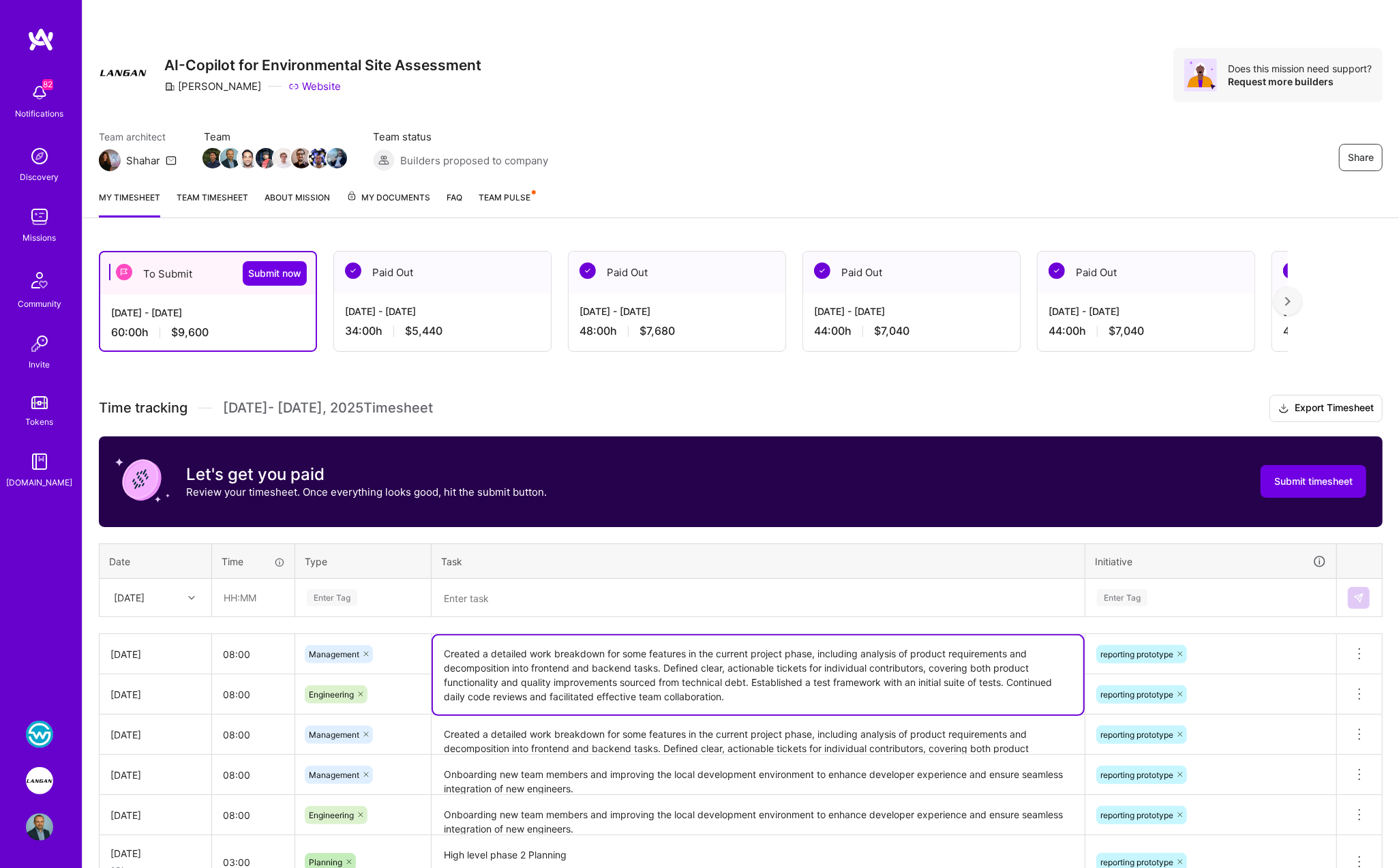
drag, startPoint x: 442, startPoint y: 647, endPoint x: 938, endPoint y: 690, distance: 497.9
click at [938, 690] on textarea "Created a detailed work breakdown for some features in the current project phas…" at bounding box center [758, 675] width 650 height 79
click at [584, 597] on textarea at bounding box center [758, 597] width 650 height 35
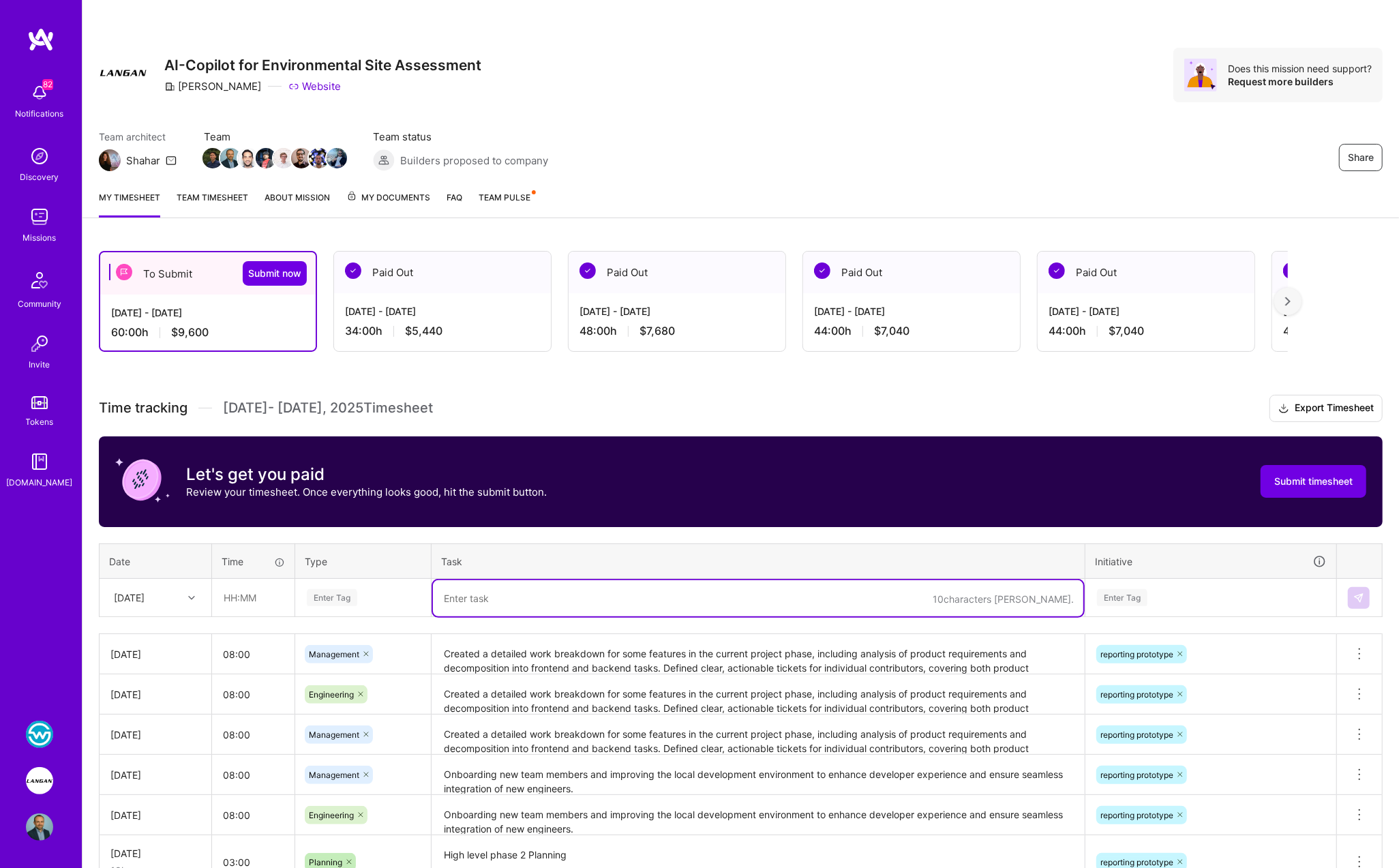
paste textarea "Created a detailed work breakdown for some features in the current project phas…"
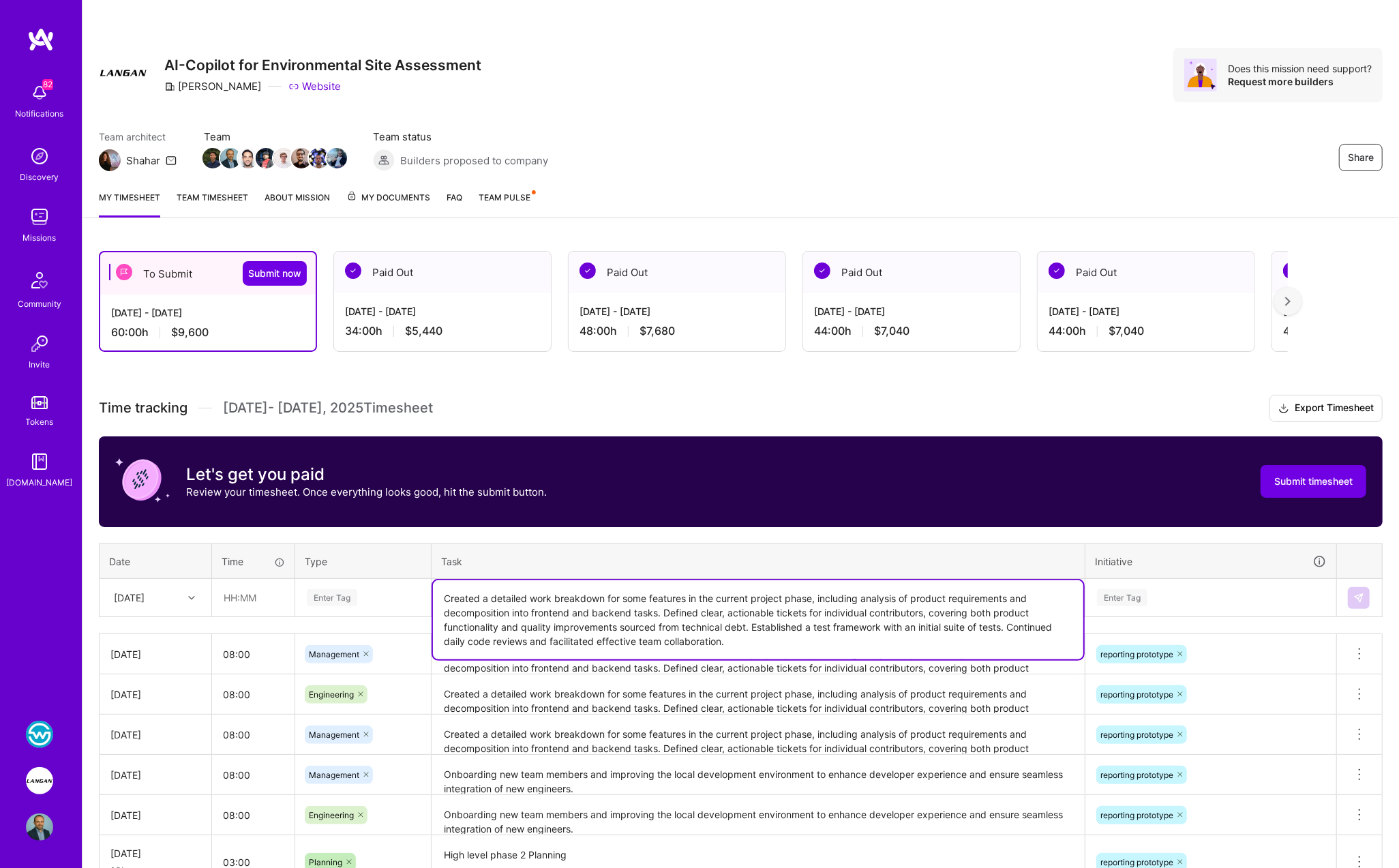
type textarea "Created a detailed work breakdown for some features in the current project phas…"
click at [135, 592] on div "Sun, Aug 31" at bounding box center [129, 597] width 31 height 15
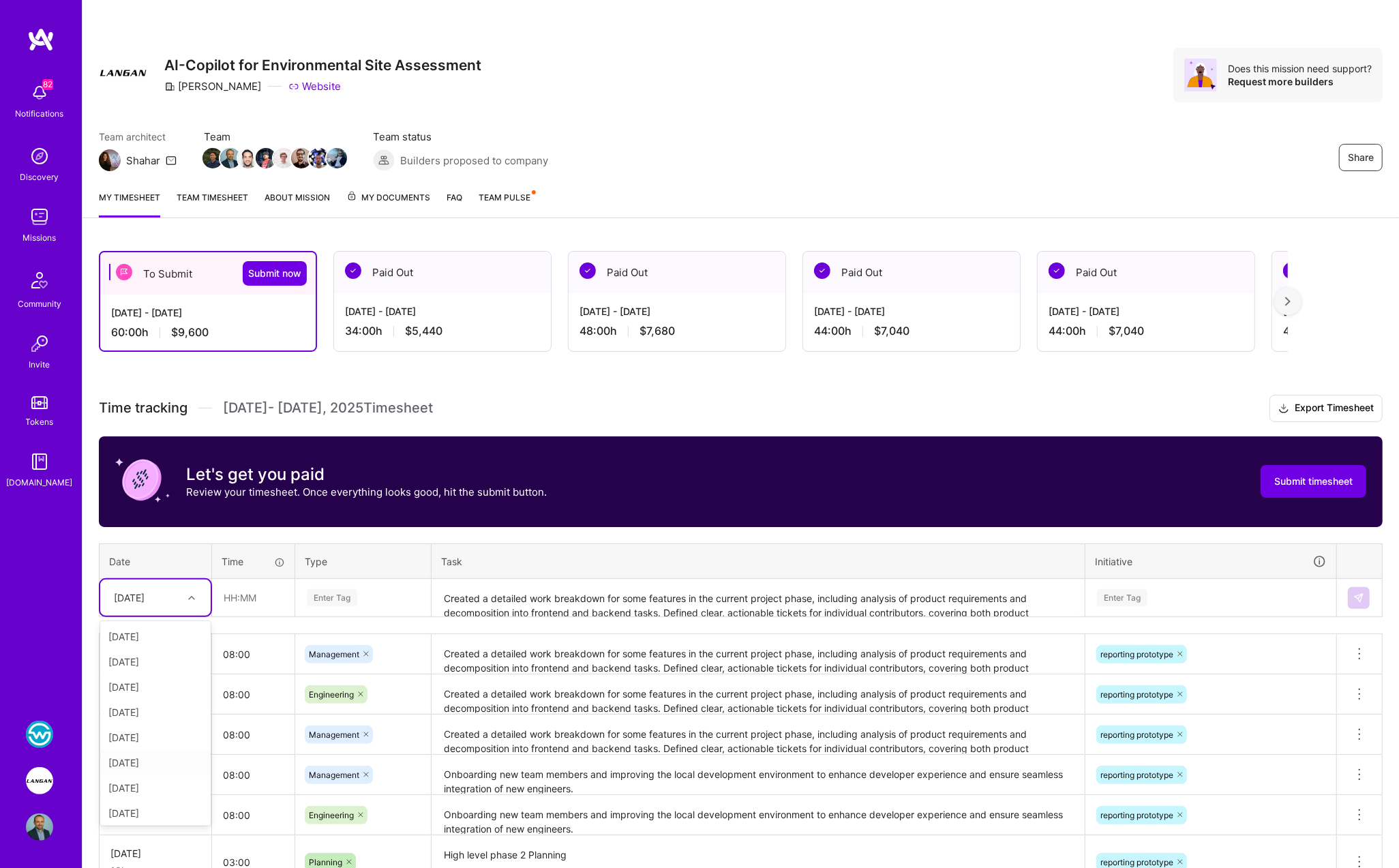
click at [140, 760] on div "Thu, Aug 21" at bounding box center [155, 762] width 110 height 25
click at [238, 586] on input "text" at bounding box center [253, 597] width 81 height 36
type input "04:00"
click at [317, 597] on div "Enter Tag" at bounding box center [331, 597] width 50 height 21
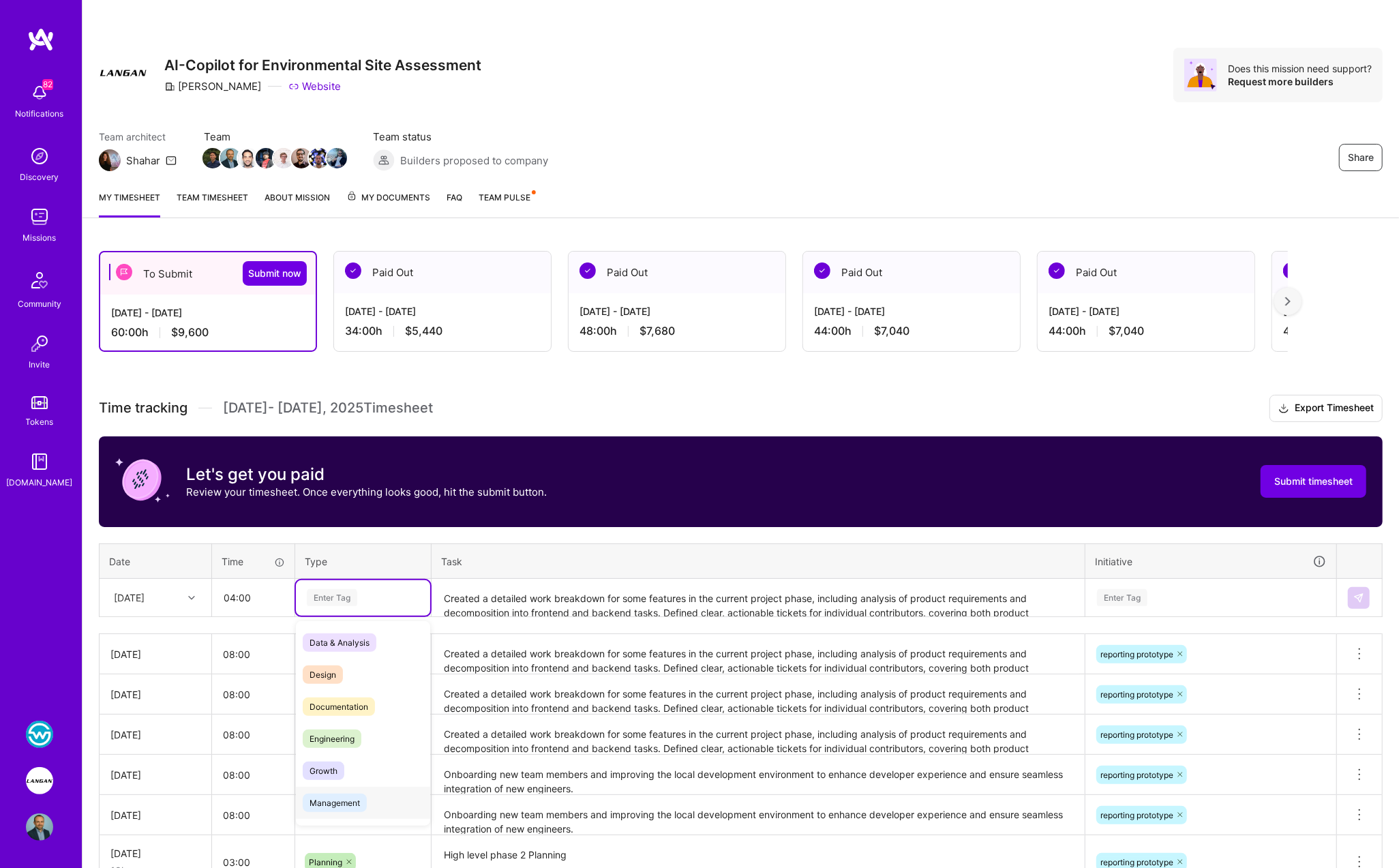
click at [360, 793] on span "Management" at bounding box center [335, 802] width 64 height 18
click at [1144, 590] on div "Enter Tag" at bounding box center [1210, 597] width 249 height 35
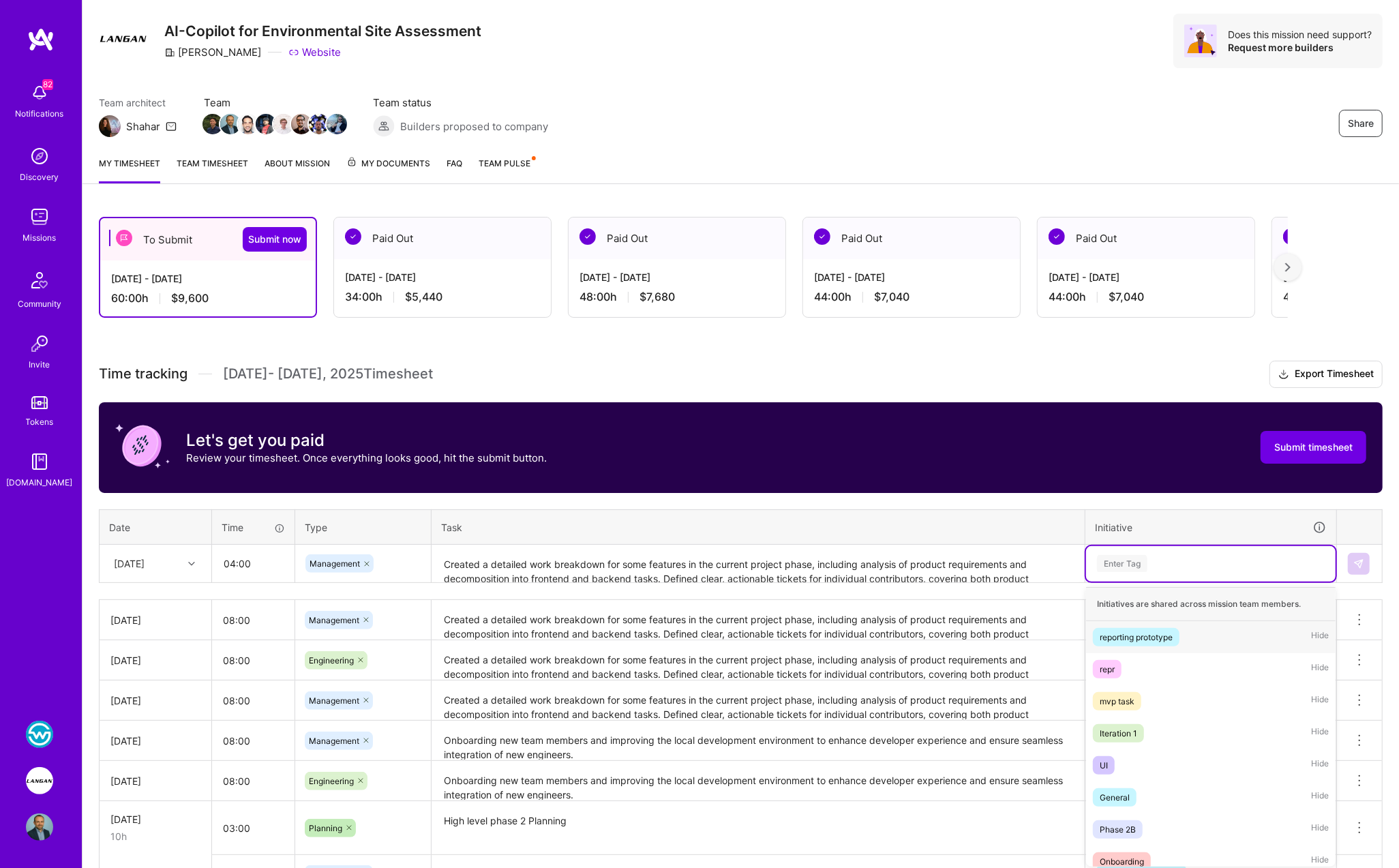
scroll to position [35, 0]
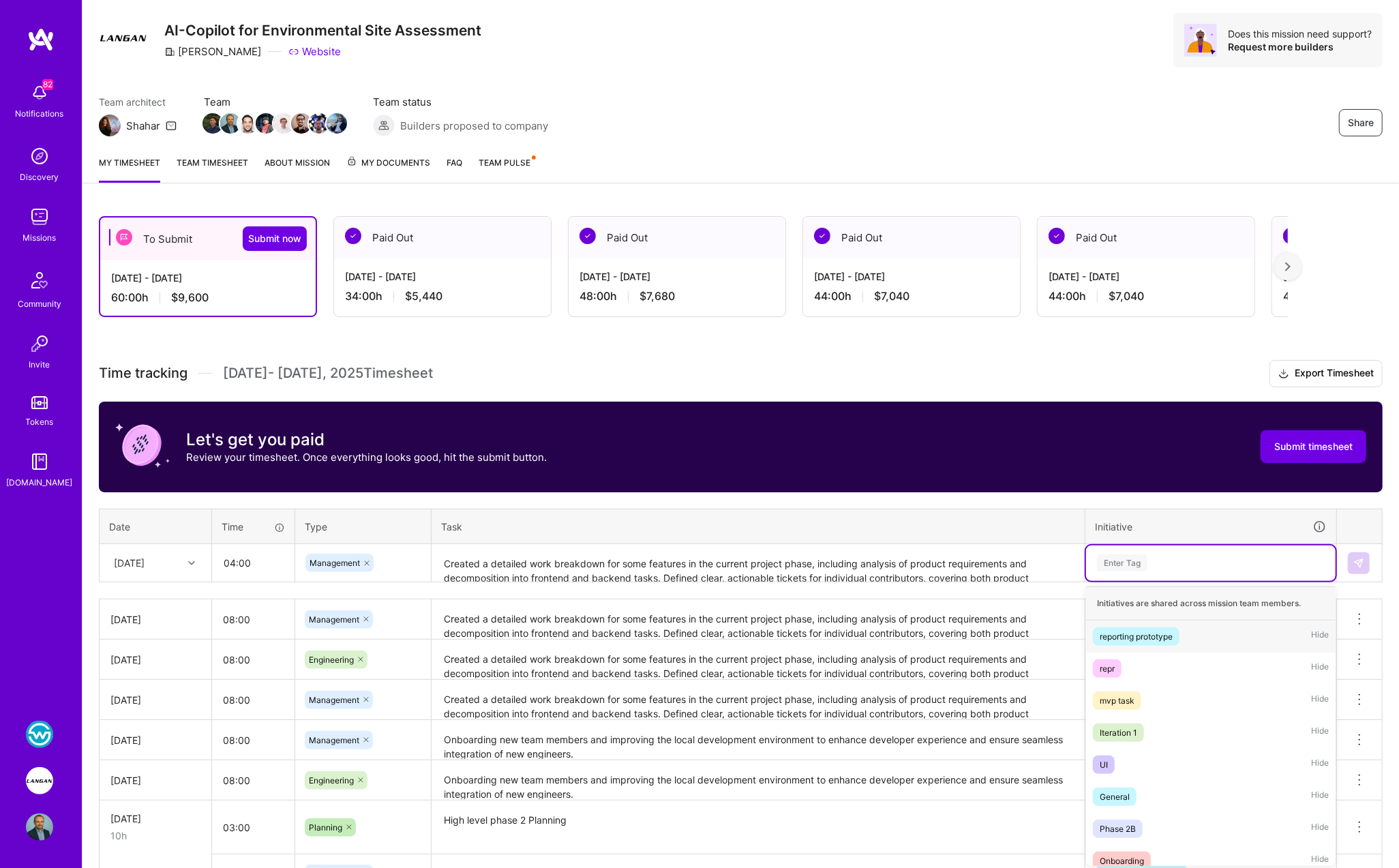
click at [1131, 635] on div "reporting prototype" at bounding box center [1136, 636] width 73 height 15
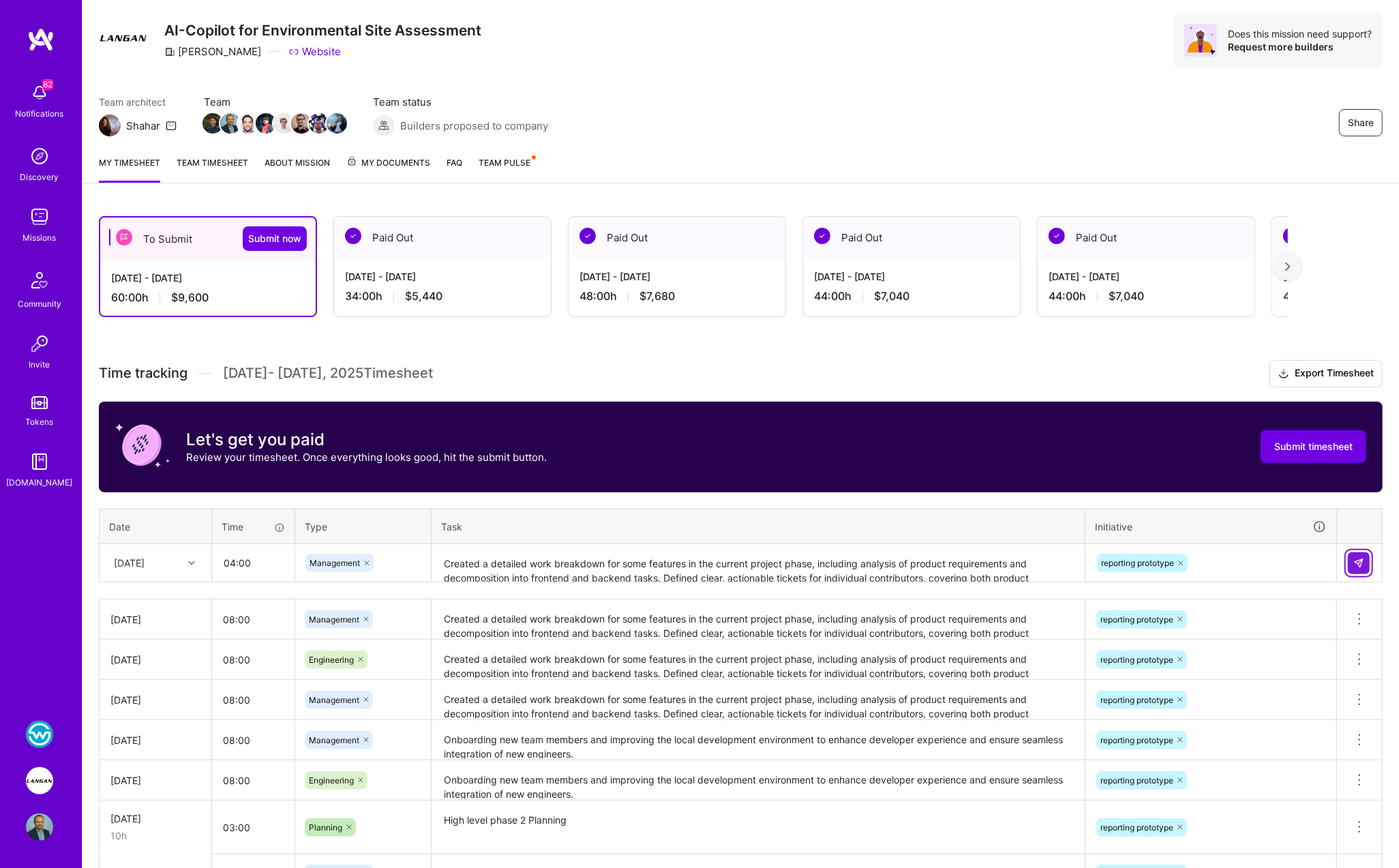
click at [1352, 556] on button at bounding box center [1359, 563] width 22 height 22
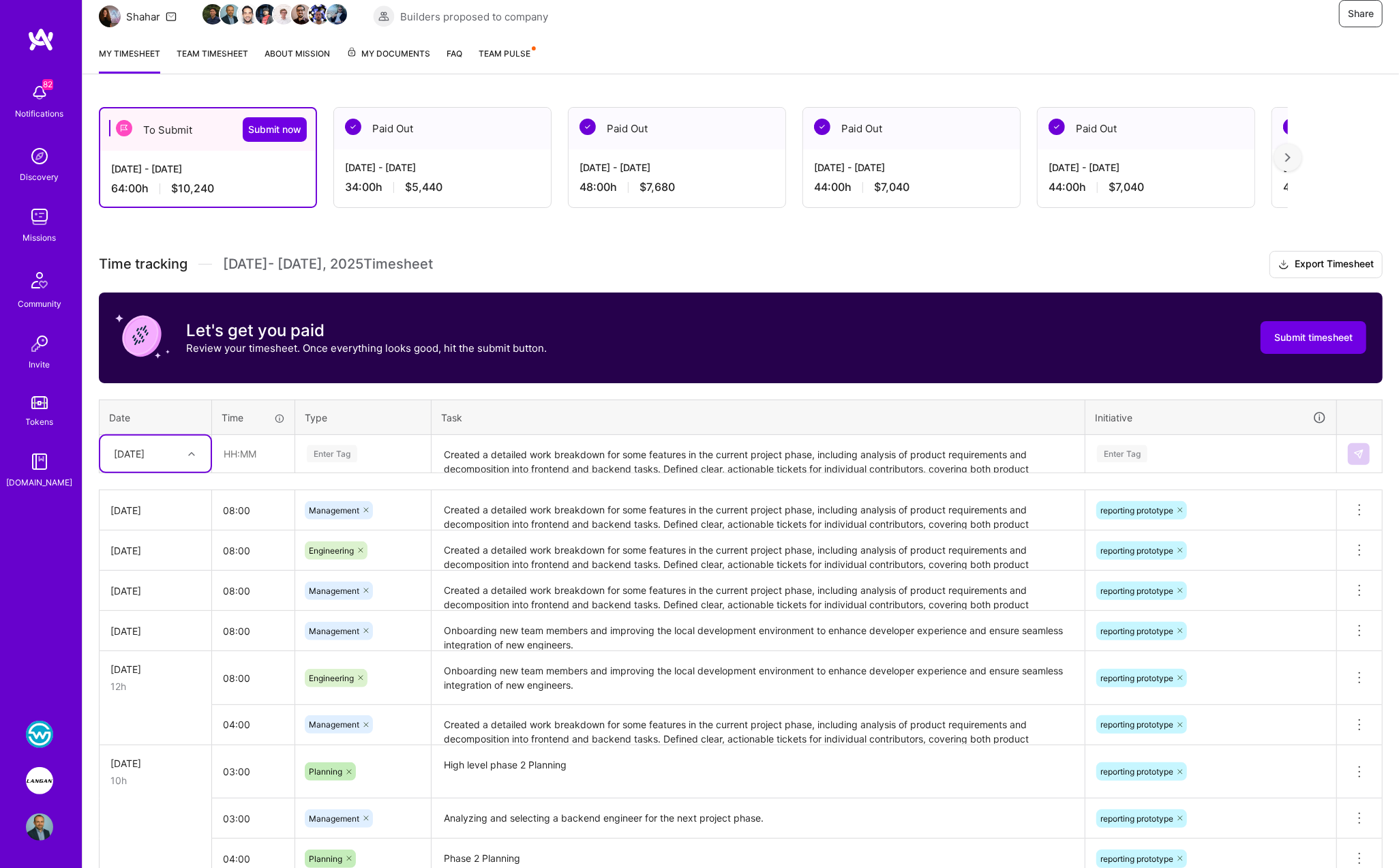
scroll to position [155, 0]
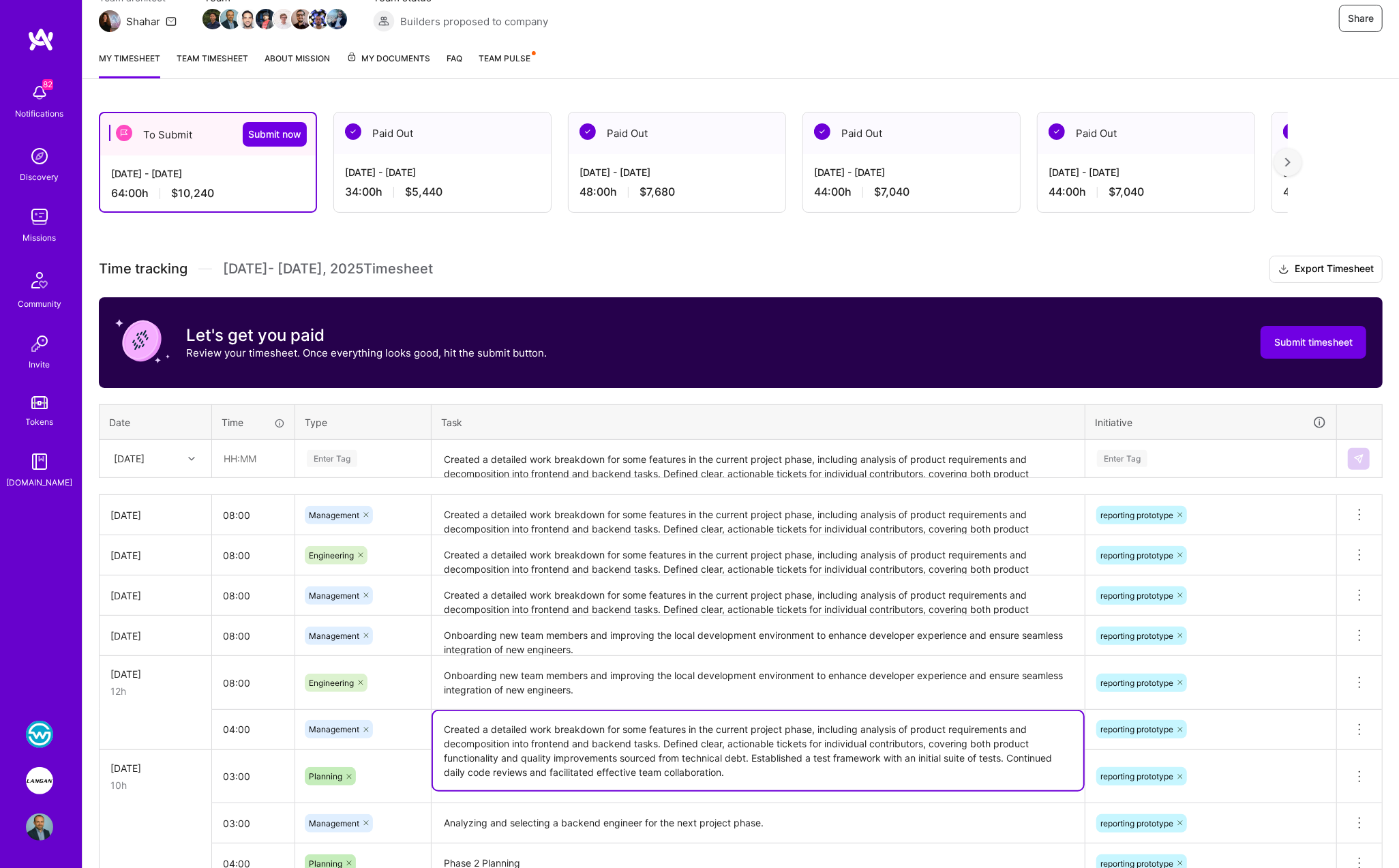
drag, startPoint x: 444, startPoint y: 708, endPoint x: 761, endPoint y: 754, distance: 320.3
click at [761, 755] on textarea "Created a detailed work breakdown for some features in the current project phas…" at bounding box center [758, 750] width 650 height 79
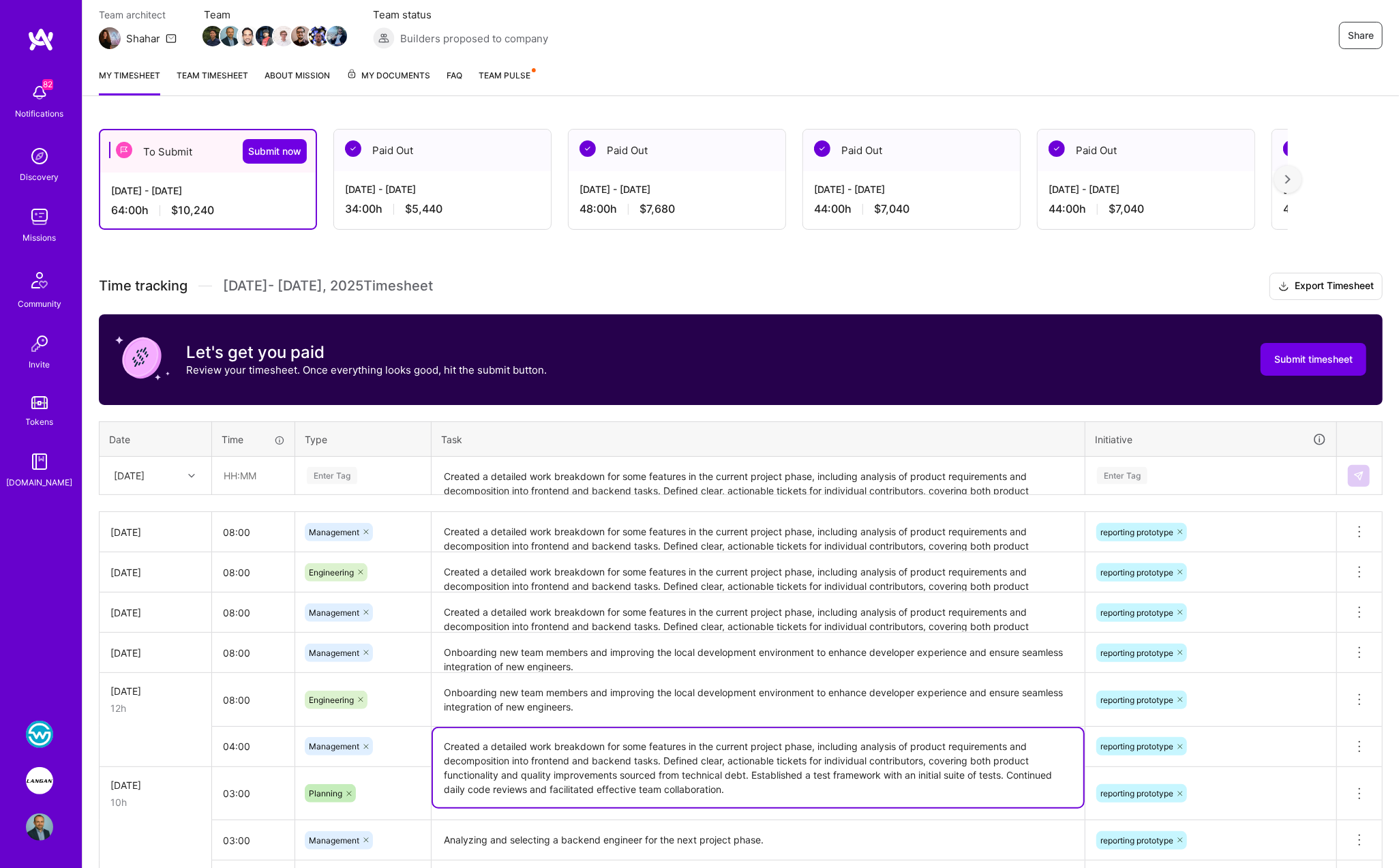
scroll to position [122, 0]
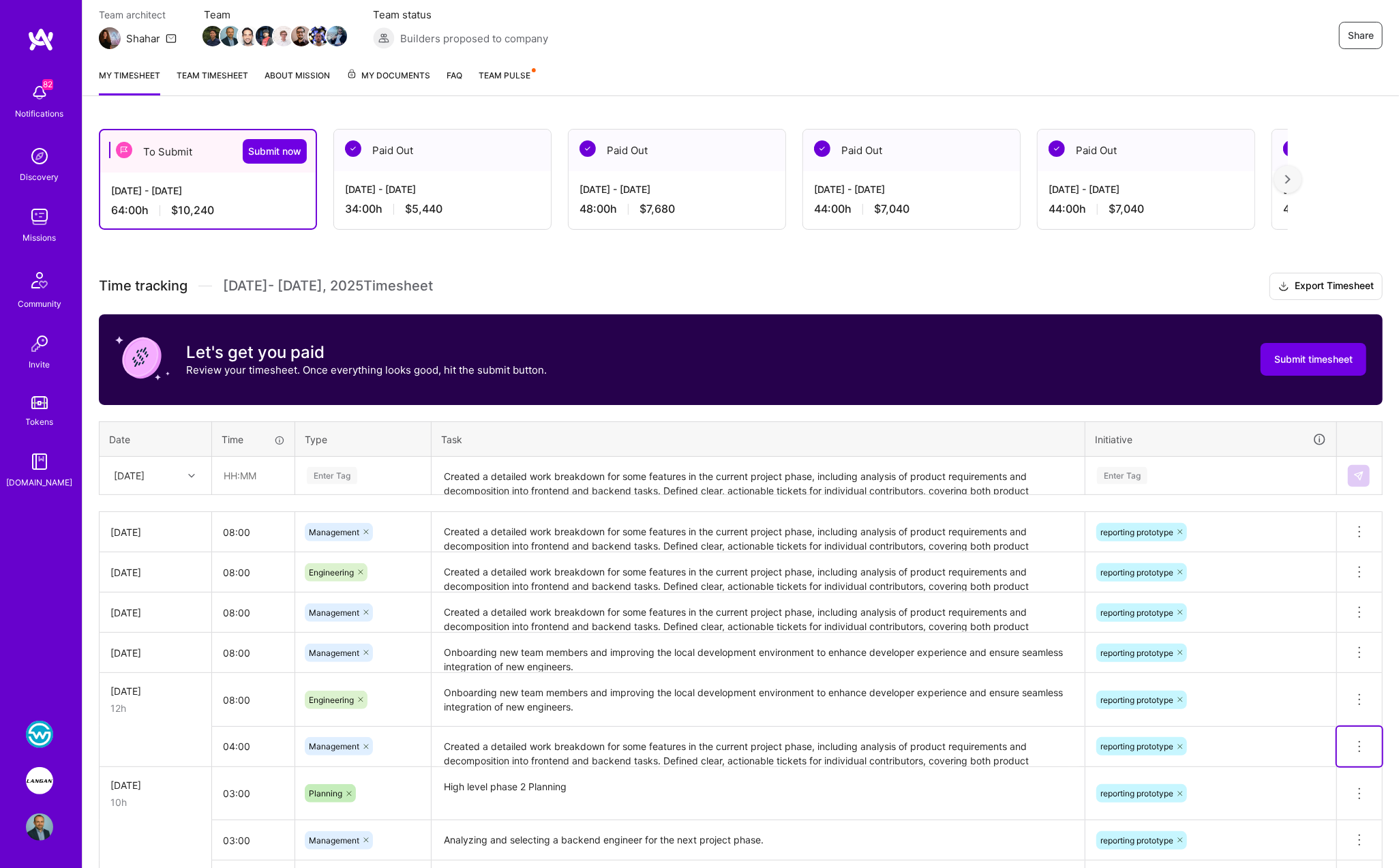
click at [1360, 740] on icon at bounding box center [1359, 746] width 16 height 16
click at [1346, 756] on button "Delete row" at bounding box center [1325, 770] width 71 height 34
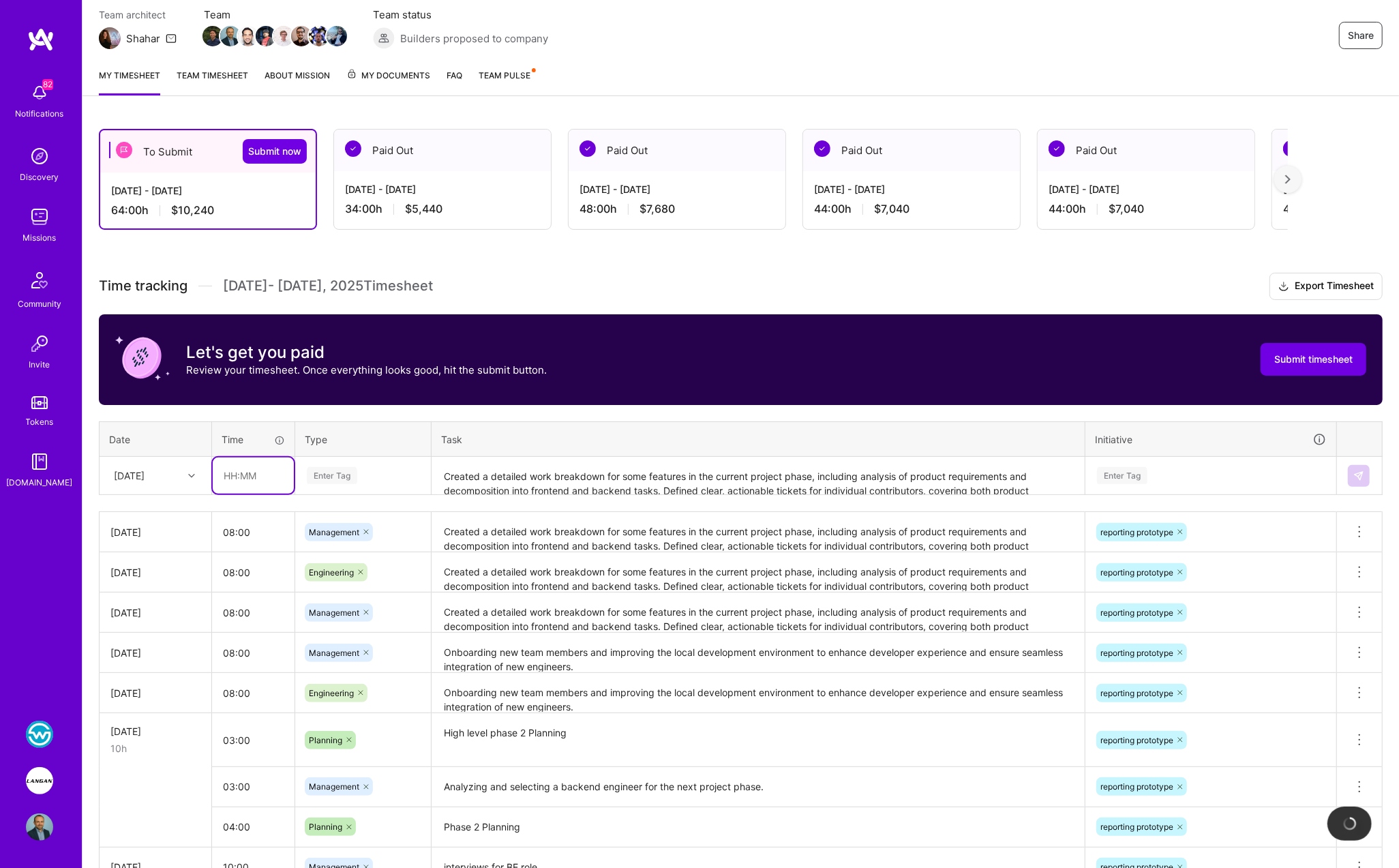
click at [243, 472] on input "text" at bounding box center [253, 475] width 81 height 36
type input "04:00"
click at [464, 477] on textarea "Created a detailed work breakdown for some features in the current project phas…" at bounding box center [758, 475] width 650 height 36
click at [143, 468] on div "Thu, Aug 21" at bounding box center [129, 475] width 31 height 15
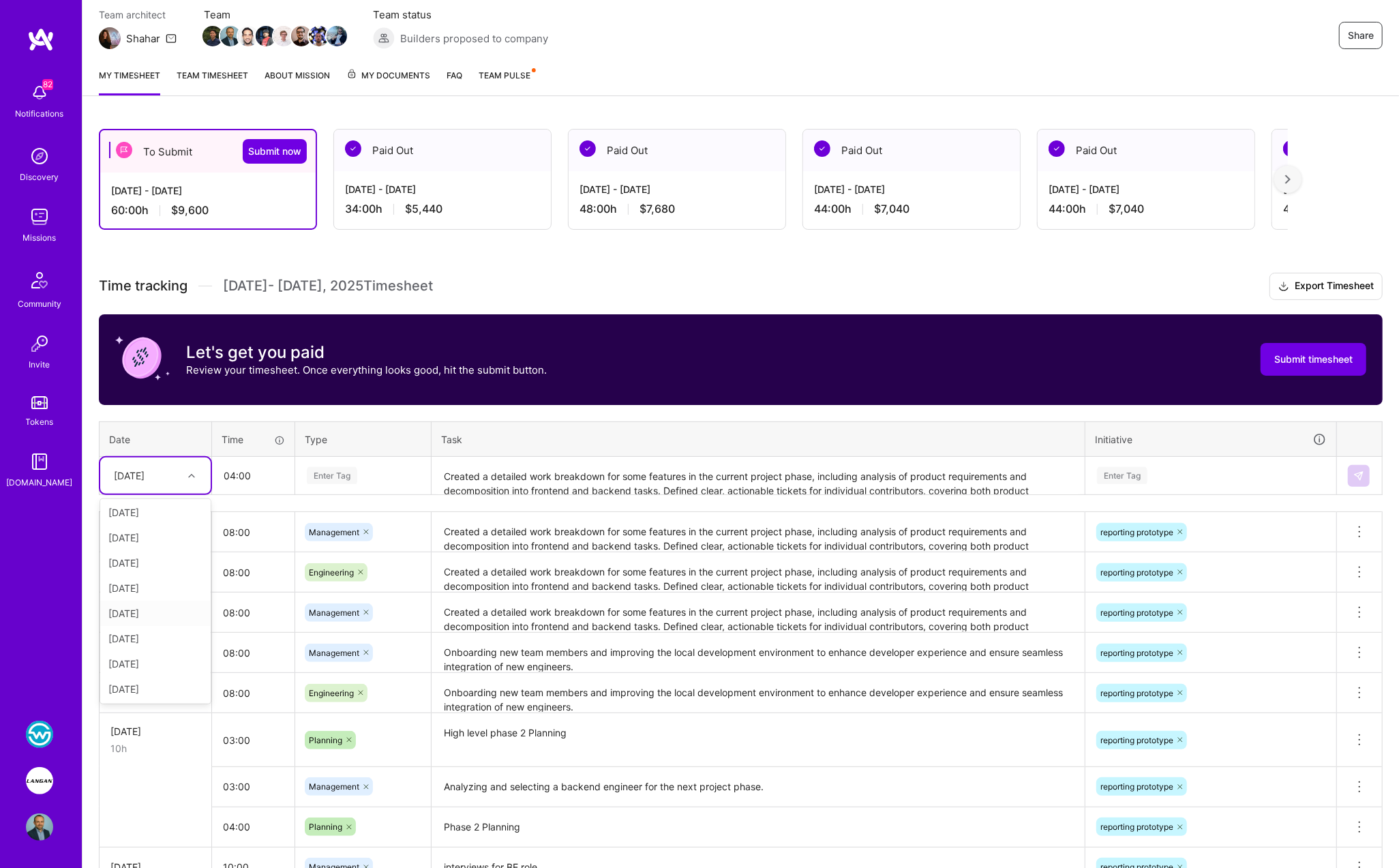
click at [143, 611] on div "Thu, Aug 28" at bounding box center [155, 613] width 110 height 25
click at [328, 474] on div "Enter Tag" at bounding box center [331, 475] width 50 height 21
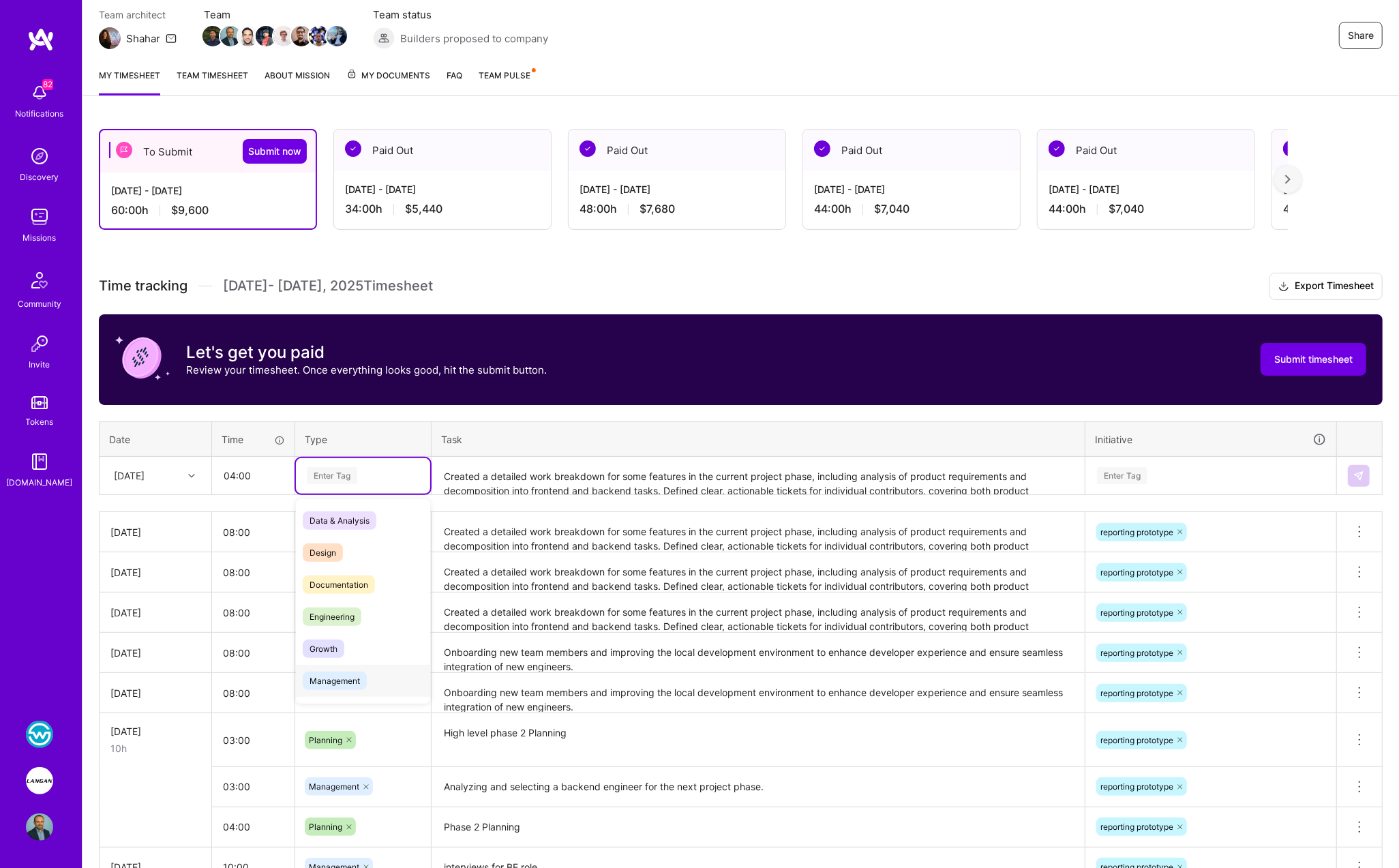
click at [349, 673] on span "Management" at bounding box center [335, 680] width 64 height 18
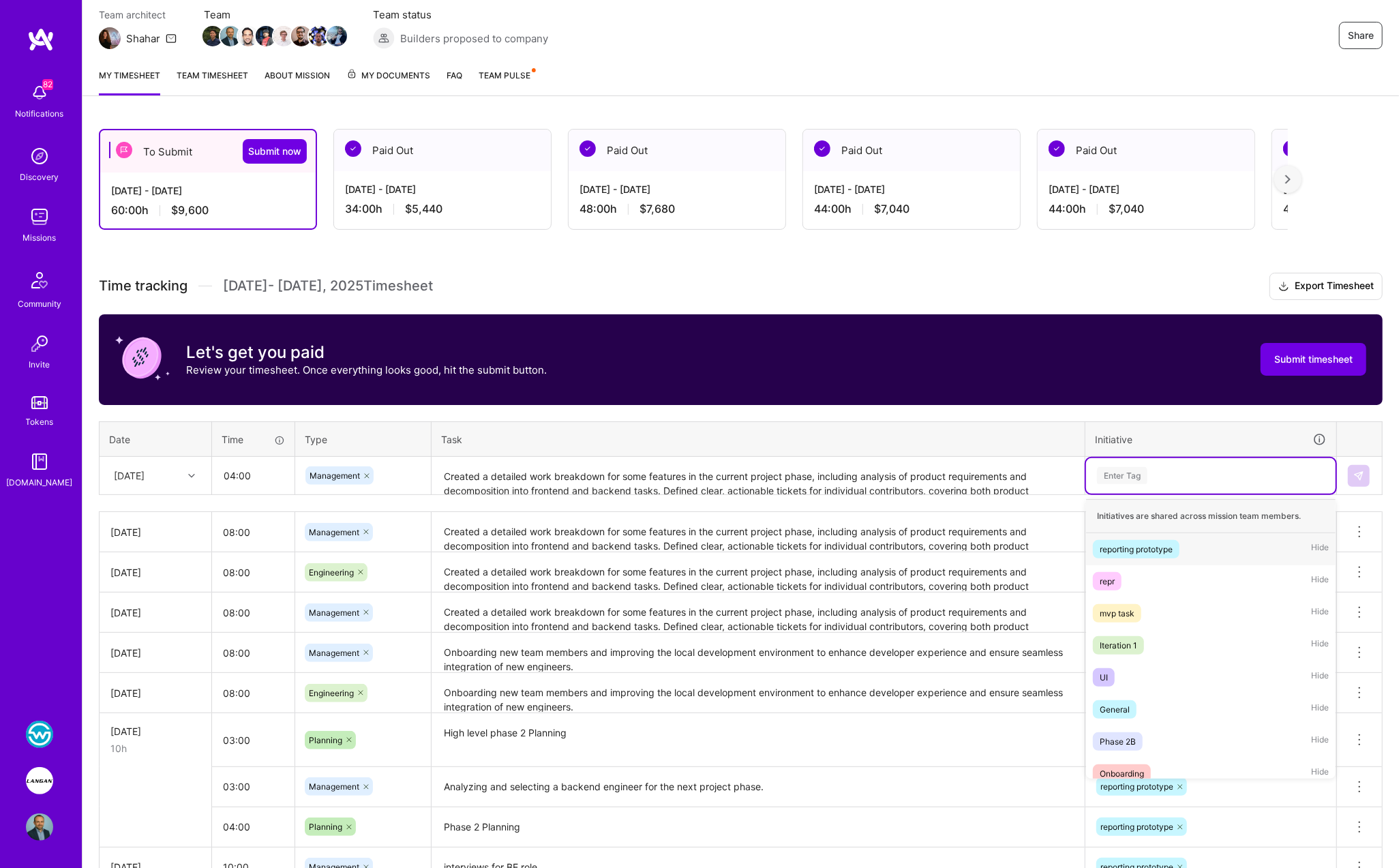
click at [1131, 467] on div "Enter Tag" at bounding box center [1122, 475] width 50 height 21
click at [1106, 549] on div "reporting prototype" at bounding box center [1136, 549] width 73 height 15
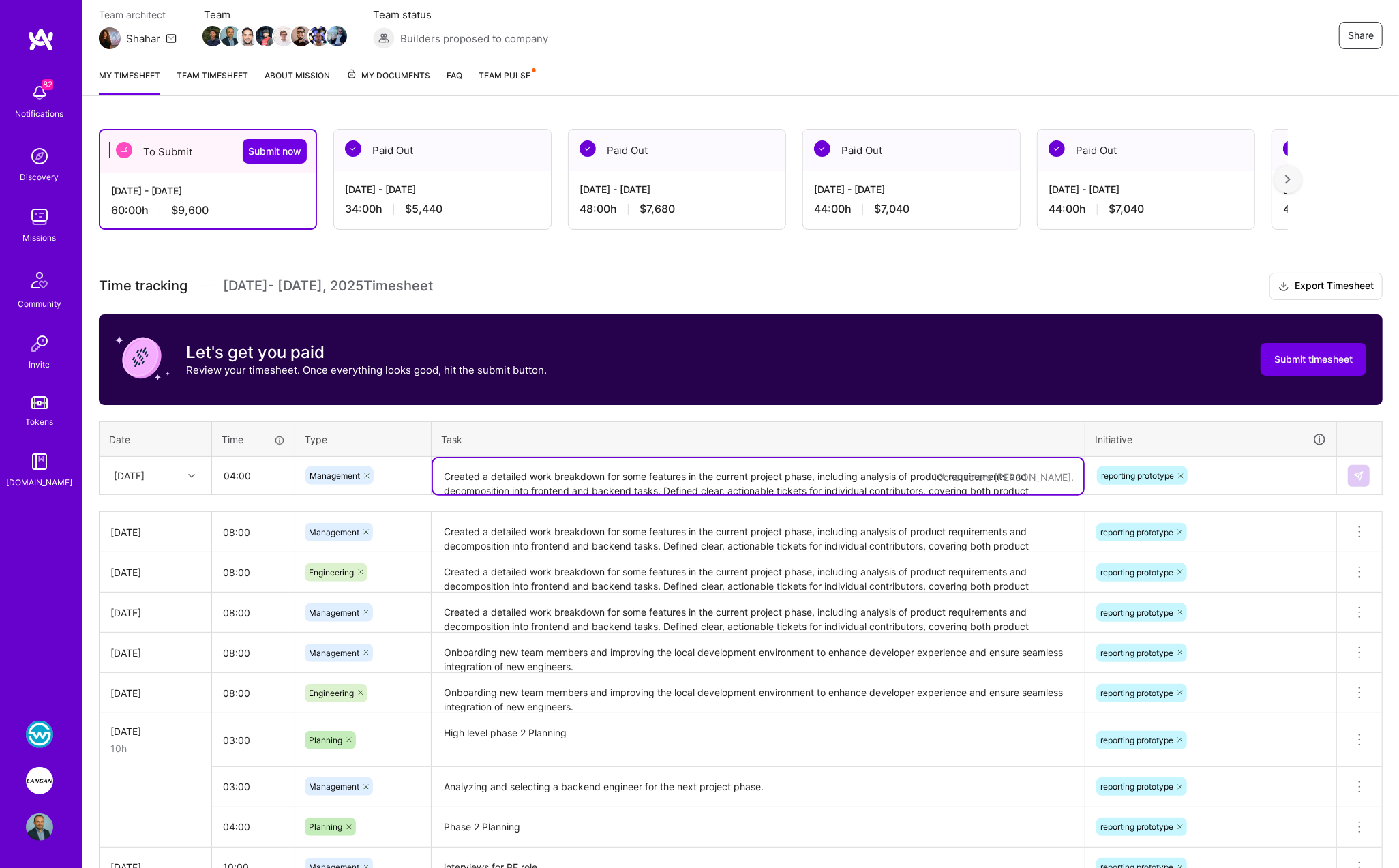
click at [627, 466] on textarea "Created a detailed work breakdown for some features in the current project phas…" at bounding box center [758, 475] width 650 height 36
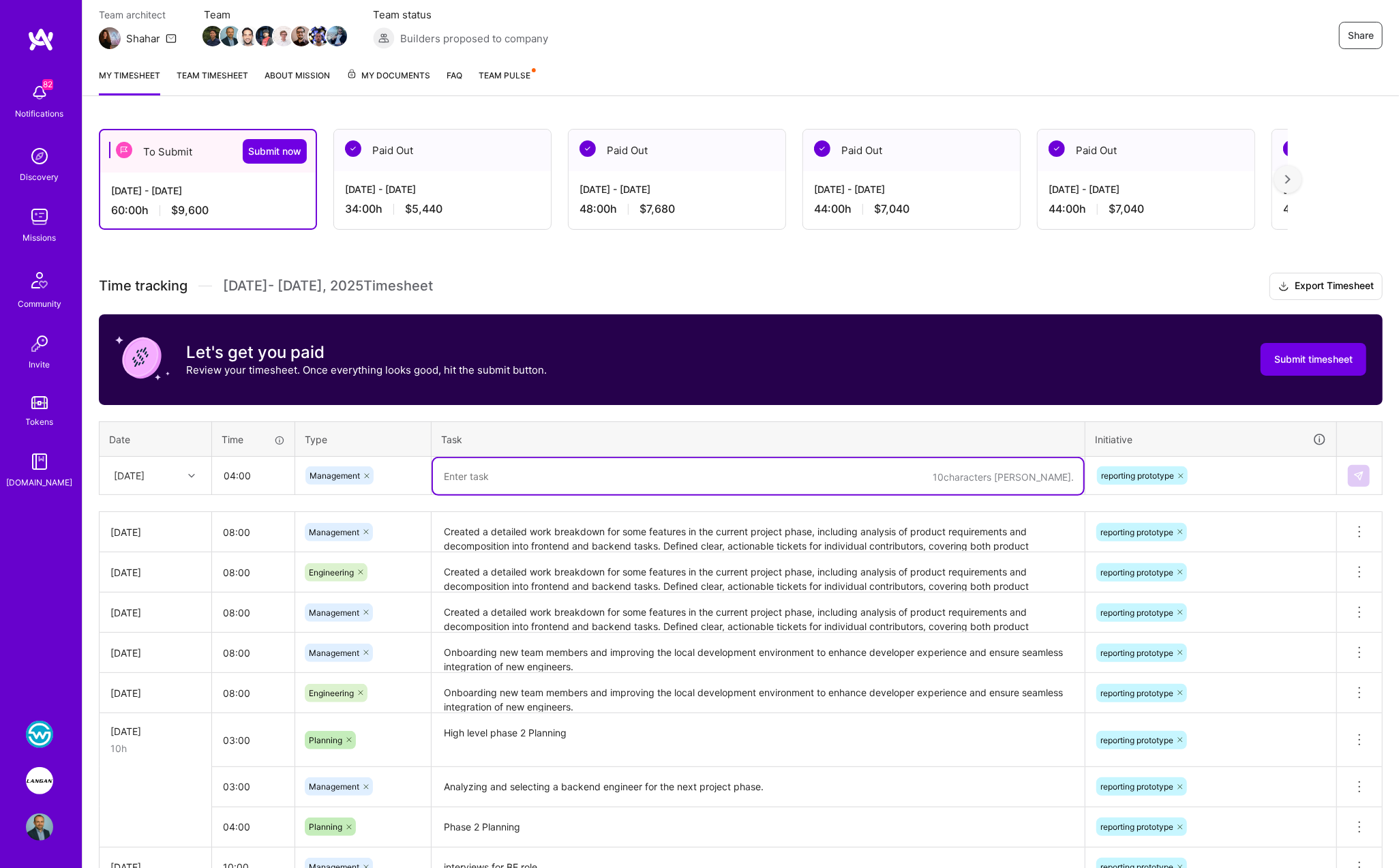
paste textarea "Created a detailed work breakdown for some features in the current project phas…"
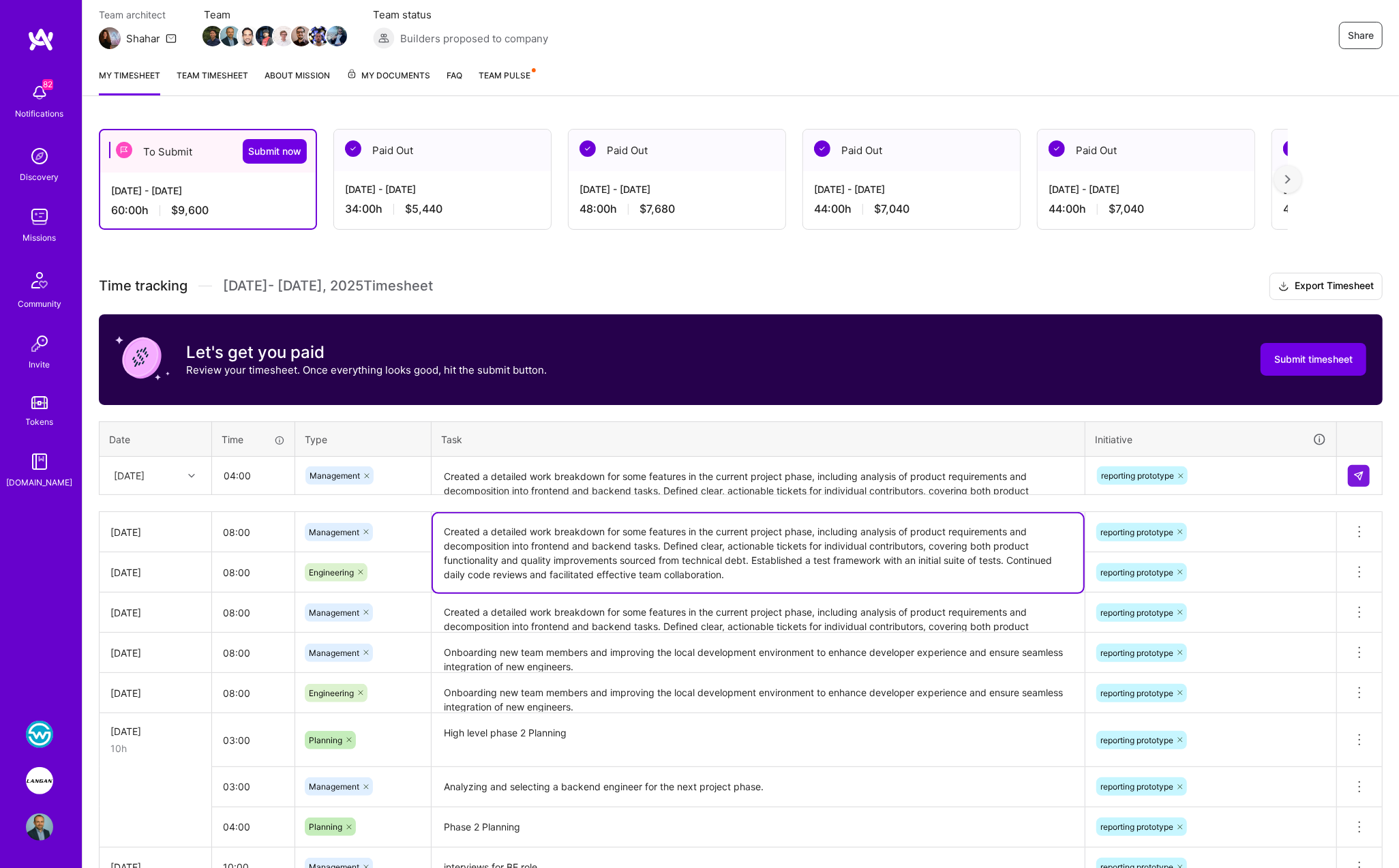
click at [748, 529] on textarea "Created a detailed work breakdown for some features in the current project phas…" at bounding box center [758, 553] width 650 height 79
click at [736, 490] on textarea "Created a detailed work breakdown for some features in the current project phas…" at bounding box center [758, 475] width 650 height 36
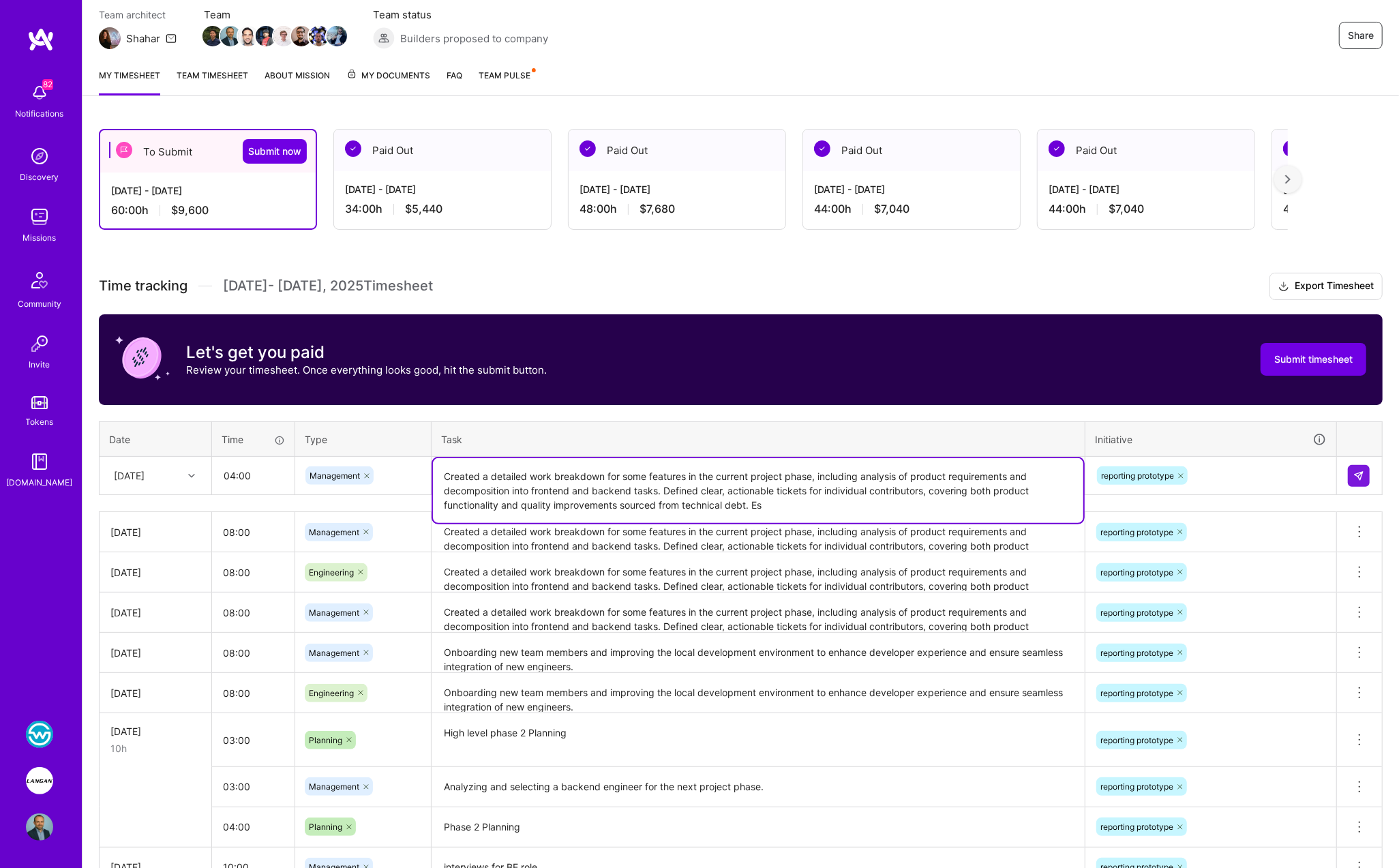
paste textarea "tablished a test framework with an initial suite of tests. Continued daily code…"
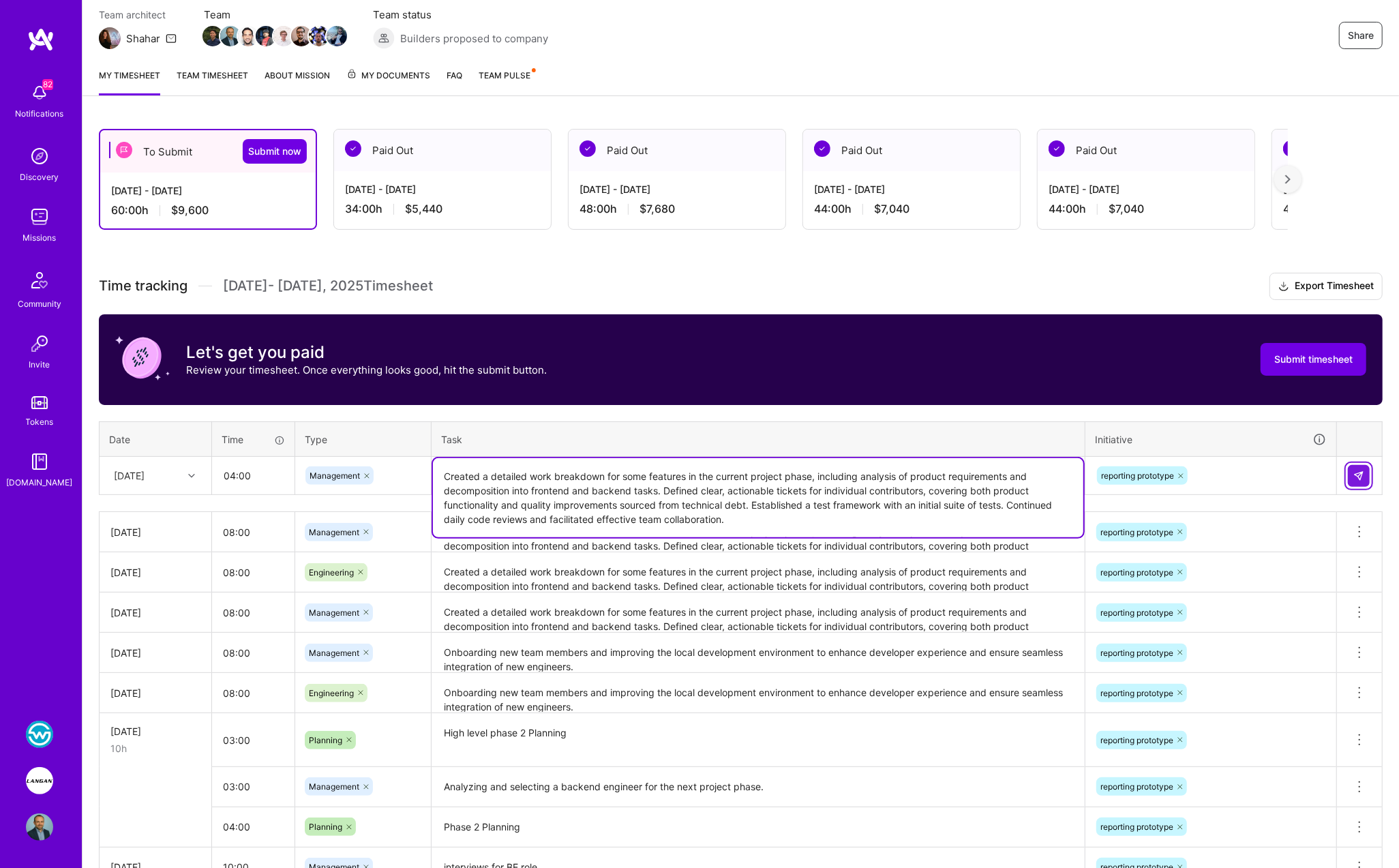
type textarea "Created a detailed work breakdown for some features in the current project phas…"
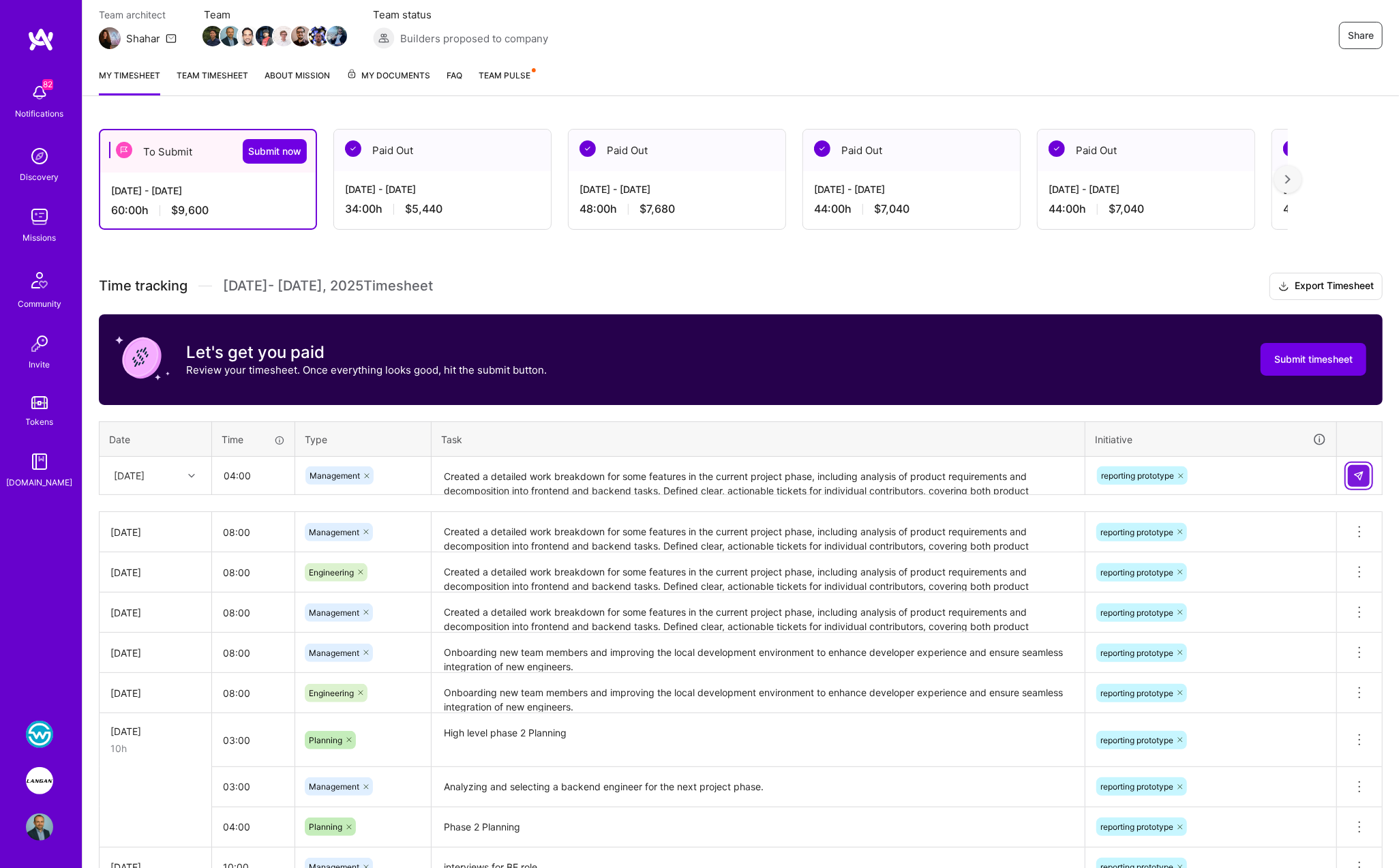
click at [1365, 473] on button at bounding box center [1359, 476] width 22 height 22
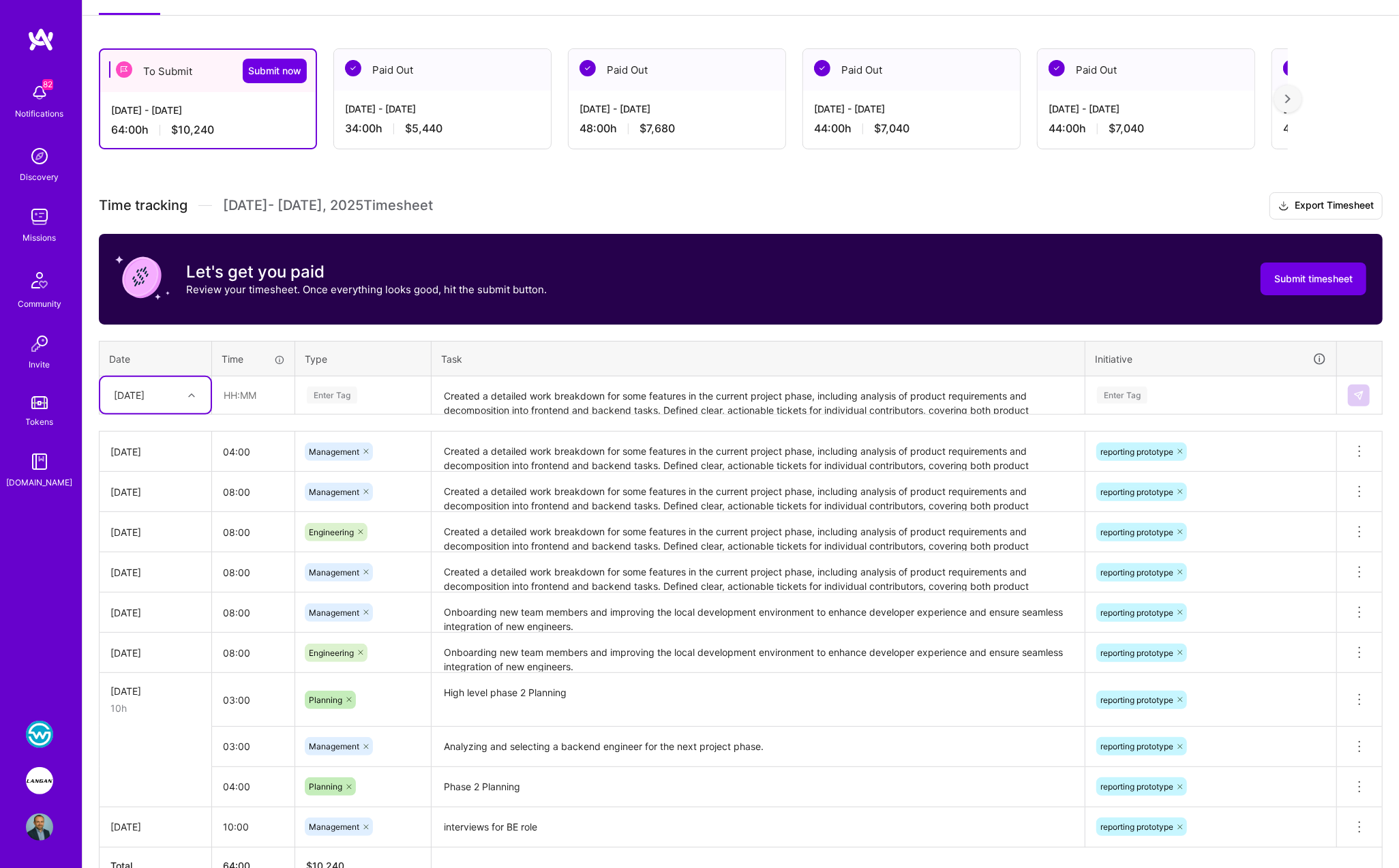
scroll to position [204, 0]
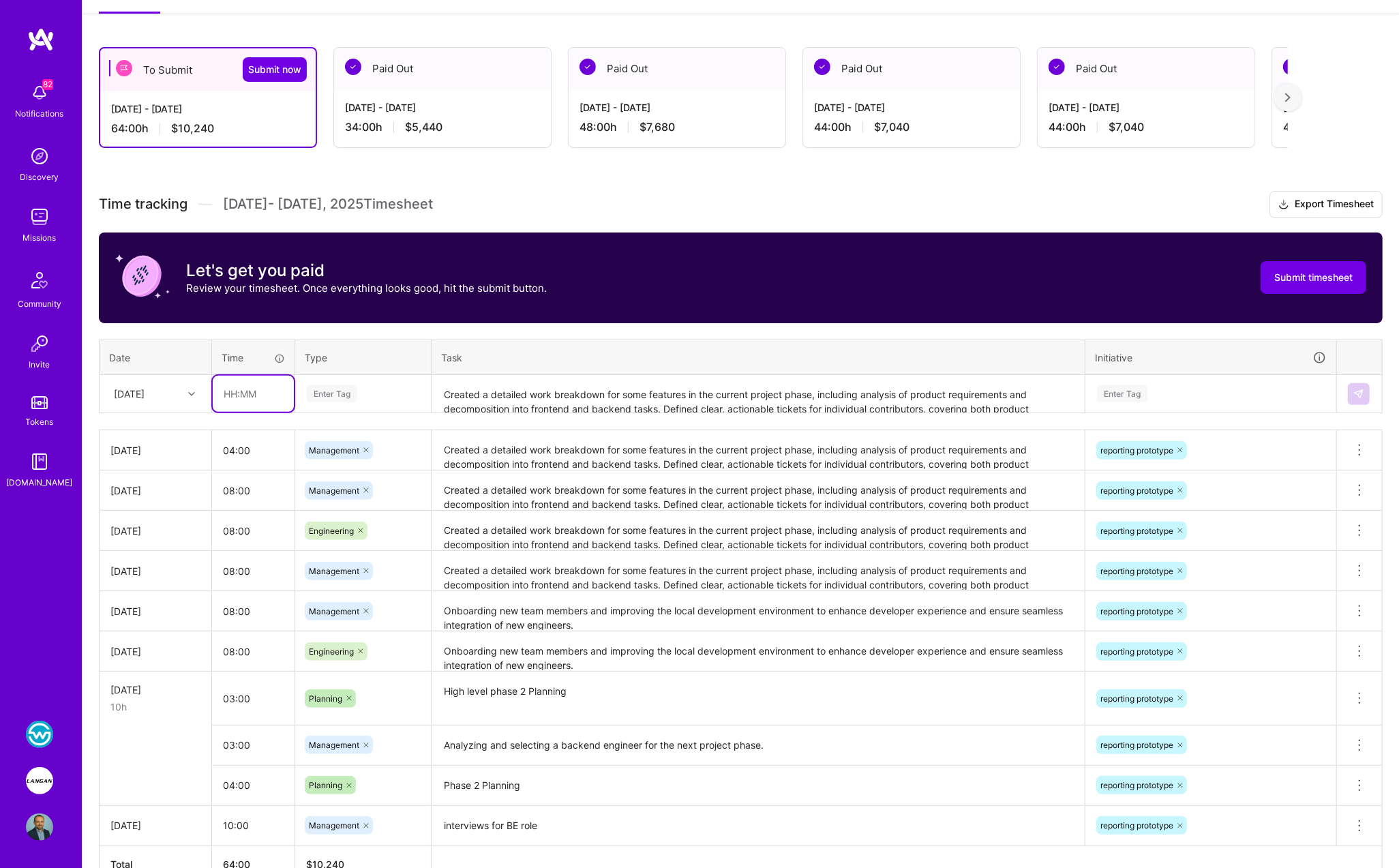
click at [219, 396] on input "text" at bounding box center [253, 393] width 81 height 36
type input "04:00"
click at [145, 396] on div "Thu, Aug 28" at bounding box center [129, 393] width 31 height 15
click at [139, 555] on div "Fri, Aug 29" at bounding box center [155, 556] width 110 height 25
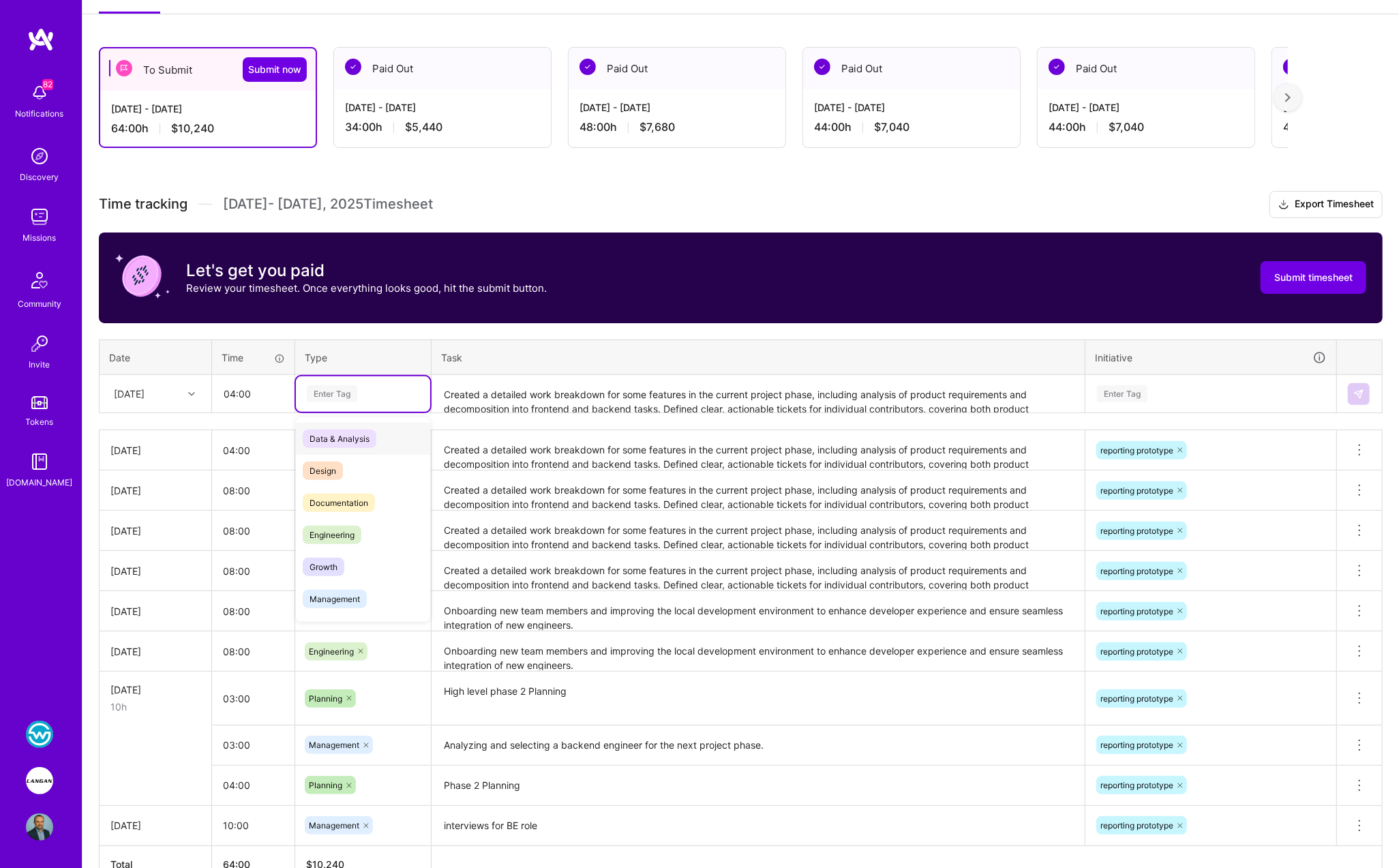
click at [330, 395] on div "Enter Tag" at bounding box center [331, 393] width 50 height 21
click at [329, 589] on span "Management" at bounding box center [335, 598] width 64 height 18
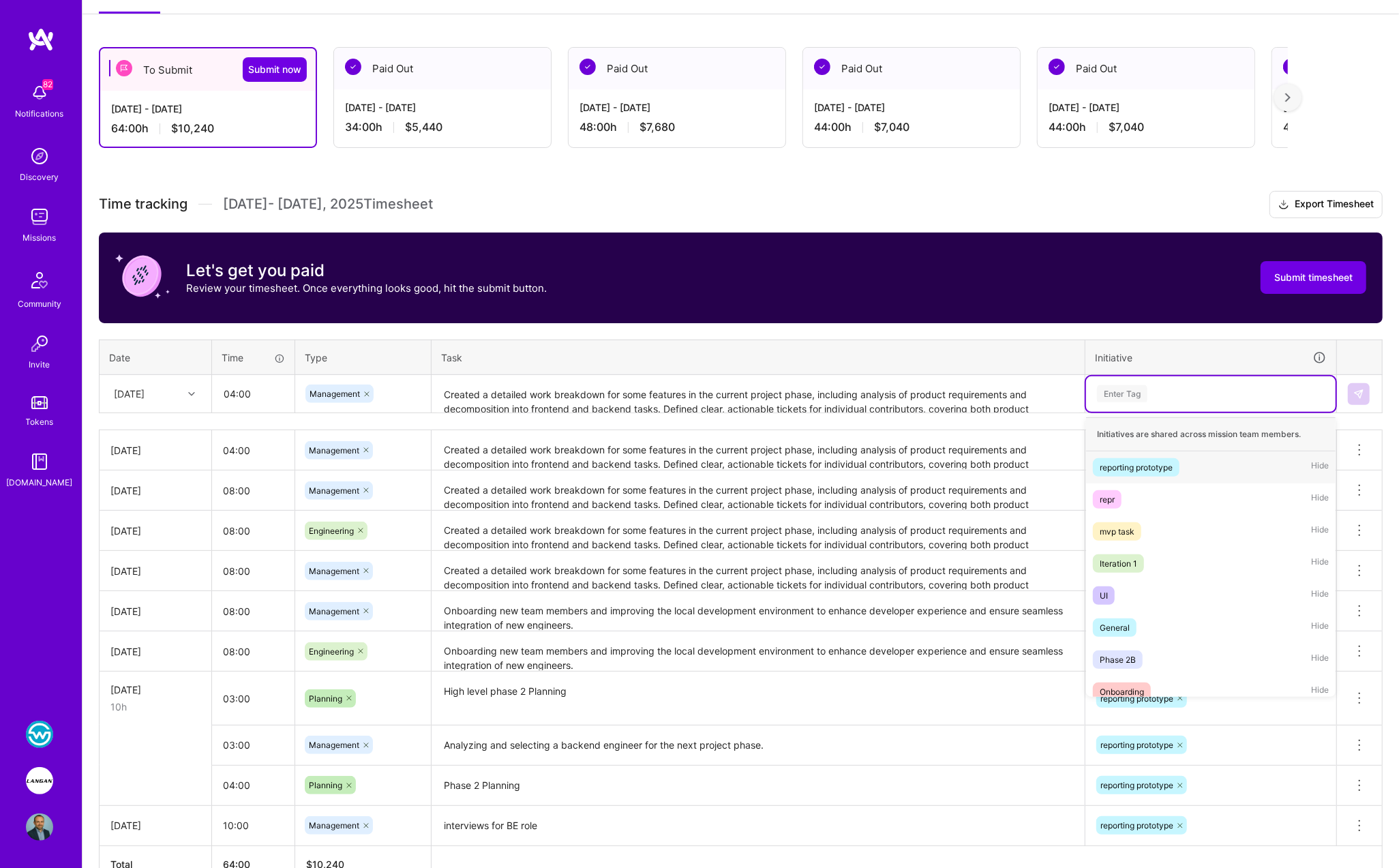
click at [1131, 396] on div "Enter Tag" at bounding box center [1122, 393] width 50 height 21
click at [1139, 465] on div "reporting prototype" at bounding box center [1136, 467] width 73 height 15
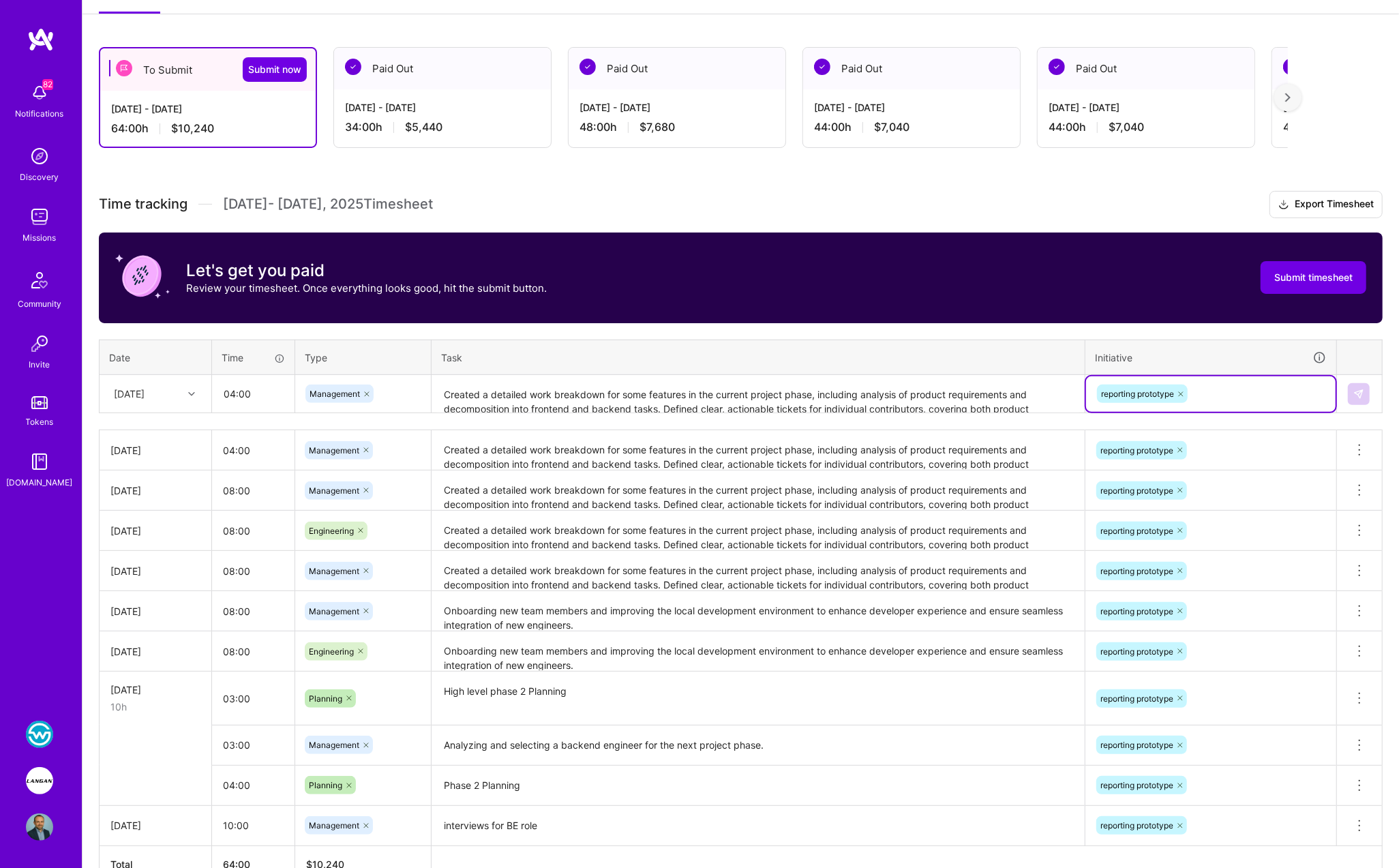
click at [680, 388] on textarea "Created a detailed work breakdown for some features in the current project phas…" at bounding box center [758, 394] width 650 height 36
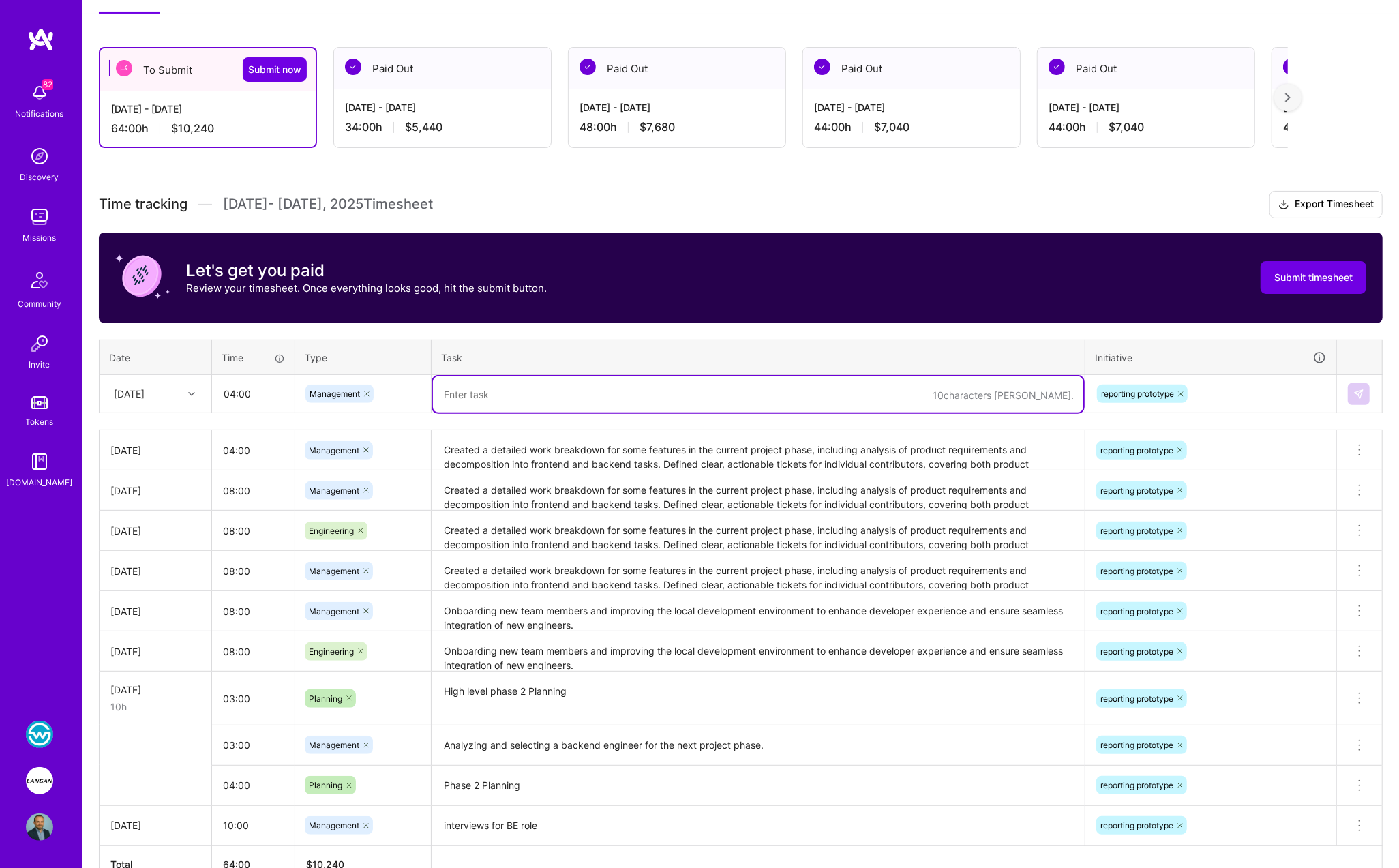
paste textarea "Created a detailed work breakdown for some features in the current project phas…"
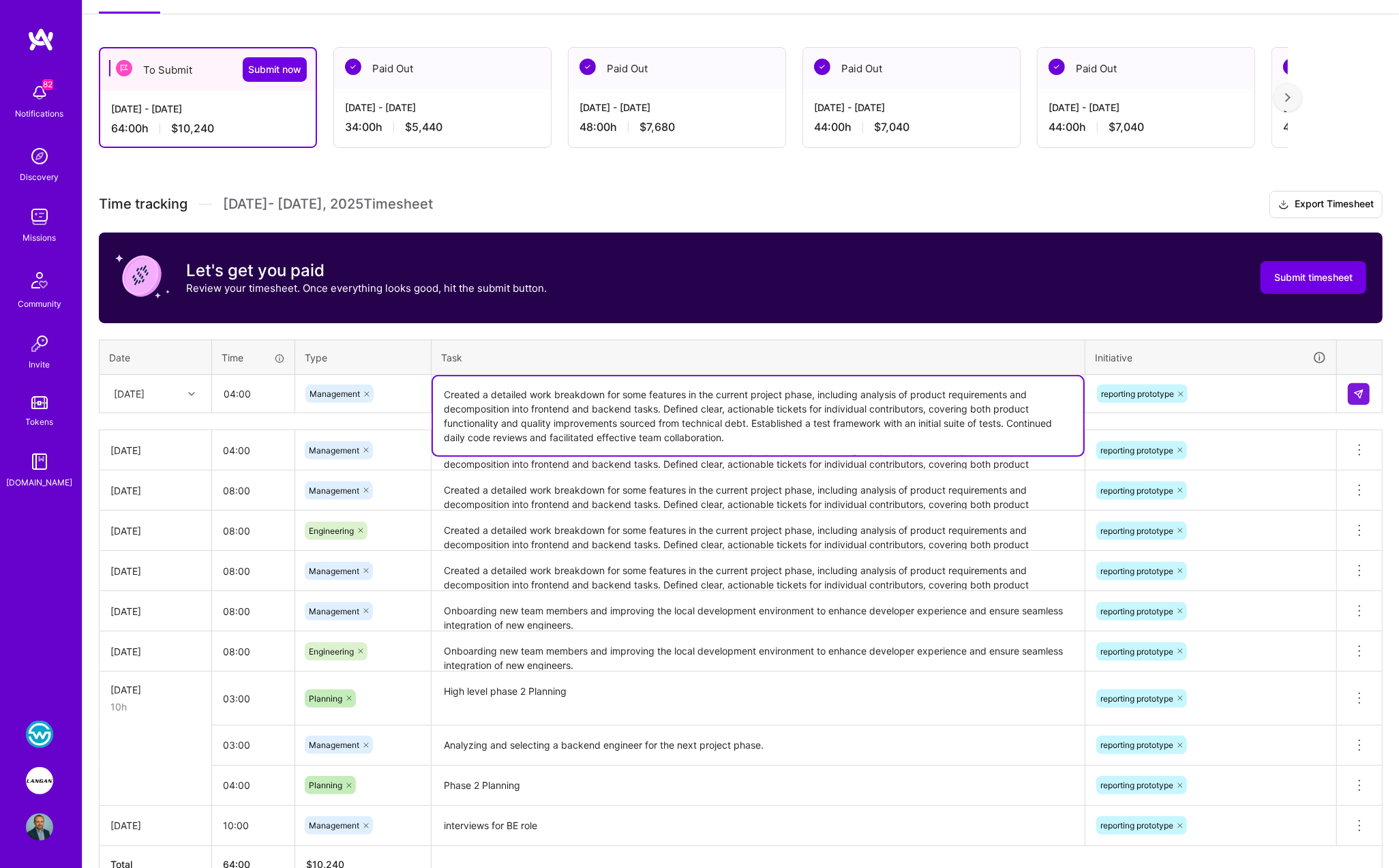
type textarea "Created a detailed work breakdown for some features in the current project phas…"
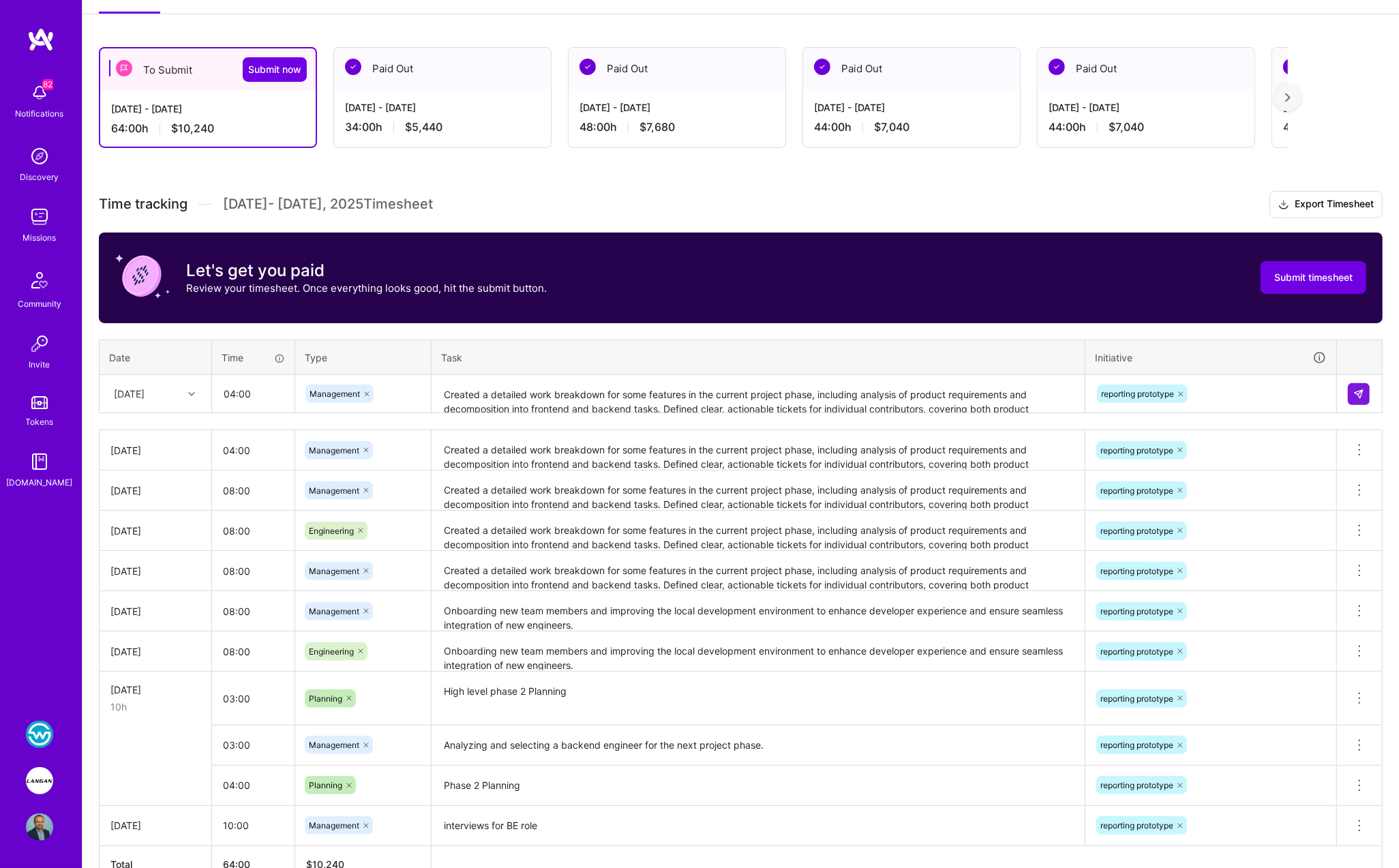
click at [898, 297] on div "Let's get you paid Review your timesheet. Once everything looks good, hit the s…" at bounding box center [740, 278] width 1283 height 91
click at [1365, 397] on button at bounding box center [1359, 394] width 22 height 22
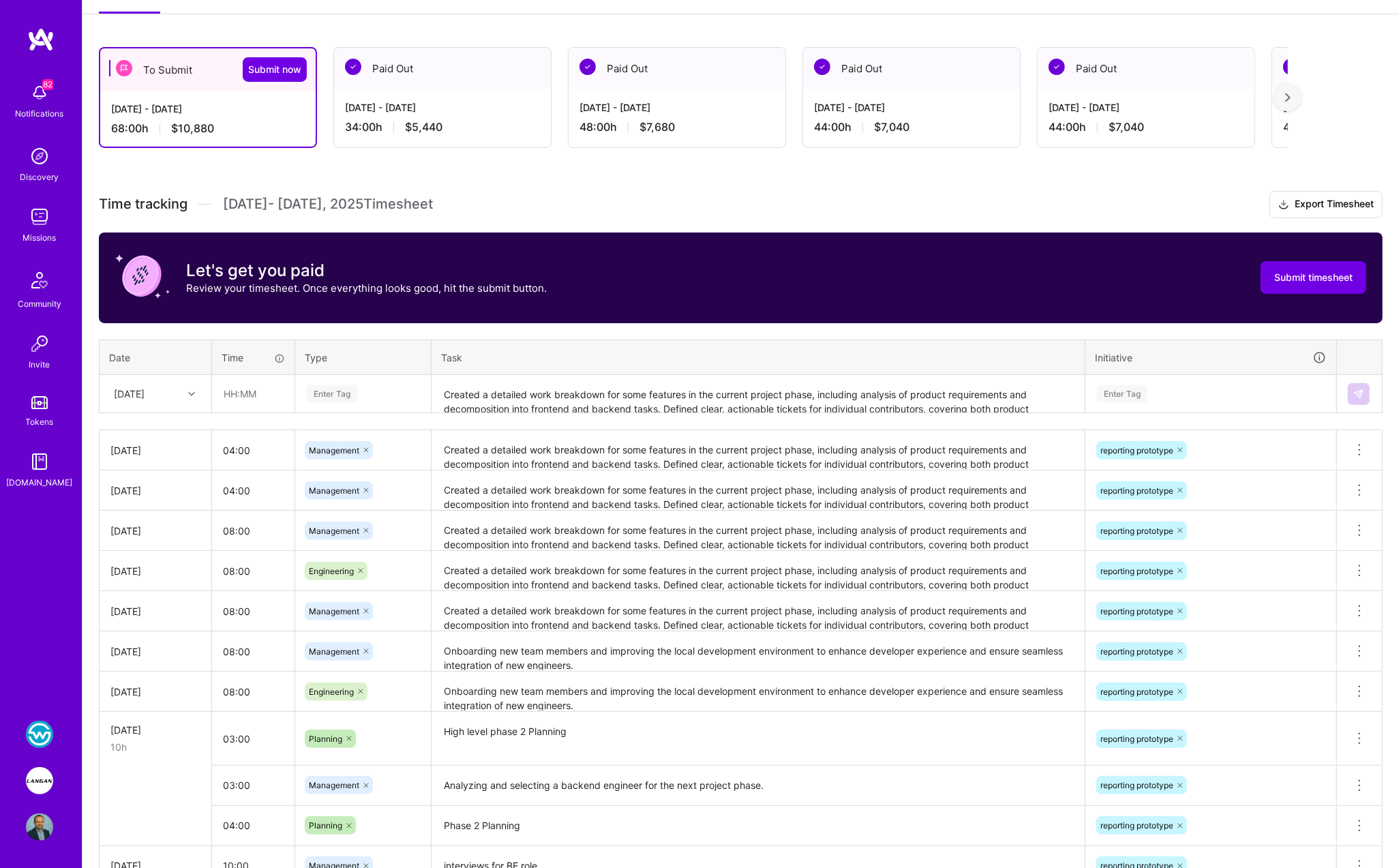
click at [367, 308] on div "Let's get you paid Review your timesheet. Once everything looks good, hit the s…" at bounding box center [740, 278] width 1283 height 91
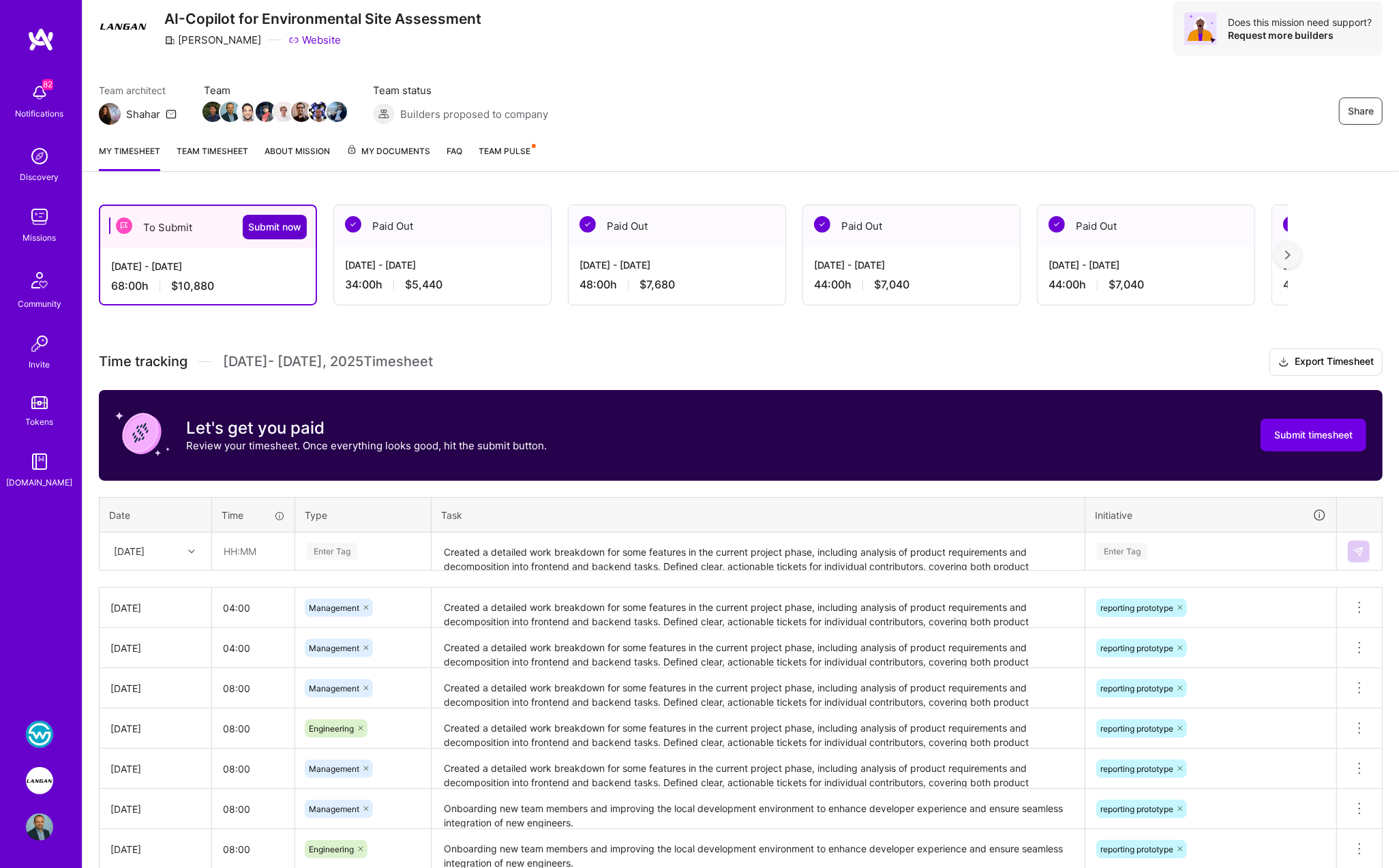
scroll to position [0, 0]
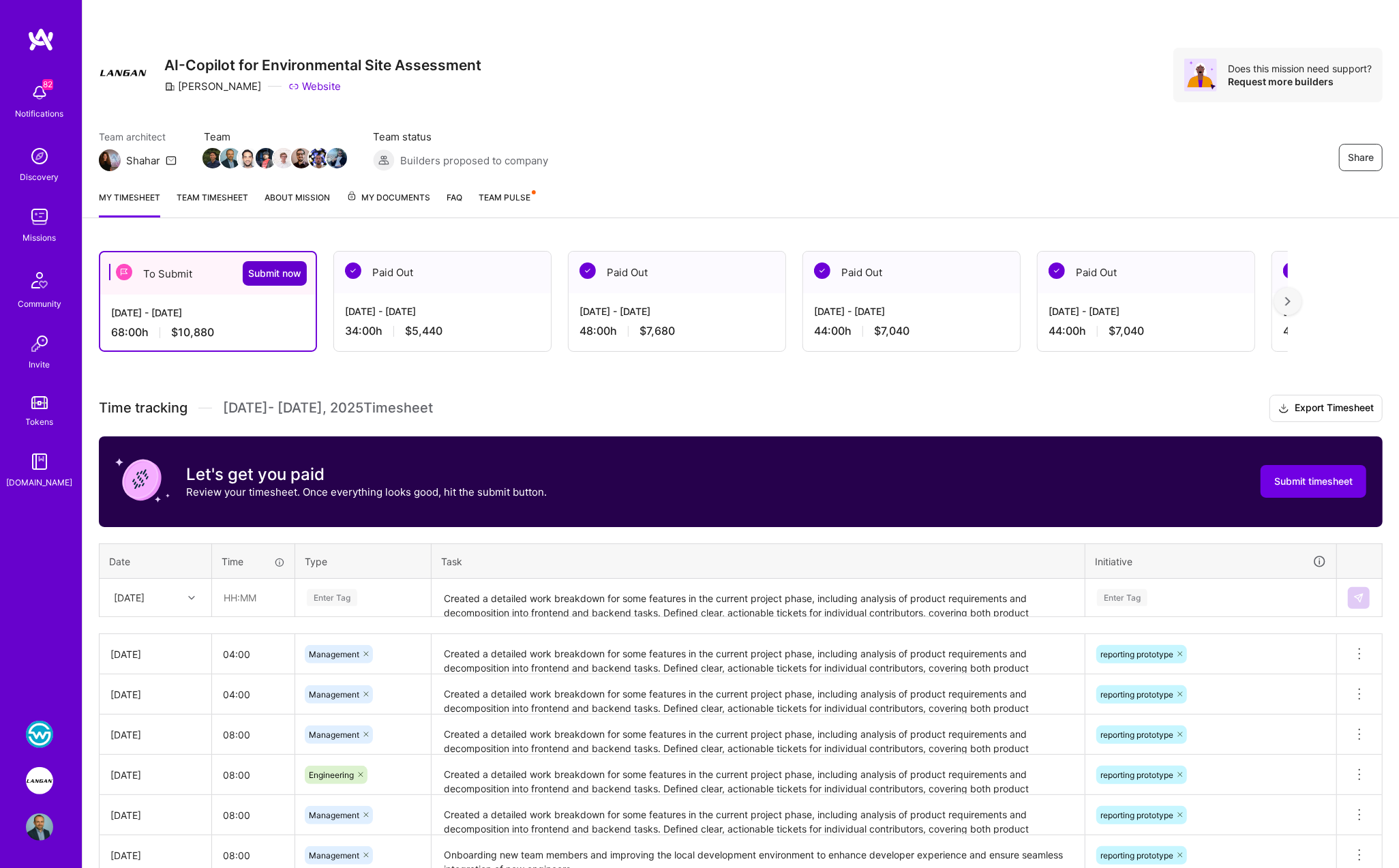
click at [288, 272] on span "Submit now" at bounding box center [274, 273] width 53 height 14
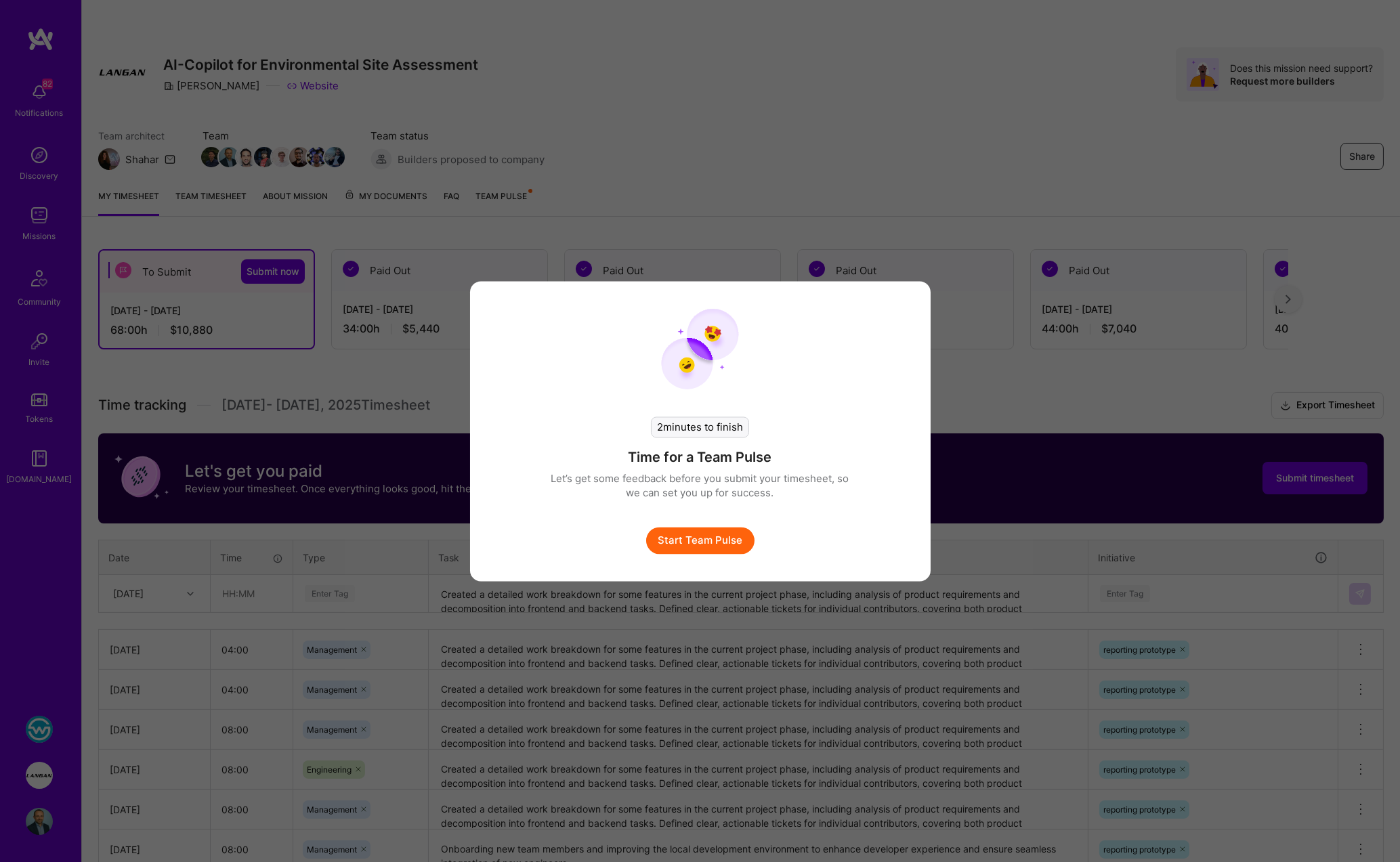
click at [710, 540] on button "Start Team Pulse" at bounding box center [700, 540] width 108 height 27
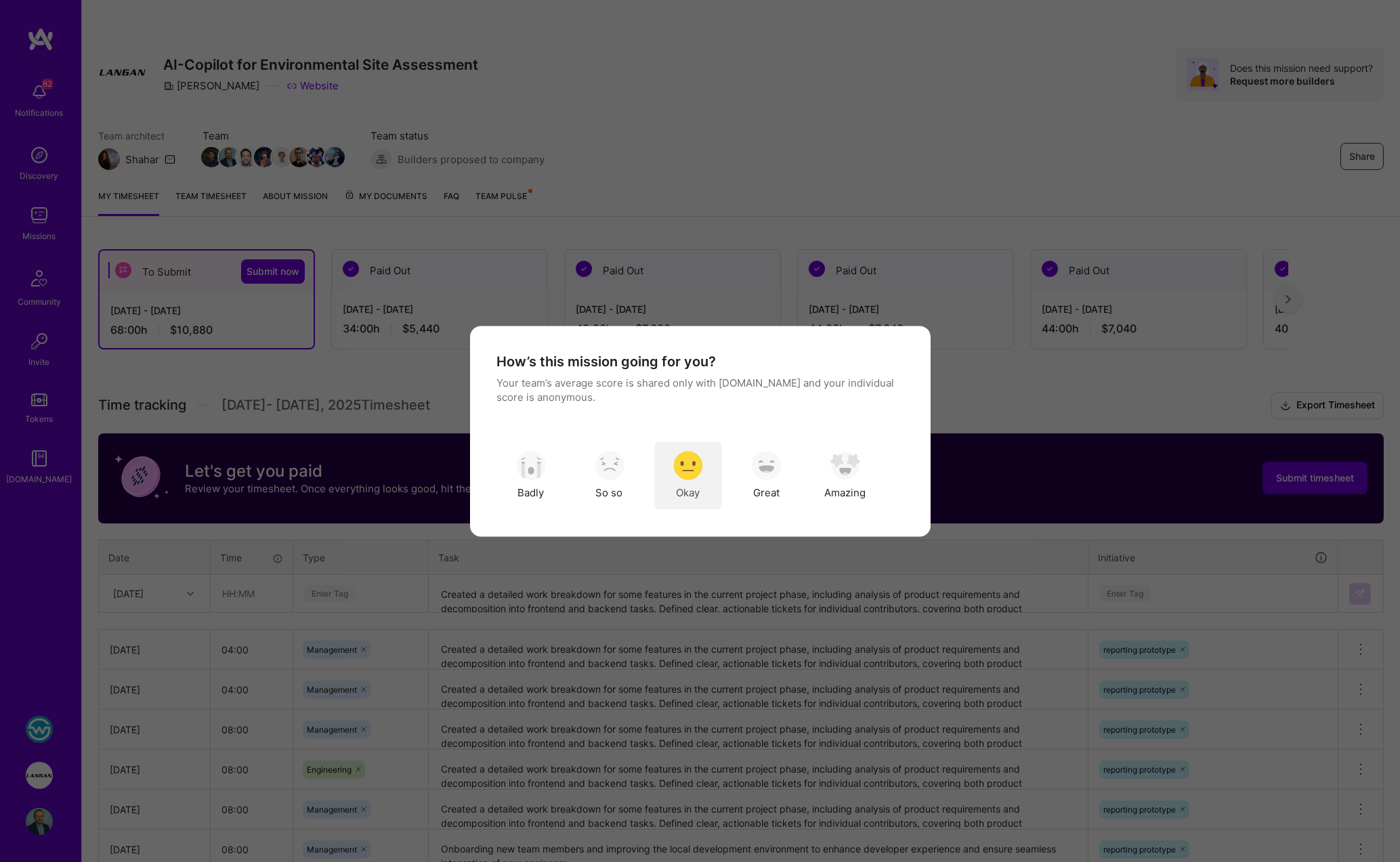
click at [683, 474] on img "modal" at bounding box center [687, 465] width 30 height 30
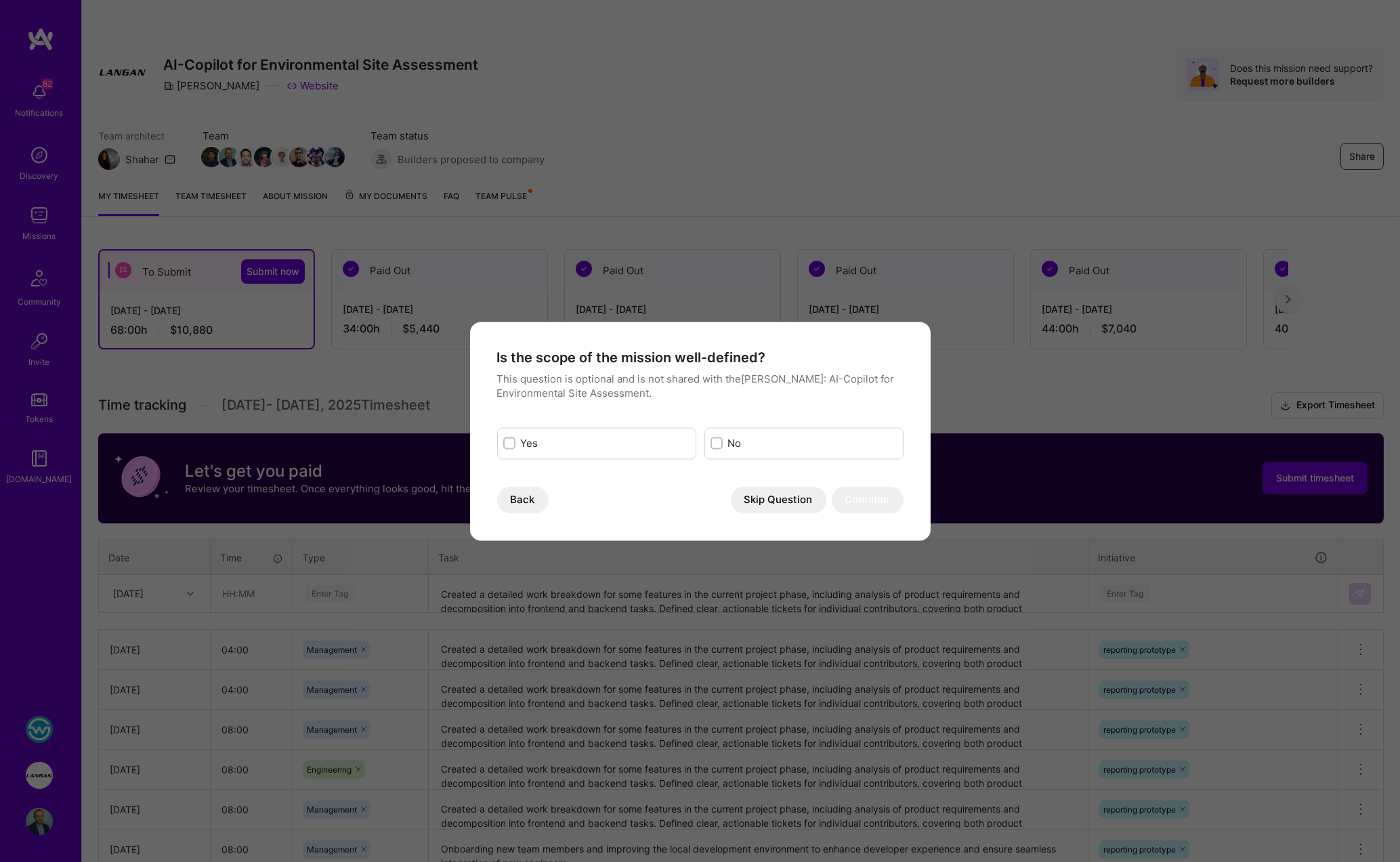
click at [514, 439] on input "modal" at bounding box center [510, 444] width 9 height 9
checkbox input "true"
click at [890, 498] on button "Continue" at bounding box center [867, 499] width 72 height 27
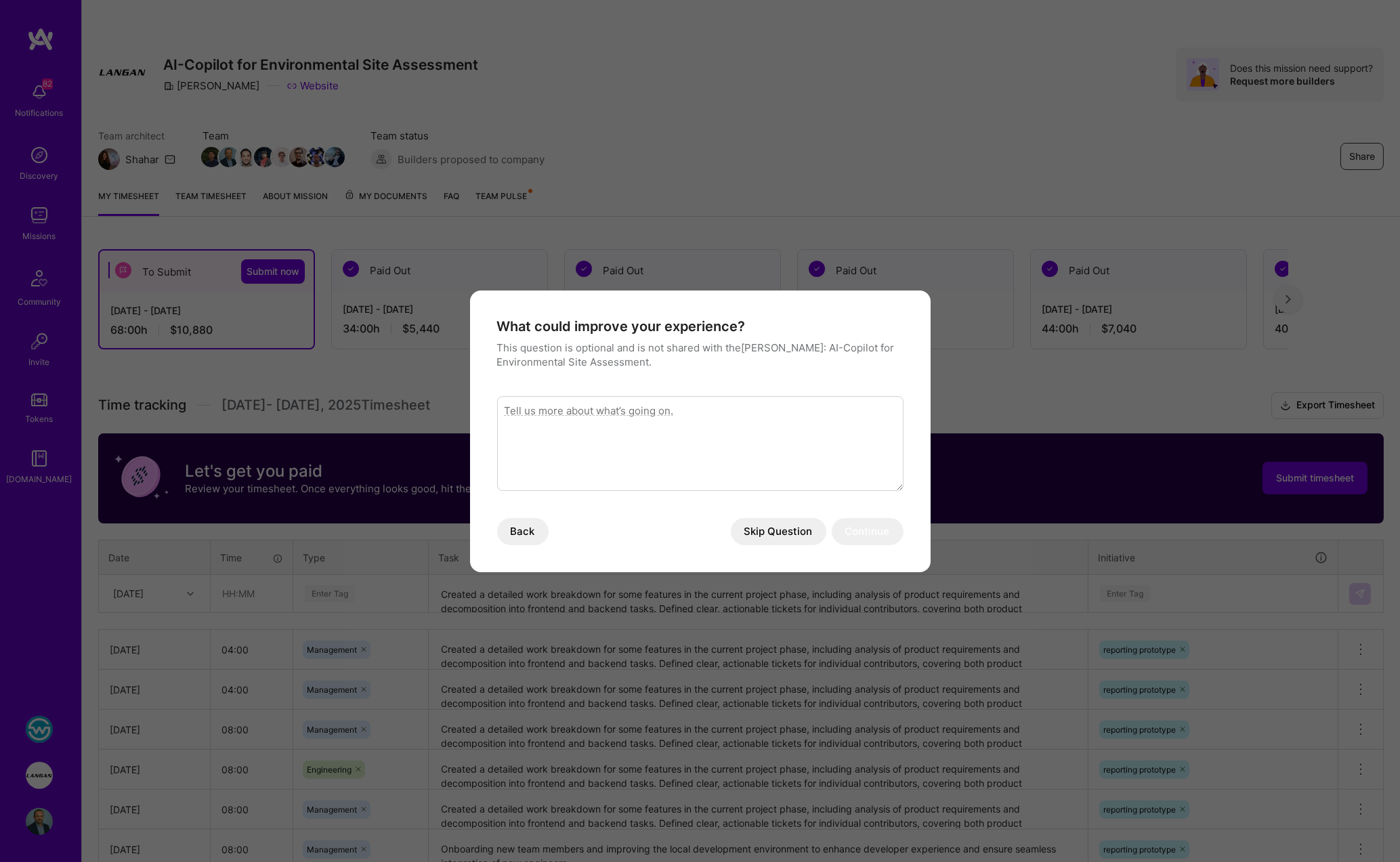
click at [784, 536] on button "Skip Question" at bounding box center [778, 531] width 95 height 27
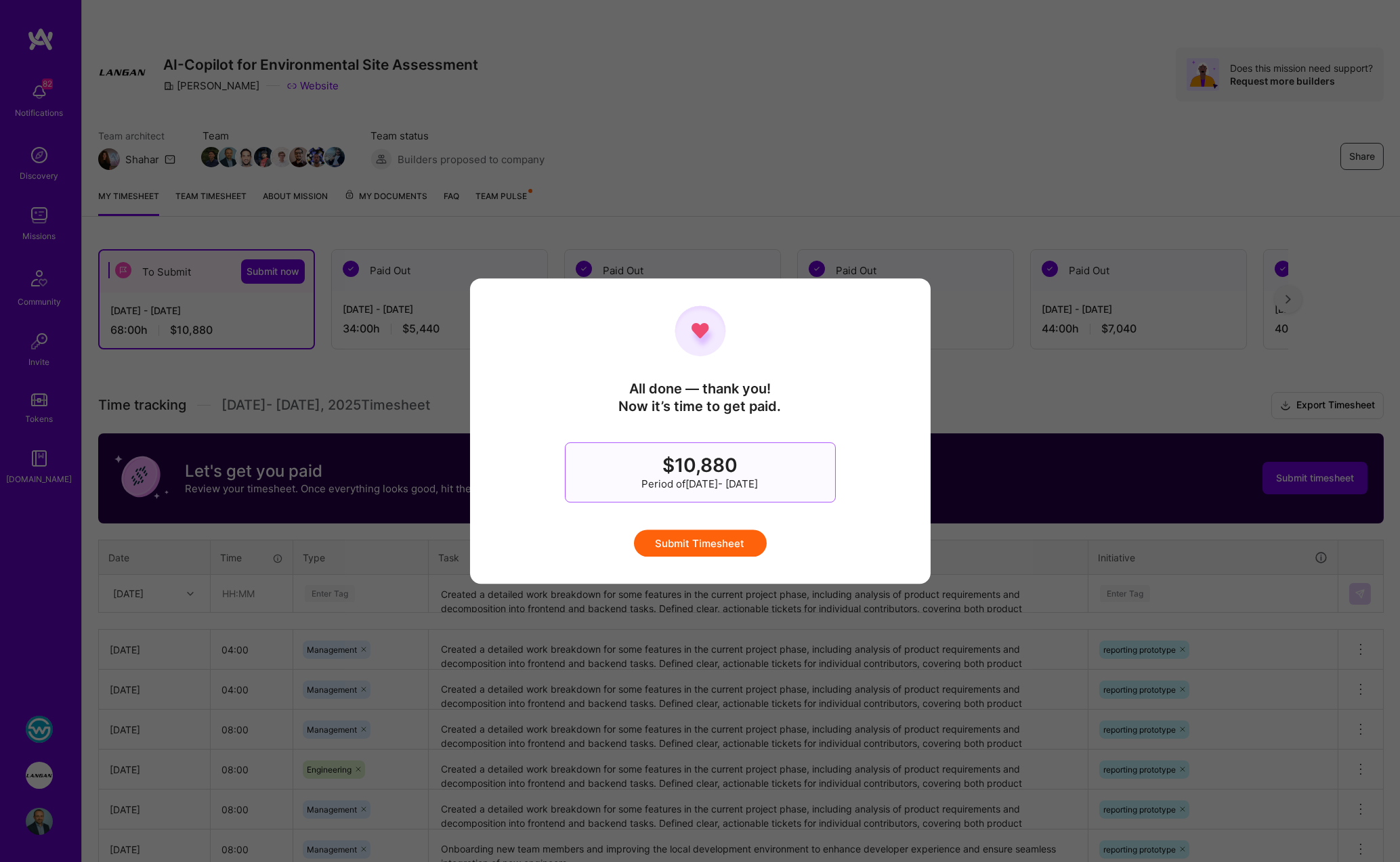
click at [748, 542] on button "Submit Timesheet" at bounding box center [700, 542] width 133 height 27
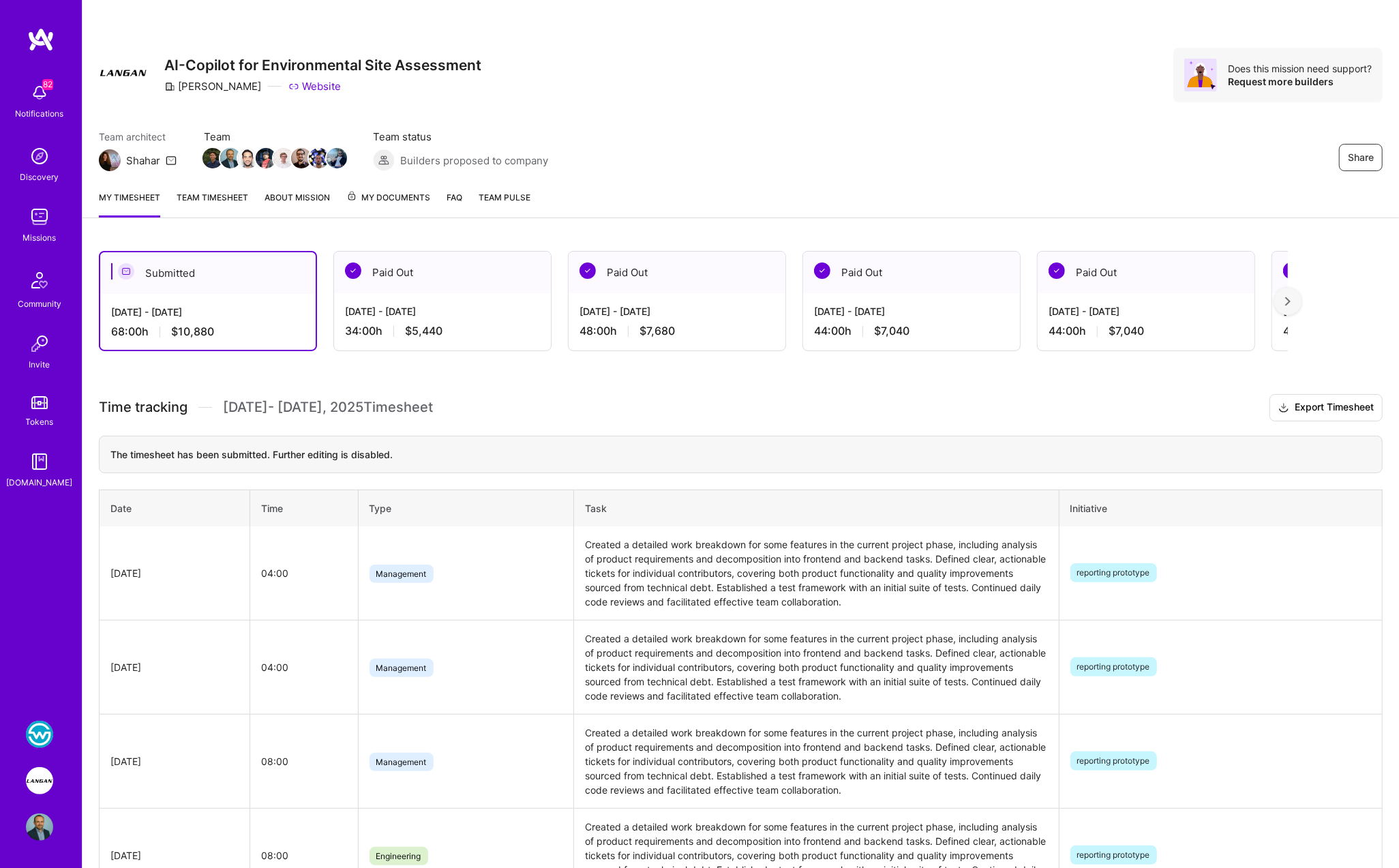
click at [36, 739] on img at bounding box center [39, 733] width 27 height 27
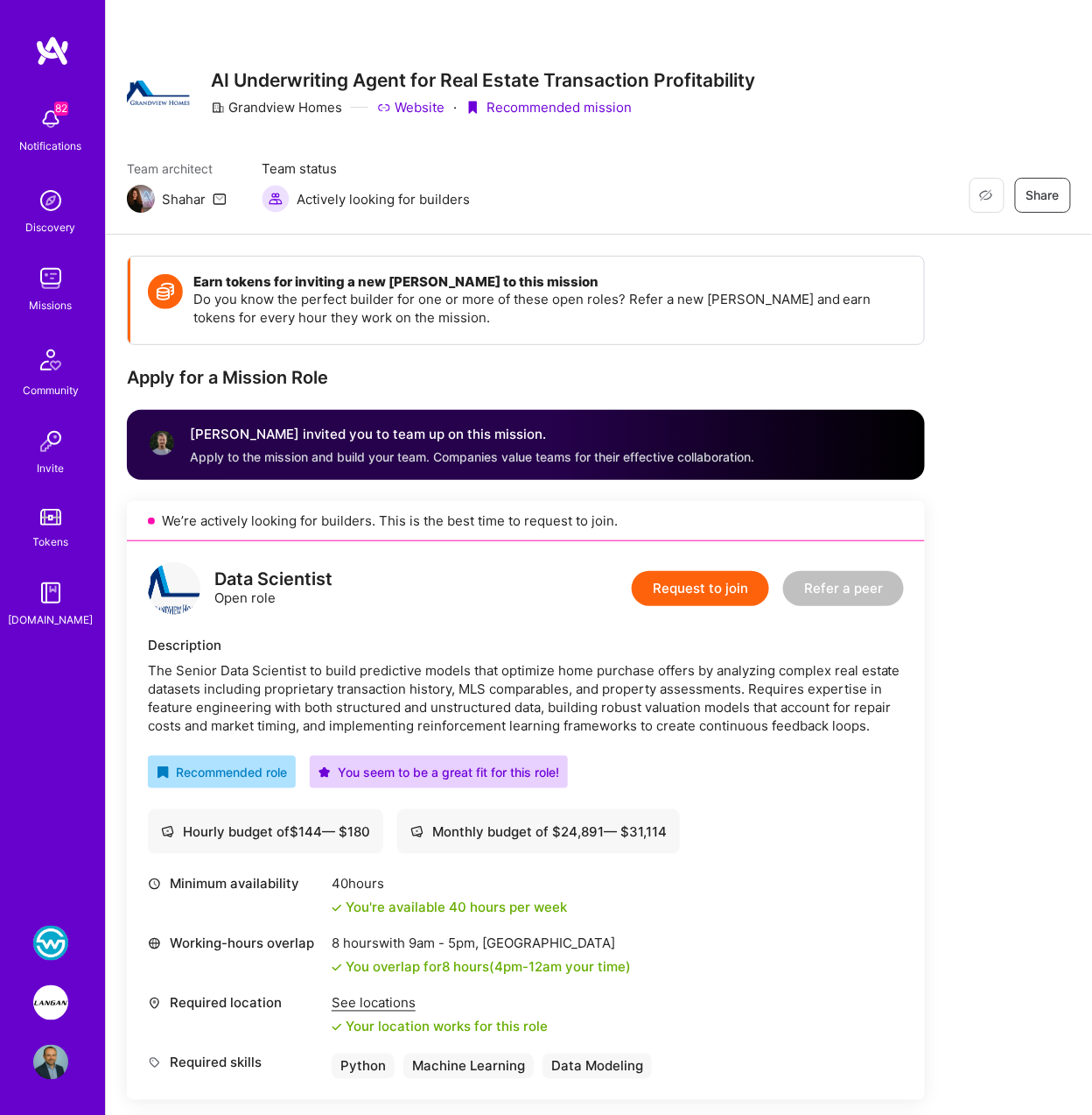
click at [702, 587] on button "Request to join" at bounding box center [700, 588] width 137 height 35
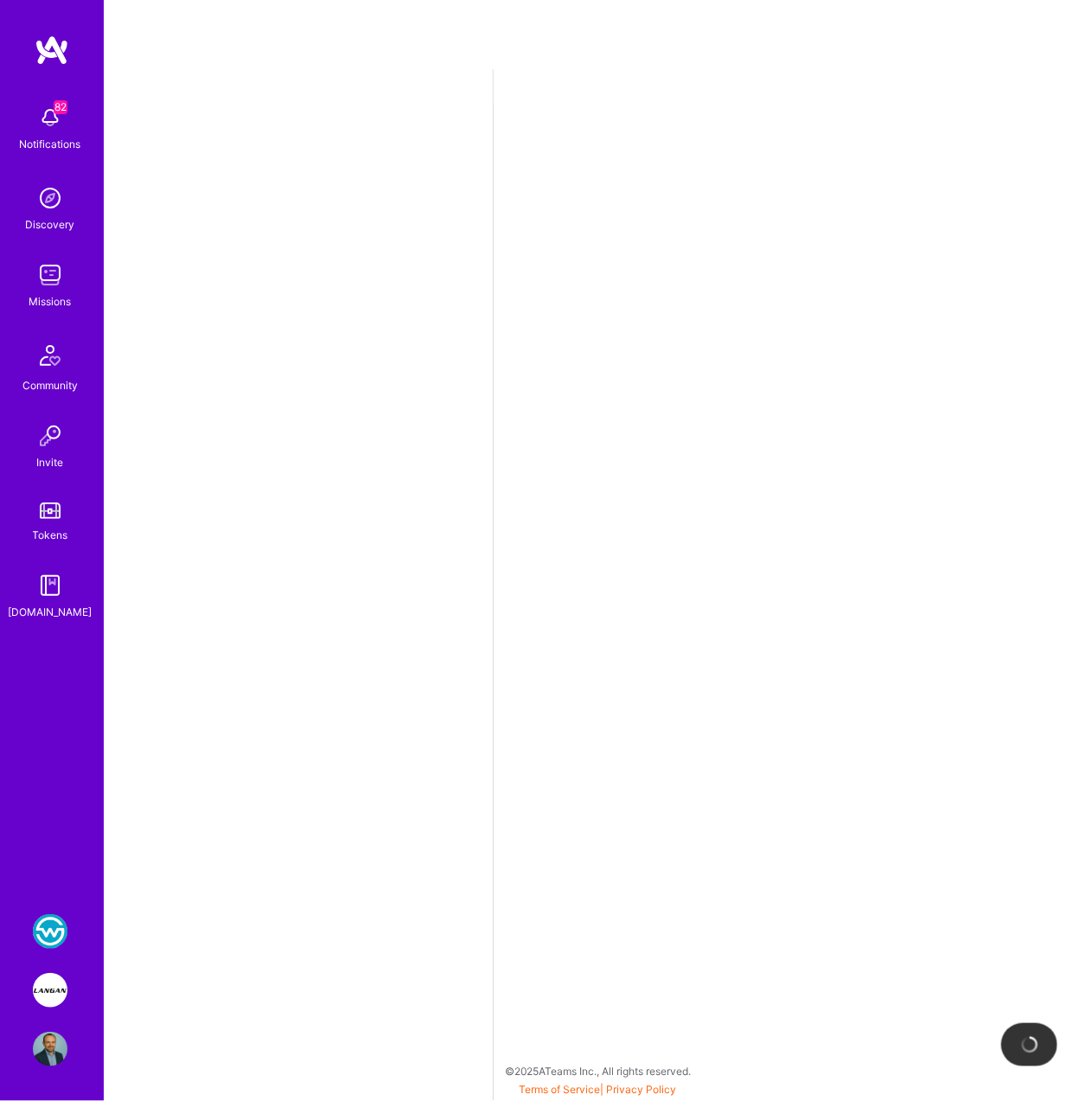
select select "US"
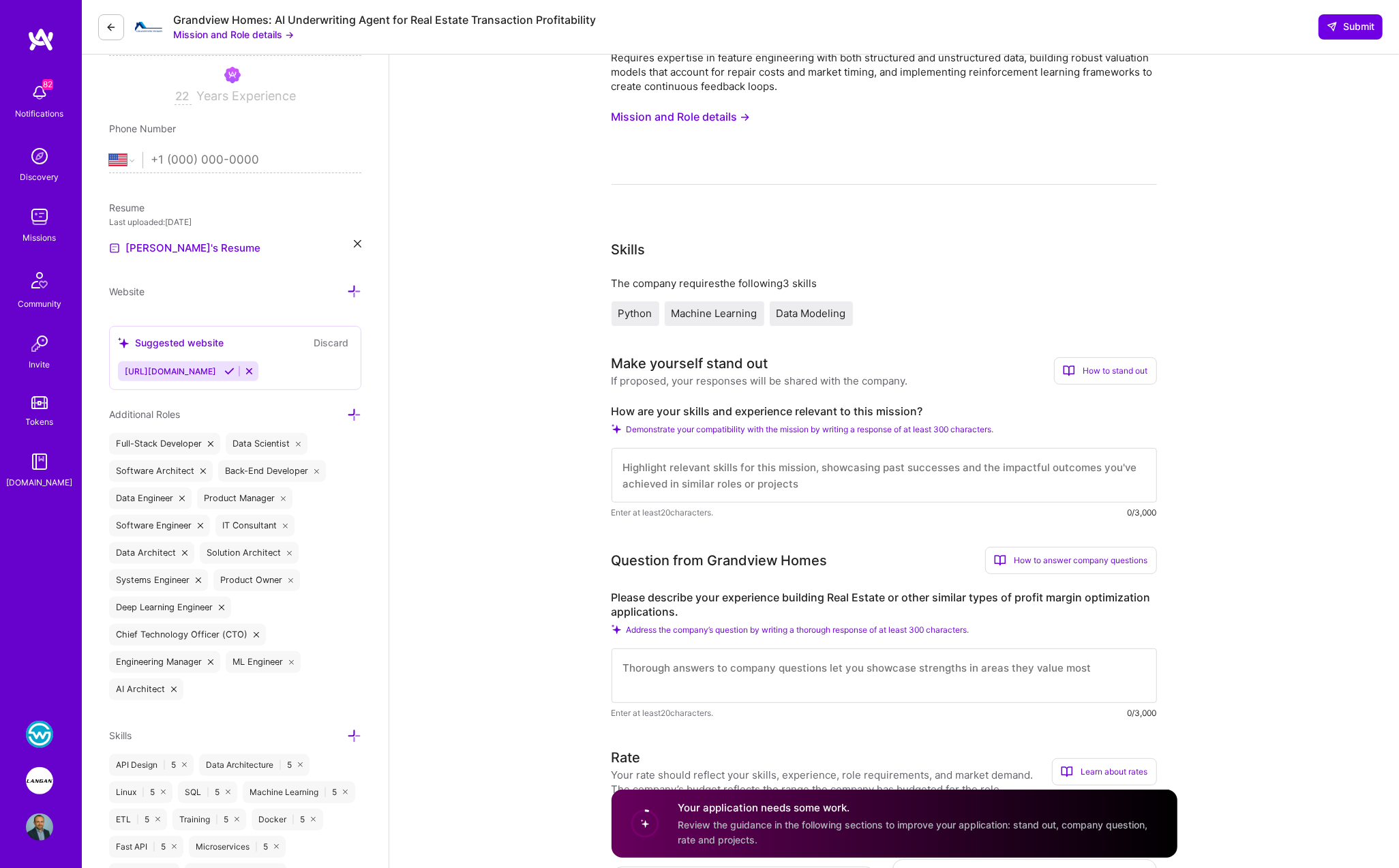
scroll to position [262, 0]
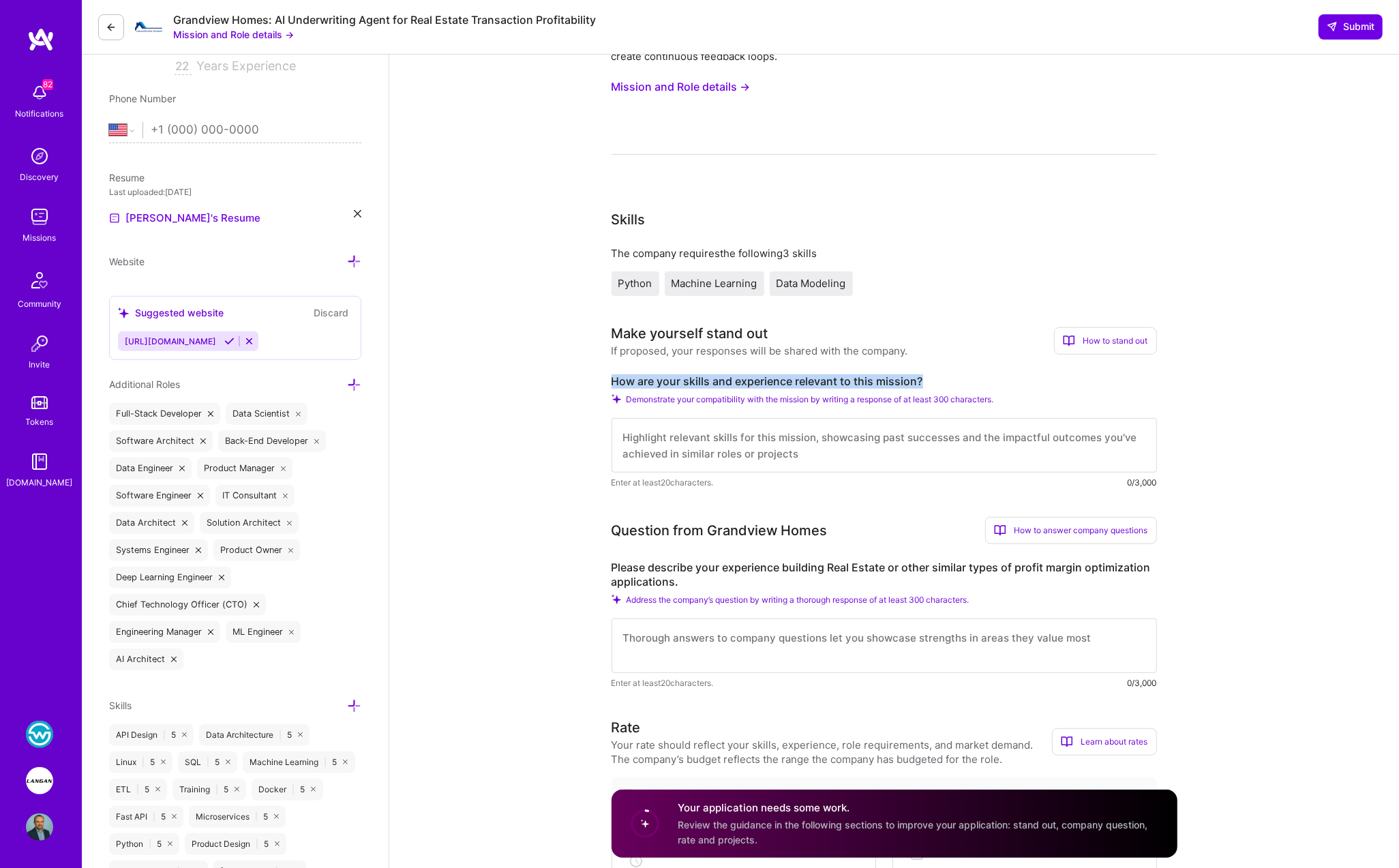
drag, startPoint x: 611, startPoint y: 385, endPoint x: 935, endPoint y: 383, distance: 324.0
click at [850, 383] on label "How are your skills and experience relevant to this mission?" at bounding box center [884, 382] width 546 height 15
copy label "How are your skills and experience relevant to this mission?"
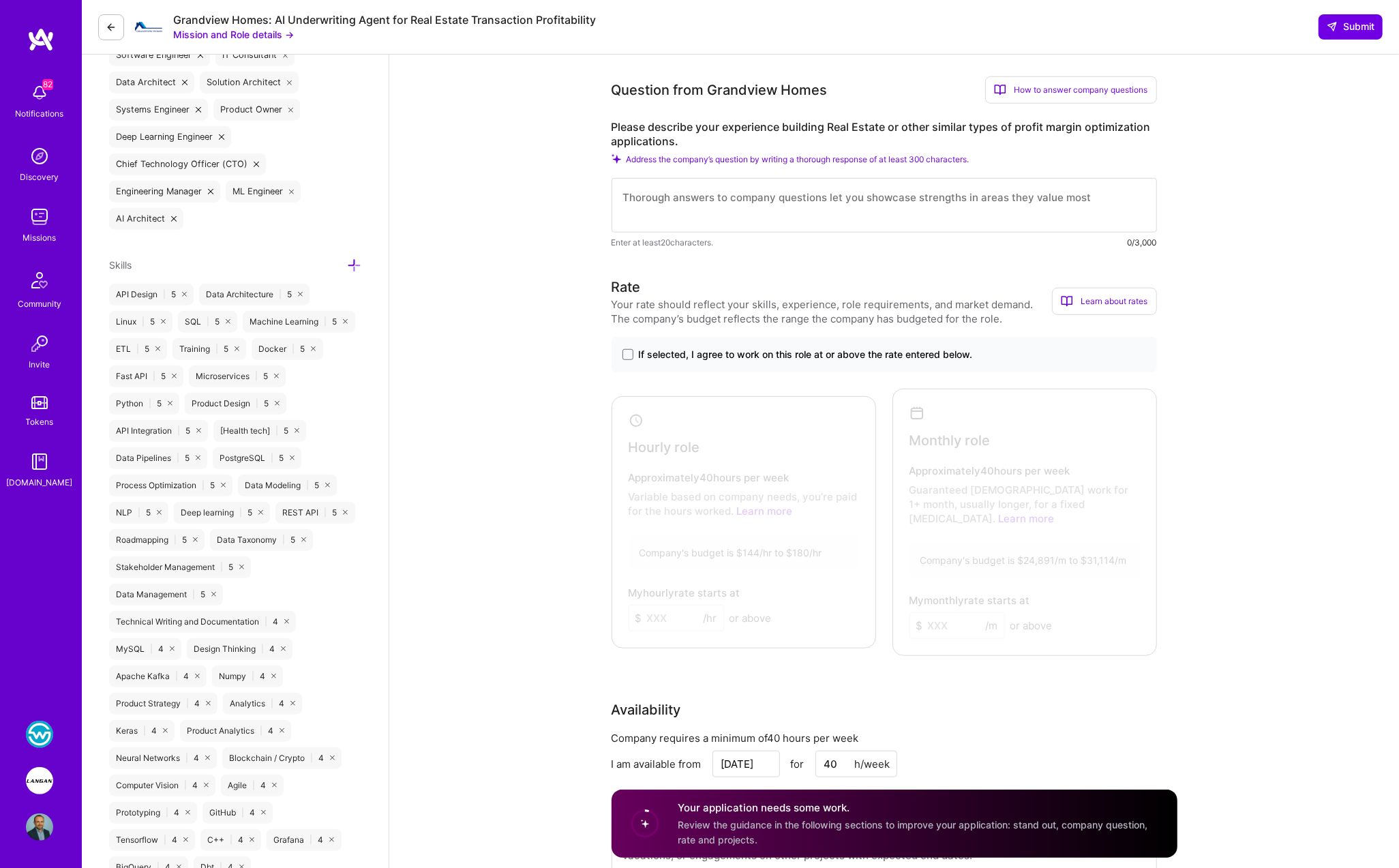
scroll to position [703, 0]
click at [625, 350] on span at bounding box center [627, 352] width 11 height 11
click at [0, 0] on input "If selected, I agree to work on this role at or above the rate entered below." at bounding box center [0, 0] width 0 height 0
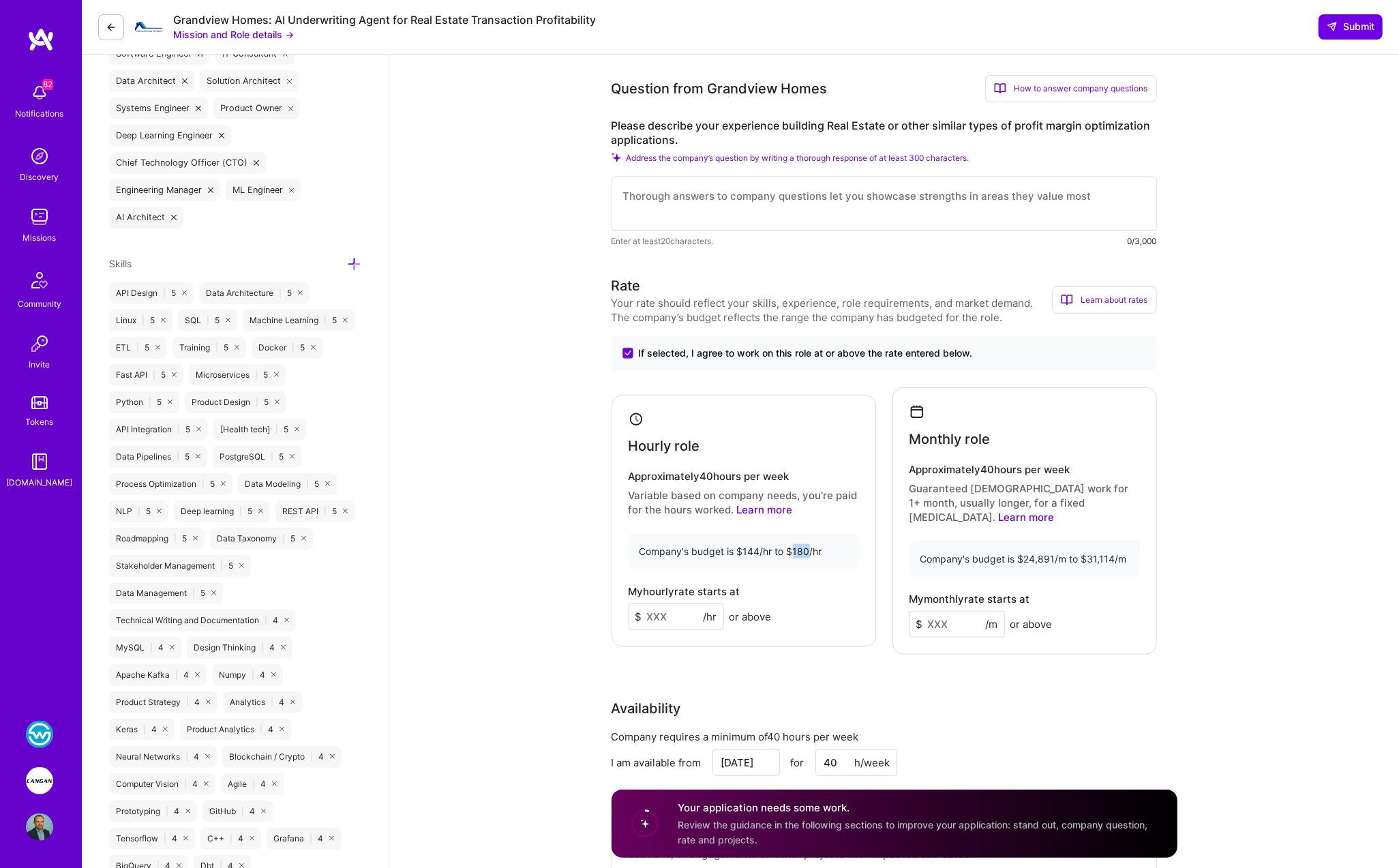
drag, startPoint x: 789, startPoint y: 543, endPoint x: 758, endPoint y: 566, distance: 38.6
click at [807, 544] on div "Company's budget is $144/hr to $180/hr" at bounding box center [743, 551] width 230 height 36
copy div "180"
click at [652, 604] on input at bounding box center [676, 616] width 95 height 26
paste input "180"
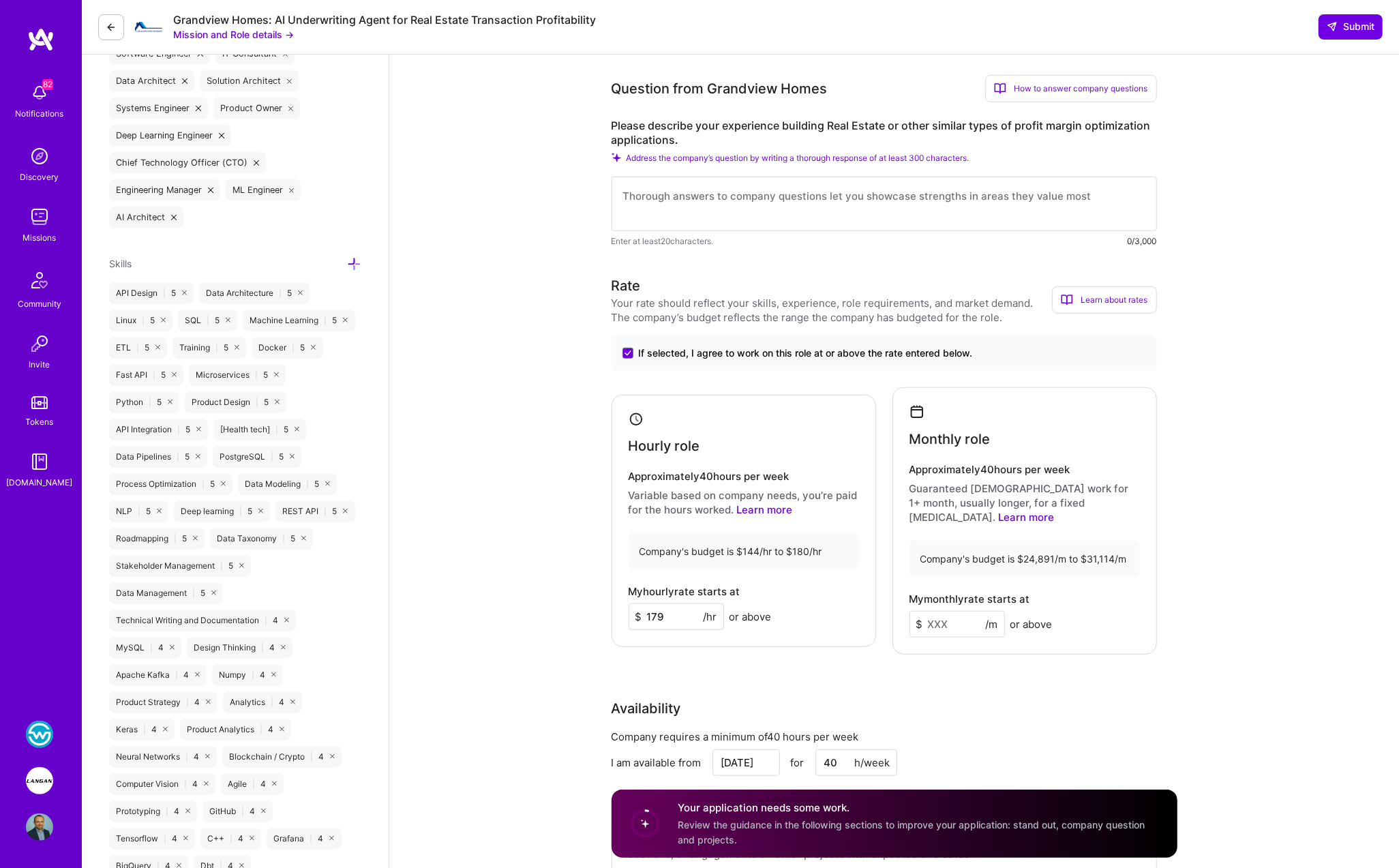
type input "179"
drag, startPoint x: 1086, startPoint y: 545, endPoint x: 1107, endPoint y: 542, distance: 21.2
click at [850, 542] on div "Company's budget is $24,891/m to $31,114/m" at bounding box center [1024, 558] width 230 height 36
copy div "31,11"
click at [850, 611] on input at bounding box center [957, 624] width 95 height 26
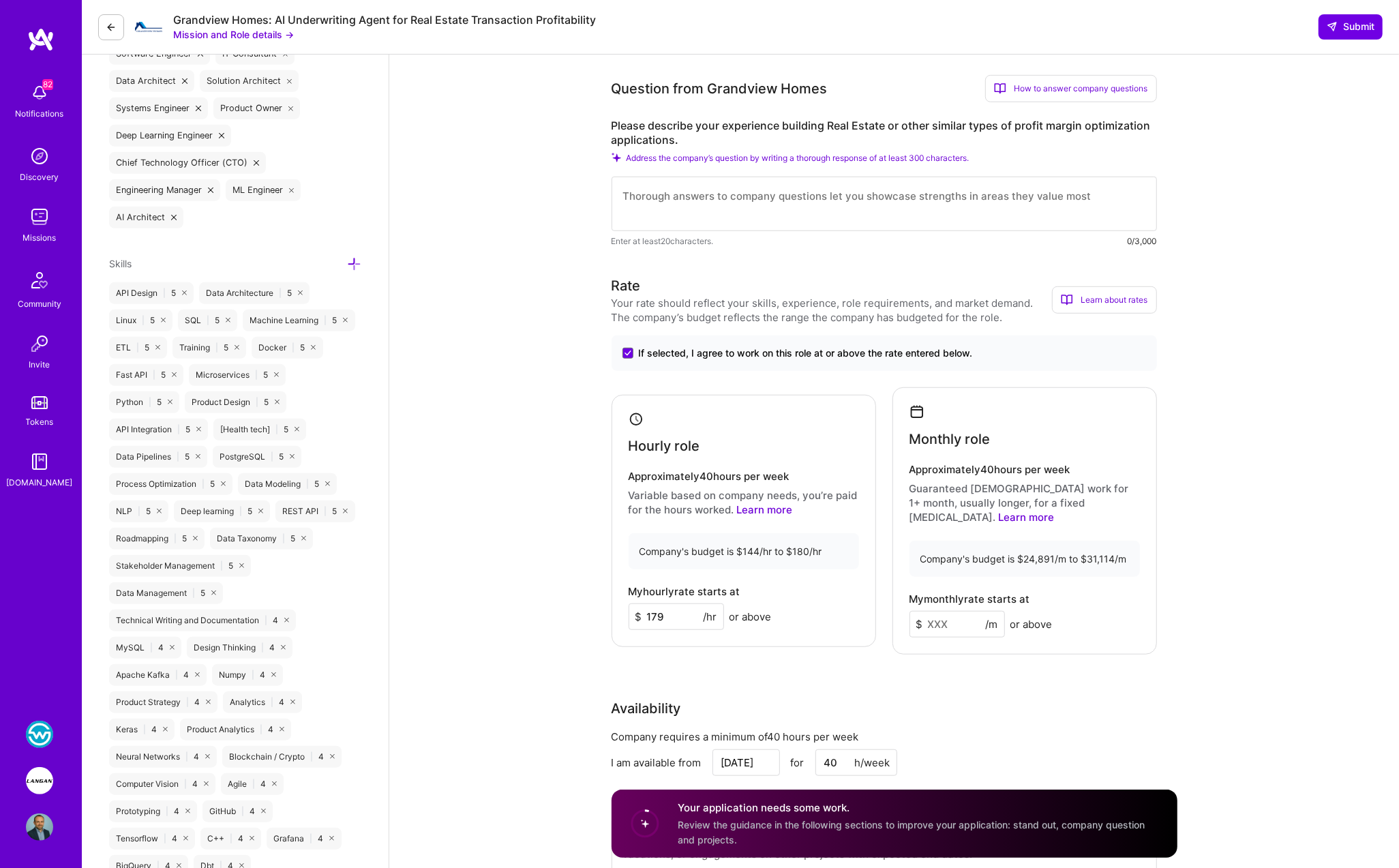
paste input
drag, startPoint x: 965, startPoint y: 608, endPoint x: 938, endPoint y: 607, distance: 27.0
click at [850, 611] on input at bounding box center [957, 624] width 95 height 26
drag, startPoint x: 1109, startPoint y: 542, endPoint x: 1059, endPoint y: 567, distance: 55.9
click at [850, 543] on div "Company's budget is $24,891/m to $31,114/m" at bounding box center [1024, 558] width 230 height 36
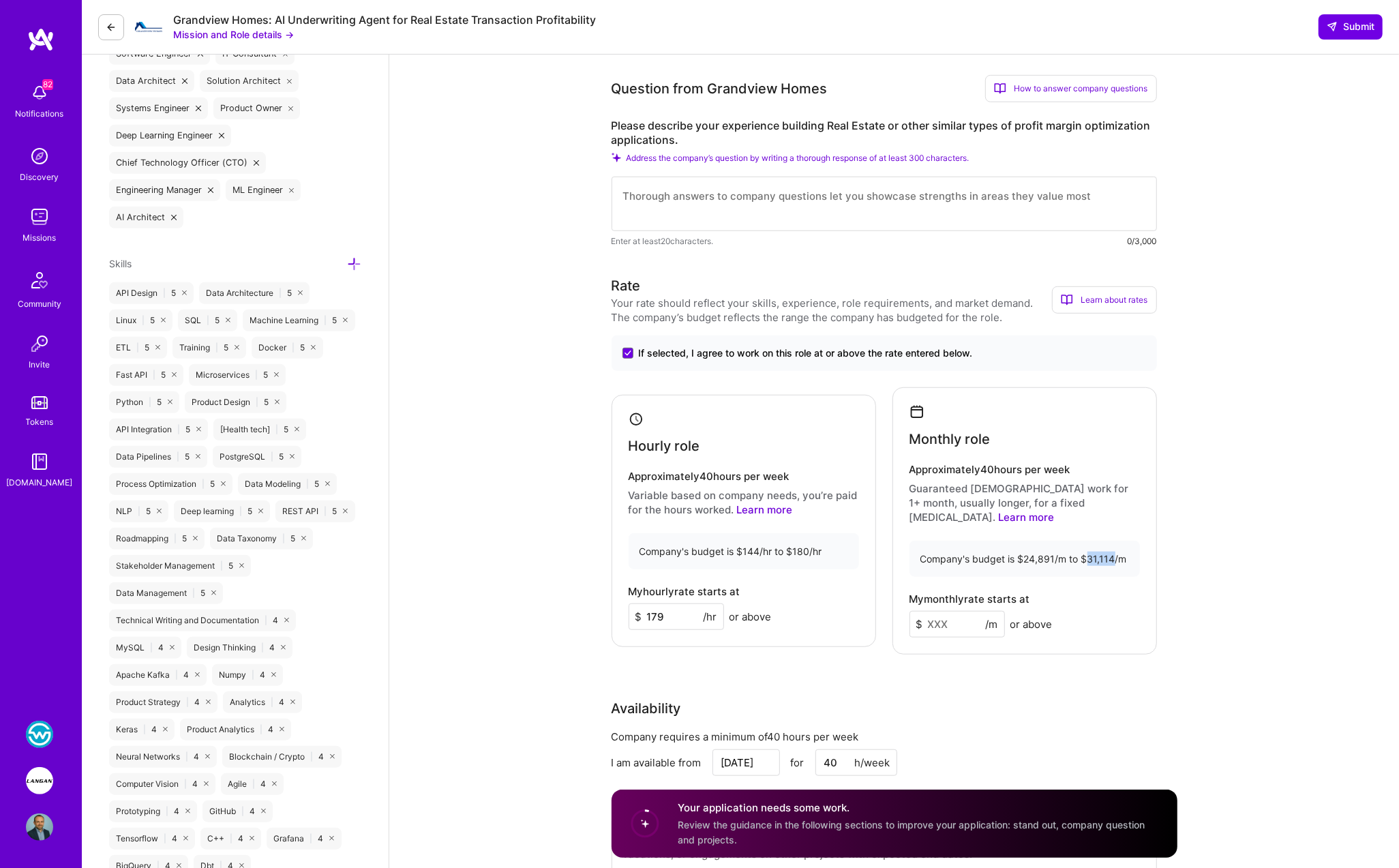
copy div "31,114"
click at [850, 611] on input at bounding box center [957, 624] width 95 height 26
paste input
type input "2"
type input "31113"
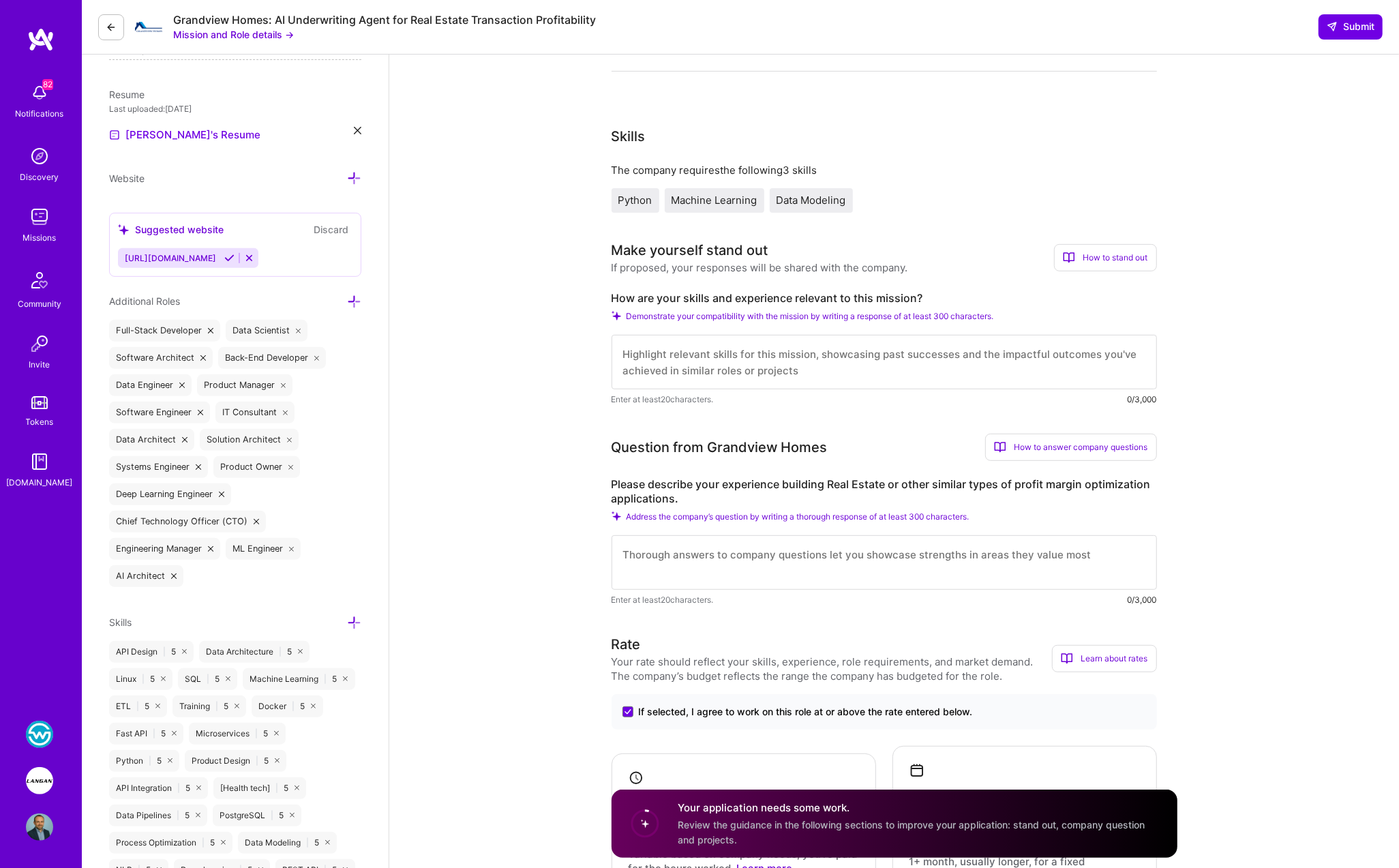
scroll to position [316, 0]
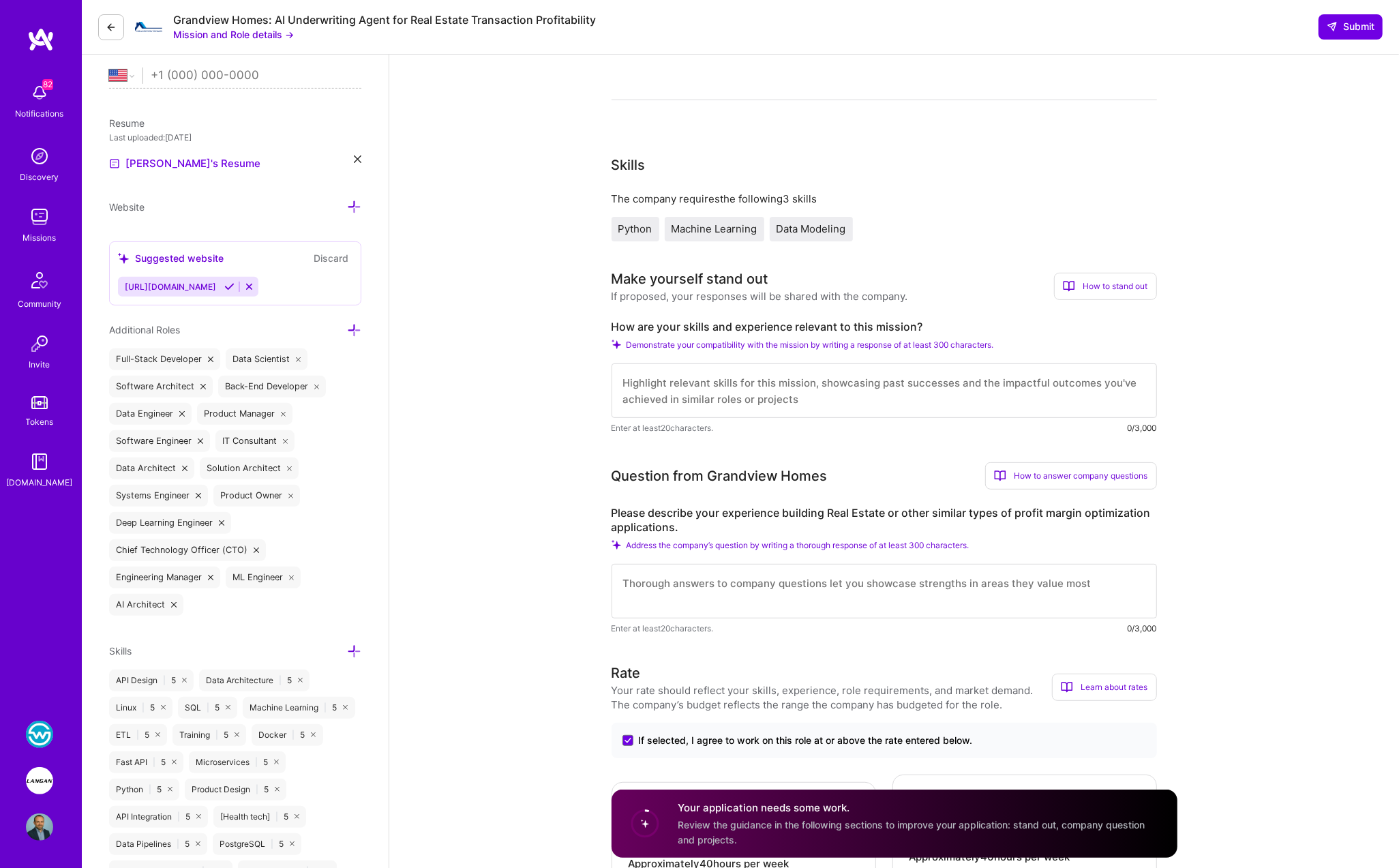
click at [634, 385] on textarea at bounding box center [884, 390] width 546 height 55
paste textarea "My 20+ years of experience in AI and data science directly aligns with Grandvie…"
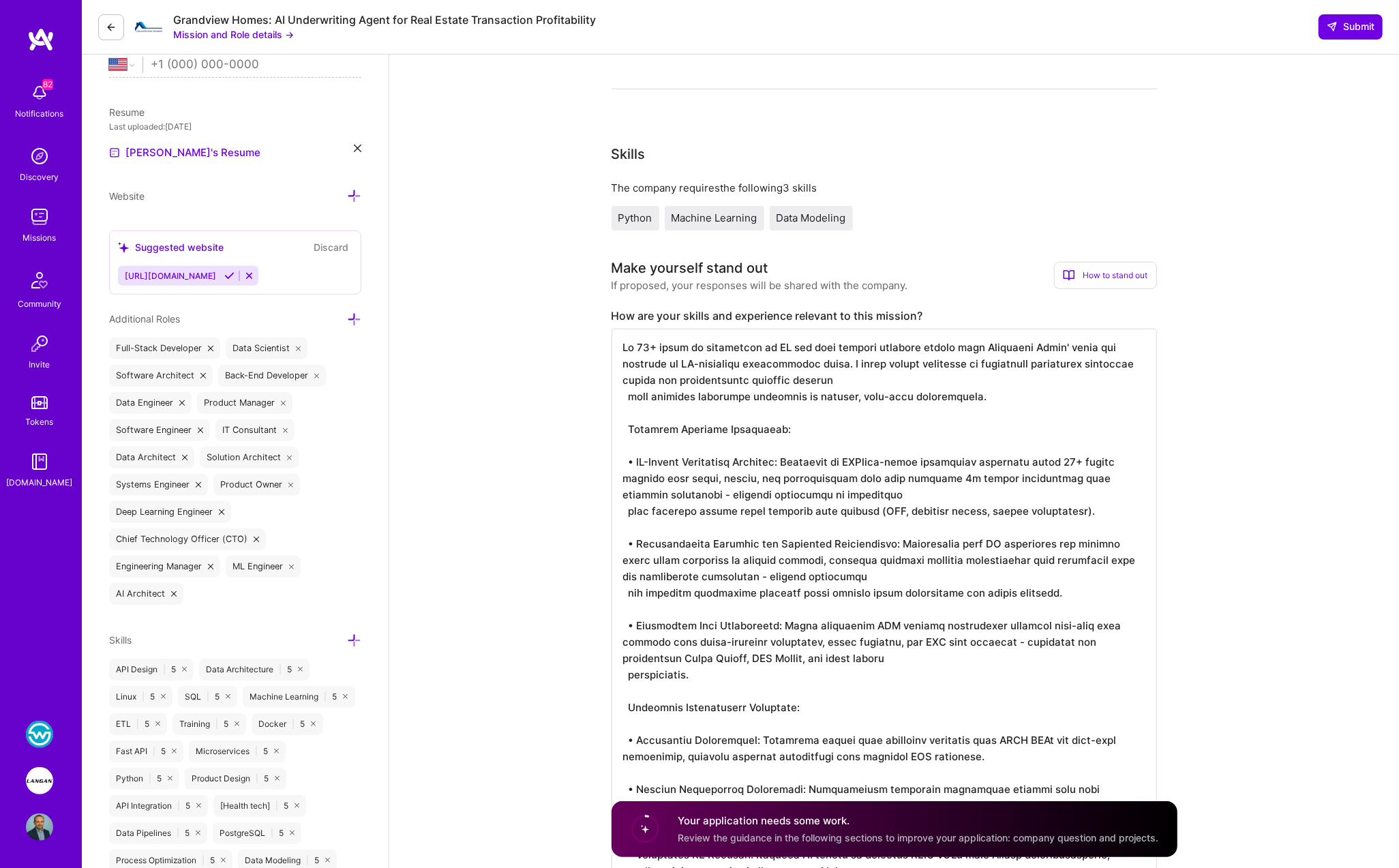
scroll to position [336, 0]
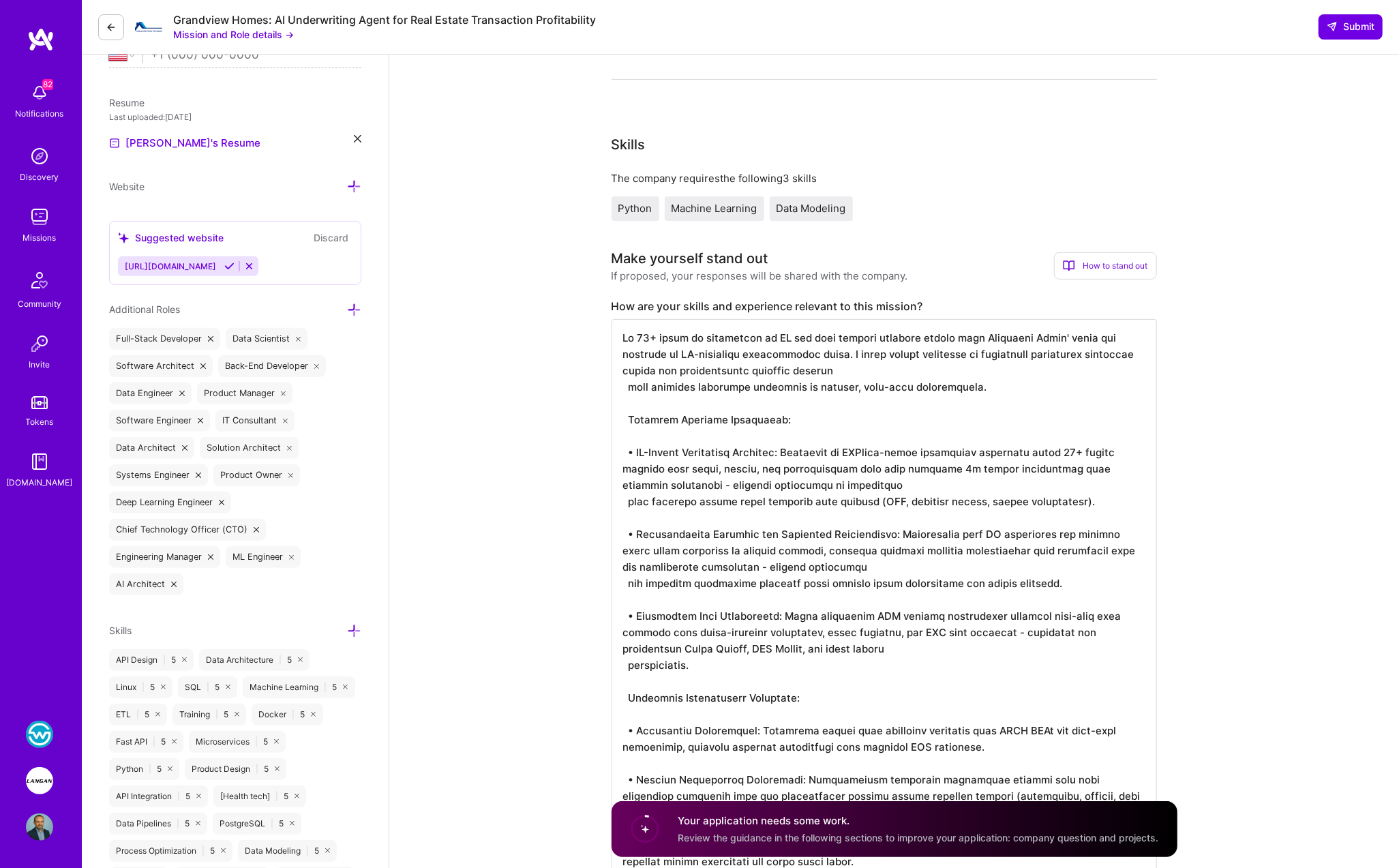
click at [698, 432] on textarea at bounding box center [884, 673] width 546 height 709
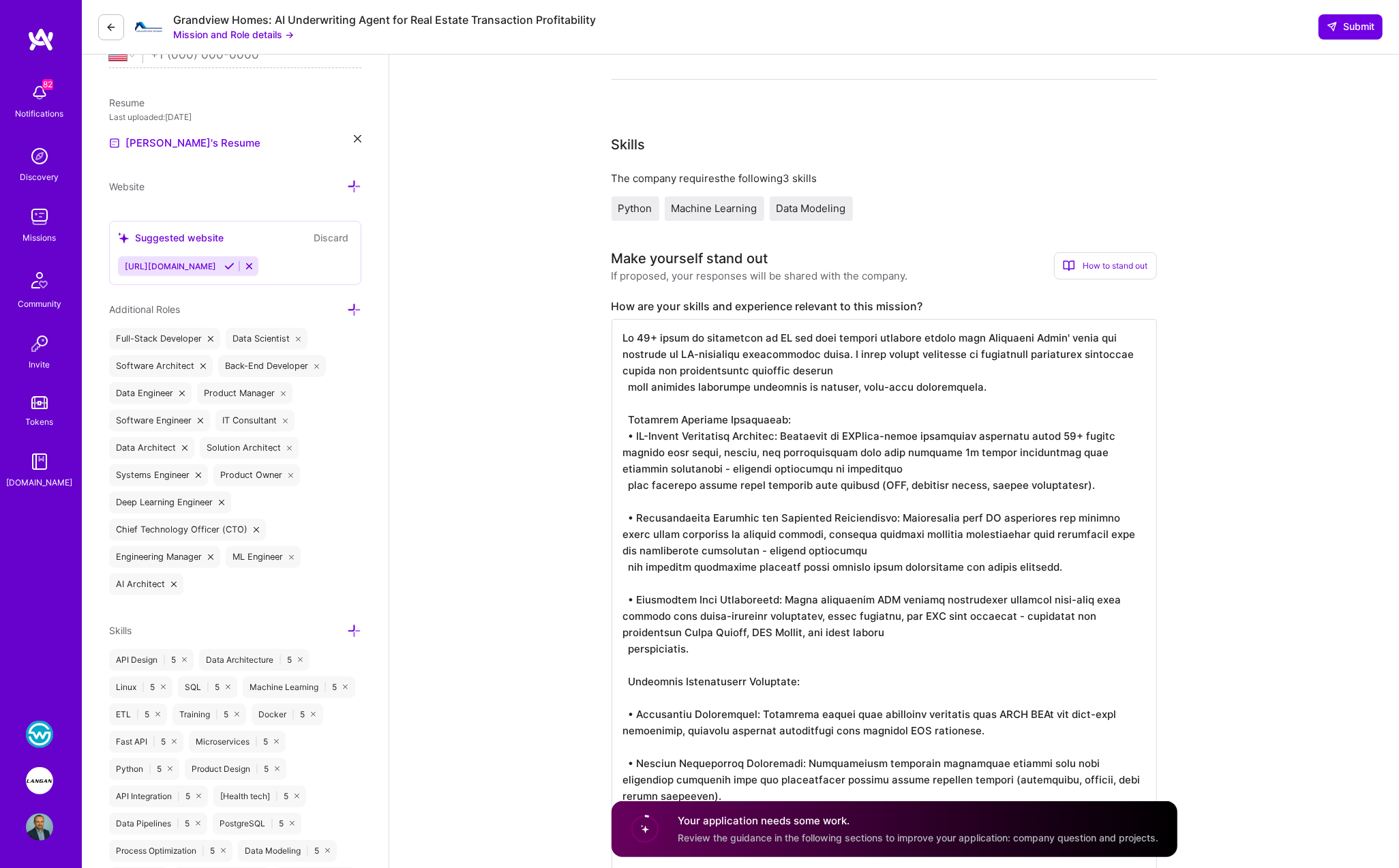
scroll to position [0, 0]
click at [682, 504] on textarea at bounding box center [884, 665] width 546 height 692
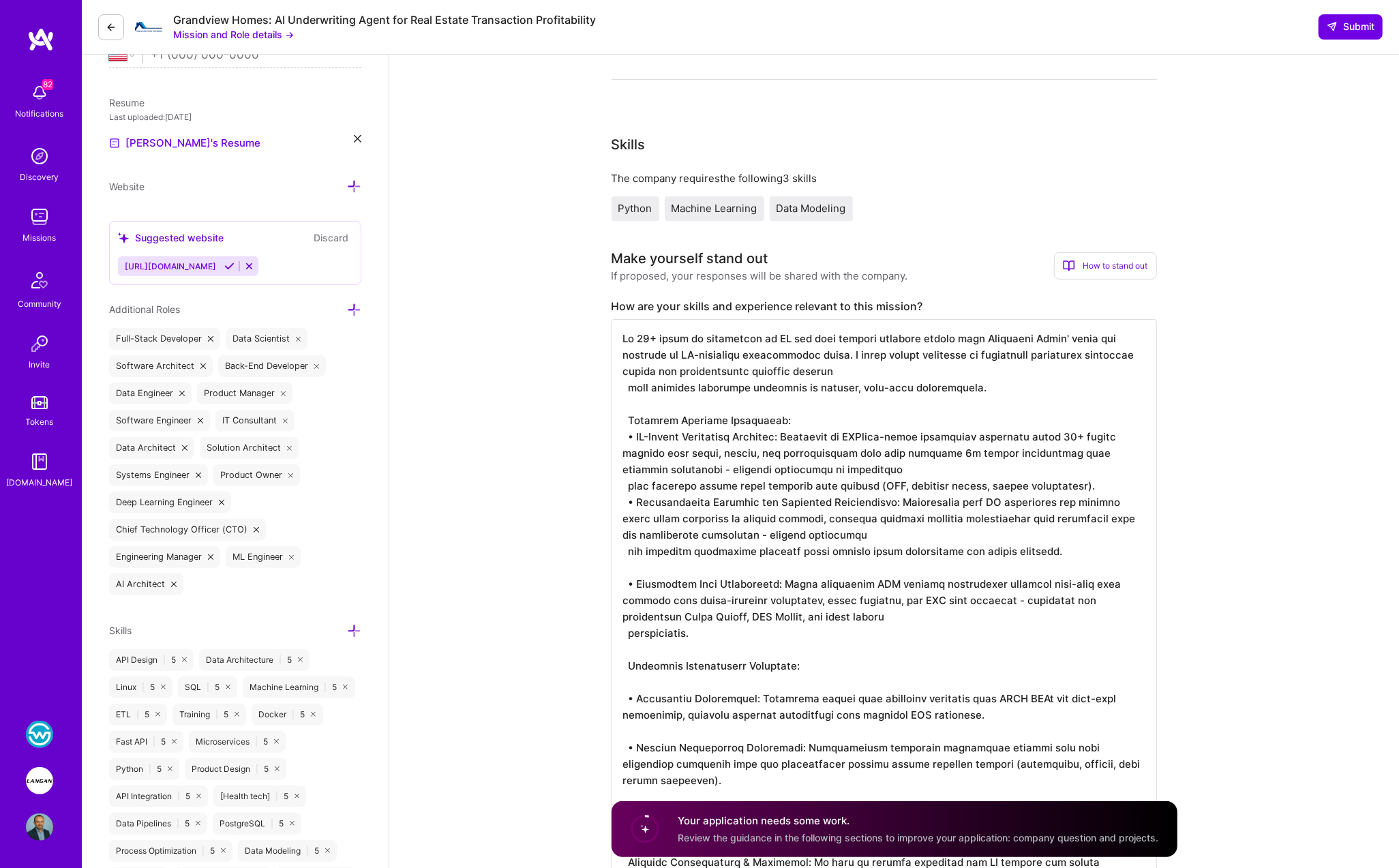
click at [627, 486] on textarea at bounding box center [884, 657] width 546 height 676
click at [638, 566] on textarea at bounding box center [884, 657] width 546 height 676
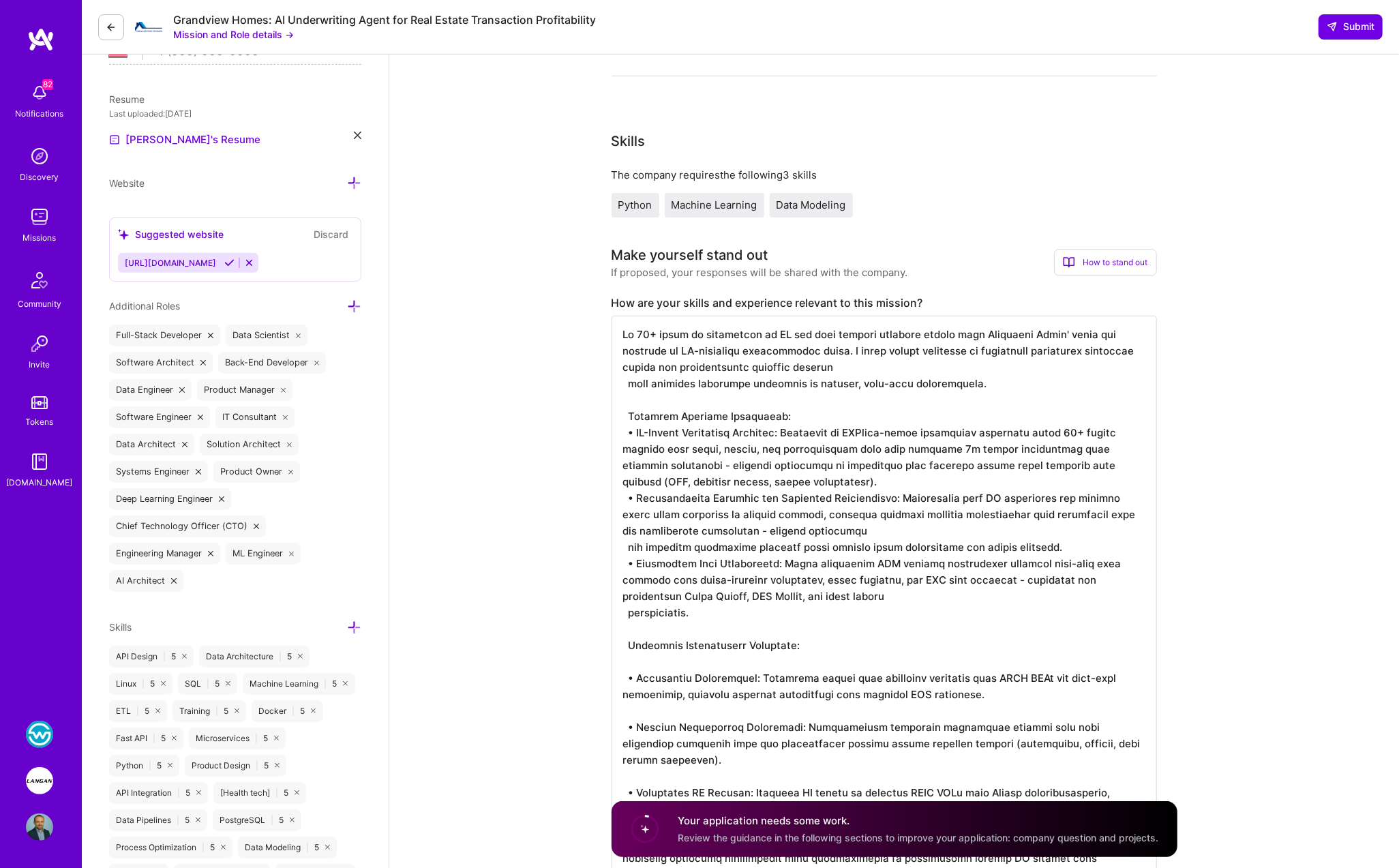
scroll to position [347, 0]
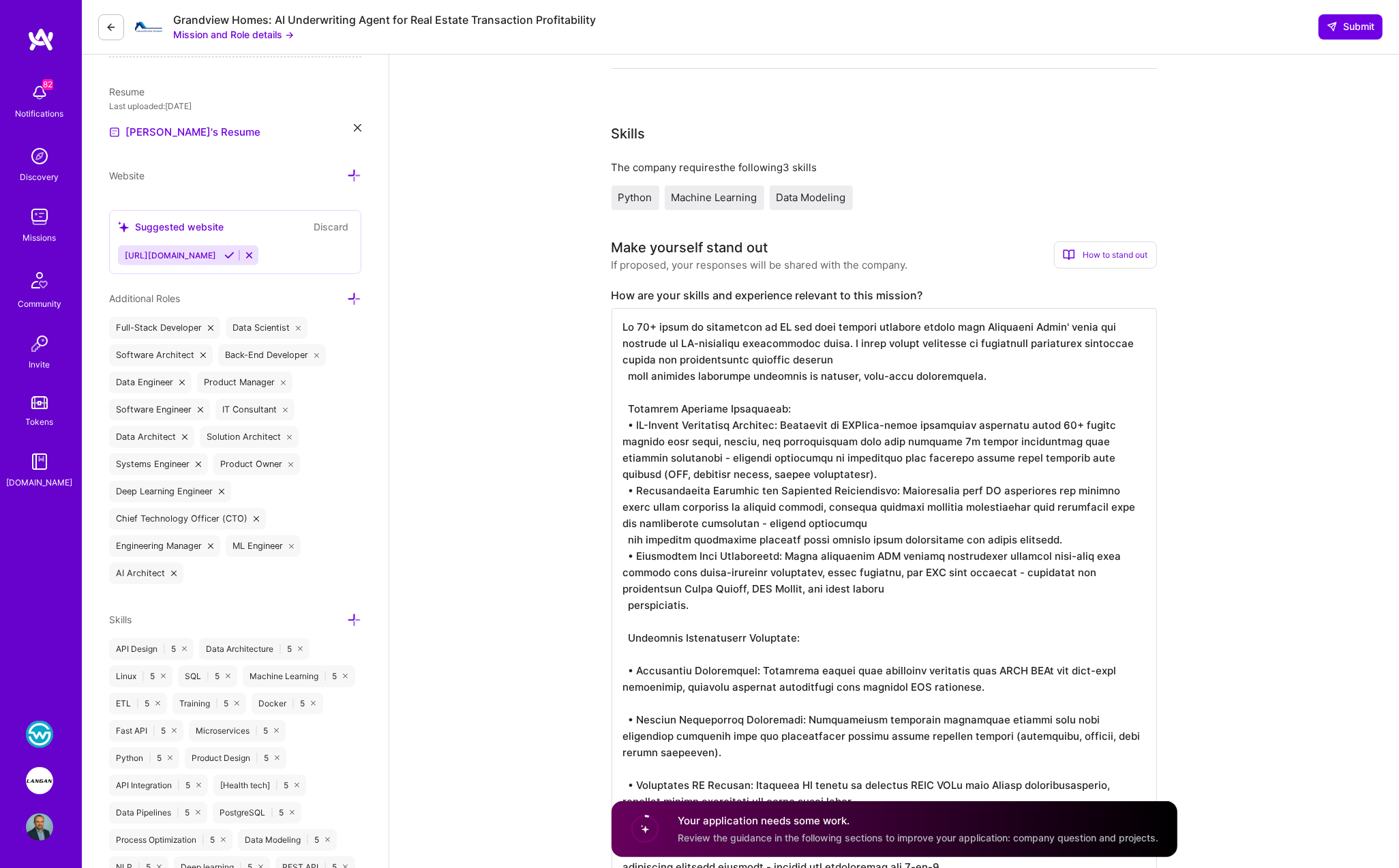
click at [640, 649] on textarea at bounding box center [884, 638] width 546 height 660
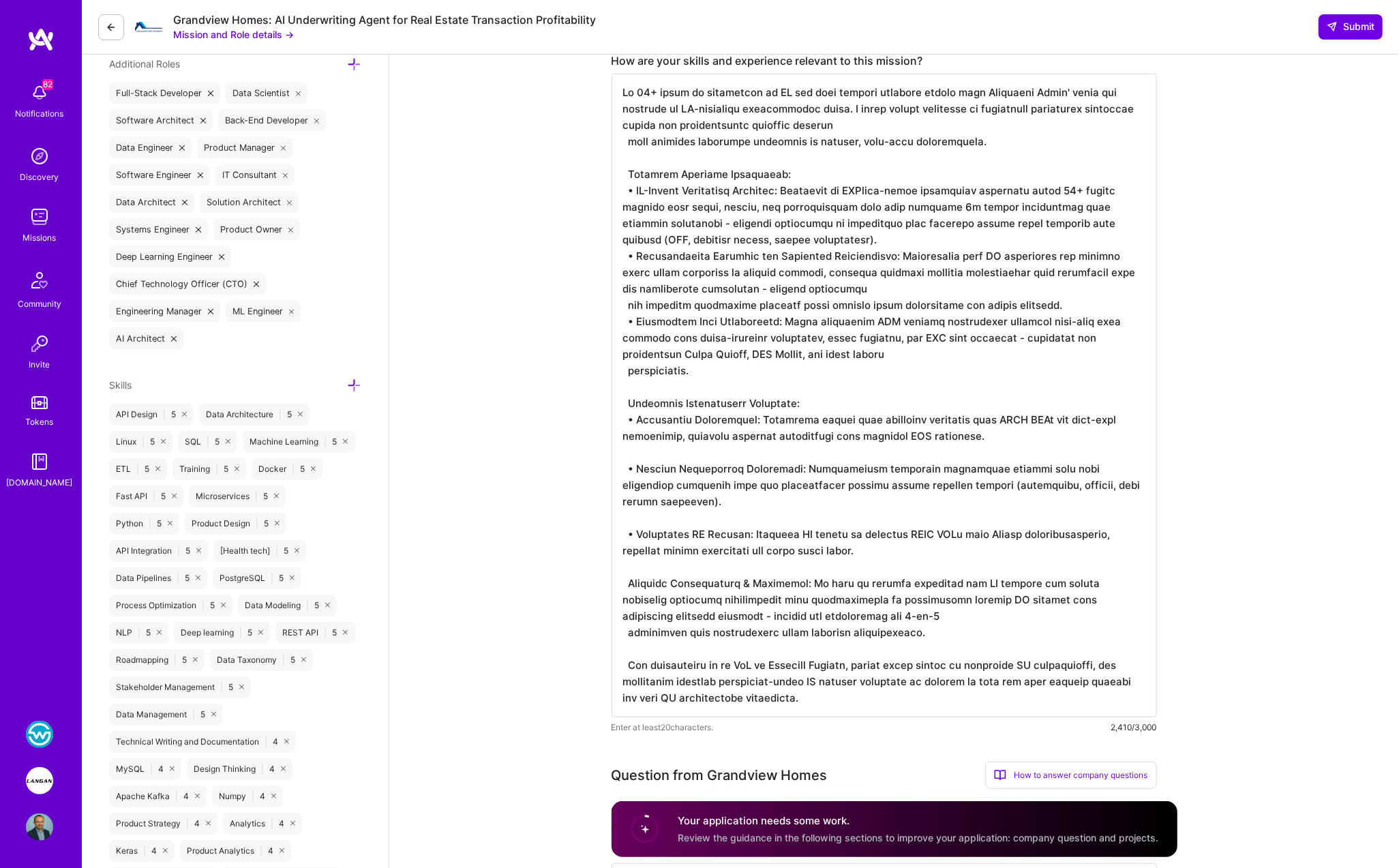
scroll to position [582, 0]
click at [695, 449] on textarea at bounding box center [884, 396] width 546 height 644
drag, startPoint x: 1006, startPoint y: 439, endPoint x: 613, endPoint y: 422, distance: 393.4
click at [613, 422] on textarea at bounding box center [884, 396] width 546 height 644
click at [627, 401] on textarea at bounding box center [884, 396] width 546 height 644
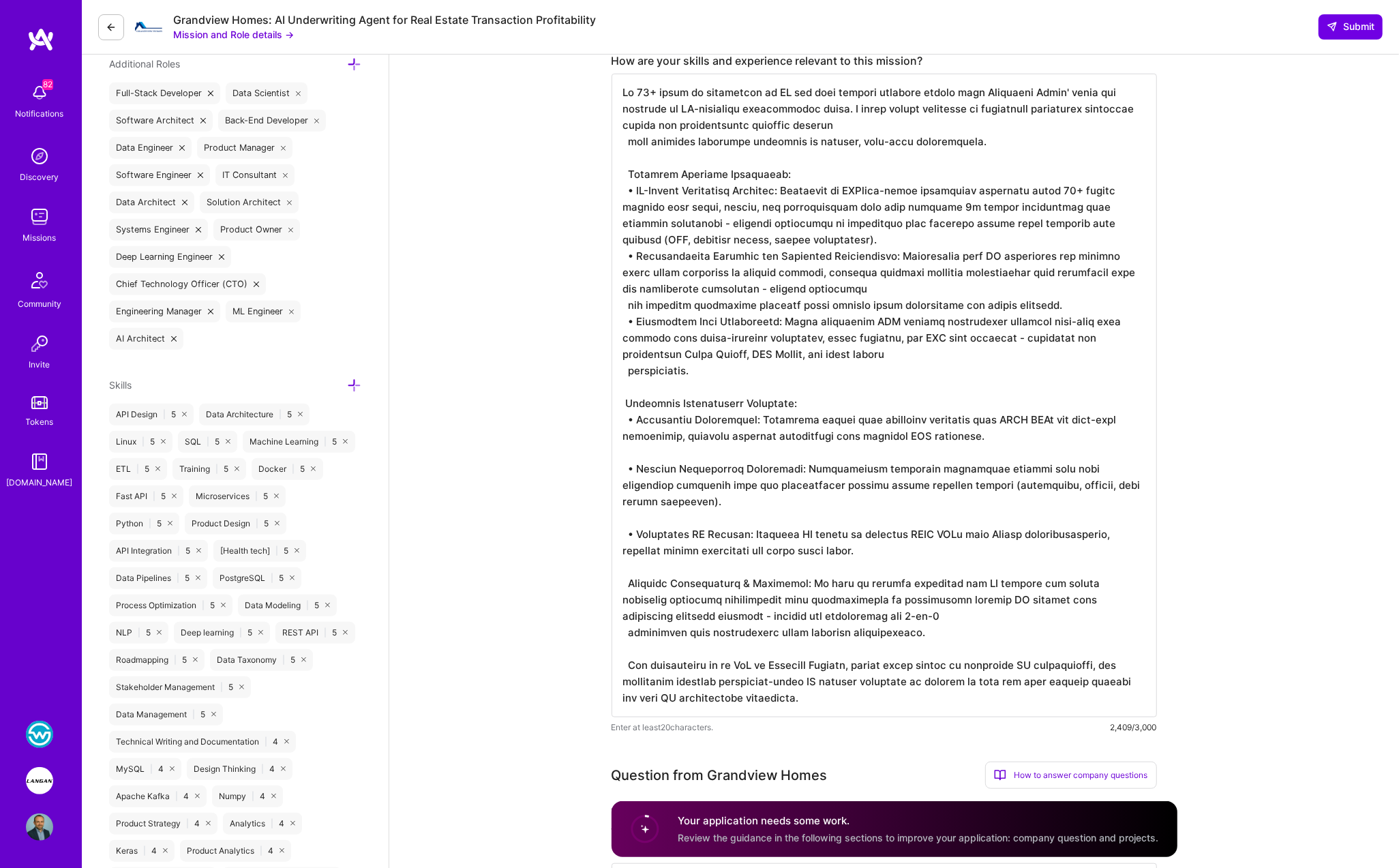
click at [850, 433] on textarea at bounding box center [884, 396] width 546 height 644
click at [850, 437] on textarea at bounding box center [884, 396] width 546 height 644
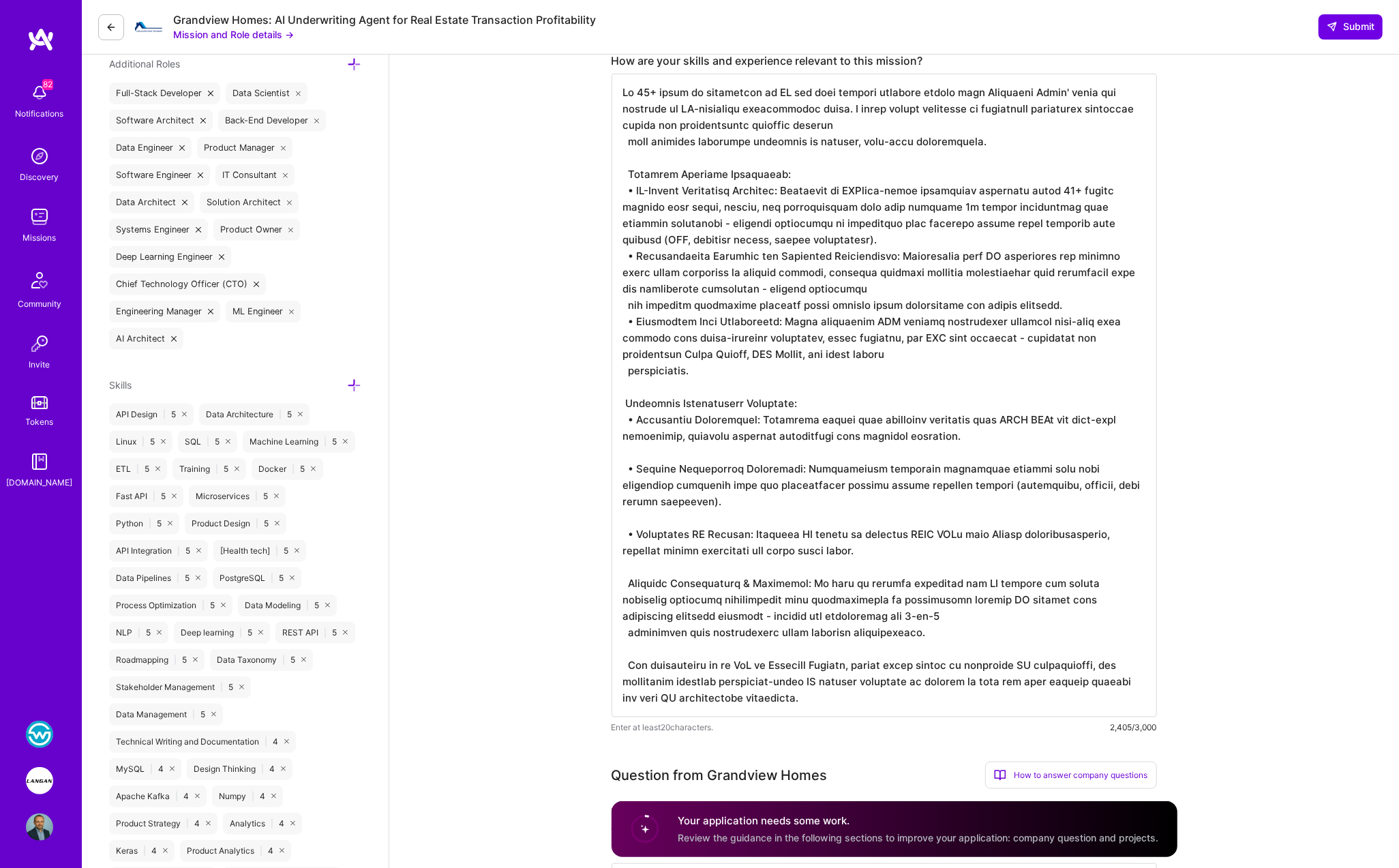
click at [663, 419] on textarea at bounding box center [884, 396] width 546 height 644
click at [660, 452] on textarea at bounding box center [884, 396] width 546 height 644
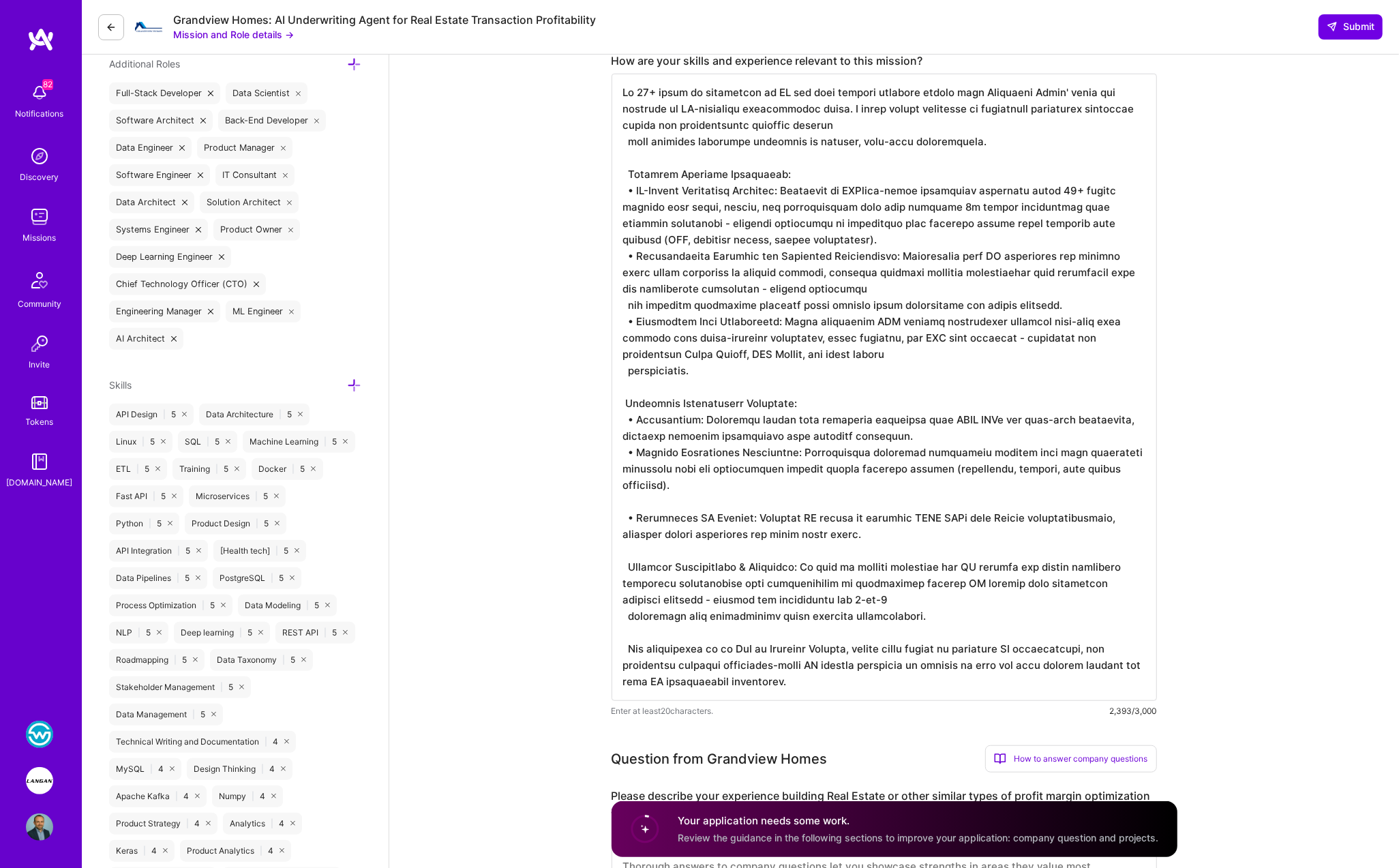
scroll to position [0, 0]
click at [709, 500] on textarea at bounding box center [884, 388] width 546 height 627
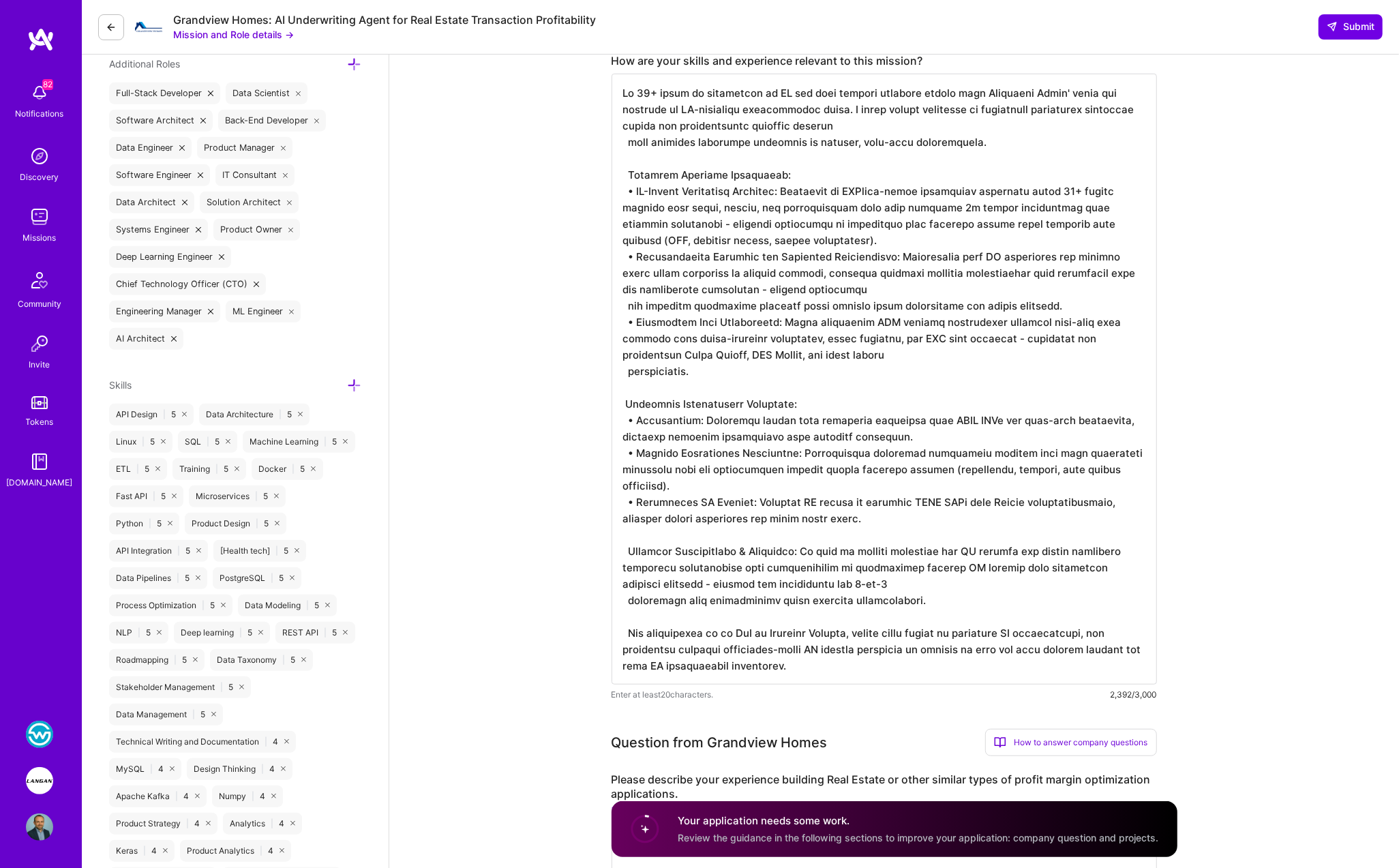
click at [646, 533] on textarea at bounding box center [884, 379] width 546 height 611
click at [626, 548] on textarea at bounding box center [884, 379] width 546 height 611
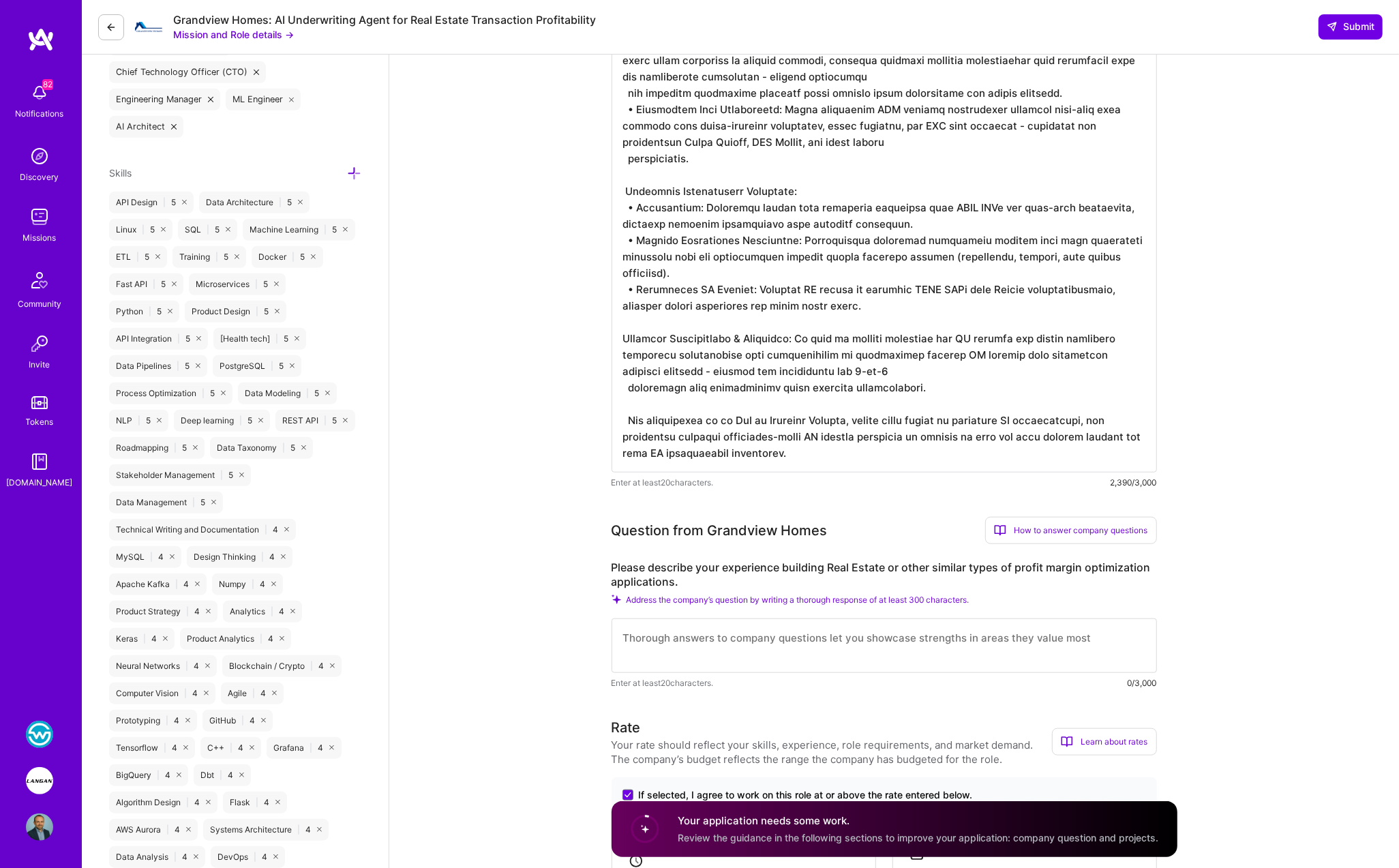
scroll to position [806, 0]
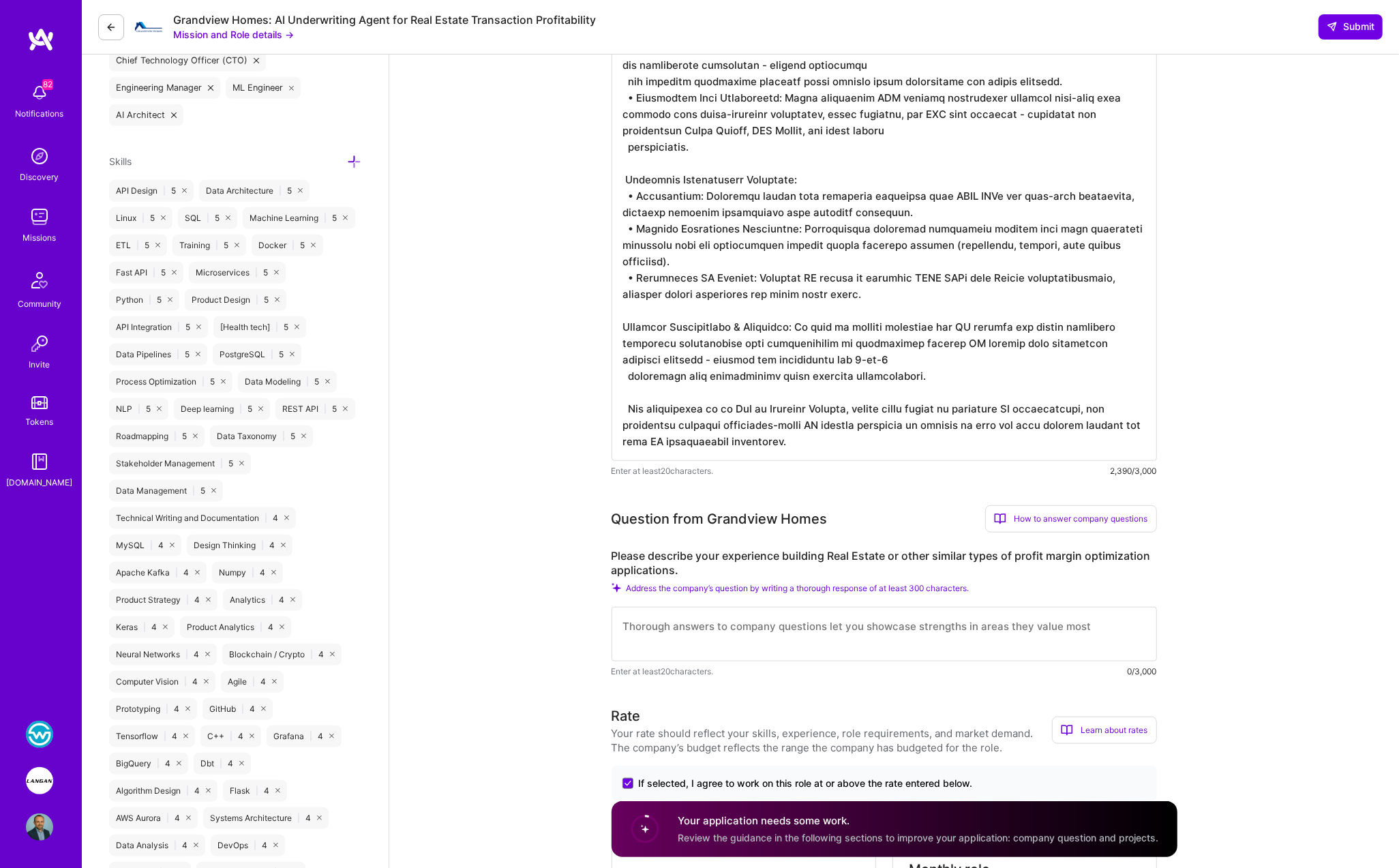
click at [841, 362] on textarea at bounding box center [884, 155] width 546 height 611
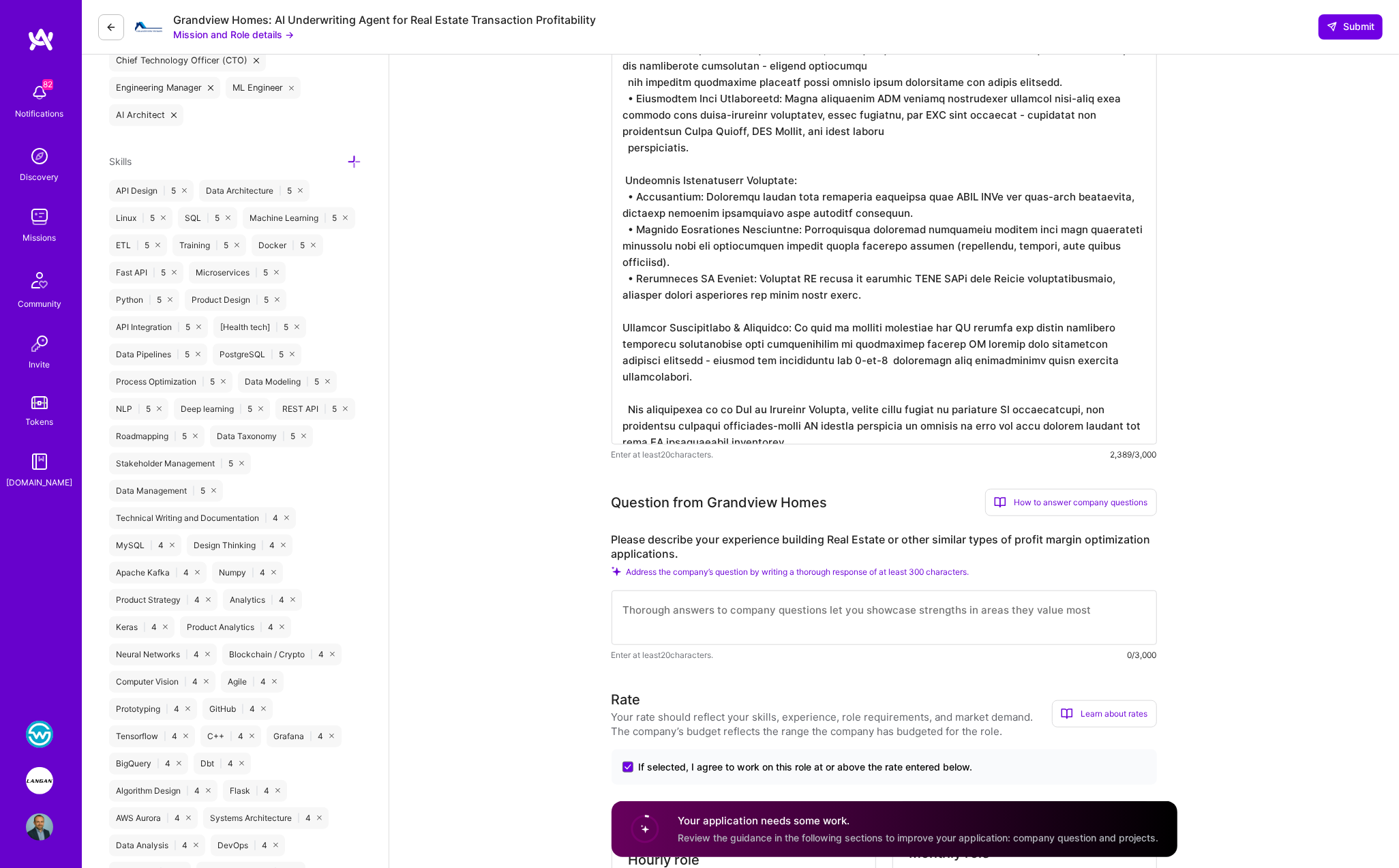
drag, startPoint x: 802, startPoint y: 357, endPoint x: 917, endPoint y: 355, distance: 115.0
click at [850, 355] on textarea at bounding box center [884, 147] width 546 height 595
click at [780, 306] on textarea at bounding box center [884, 147] width 546 height 595
click at [722, 375] on textarea at bounding box center [884, 147] width 546 height 595
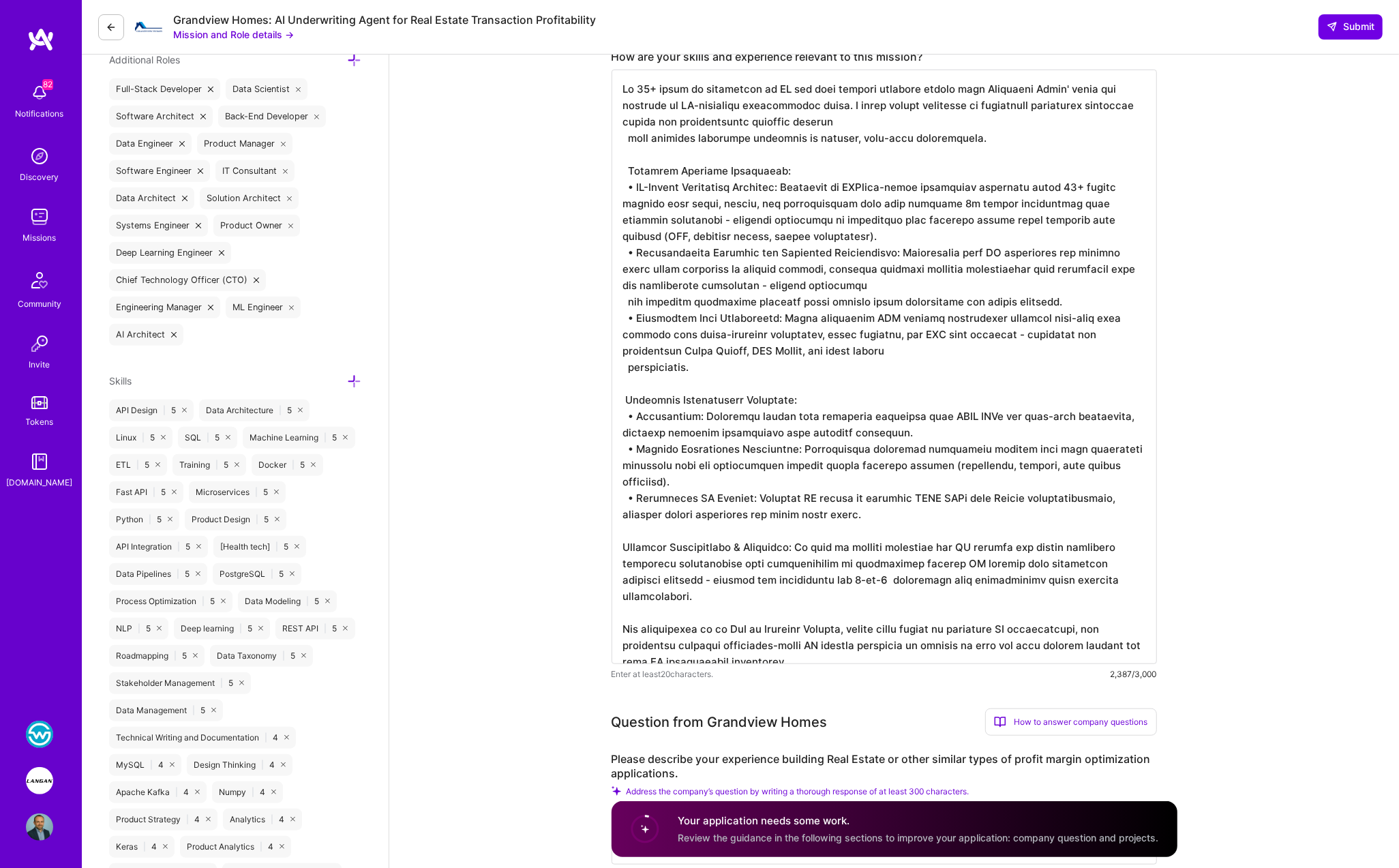
scroll to position [549, 0]
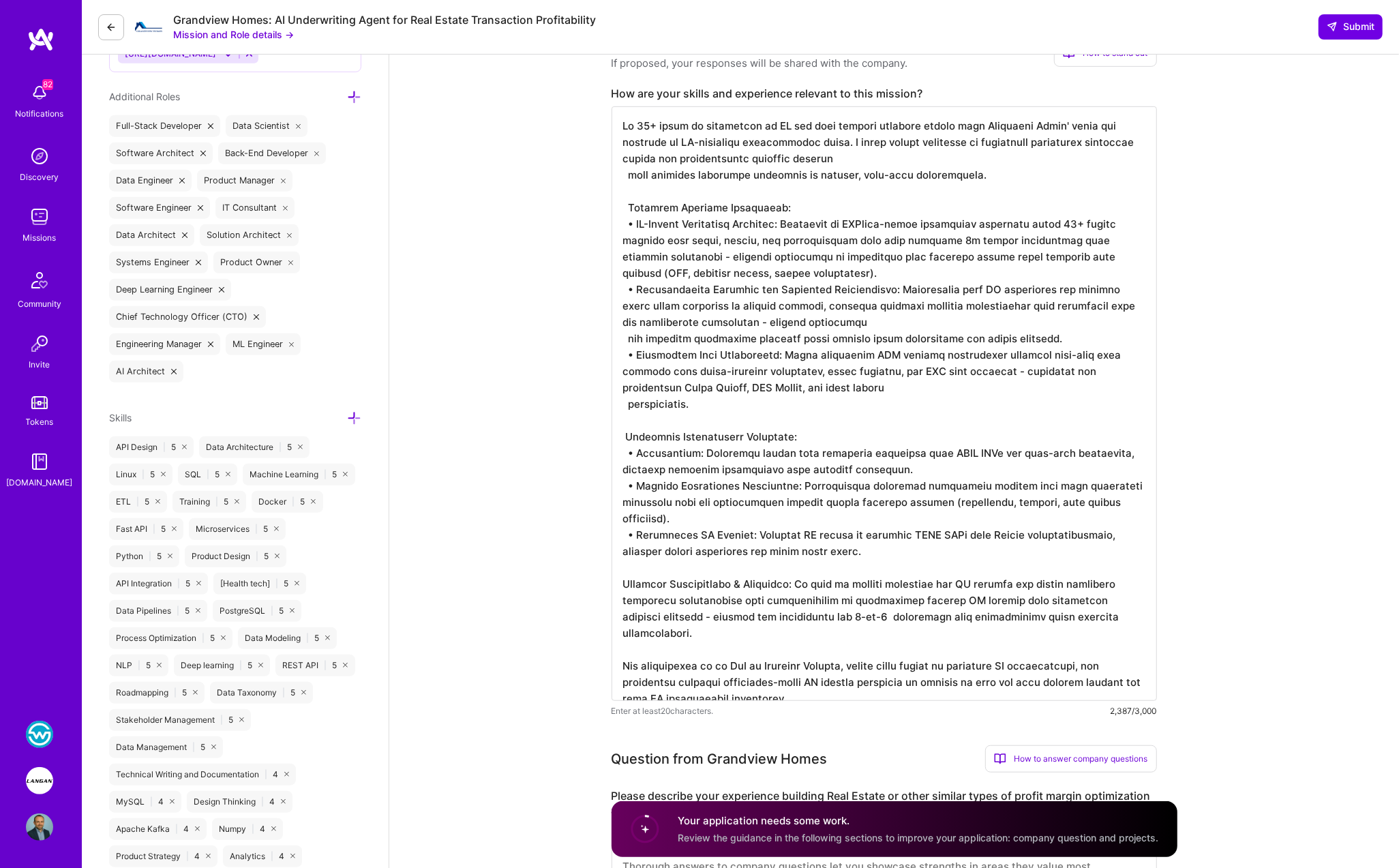
click at [632, 341] on textarea at bounding box center [884, 403] width 546 height 595
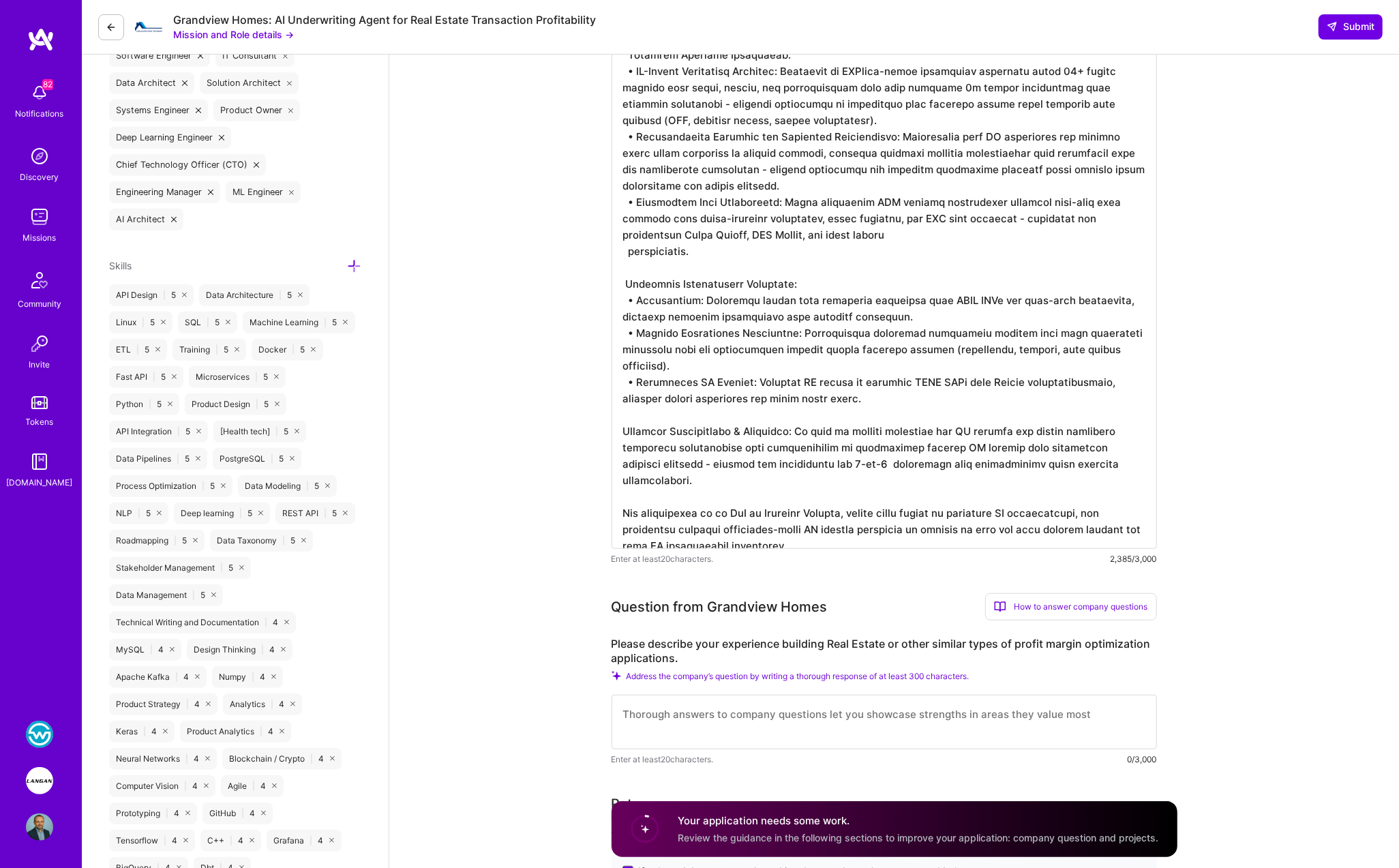
scroll to position [795, 0]
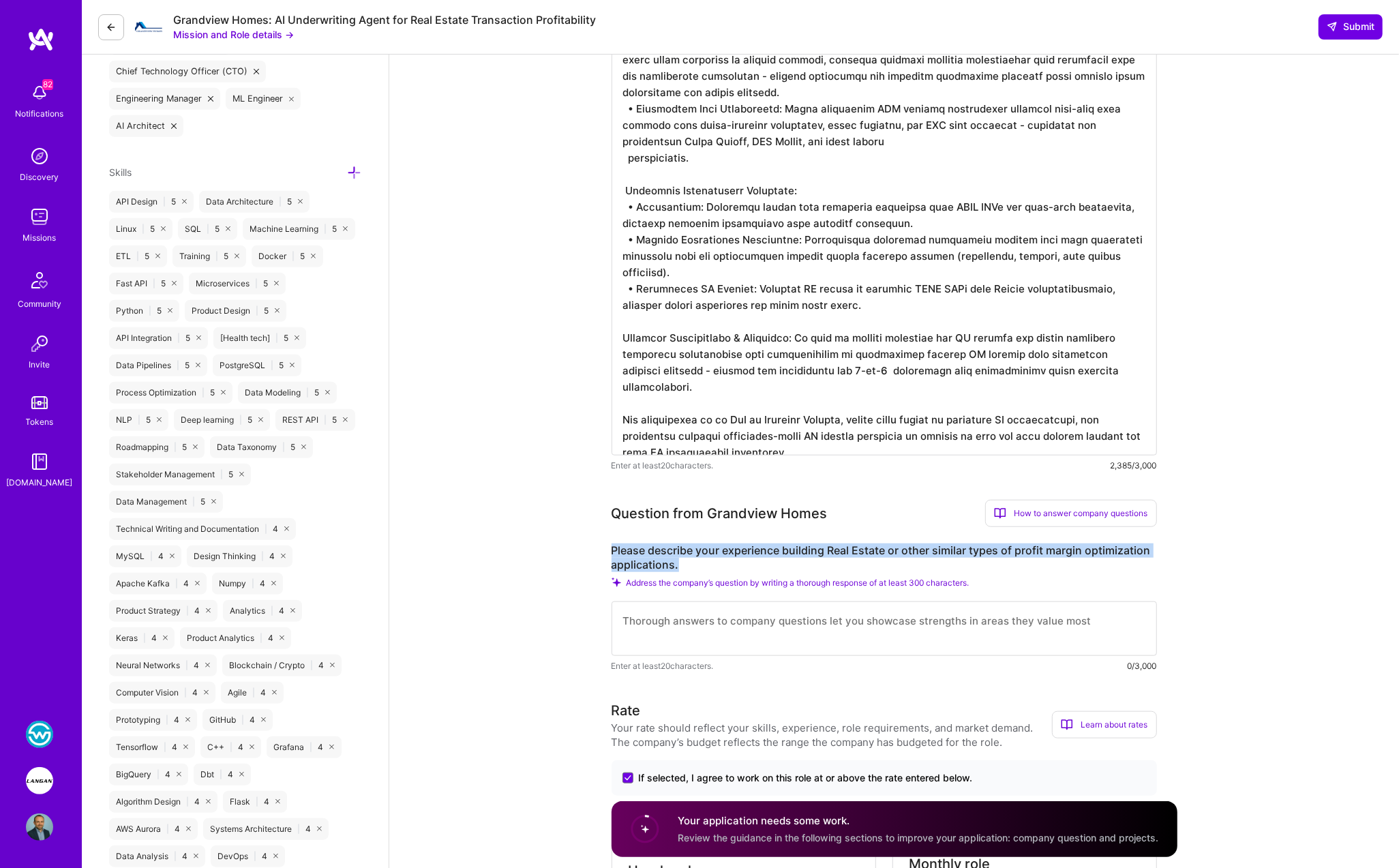
drag, startPoint x: 604, startPoint y: 547, endPoint x: 688, endPoint y: 559, distance: 84.9
copy label "Please describe your experience building Real Estate or other similar types of …"
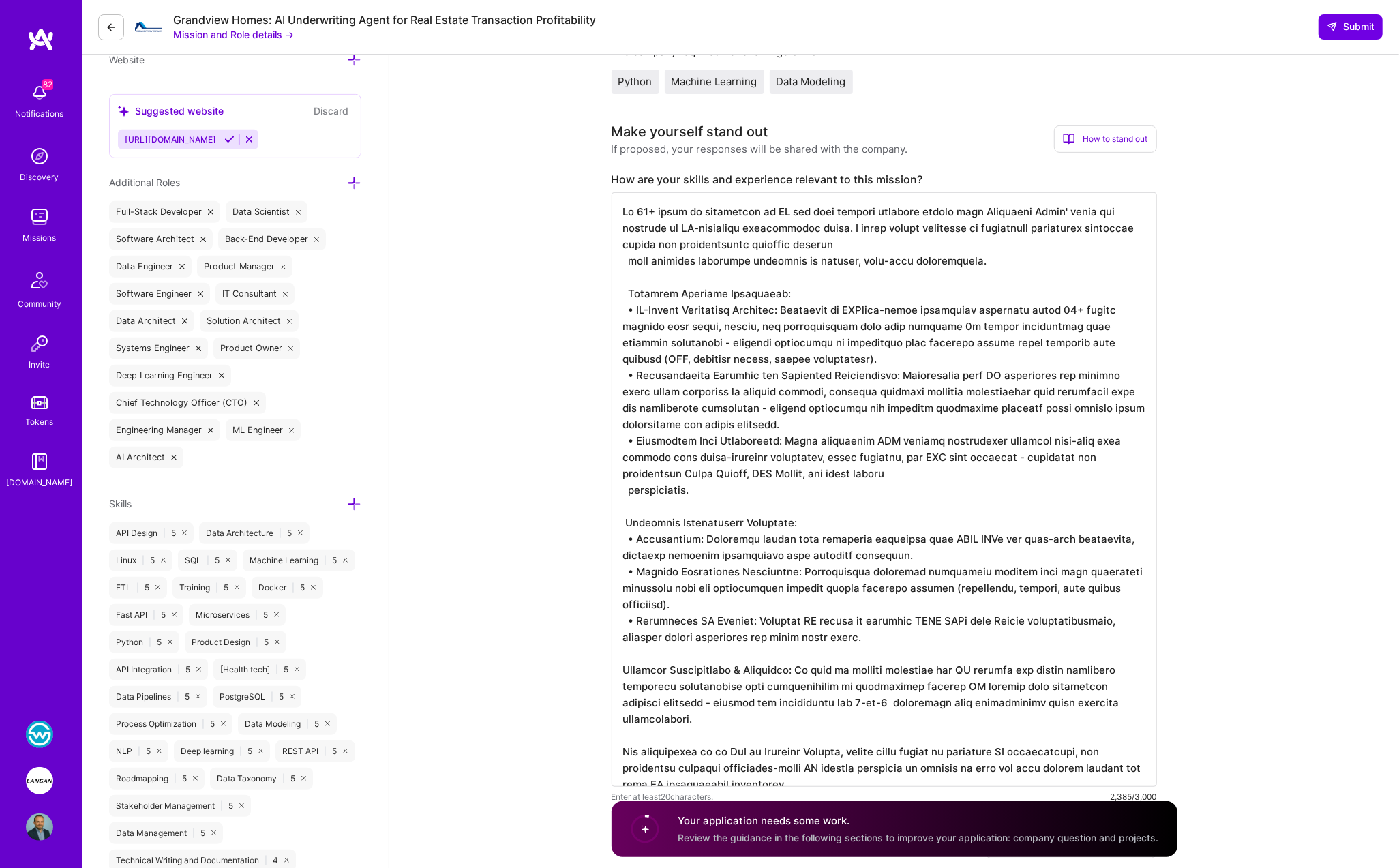
scroll to position [462, 0]
click at [850, 245] on textarea at bounding box center [884, 491] width 546 height 595
click at [625, 292] on textarea at bounding box center [884, 491] width 546 height 595
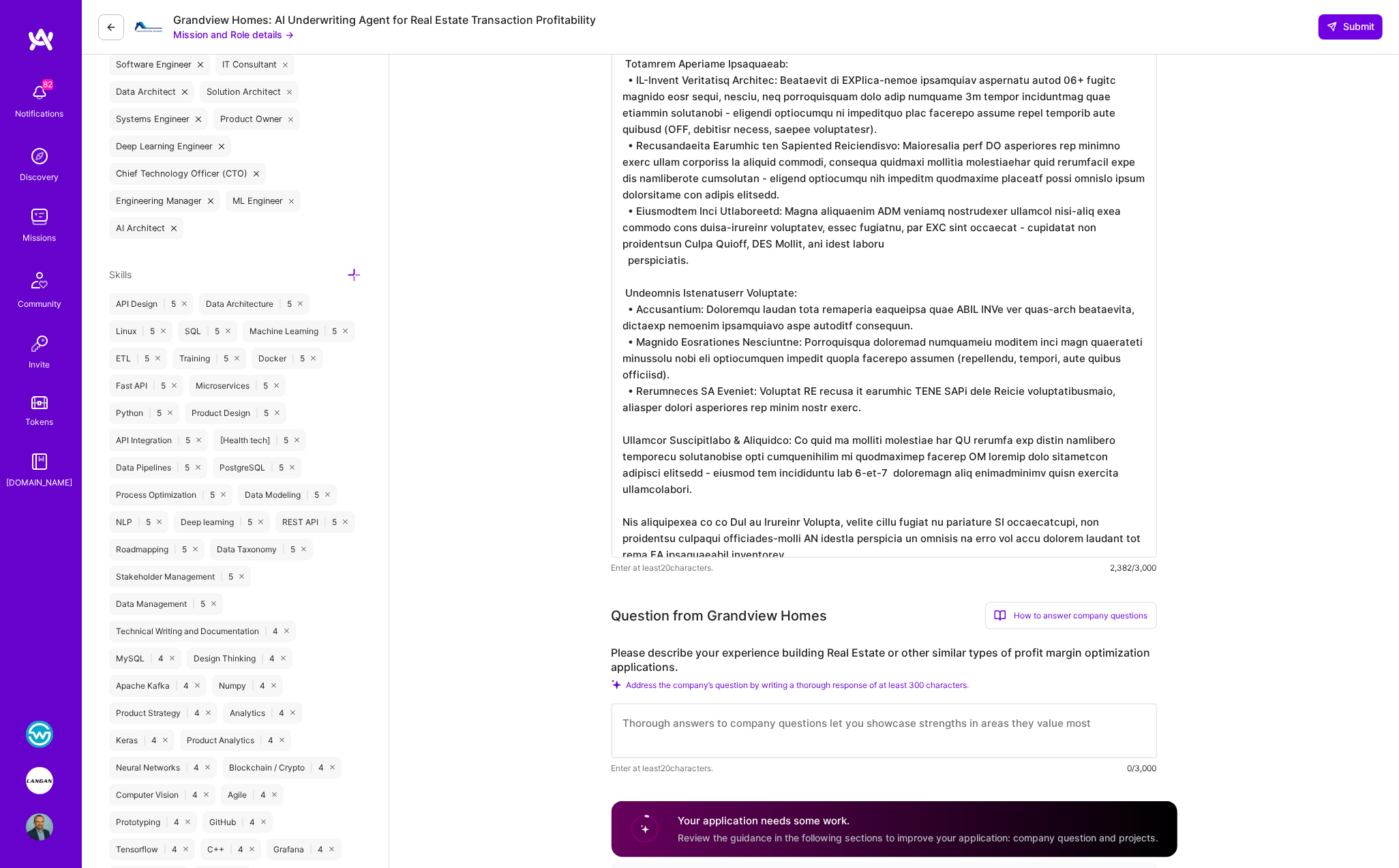
scroll to position [702, 0]
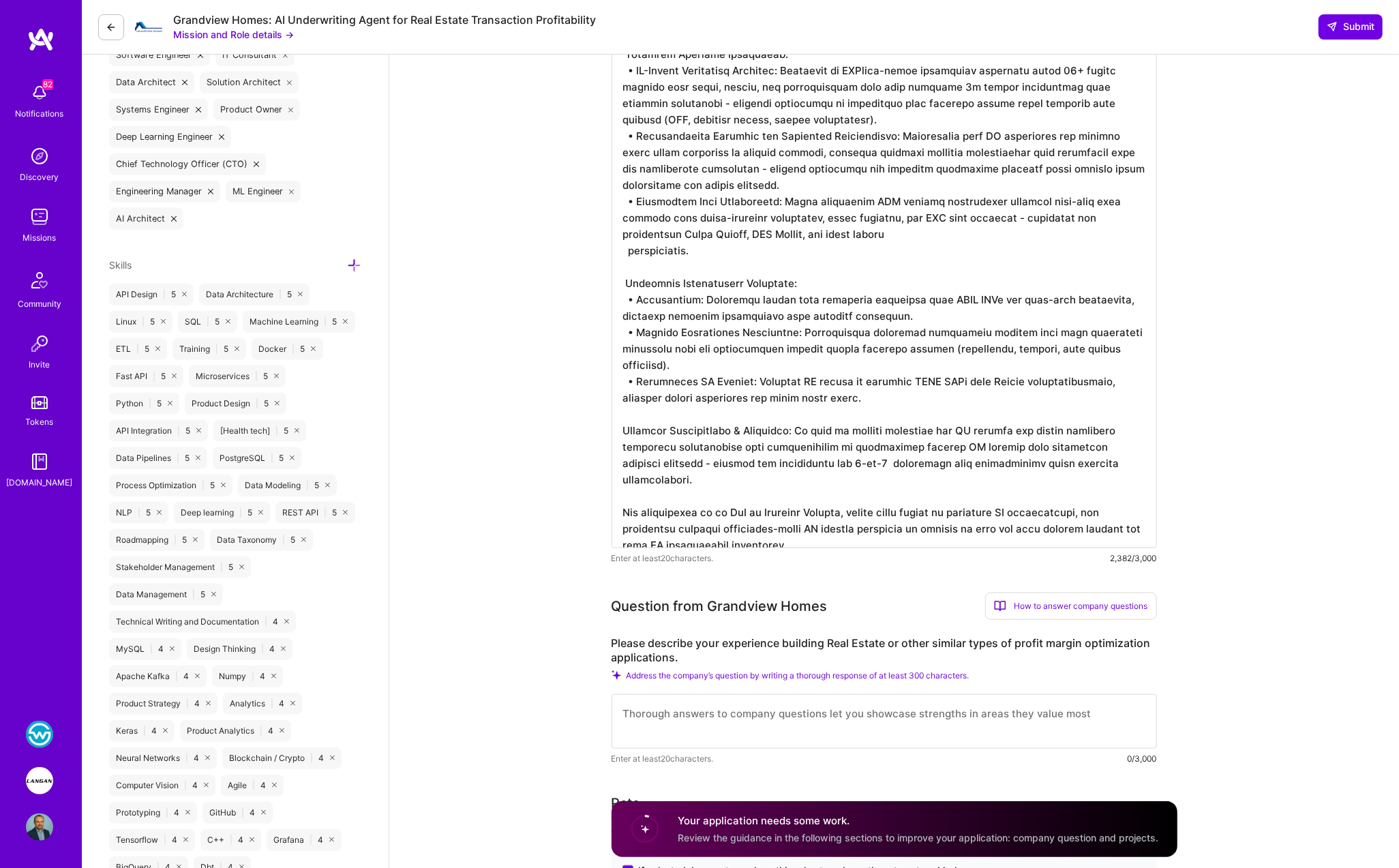
click at [837, 478] on textarea at bounding box center [884, 251] width 546 height 595
click at [795, 365] on textarea at bounding box center [884, 251] width 546 height 595
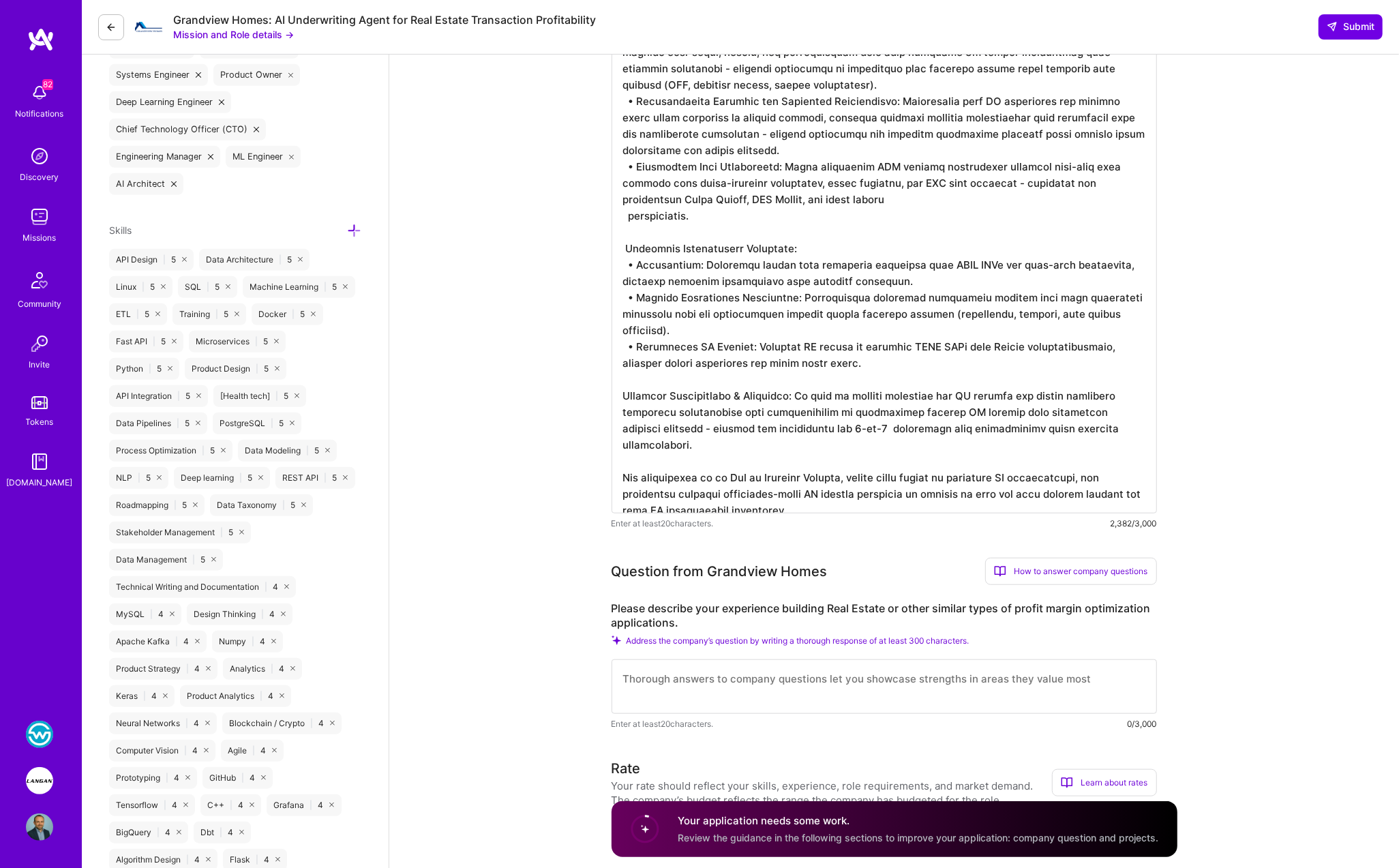
scroll to position [746, 0]
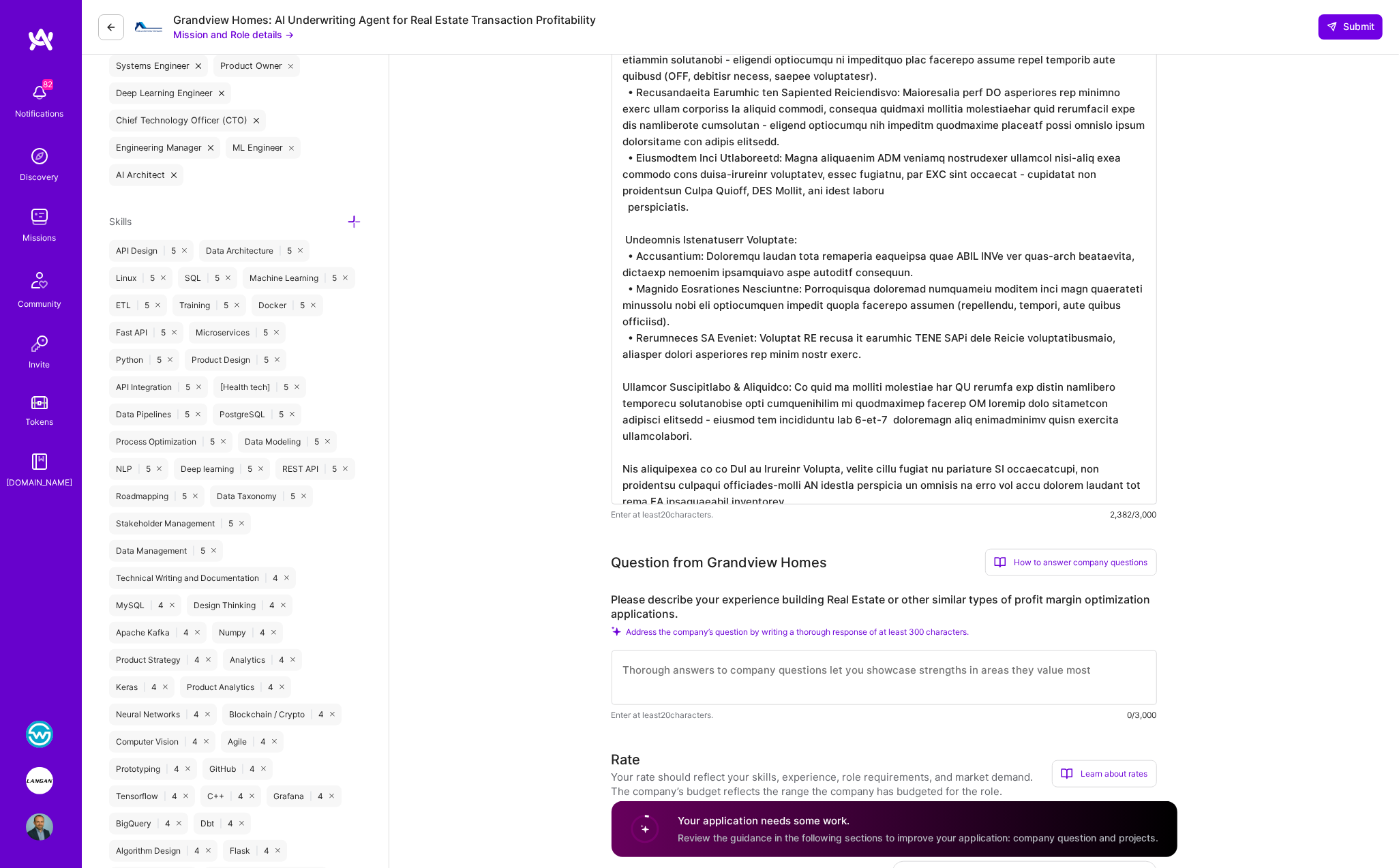
drag, startPoint x: 1044, startPoint y: 303, endPoint x: 1096, endPoint y: 301, distance: 52.0
click at [850, 301] on textarea at bounding box center [884, 207] width 546 height 595
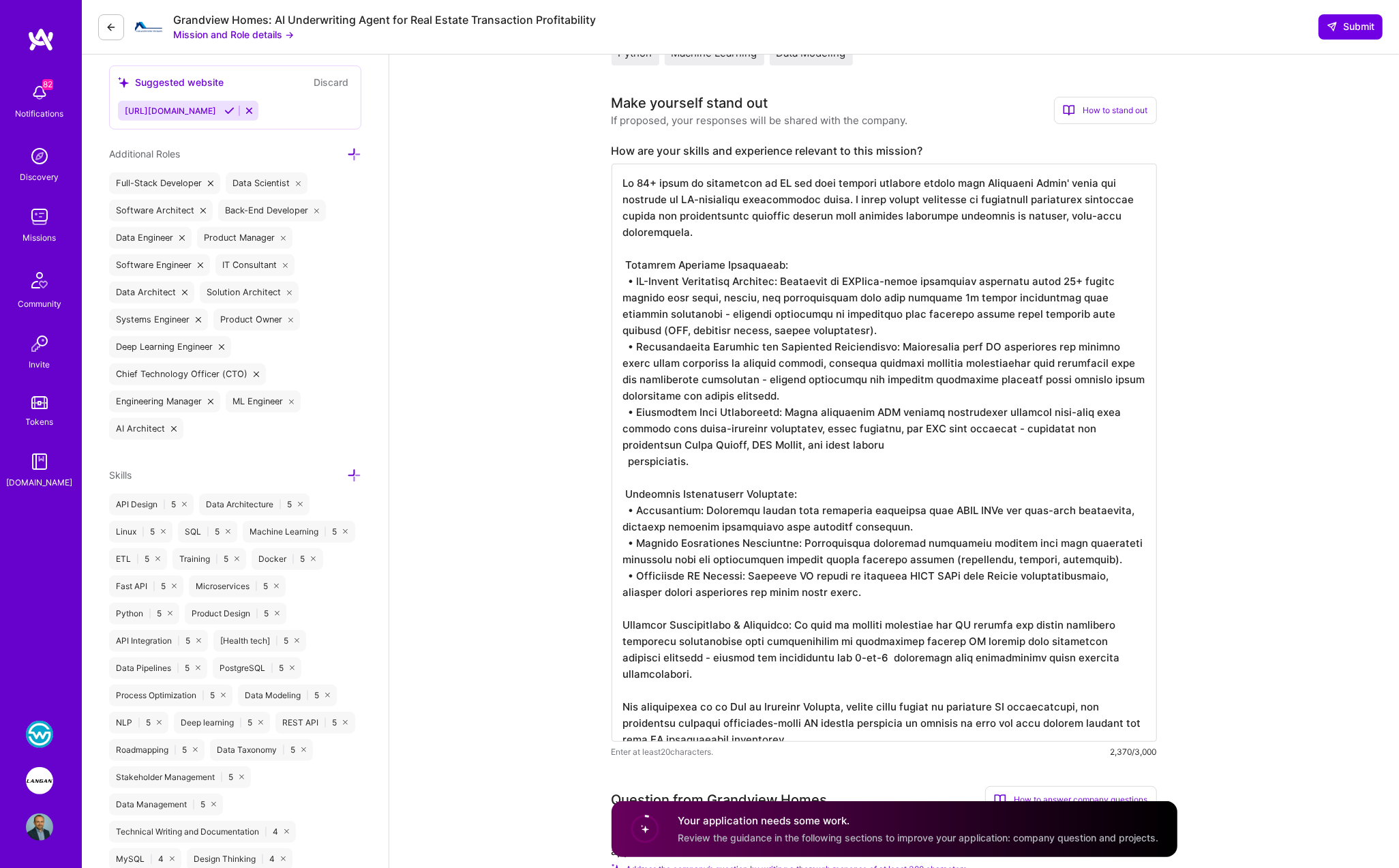
scroll to position [489, 0]
type textarea "My 20+ years of experience in AI and data science directly aligns with Grandvie…"
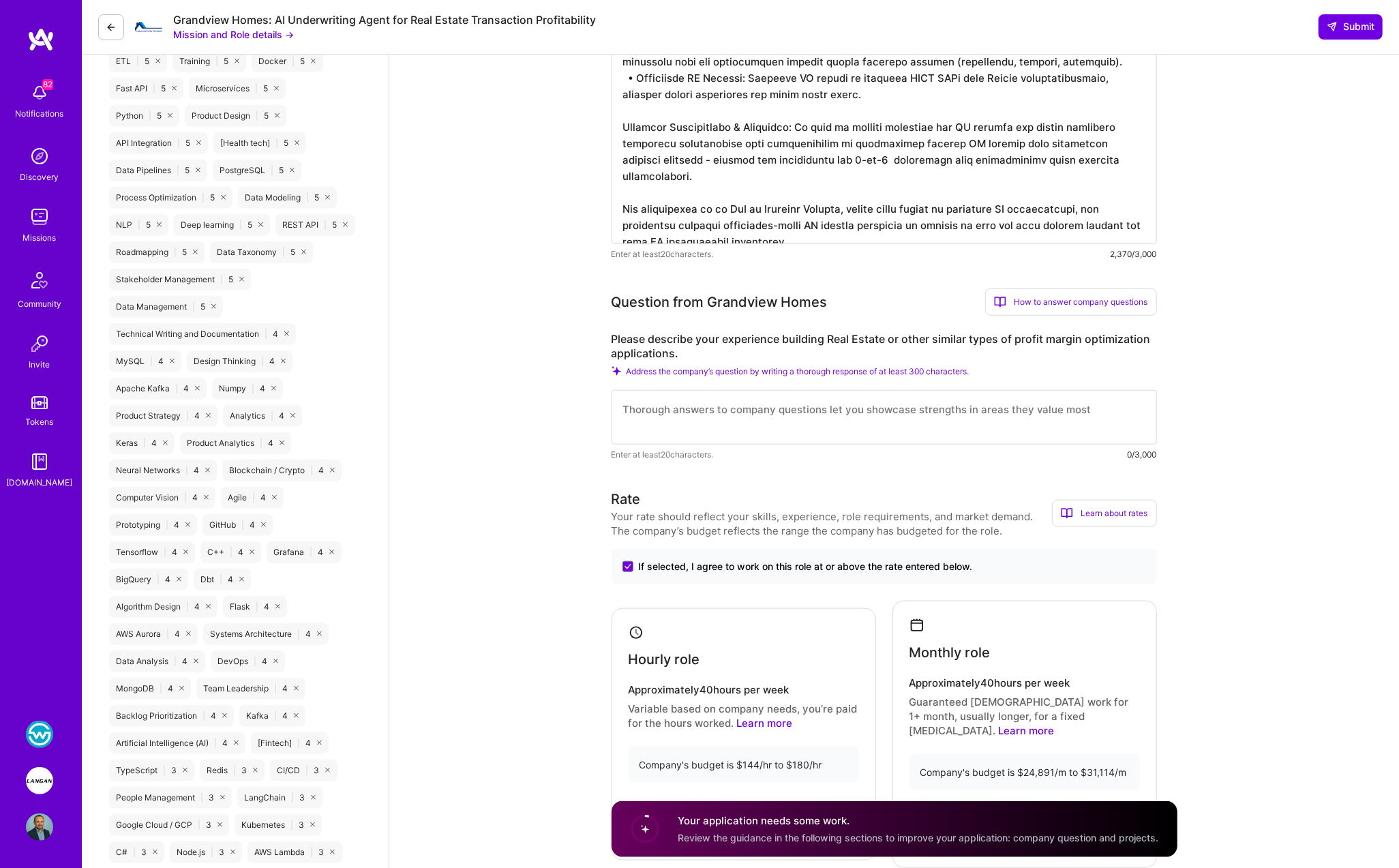
scroll to position [991, 0]
click at [689, 410] on textarea at bounding box center [884, 415] width 546 height 55
paste textarea "While I haven't built real estate-specific applications, I have extensive exper…"
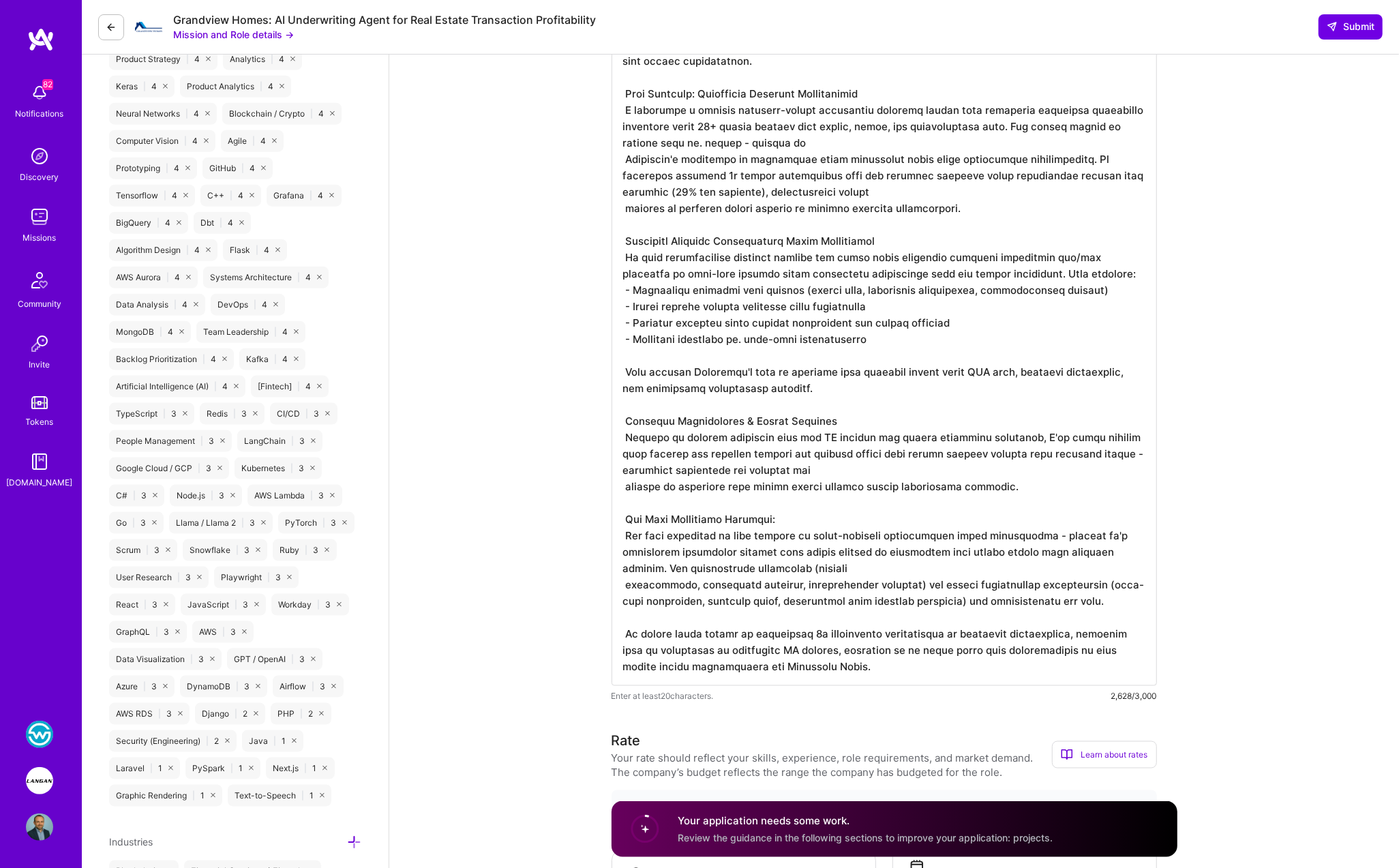
scroll to position [1380, 0]
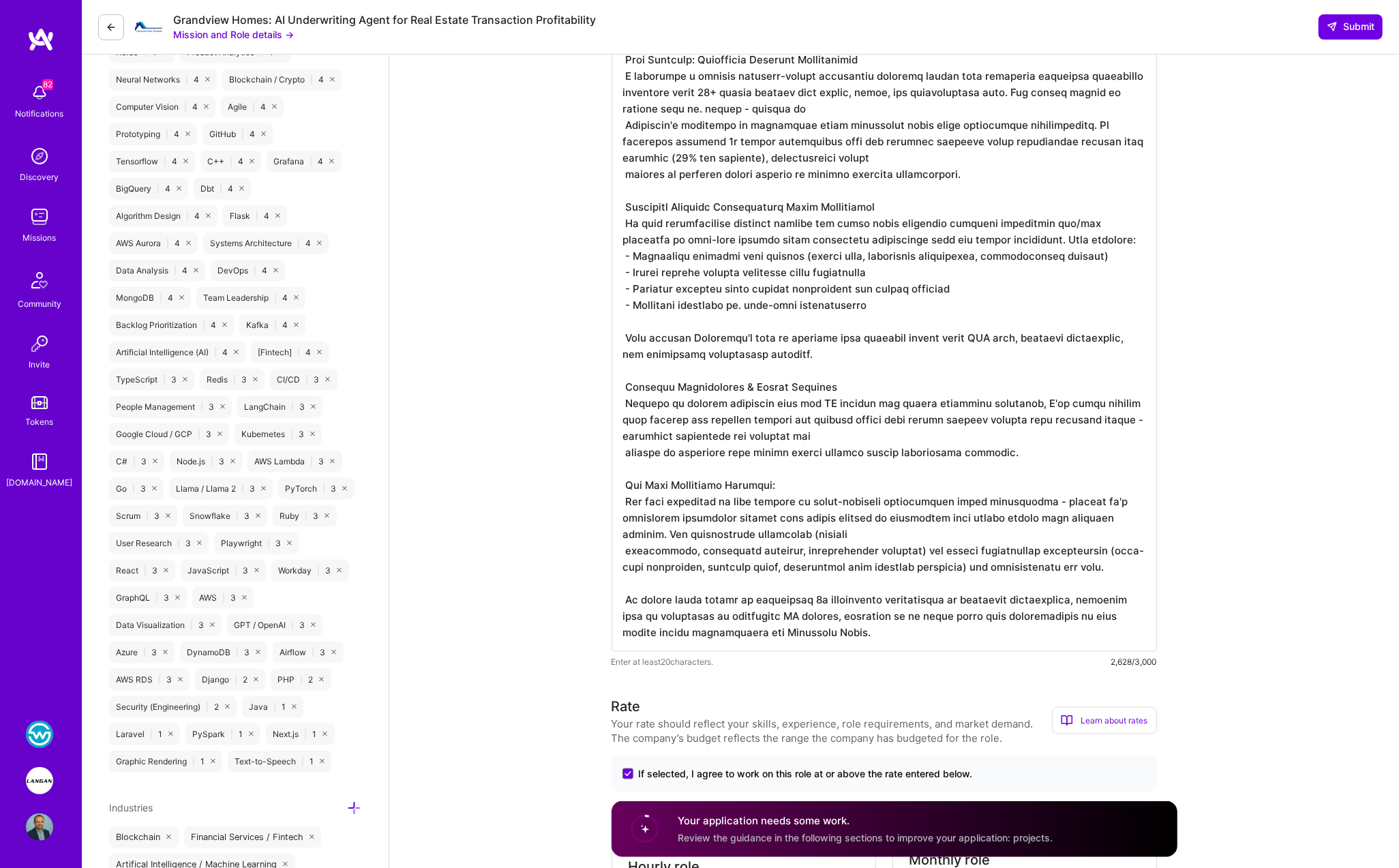
click at [627, 597] on textarea at bounding box center [884, 313] width 546 height 676
click at [625, 497] on textarea at bounding box center [884, 313] width 546 height 676
click at [625, 485] on textarea at bounding box center [884, 313] width 546 height 676
click at [627, 336] on textarea at bounding box center [884, 313] width 546 height 676
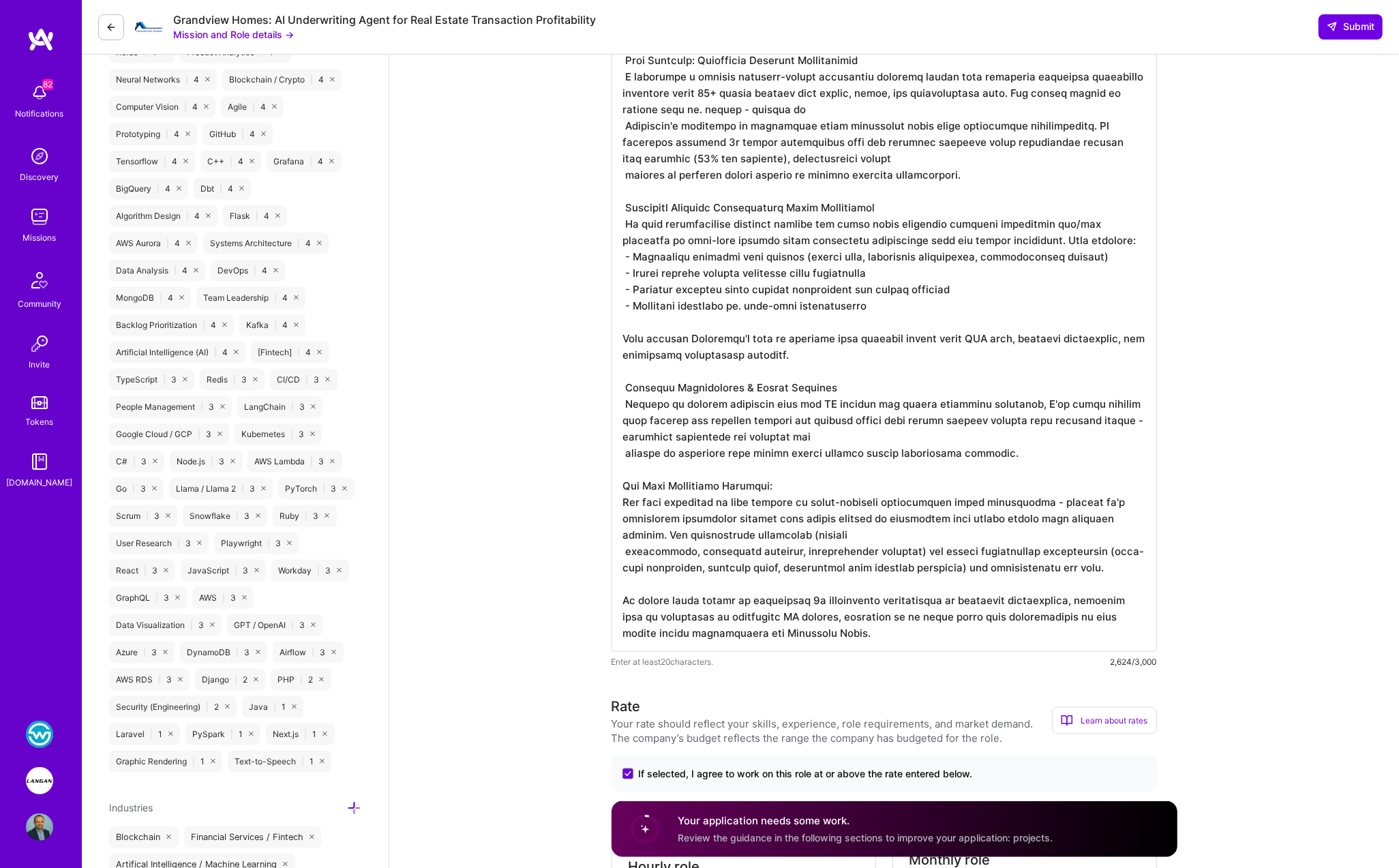
click at [624, 208] on textarea at bounding box center [884, 313] width 546 height 676
click at [627, 225] on textarea at bounding box center [884, 313] width 546 height 676
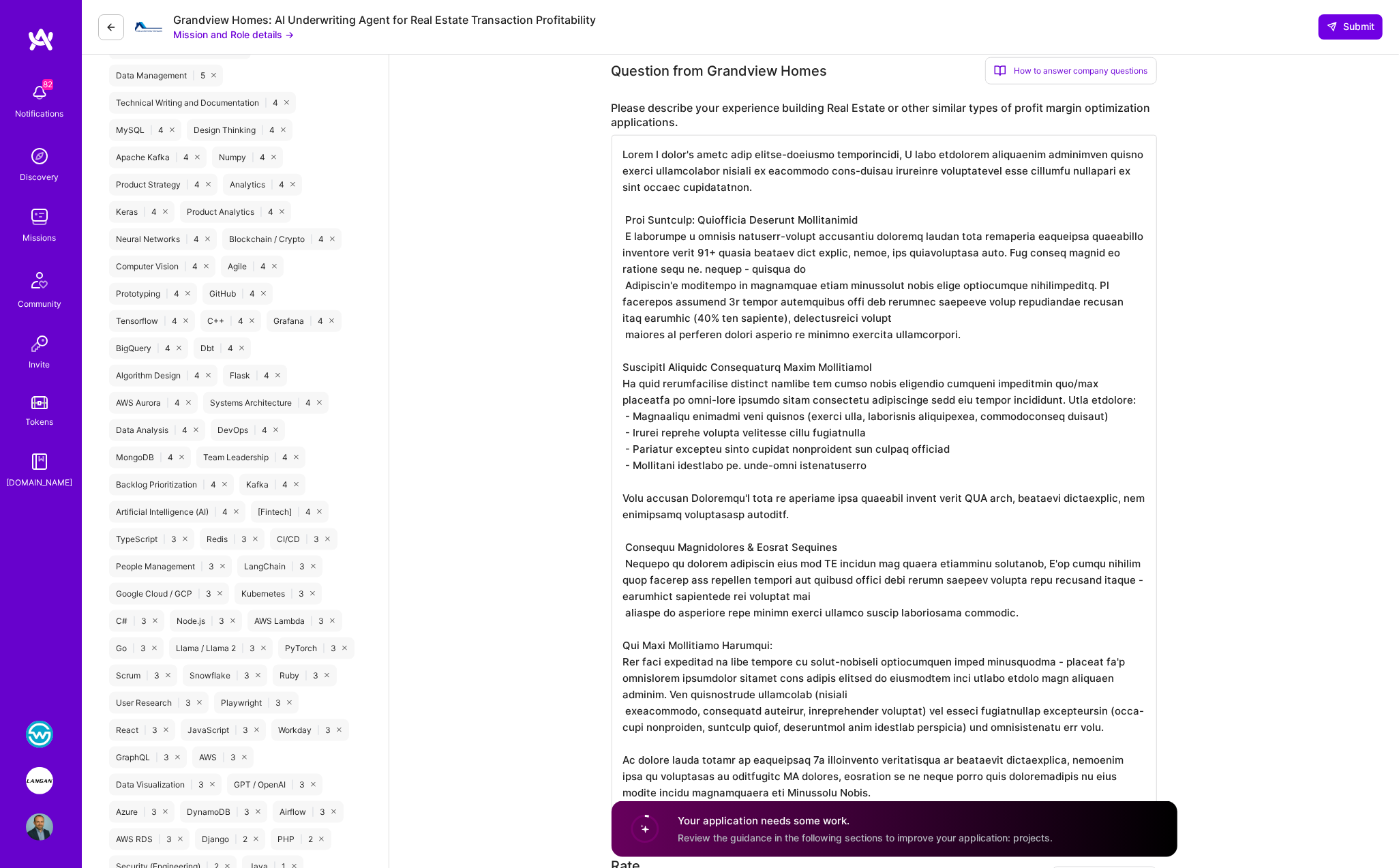
scroll to position [1239, 0]
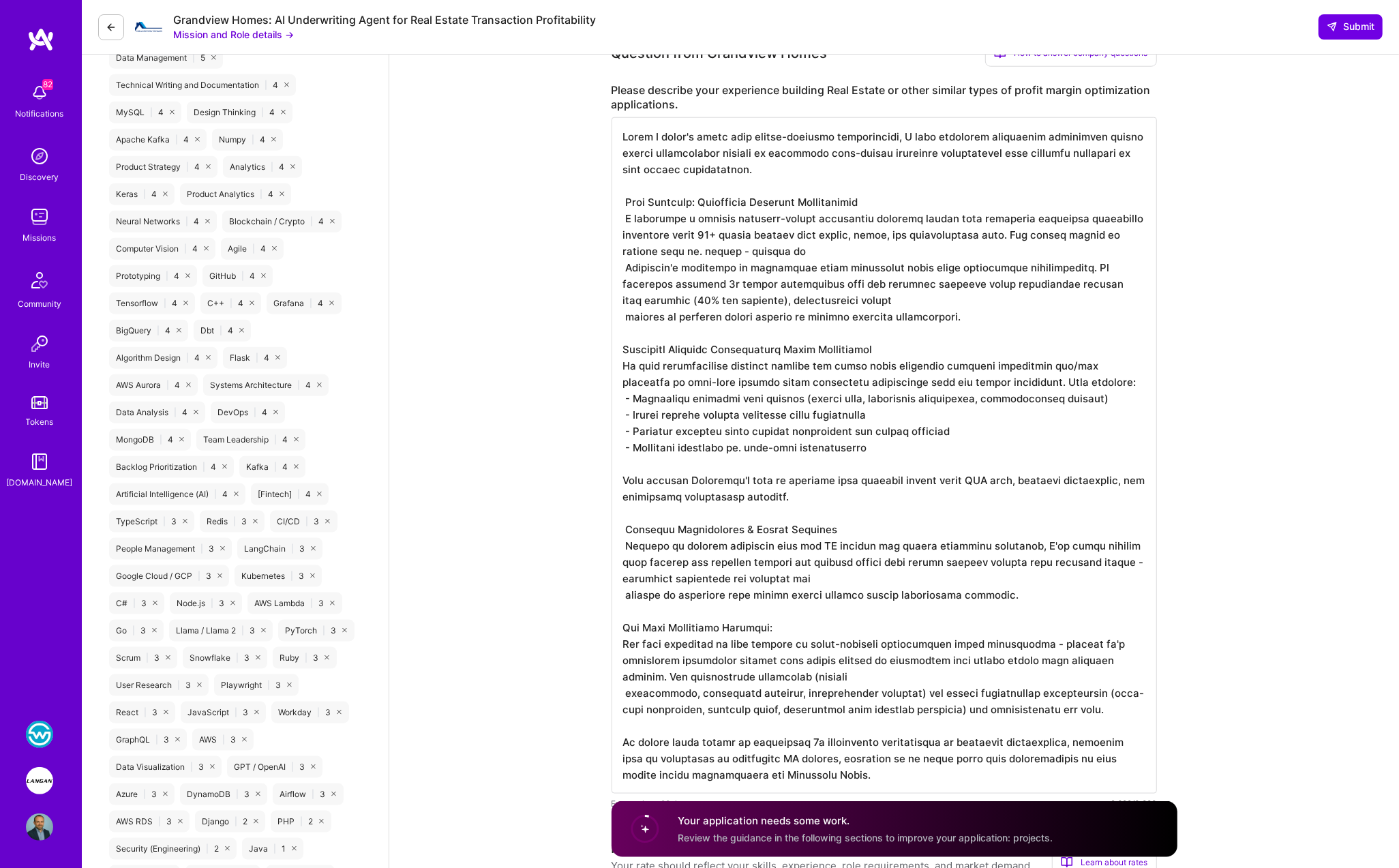
click at [625, 203] on textarea at bounding box center [884, 455] width 546 height 676
click at [624, 216] on textarea at bounding box center [884, 455] width 546 height 676
click at [625, 266] on textarea at bounding box center [884, 455] width 546 height 676
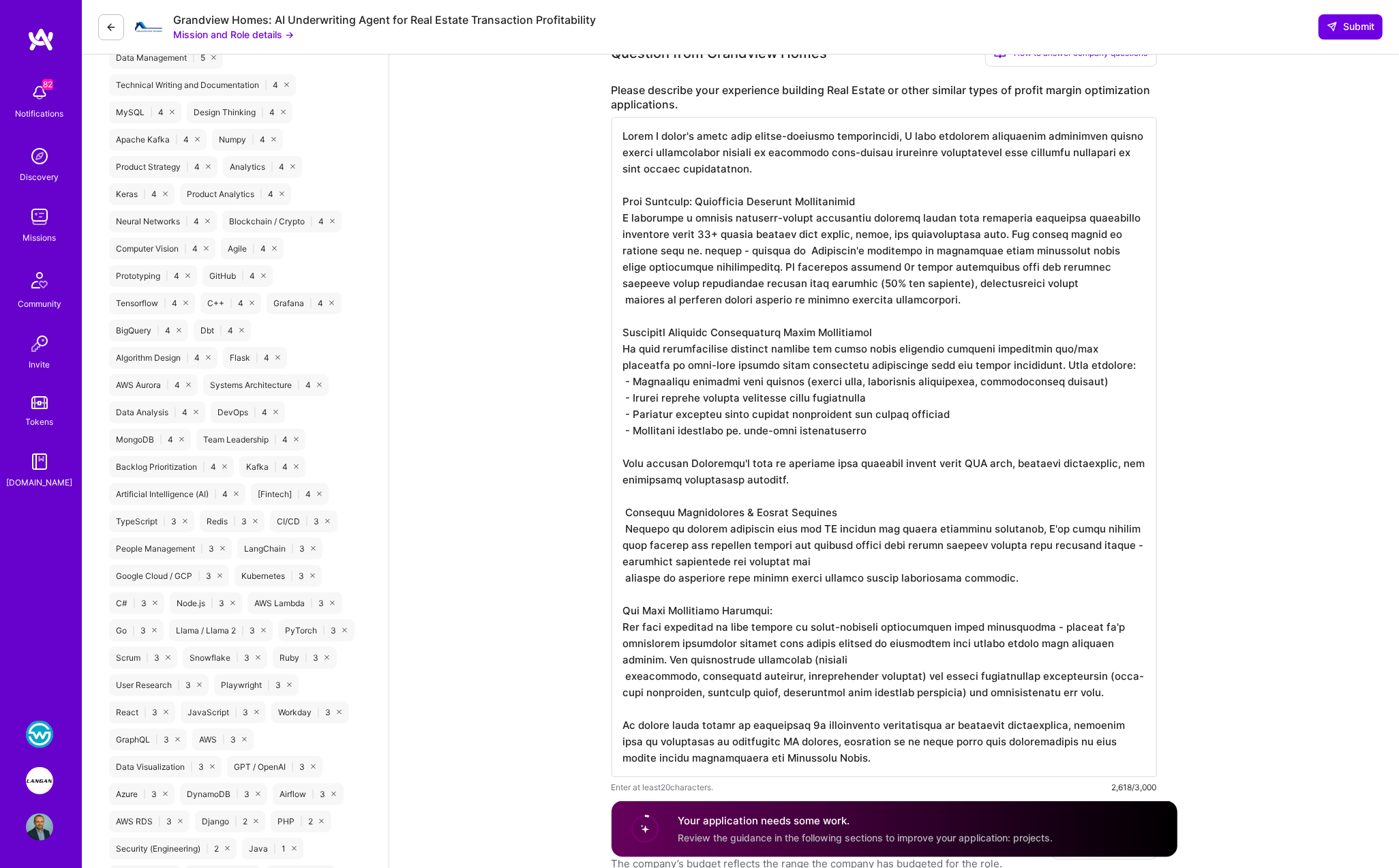
click at [625, 528] on textarea at bounding box center [884, 447] width 546 height 660
click at [622, 513] on textarea at bounding box center [884, 447] width 546 height 660
click at [832, 553] on textarea at bounding box center [884, 447] width 546 height 660
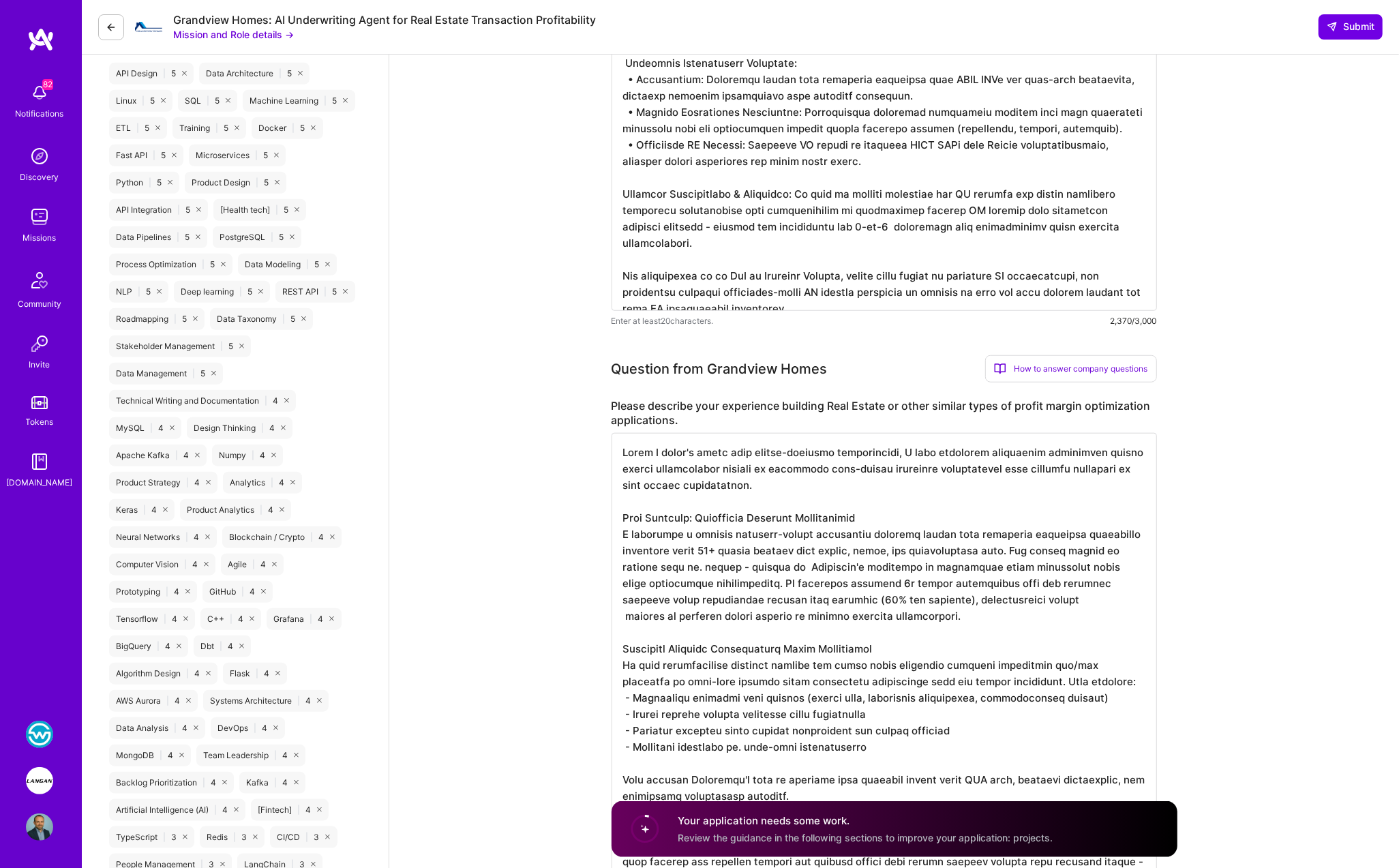
scroll to position [868, 0]
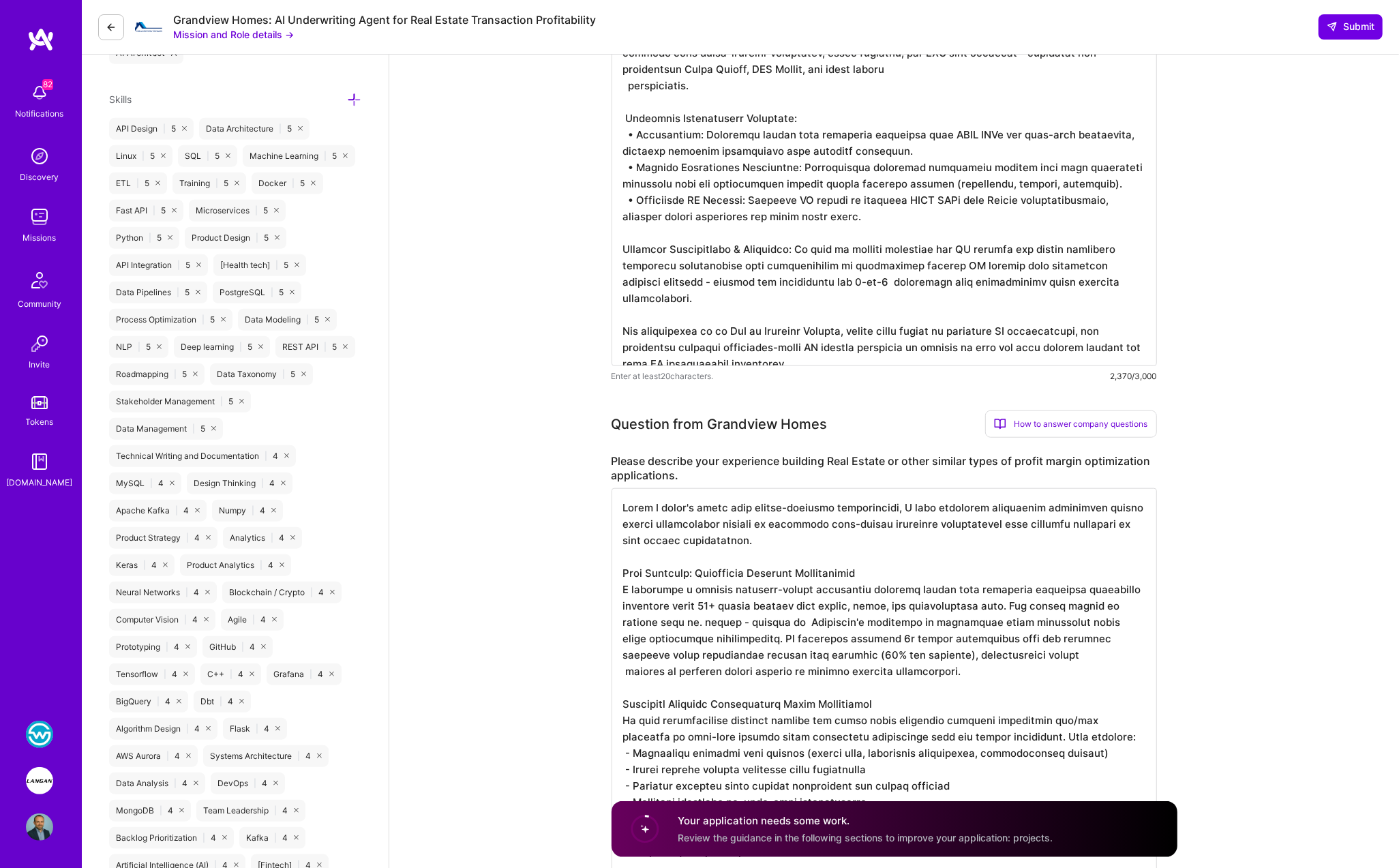
drag, startPoint x: 861, startPoint y: 611, endPoint x: 619, endPoint y: 509, distance: 262.6
click at [619, 509] on textarea at bounding box center [884, 818] width 546 height 660
type textarea "While I haven't built real estate-specific applications, I have extensive exper…"
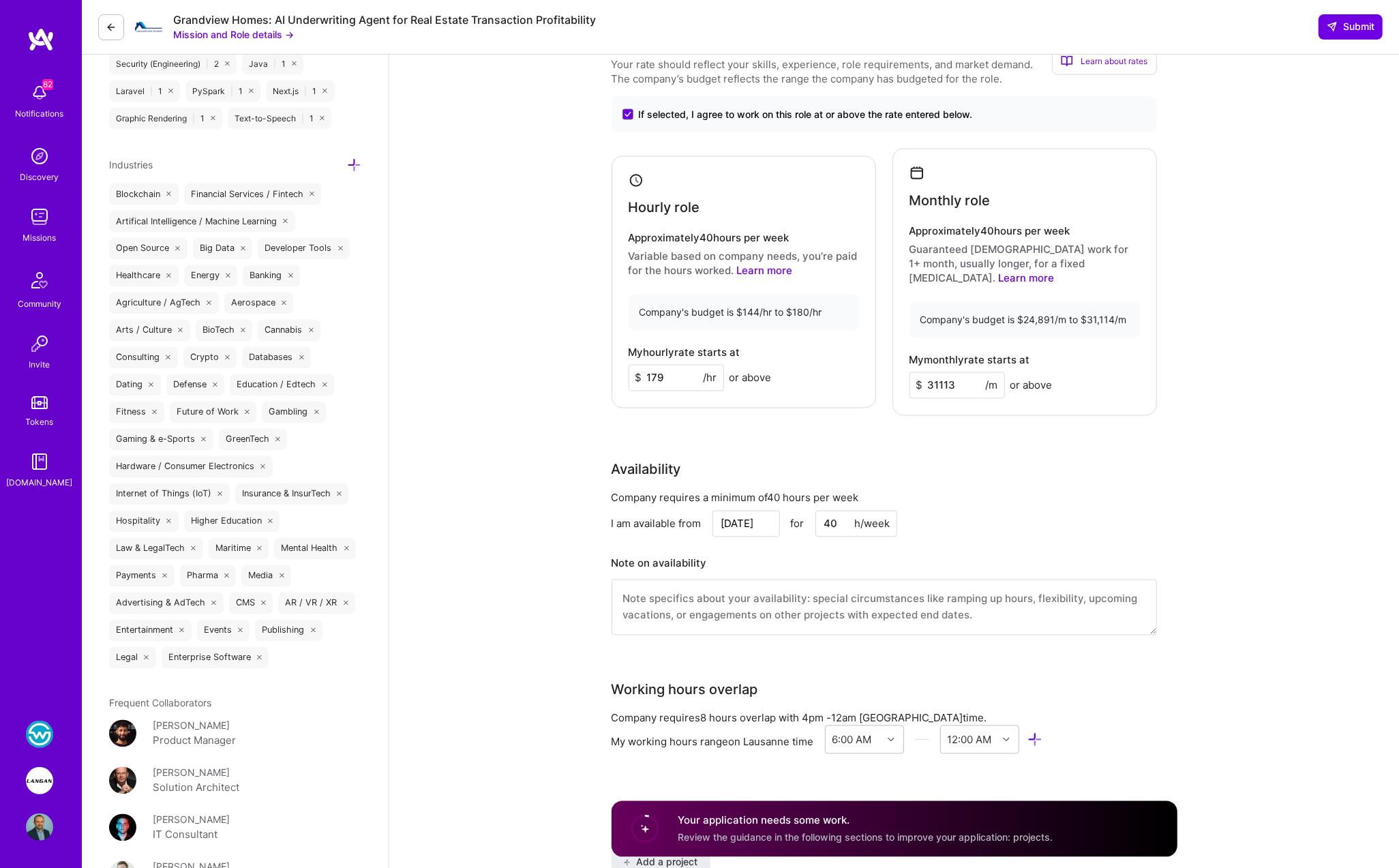
scroll to position [2214, 0]
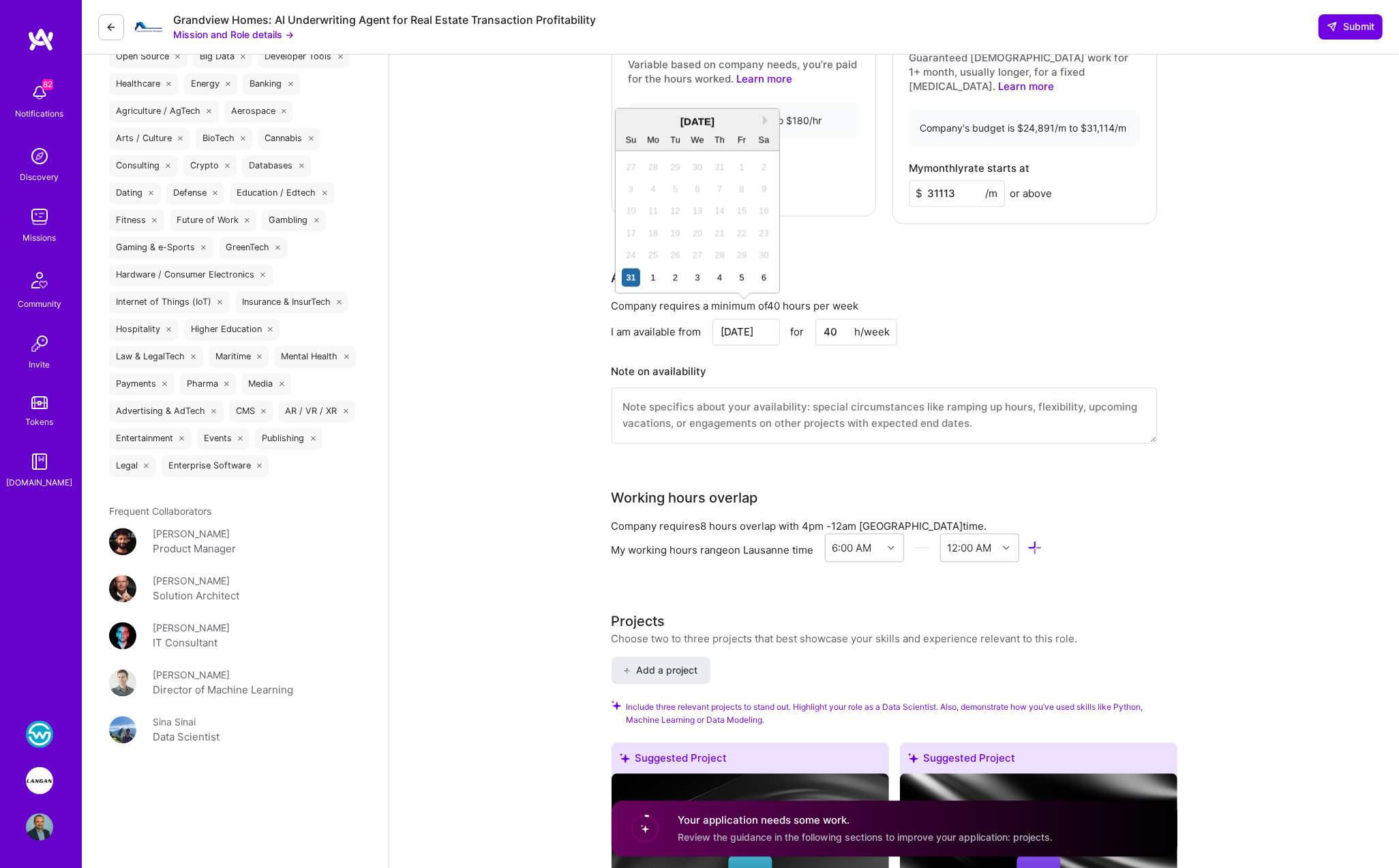
click at [744, 319] on input "Aug 31" at bounding box center [746, 332] width 67 height 26
click at [764, 119] on button "Next Month" at bounding box center [767, 120] width 10 height 10
click at [715, 206] on div "18" at bounding box center [719, 211] width 18 height 18
type input "Sep 18"
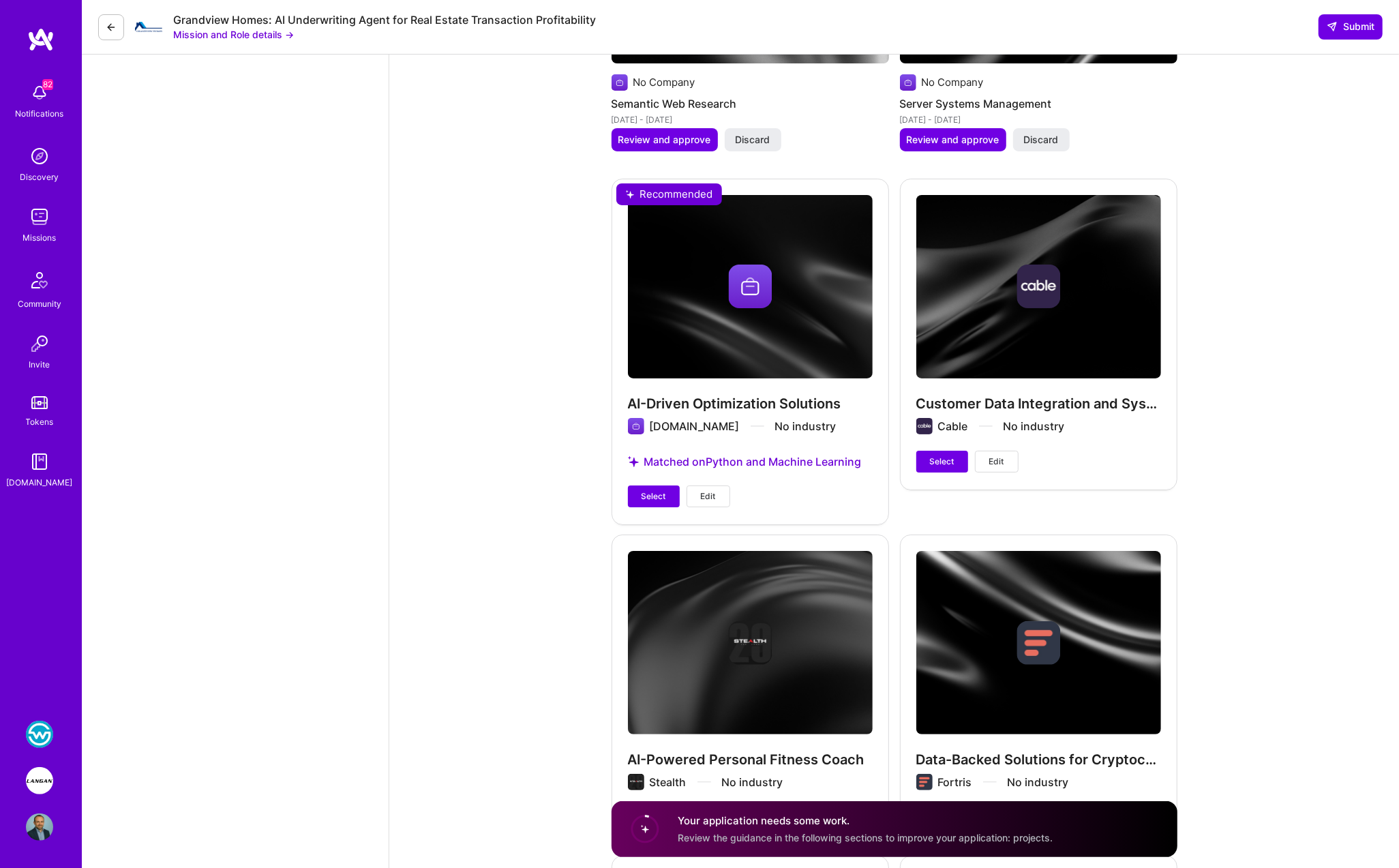
scroll to position [4548, 0]
click at [658, 490] on span "Select" at bounding box center [654, 496] width 25 height 12
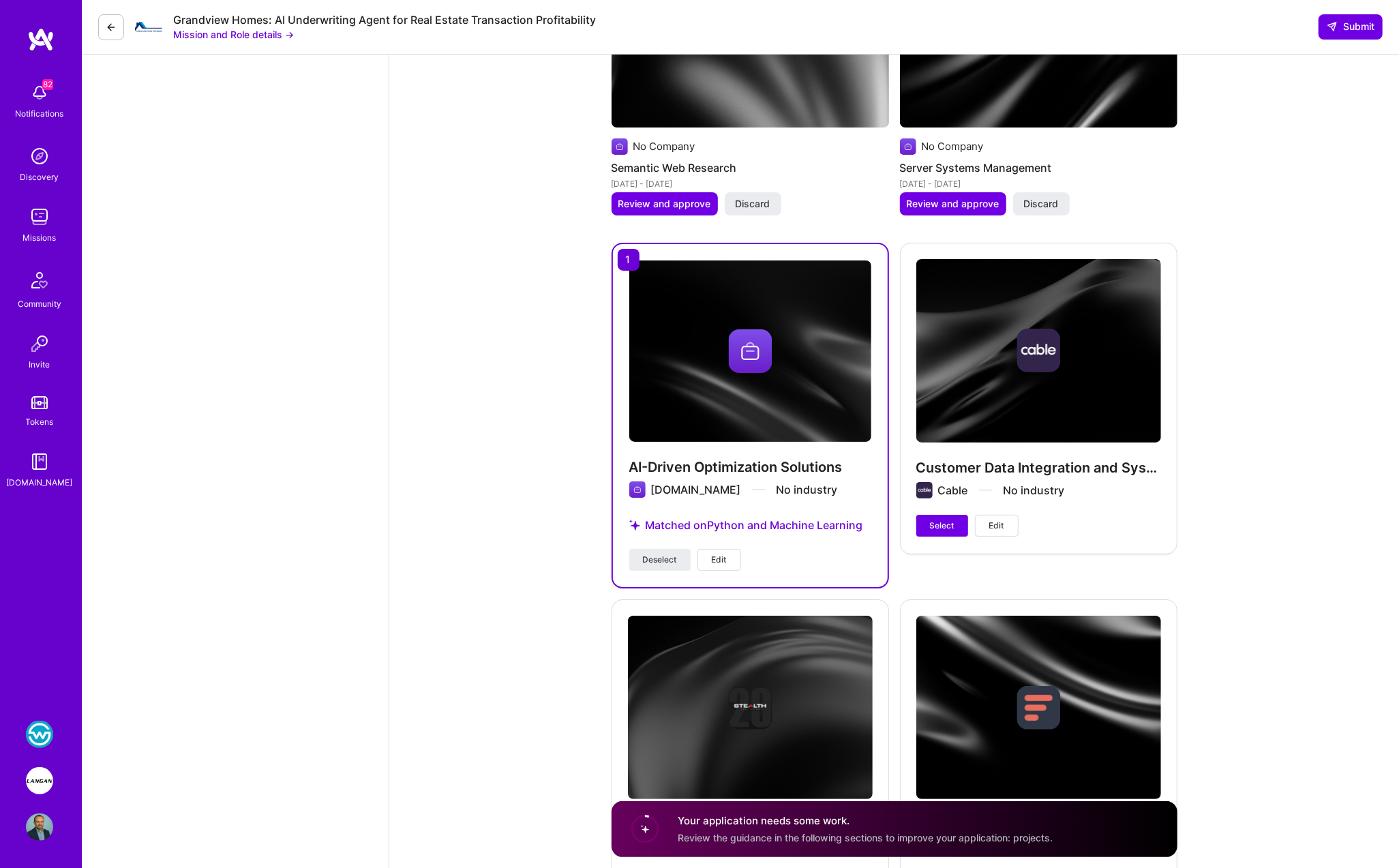
scroll to position [4472, 0]
click at [649, 559] on span "Deselect" at bounding box center [660, 559] width 34 height 12
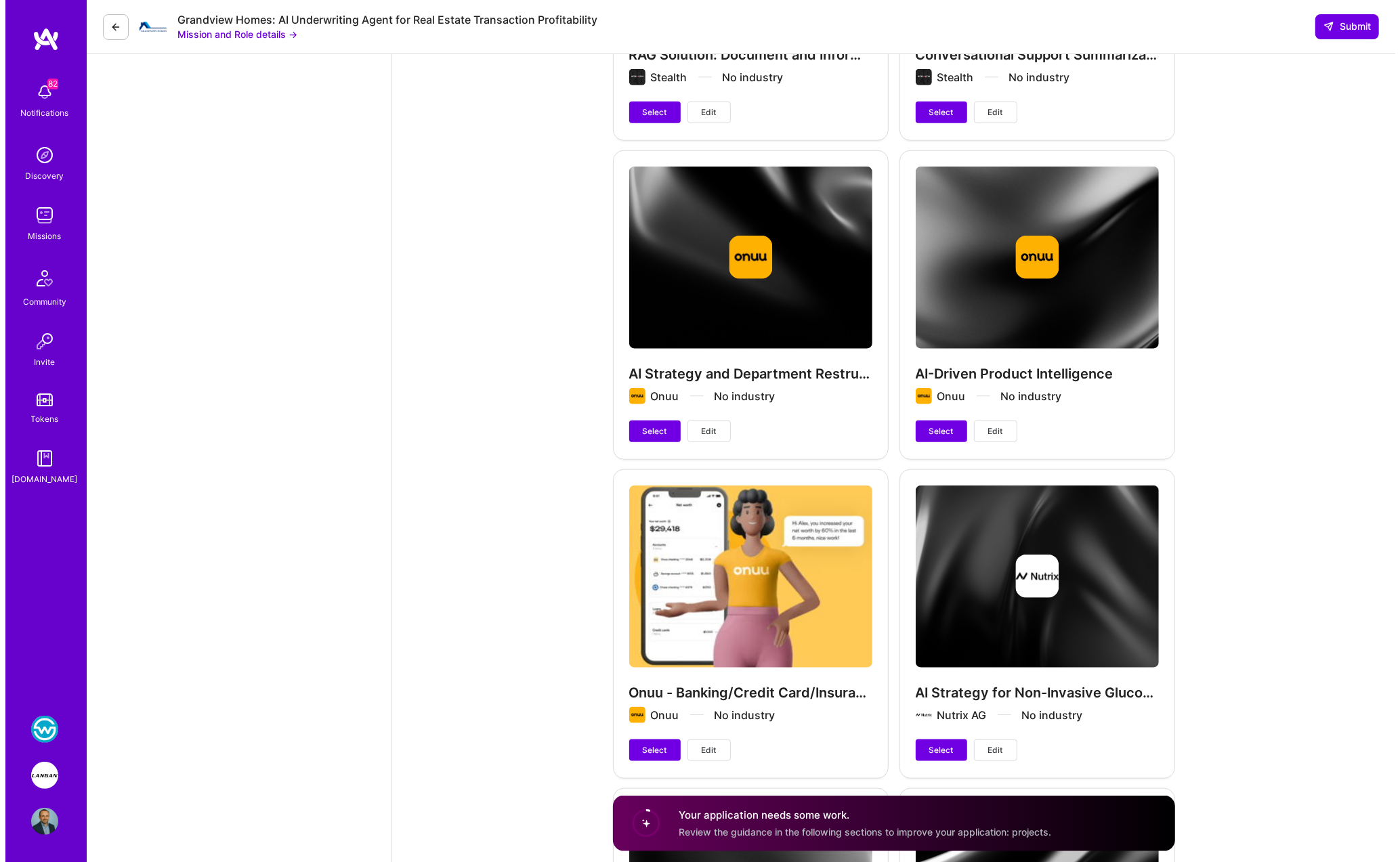
scroll to position [5539, 0]
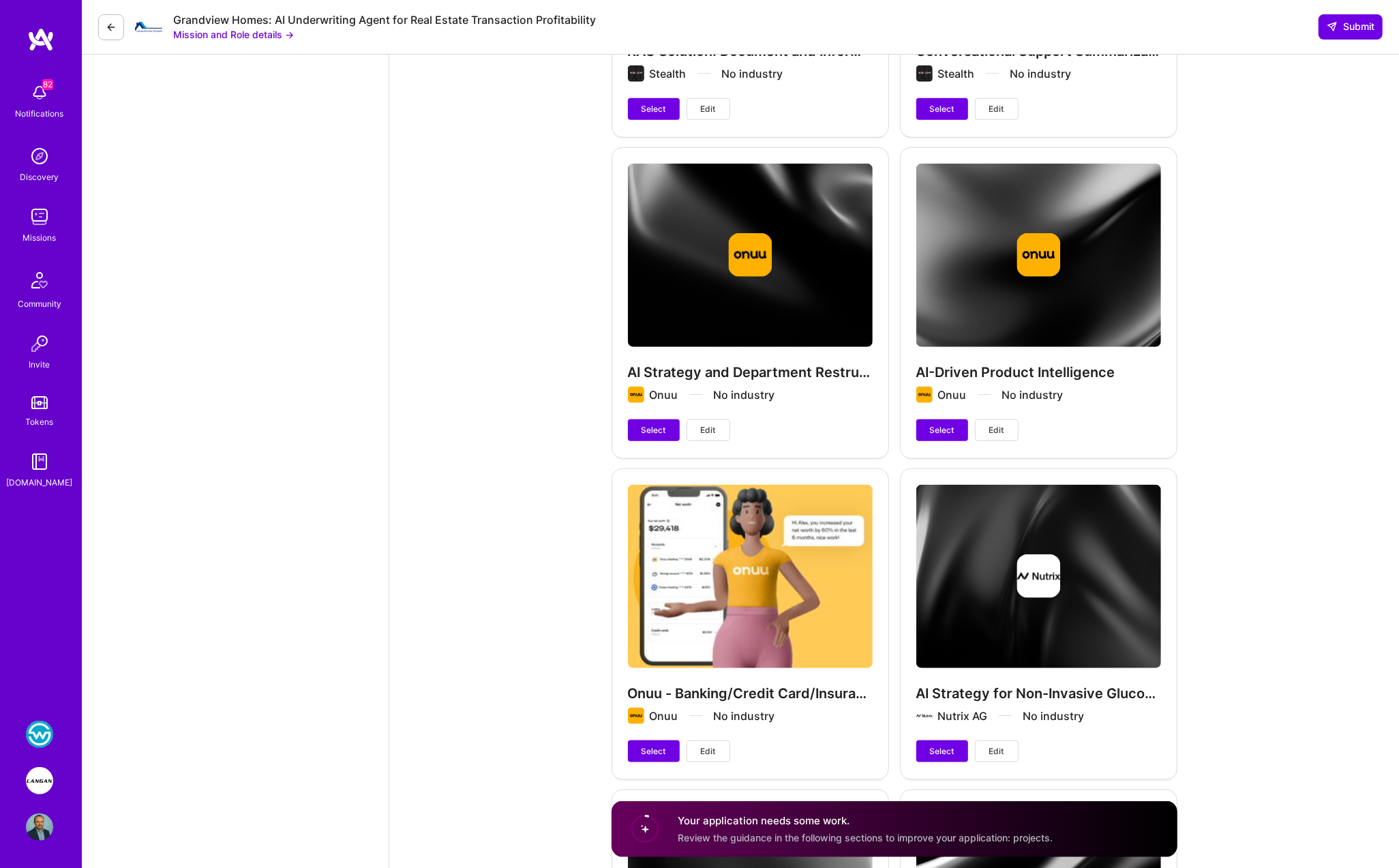
click at [850, 419] on button "Edit" at bounding box center [997, 430] width 44 height 22
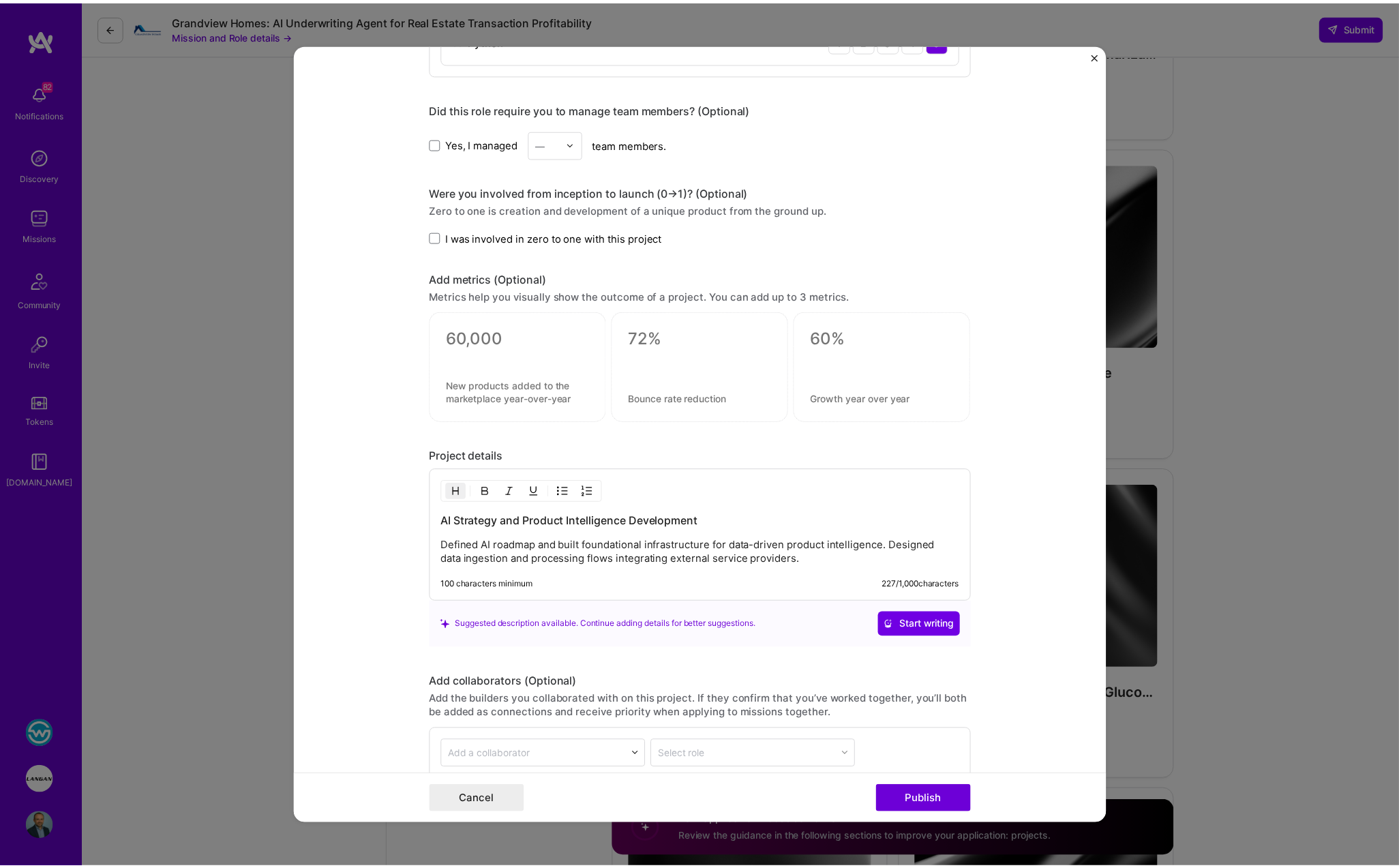
scroll to position [872, 0]
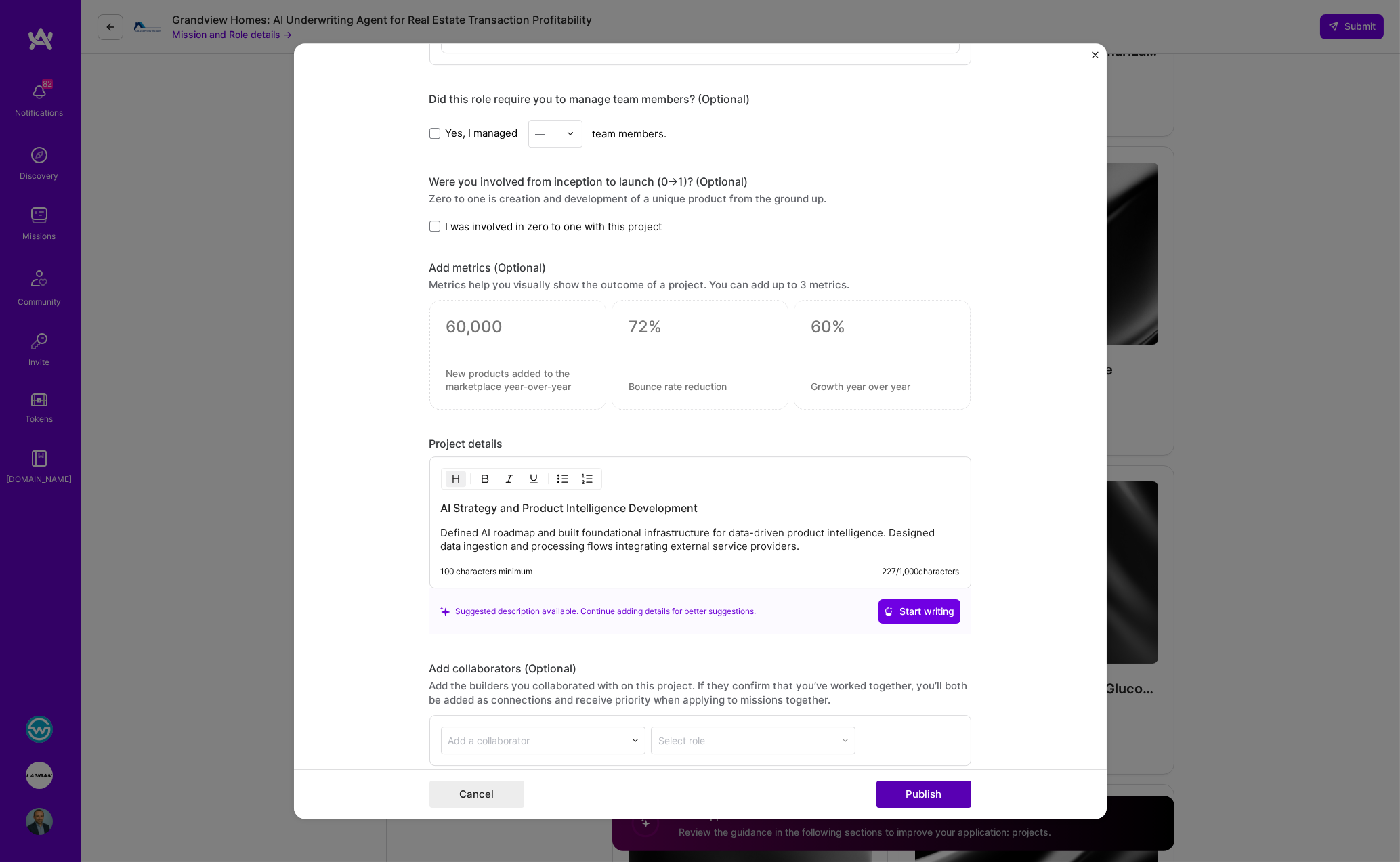
click at [844, 793] on button "Publish" at bounding box center [923, 794] width 94 height 27
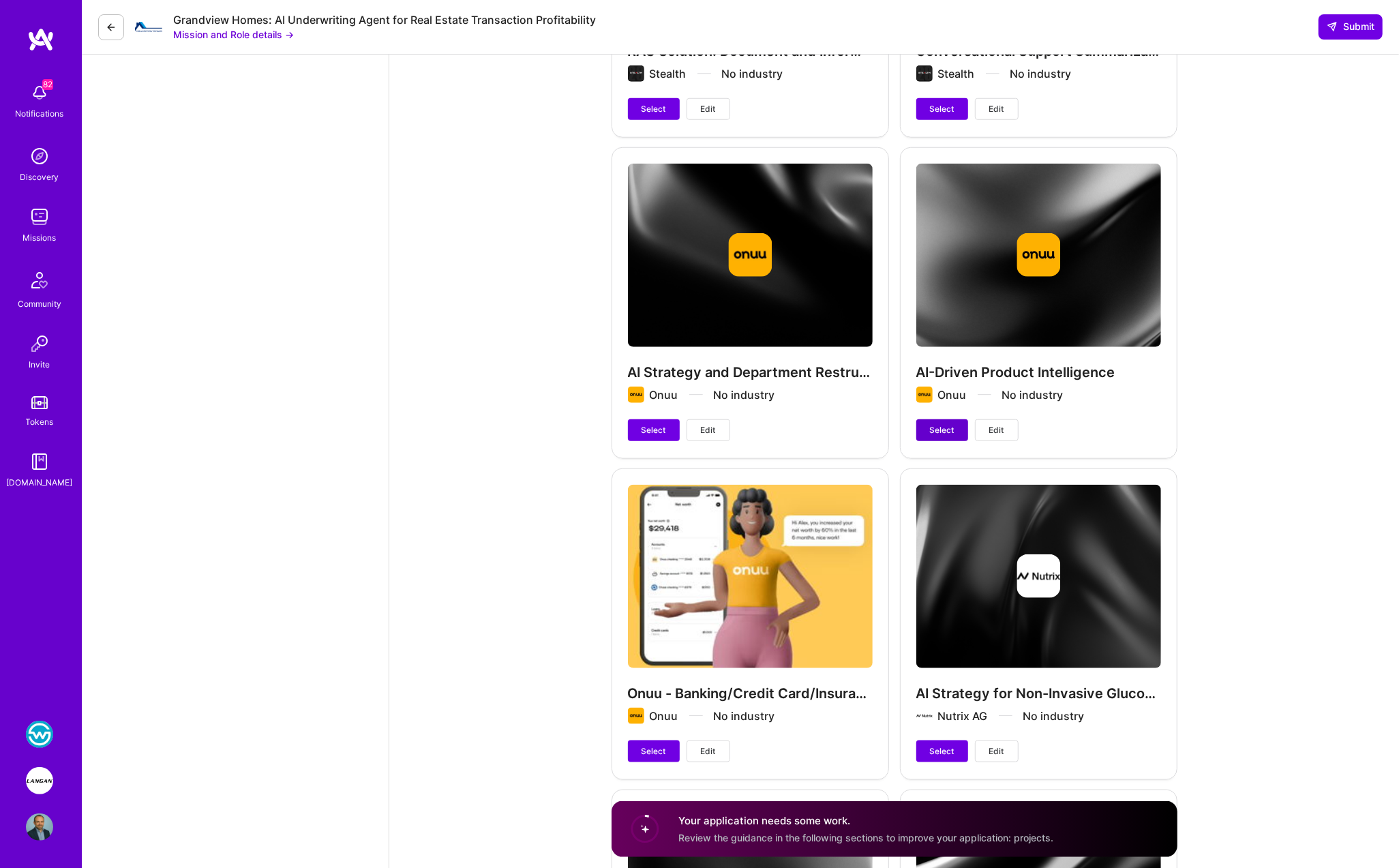
click at [850, 424] on span "Select" at bounding box center [942, 430] width 25 height 12
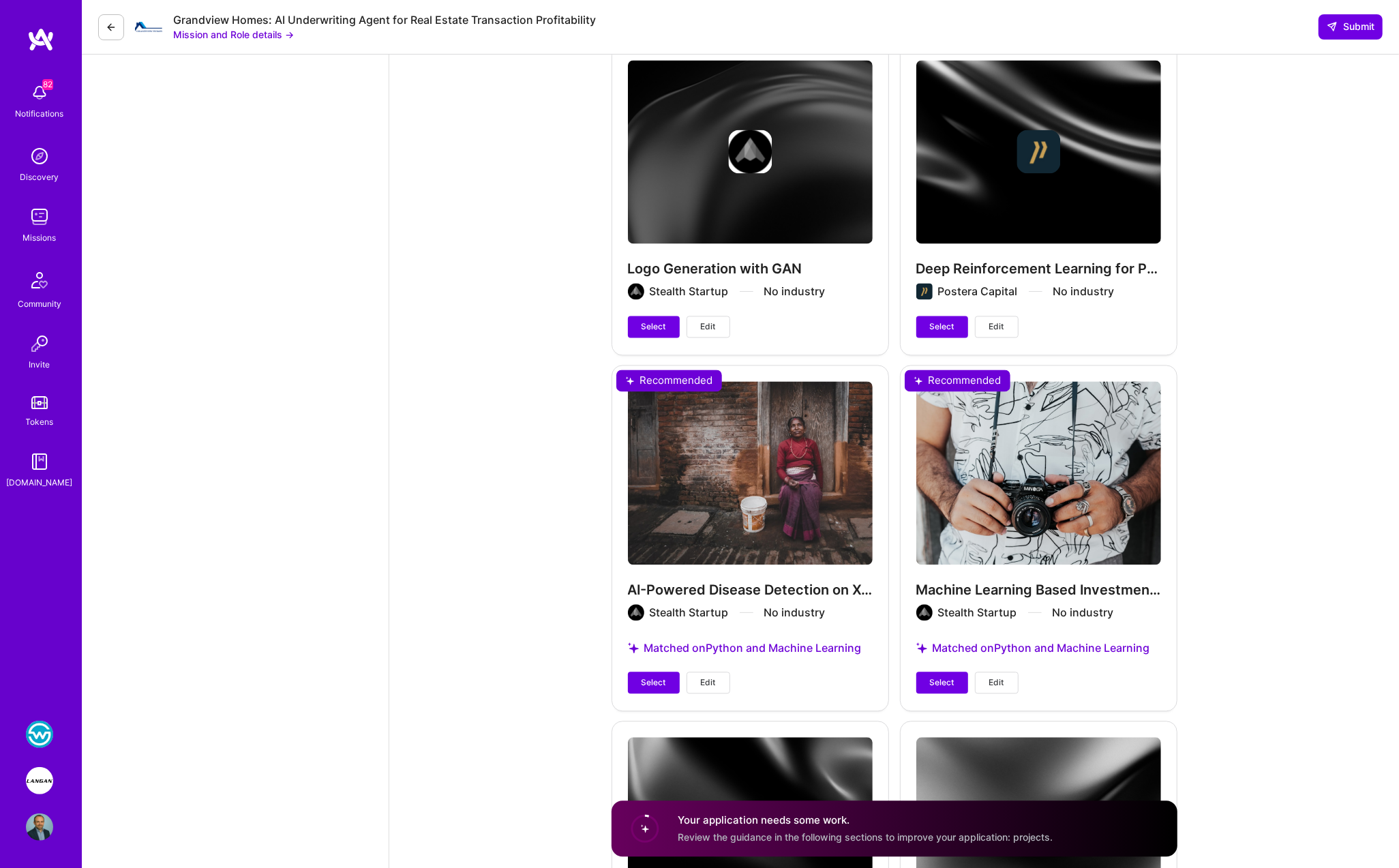
scroll to position [6963, 0]
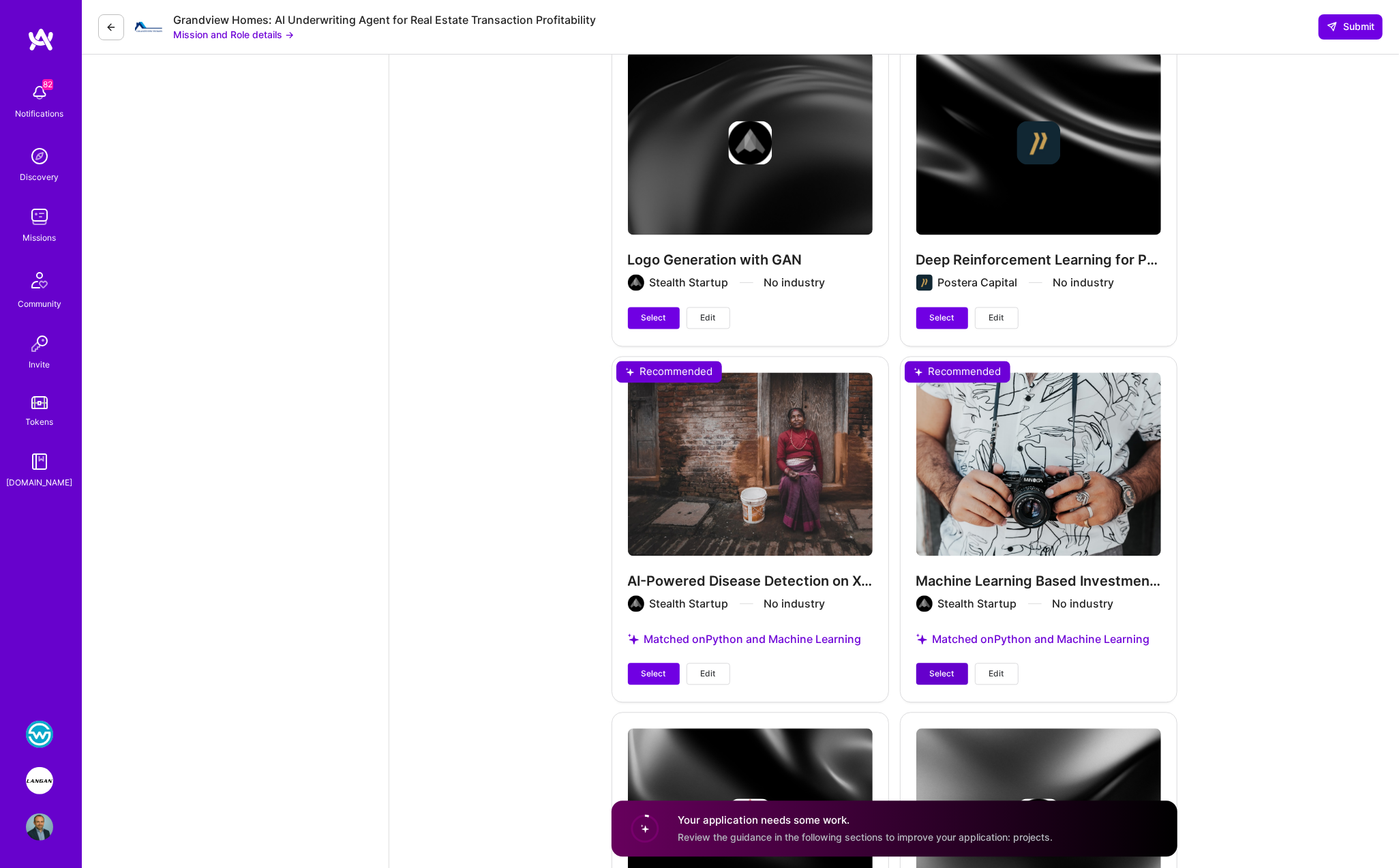
click at [850, 668] on span "Select" at bounding box center [942, 673] width 25 height 12
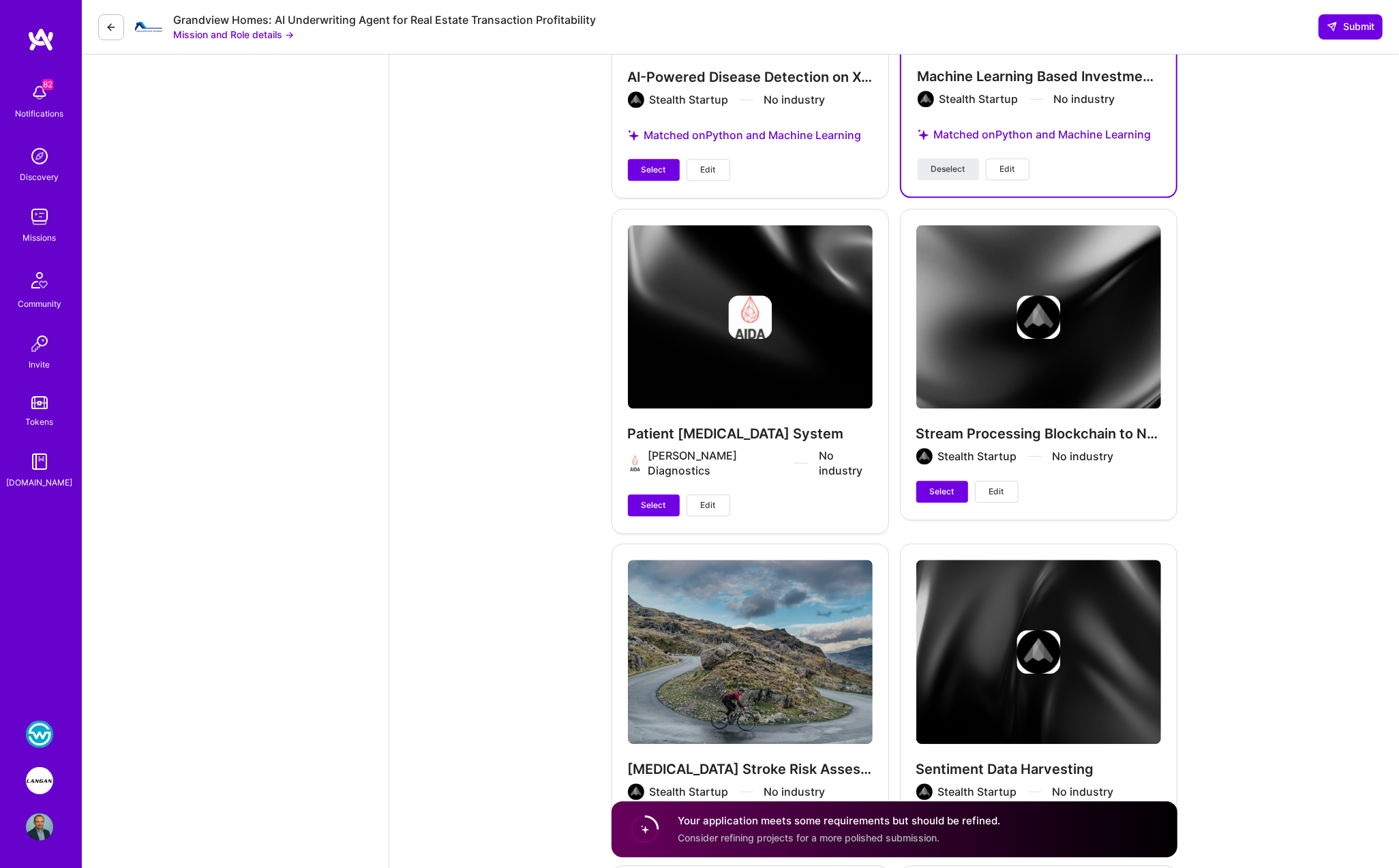
scroll to position [7634, 0]
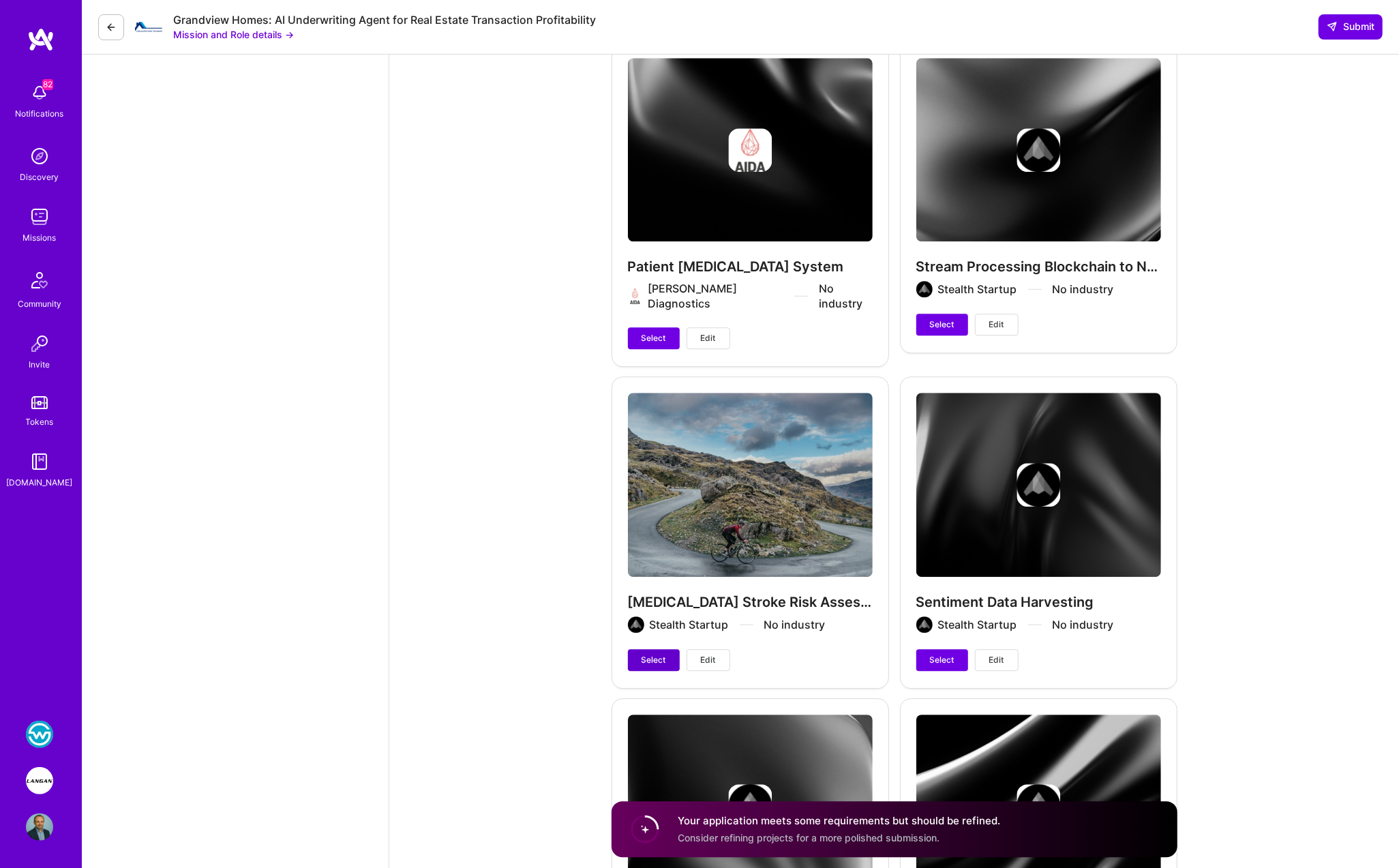
click at [661, 654] on span "Select" at bounding box center [654, 660] width 25 height 12
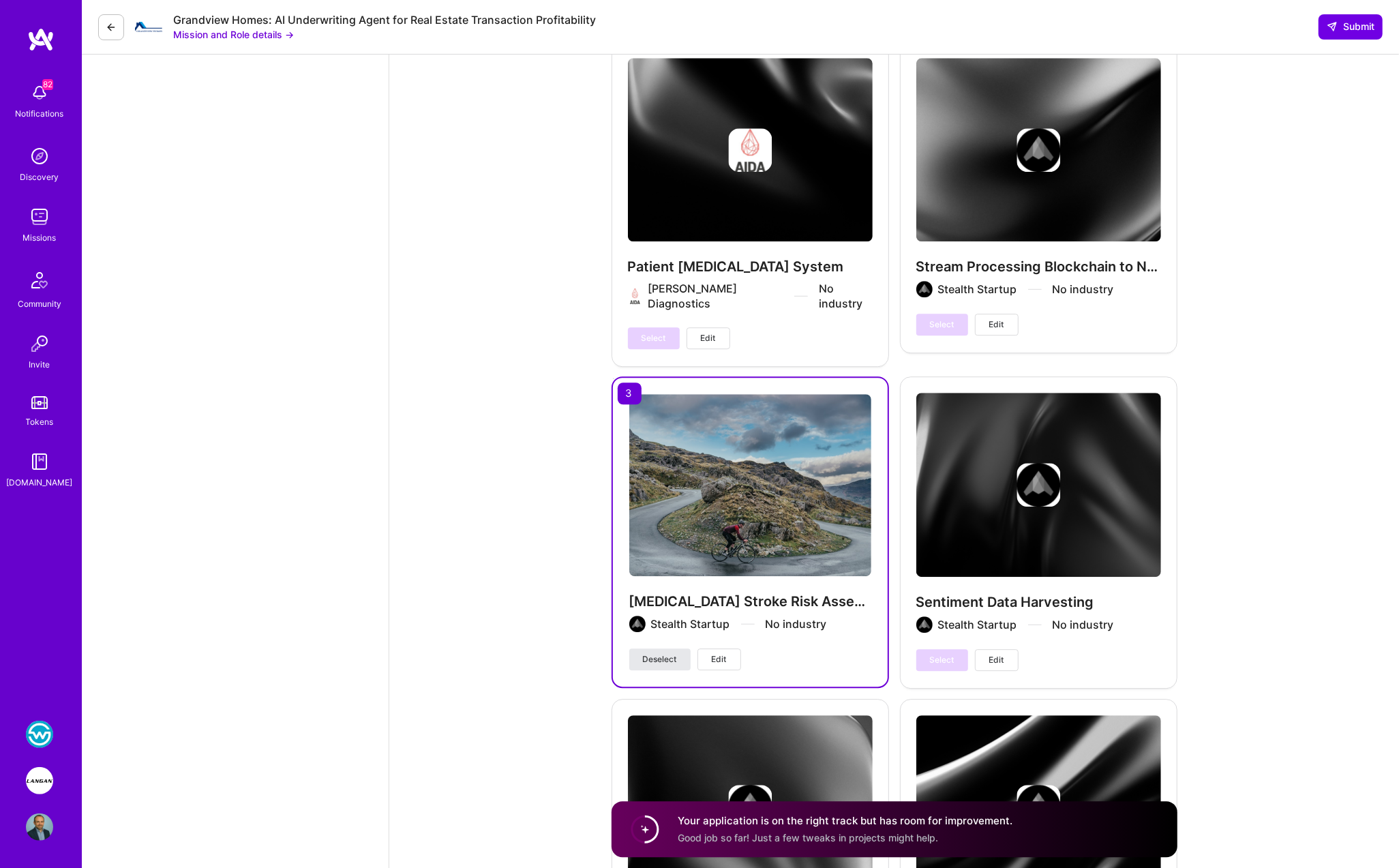
click at [660, 653] on span "Deselect" at bounding box center [660, 659] width 34 height 12
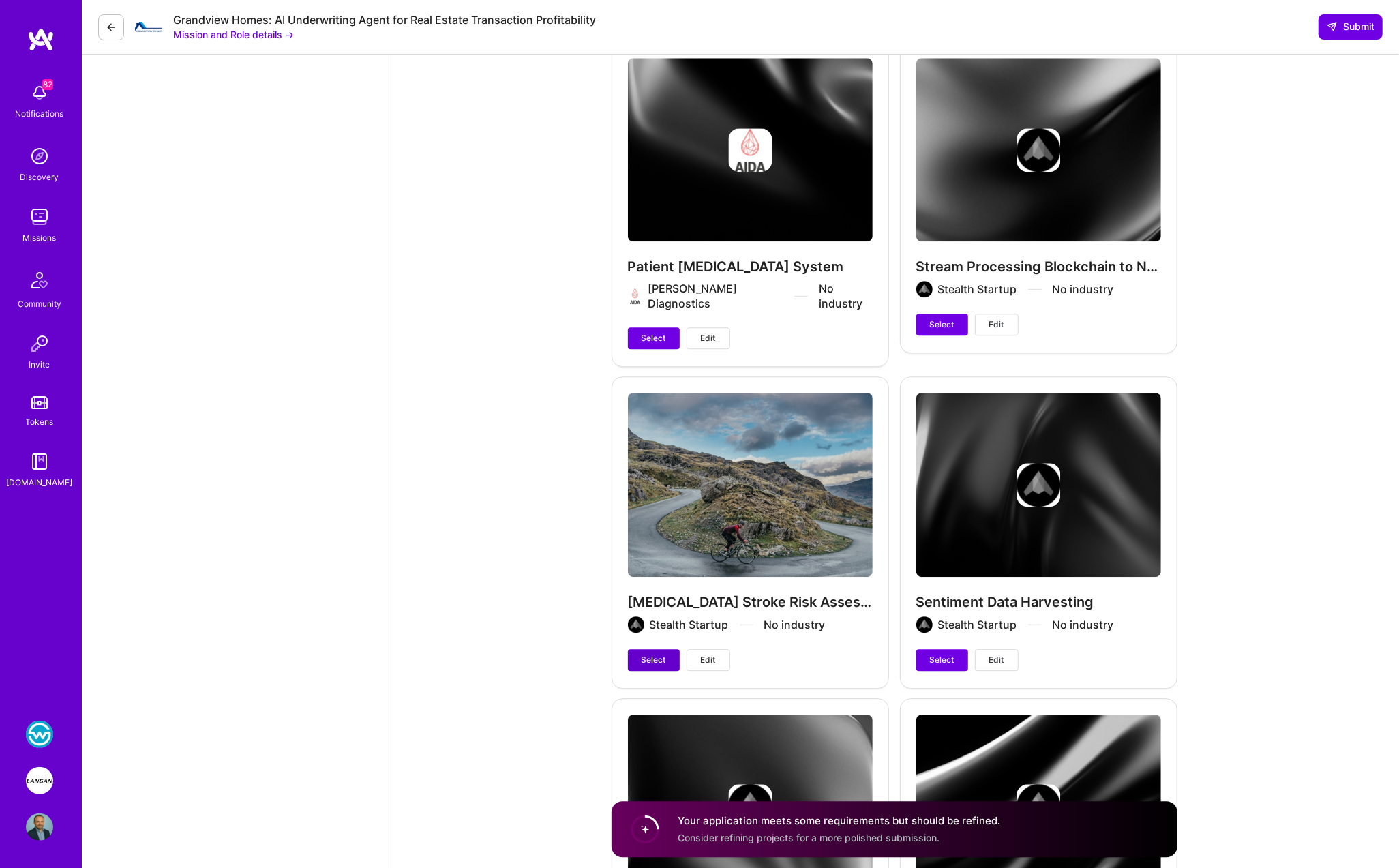
click at [660, 654] on span "Select" at bounding box center [654, 660] width 25 height 12
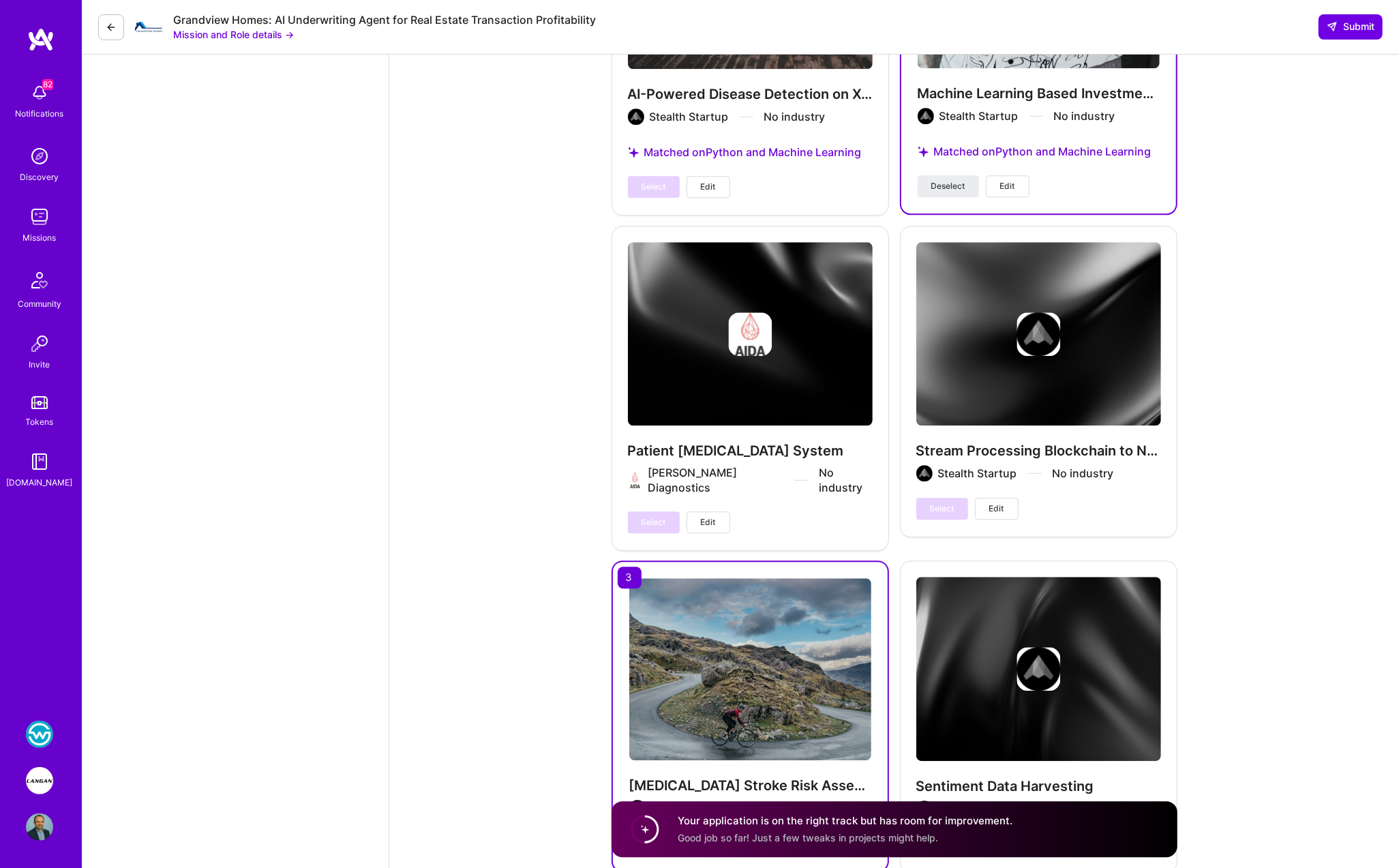
scroll to position [7852, 0]
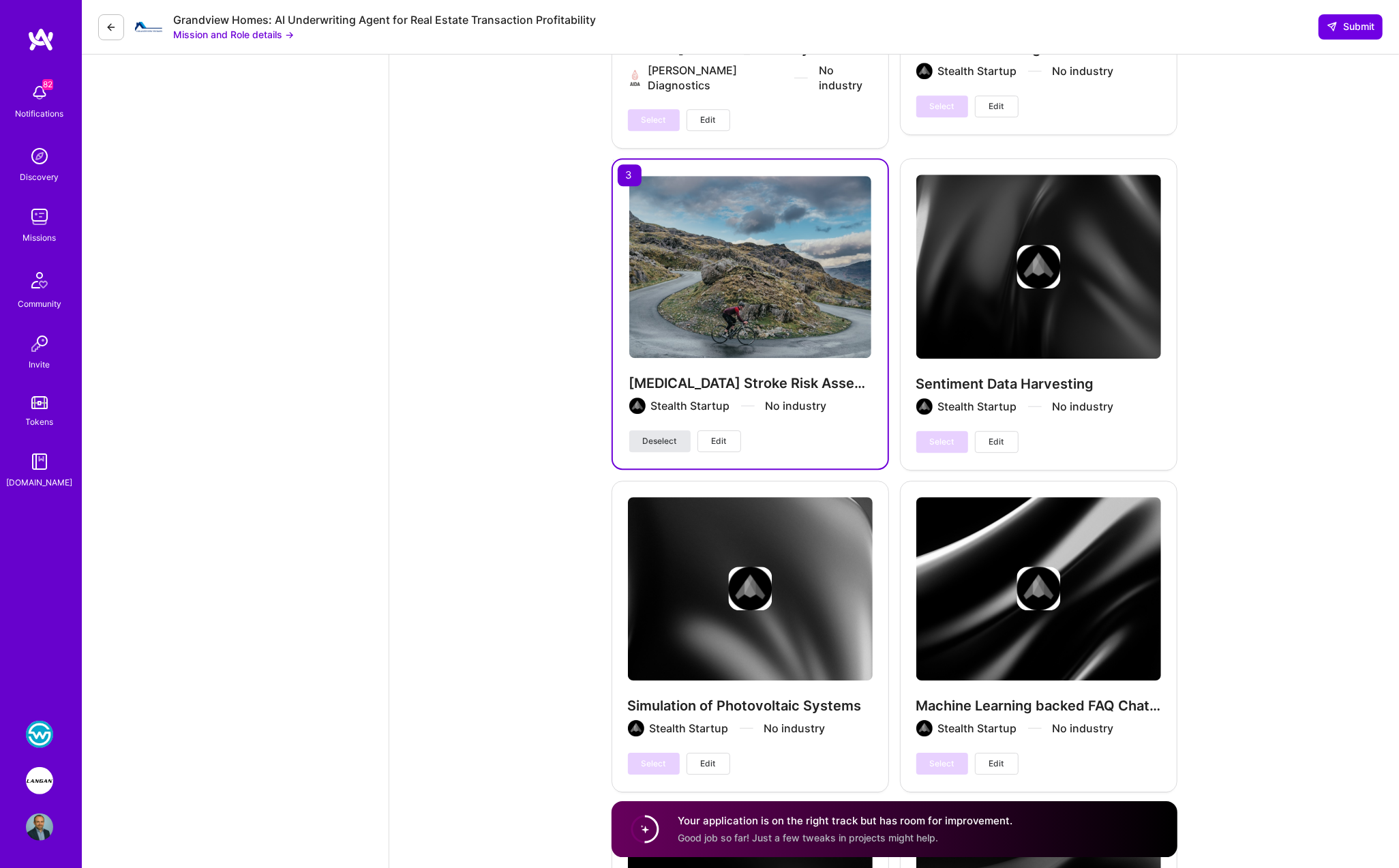
click at [660, 430] on button "Deselect" at bounding box center [660, 441] width 61 height 22
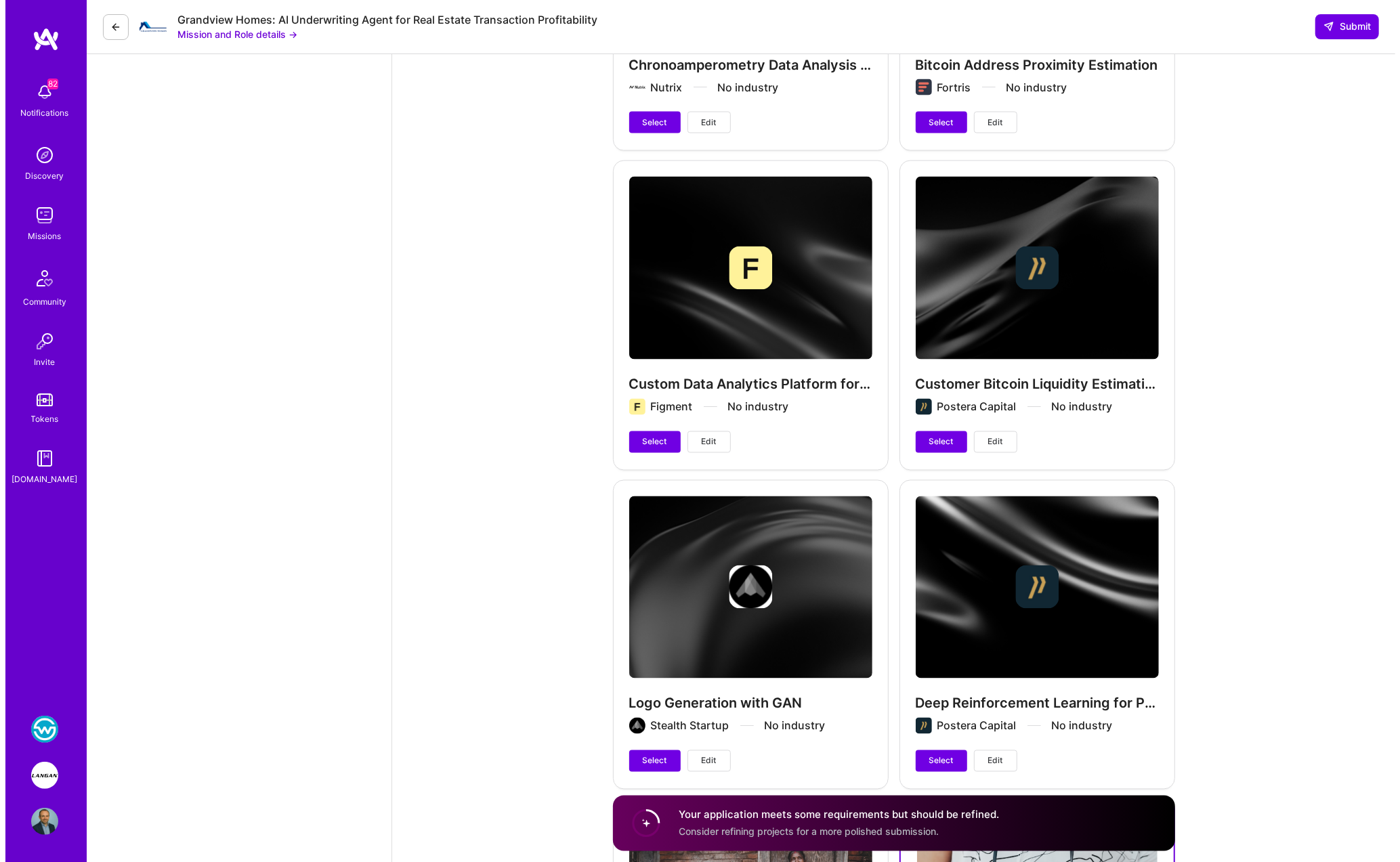
scroll to position [6460, 0]
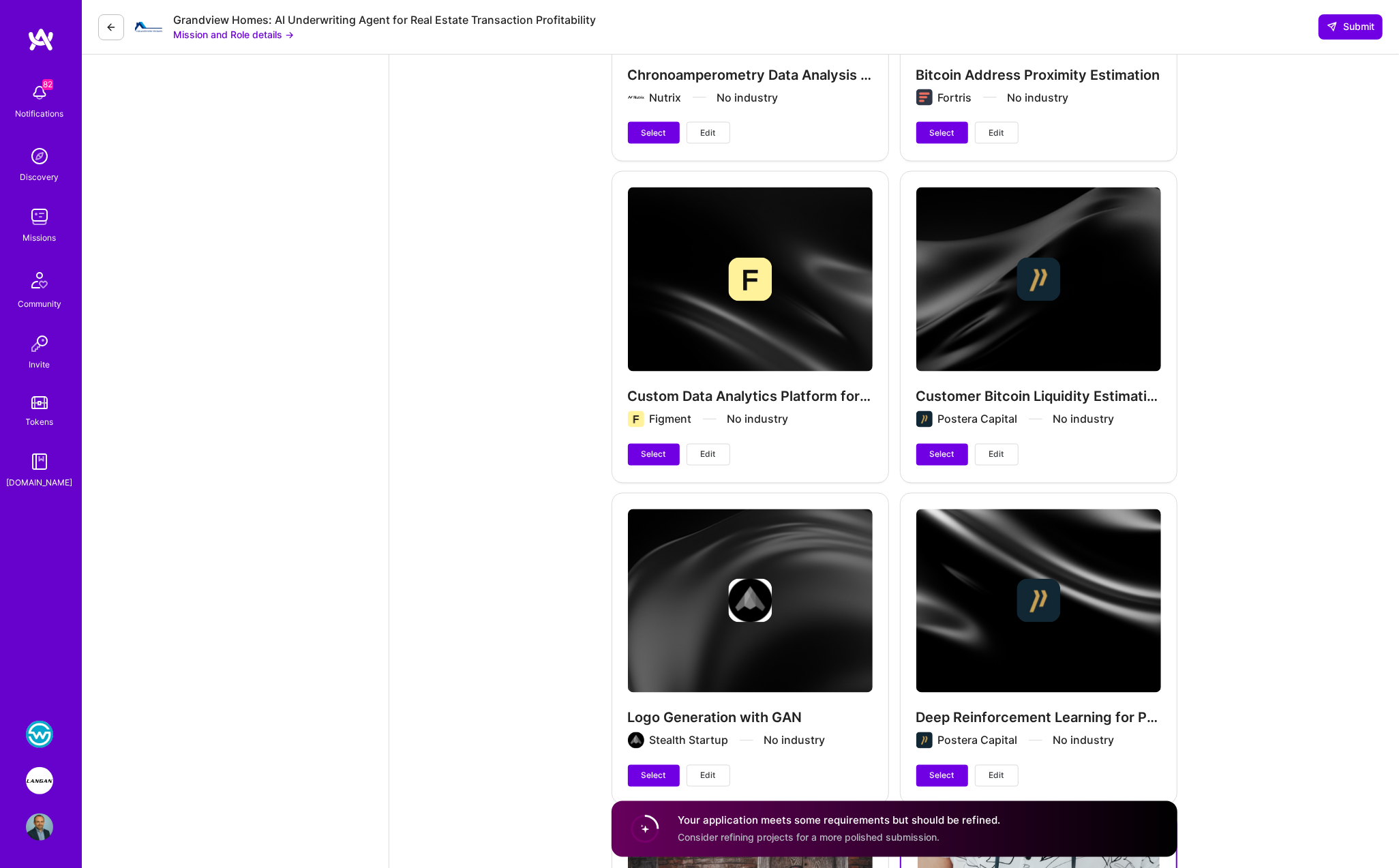
click at [698, 444] on button "Edit" at bounding box center [709, 455] width 44 height 22
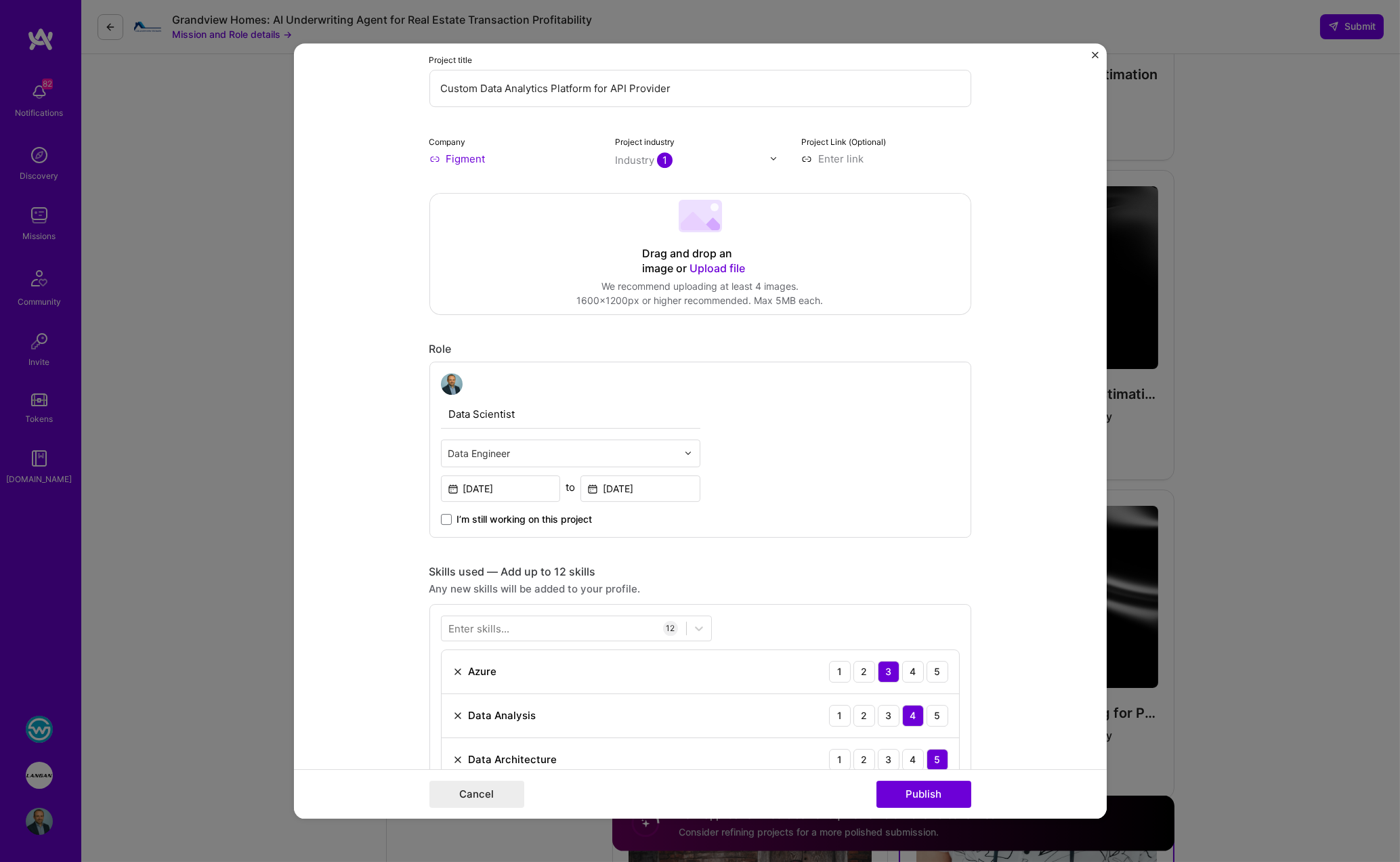
scroll to position [163, 0]
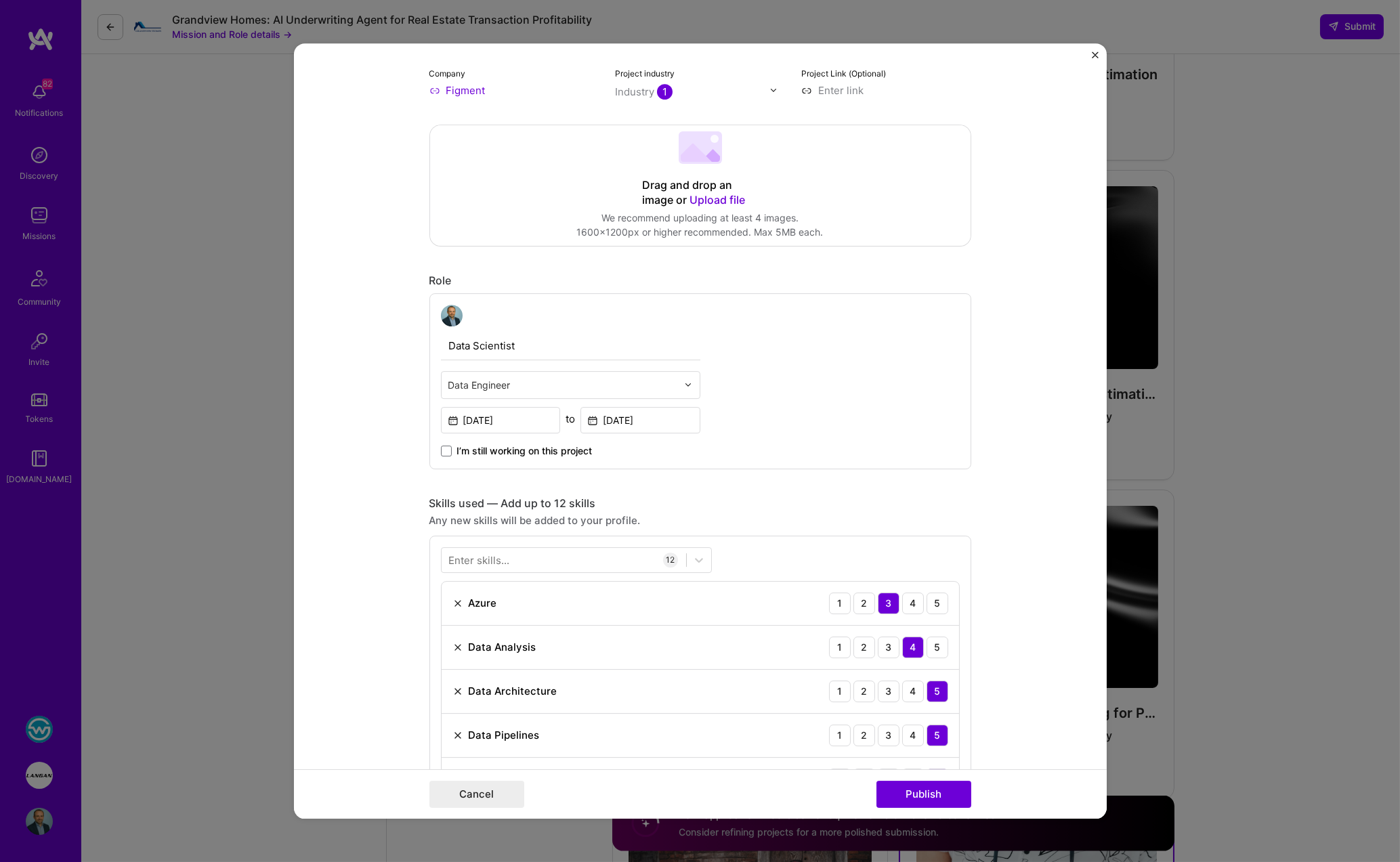
click at [472, 553] on div "Enter skills..." at bounding box center [480, 560] width 61 height 15
click at [469, 557] on div "Enter skills..." at bounding box center [480, 560] width 61 height 15
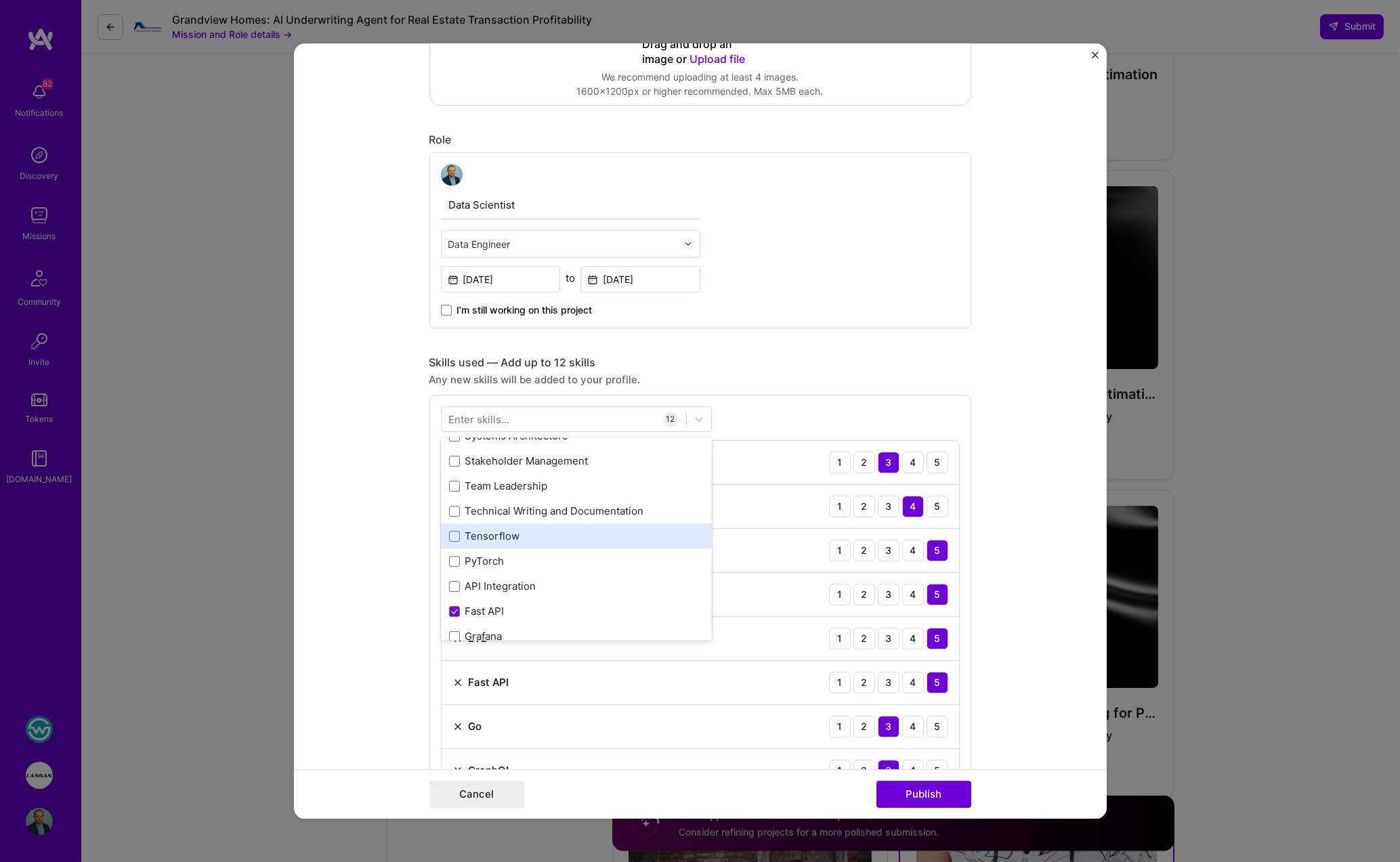
scroll to position [282, 0]
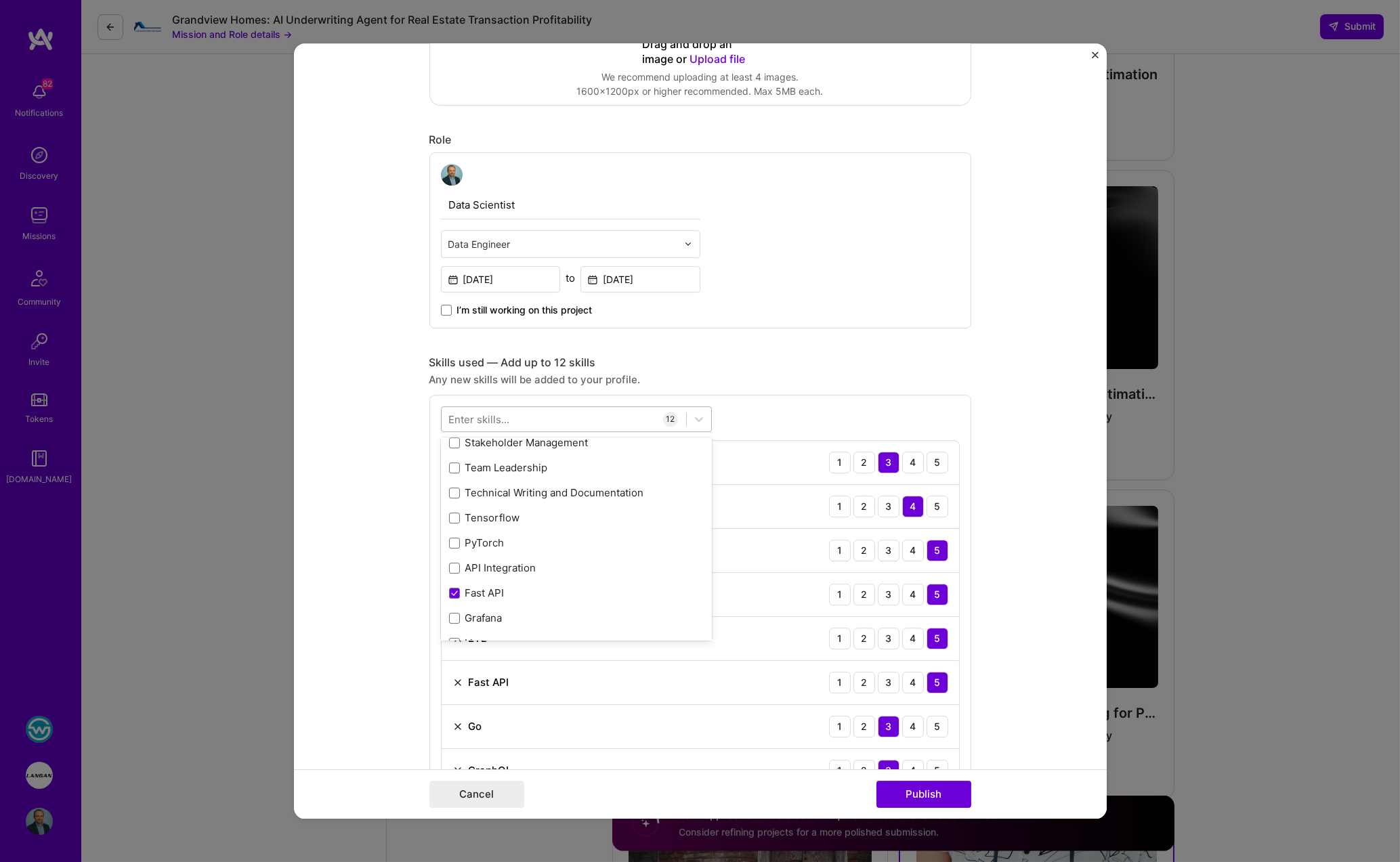
click at [558, 420] on div at bounding box center [564, 418] width 244 height 23
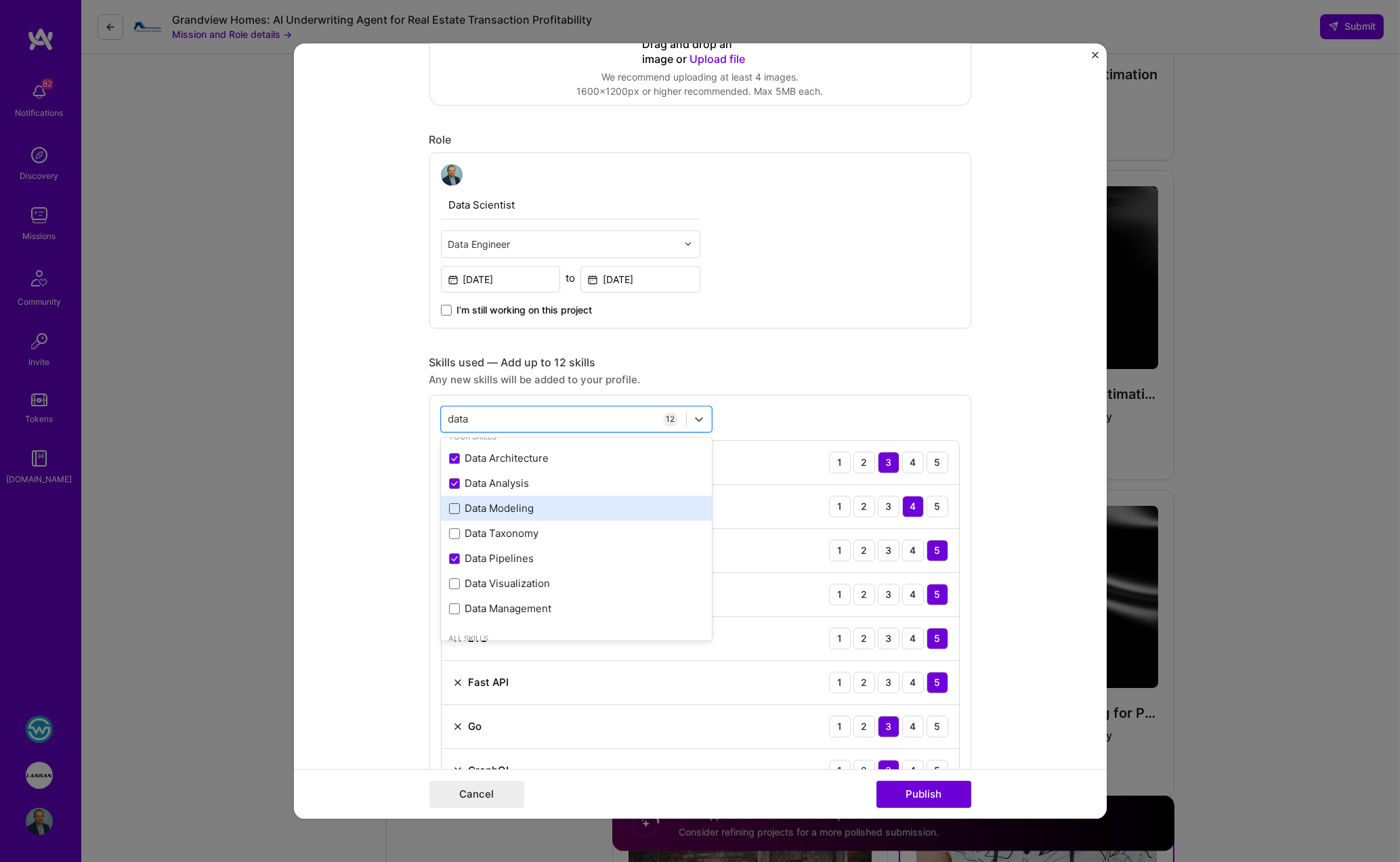
click at [452, 505] on span at bounding box center [454, 508] width 11 height 11
click at [0, 0] on input "checkbox" at bounding box center [0, 0] width 0 height 0
type input "data"
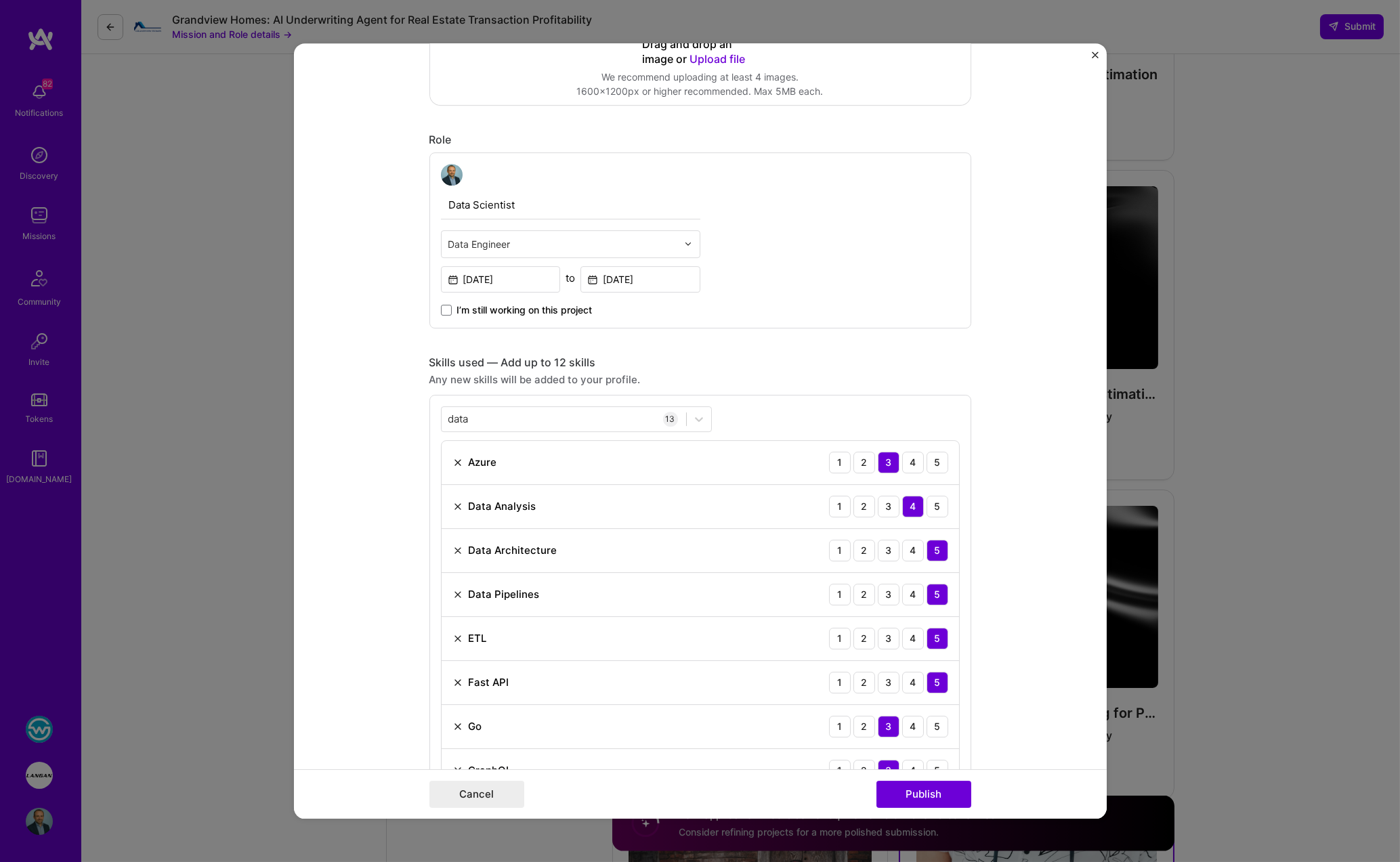
click at [429, 516] on div "data data 13 Azure 1 2 3 4 5 Data Analysis 1 2 3 4 5 Data Architecture 1 2 3 4 …" at bounding box center [700, 709] width 542 height 630
click at [844, 787] on button "Publish" at bounding box center [923, 794] width 94 height 27
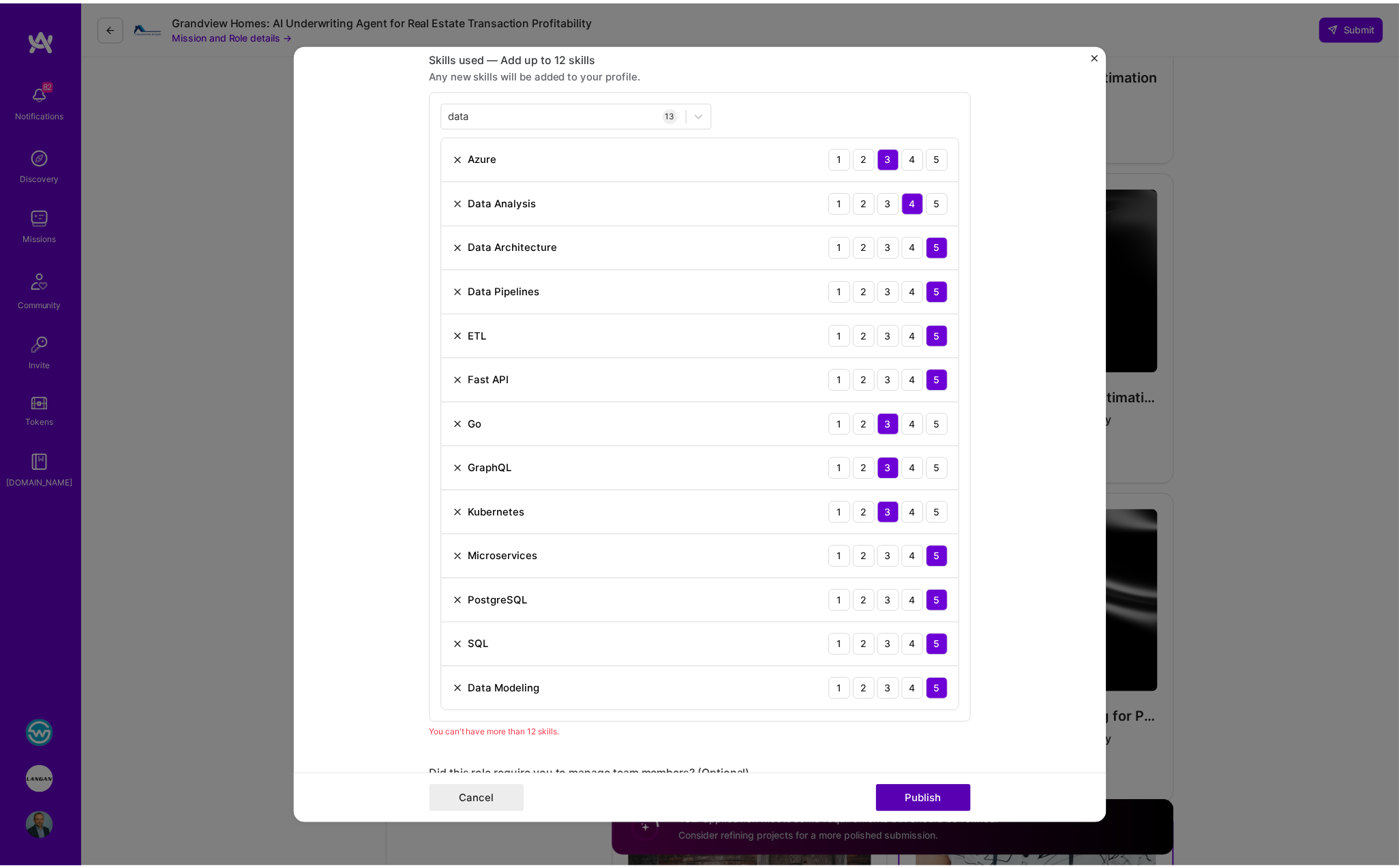
scroll to position [617, 0]
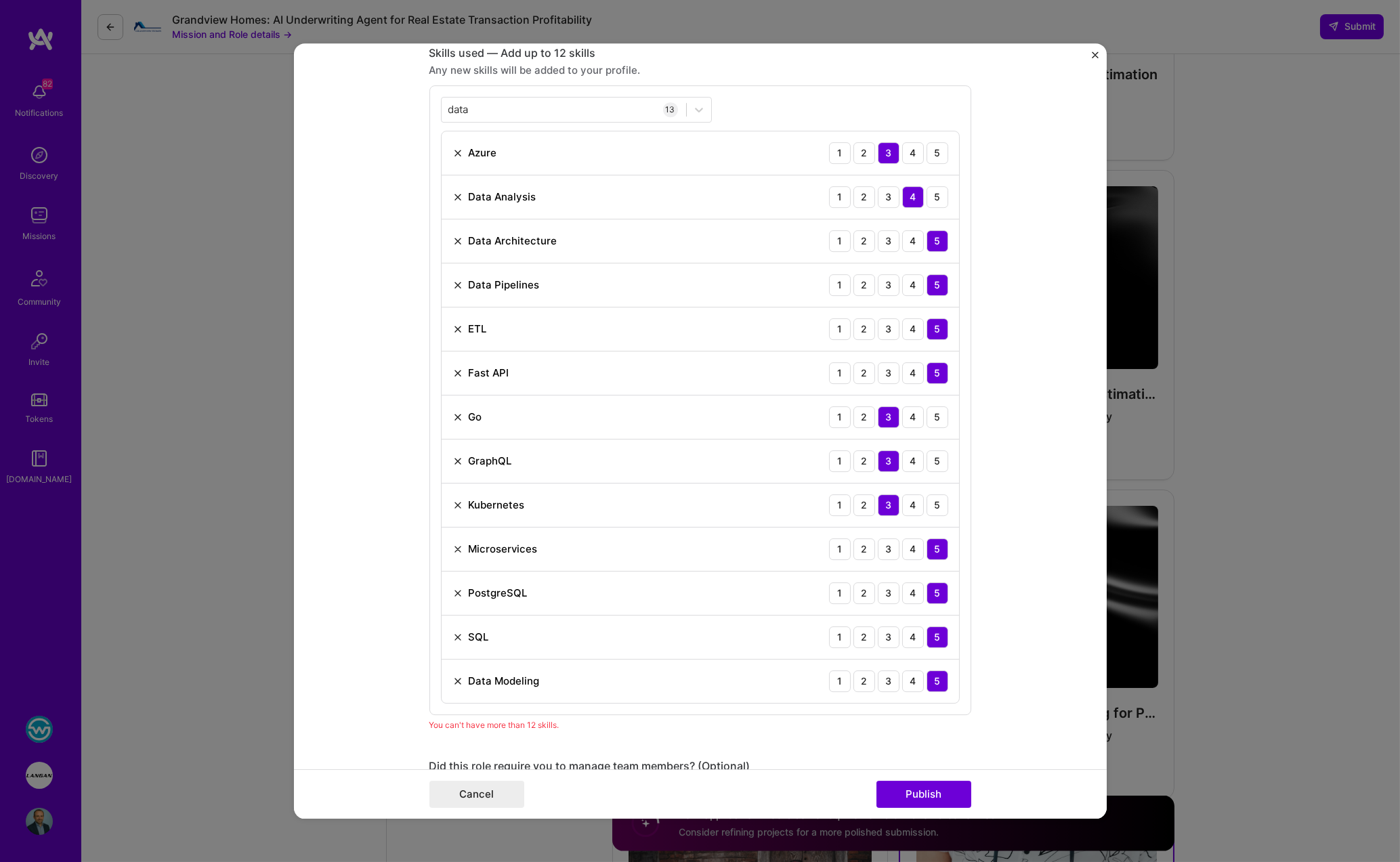
click at [453, 455] on img at bounding box center [458, 460] width 11 height 11
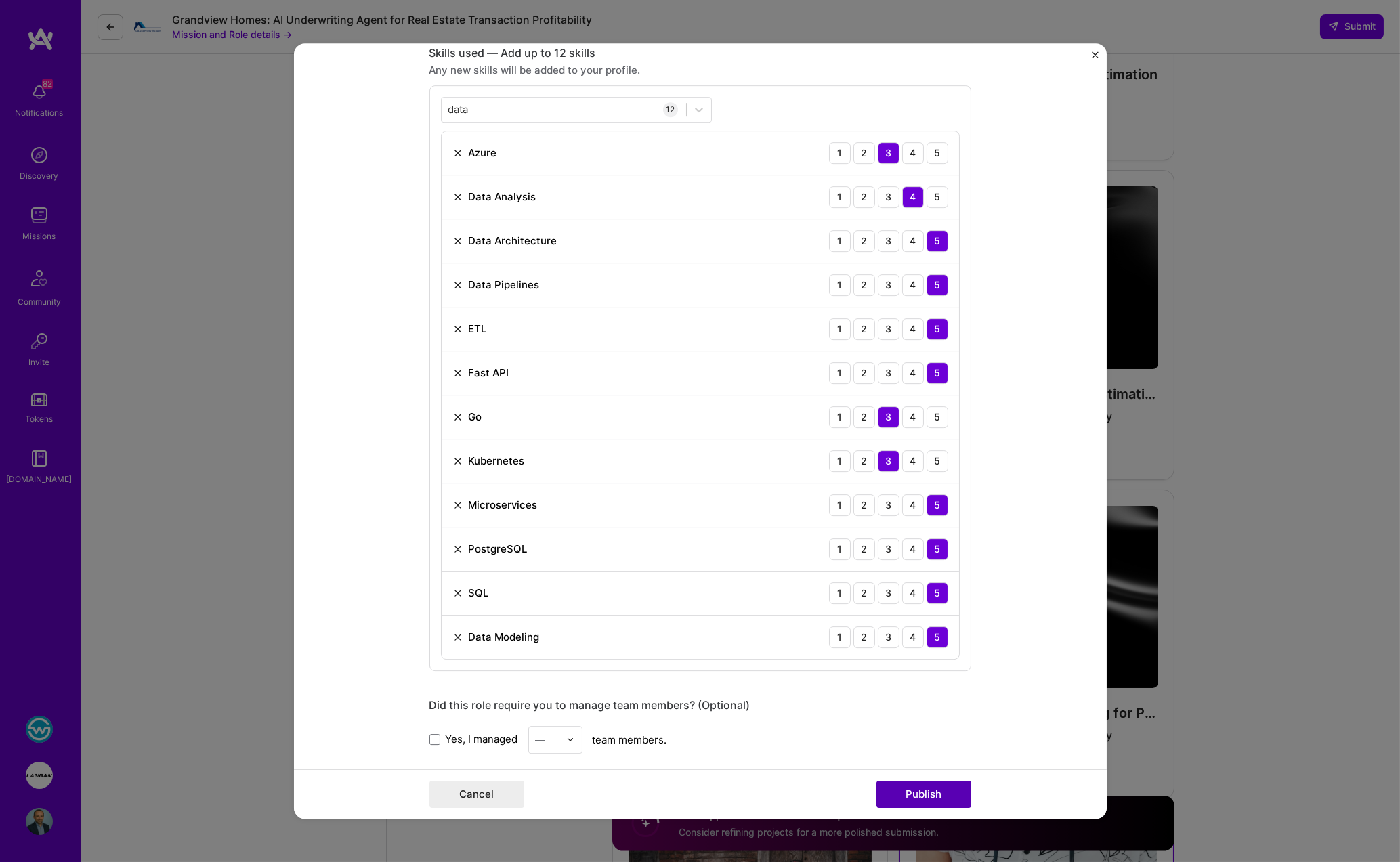
click at [844, 797] on button "Publish" at bounding box center [923, 794] width 94 height 27
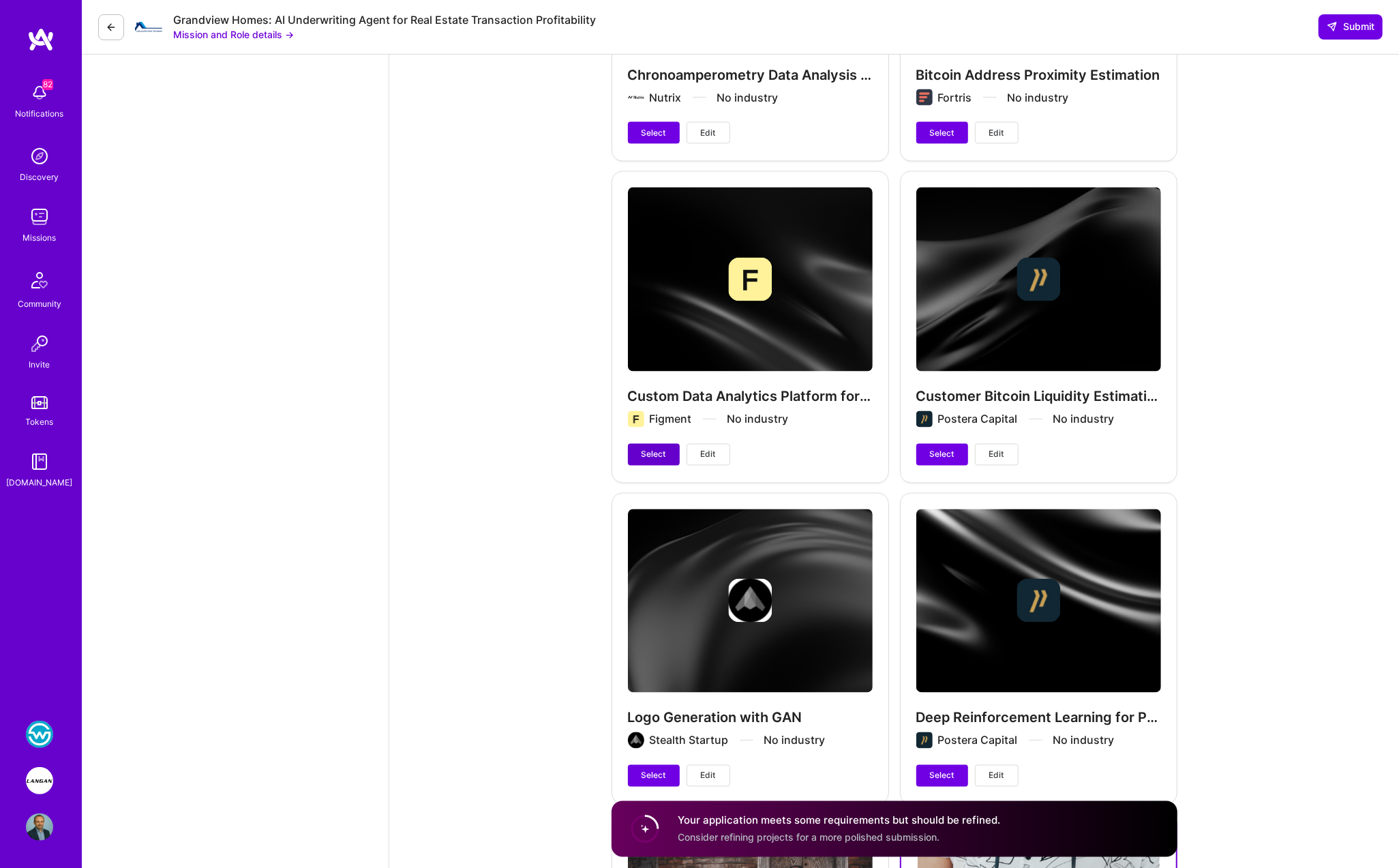
click at [646, 448] on span "Select" at bounding box center [654, 454] width 25 height 12
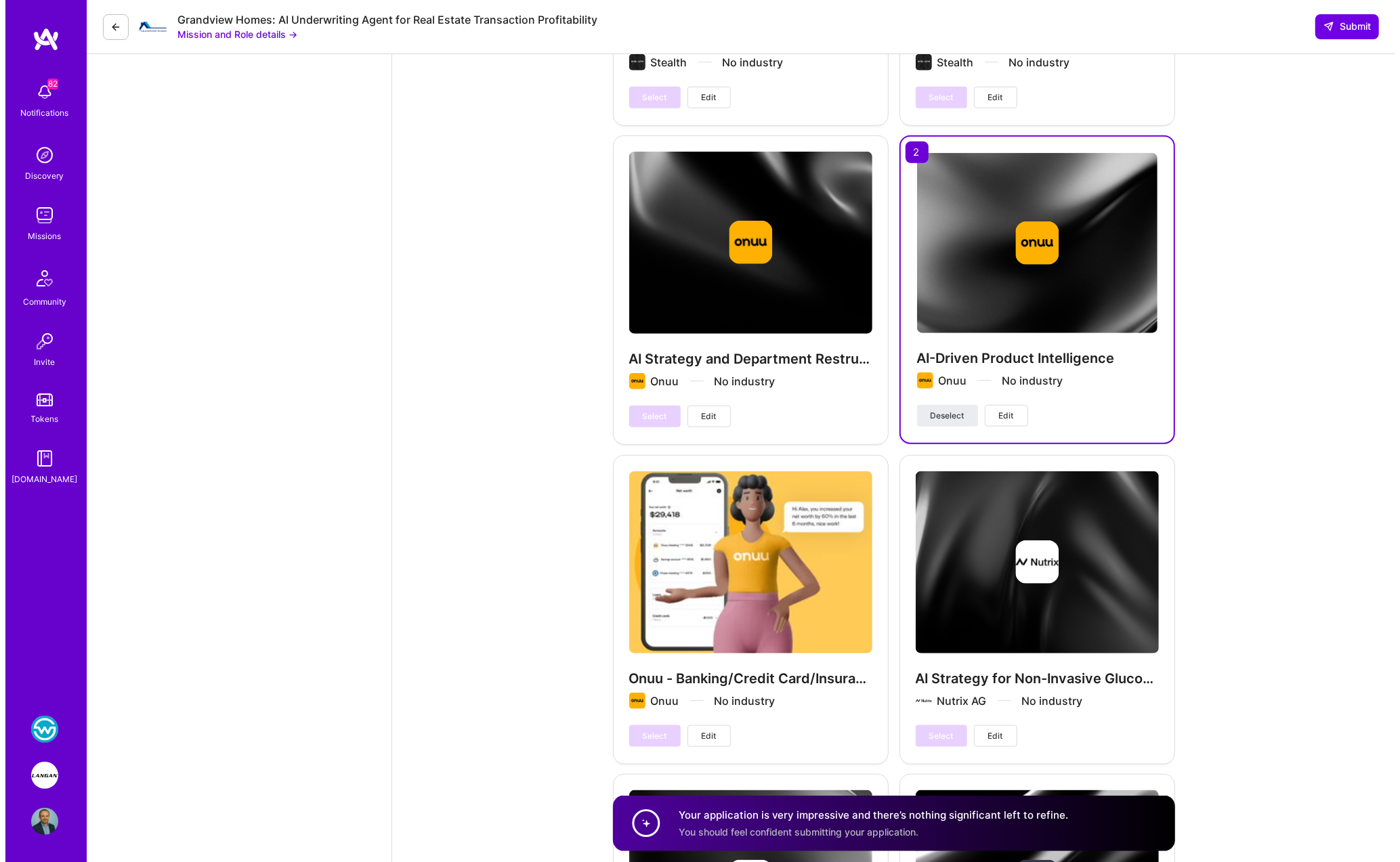
scroll to position [5523, 0]
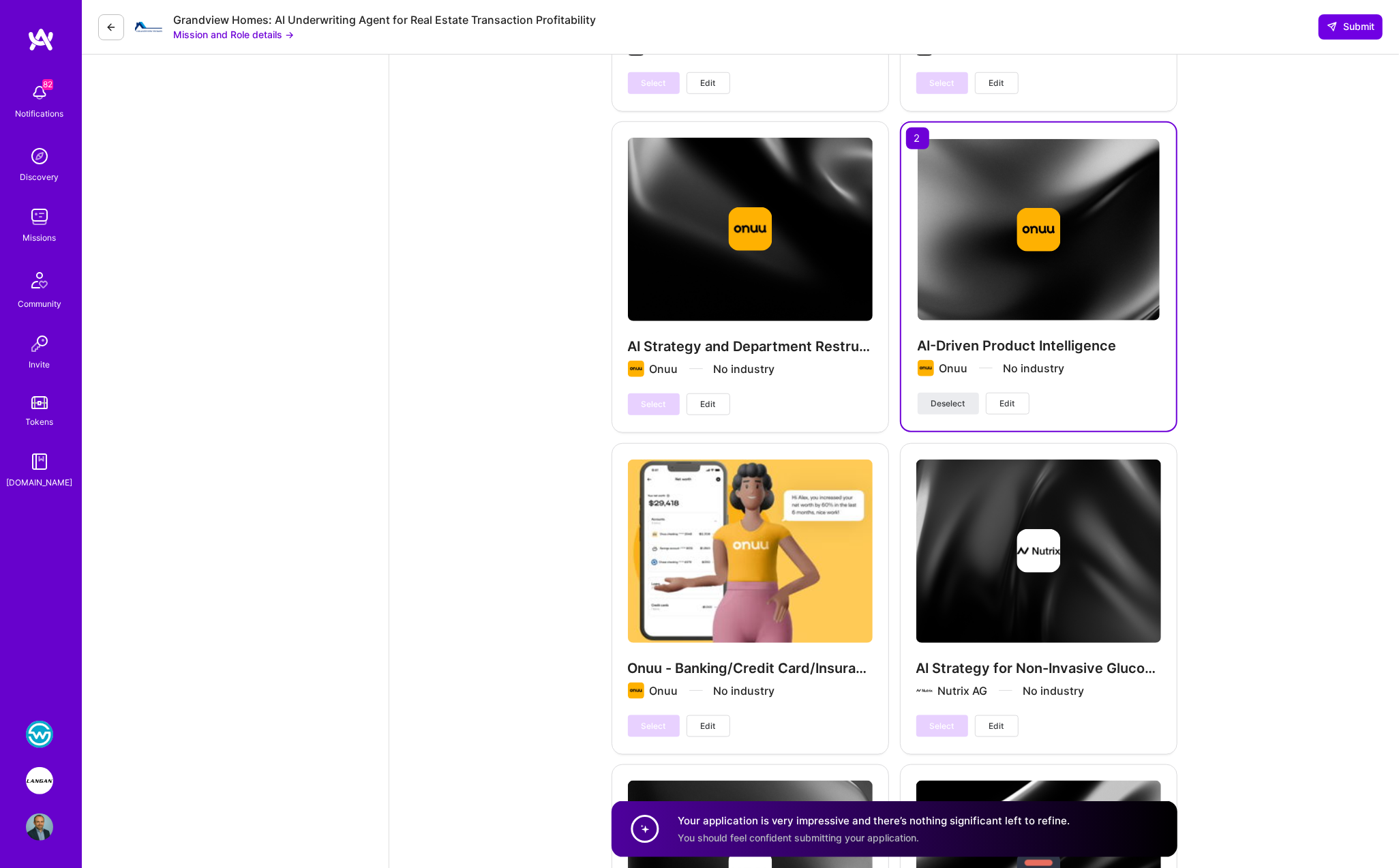
click at [708, 720] on span "Edit" at bounding box center [708, 725] width 15 height 12
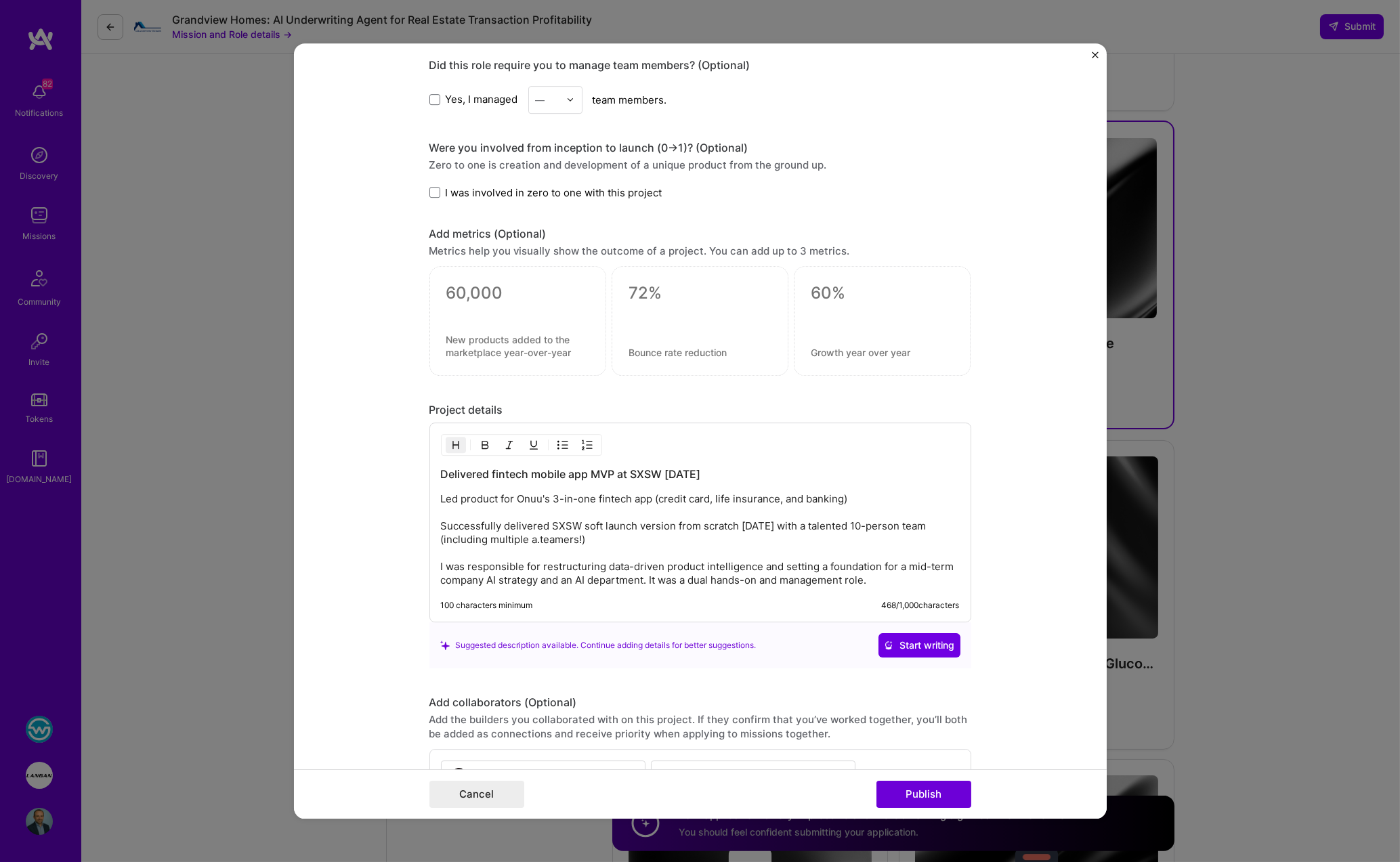
scroll to position [1587, 0]
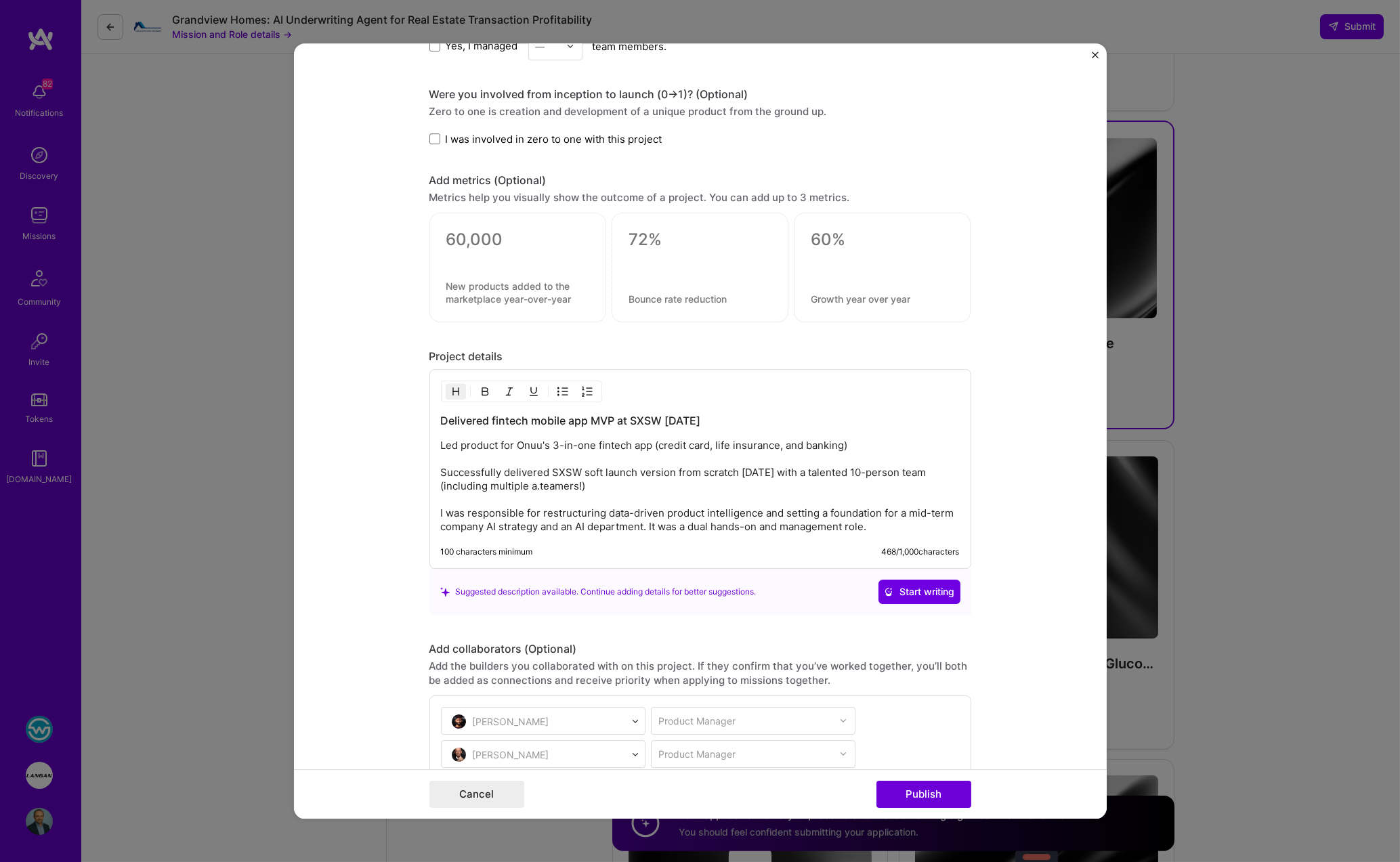
click at [844, 54] on img "Close" at bounding box center [1095, 54] width 7 height 7
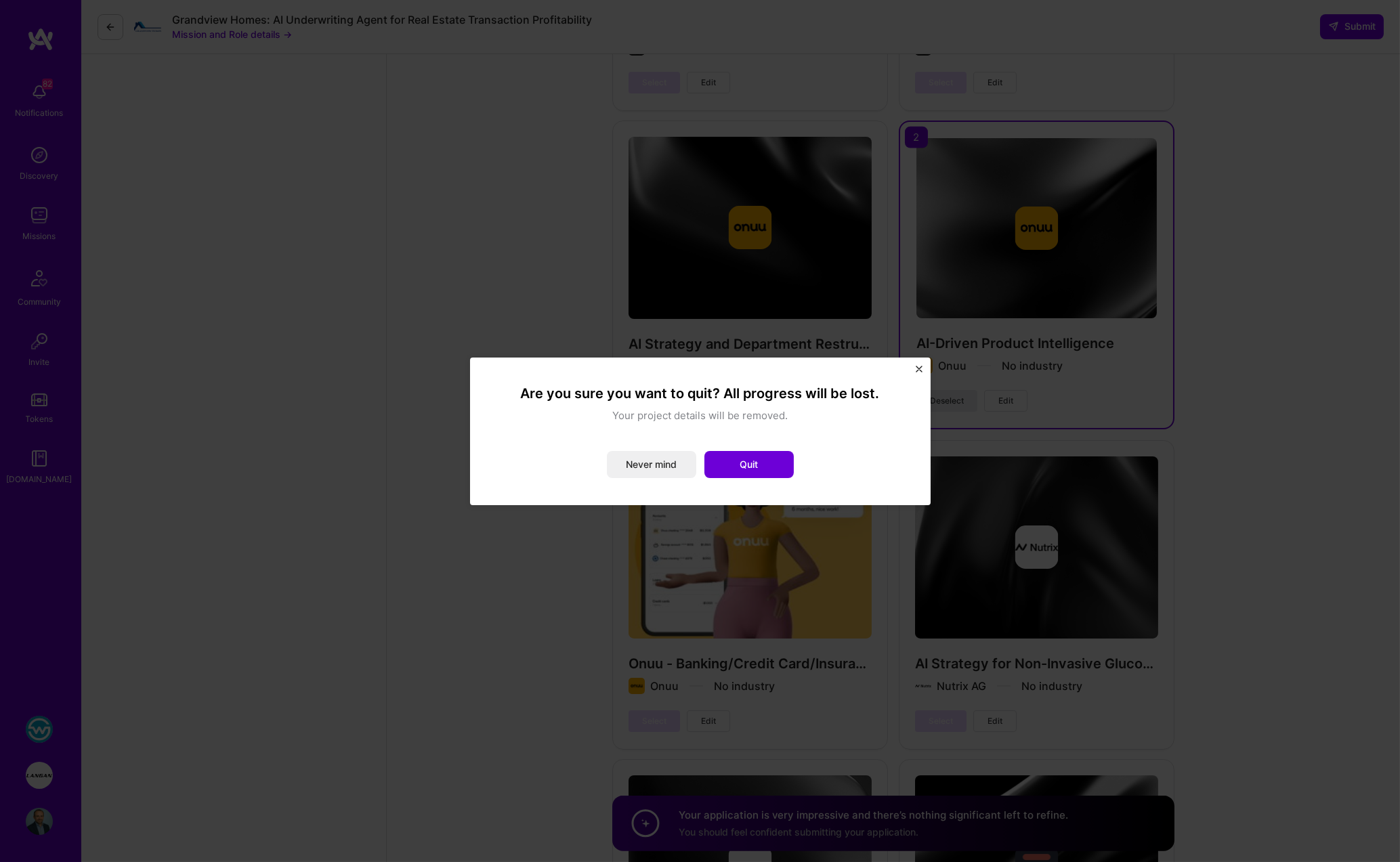
click at [844, 366] on img "Close" at bounding box center [918, 368] width 7 height 7
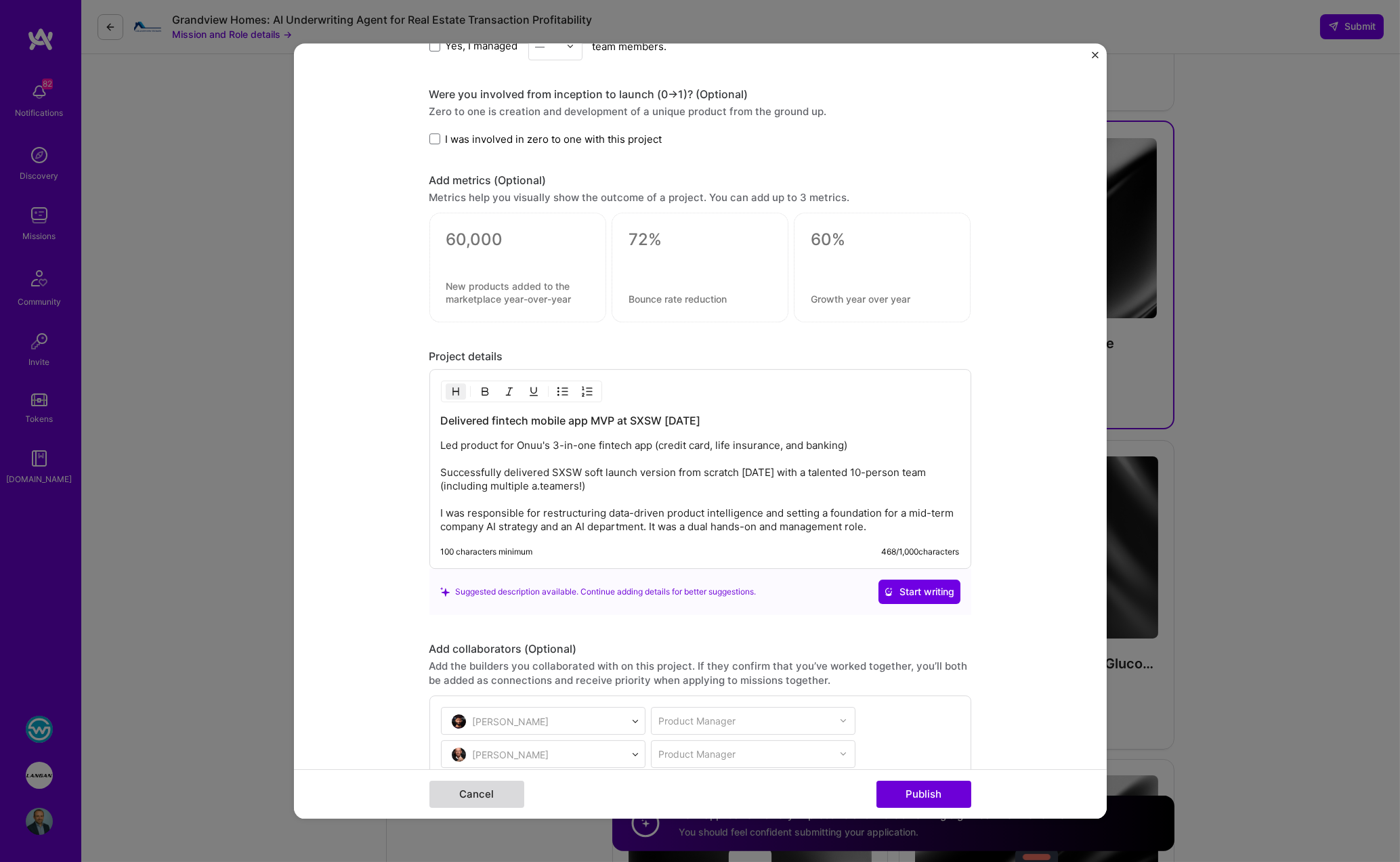
click at [463, 799] on button "Cancel" at bounding box center [477, 794] width 94 height 27
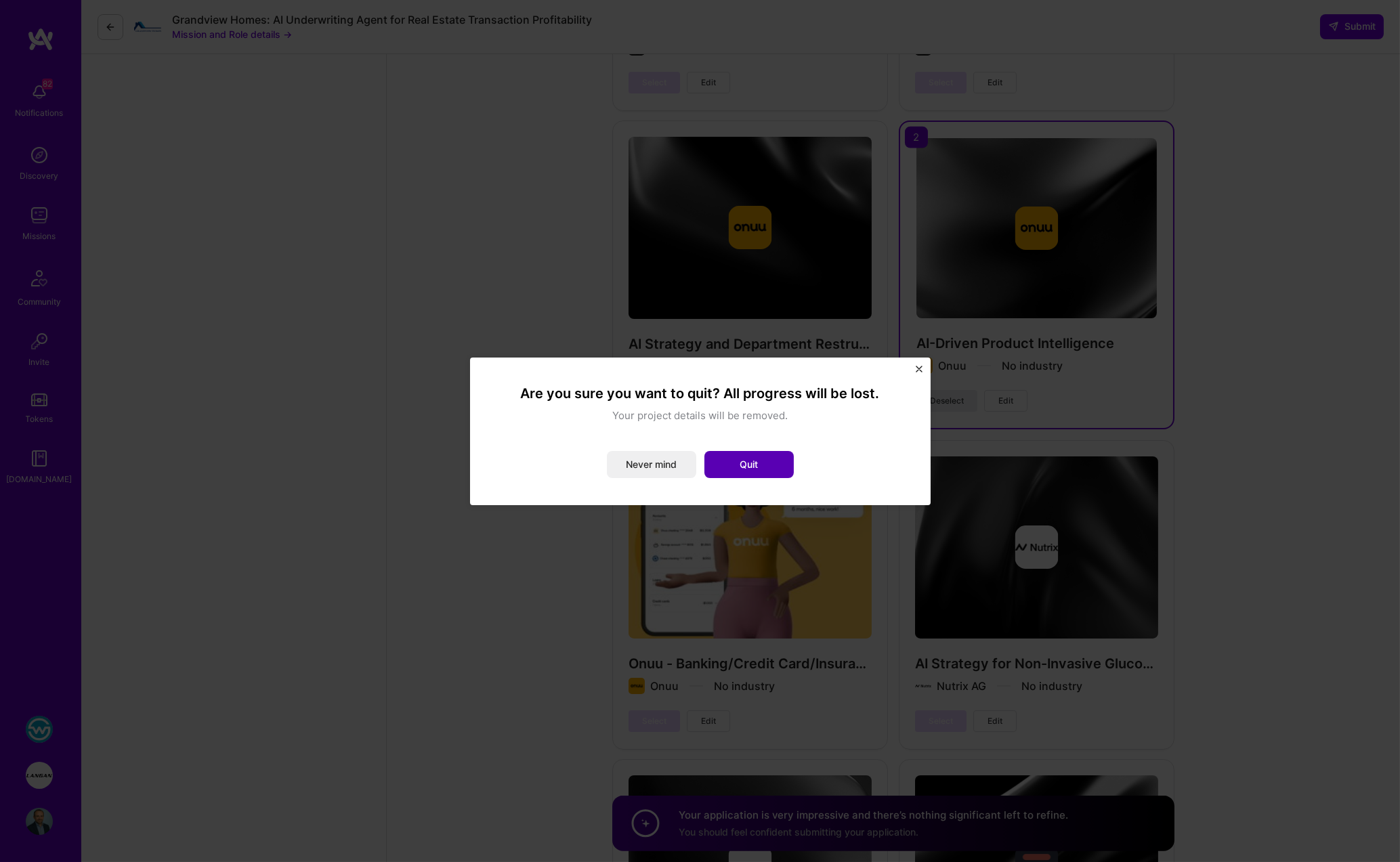
click at [758, 468] on button "Quit" at bounding box center [748, 464] width 89 height 27
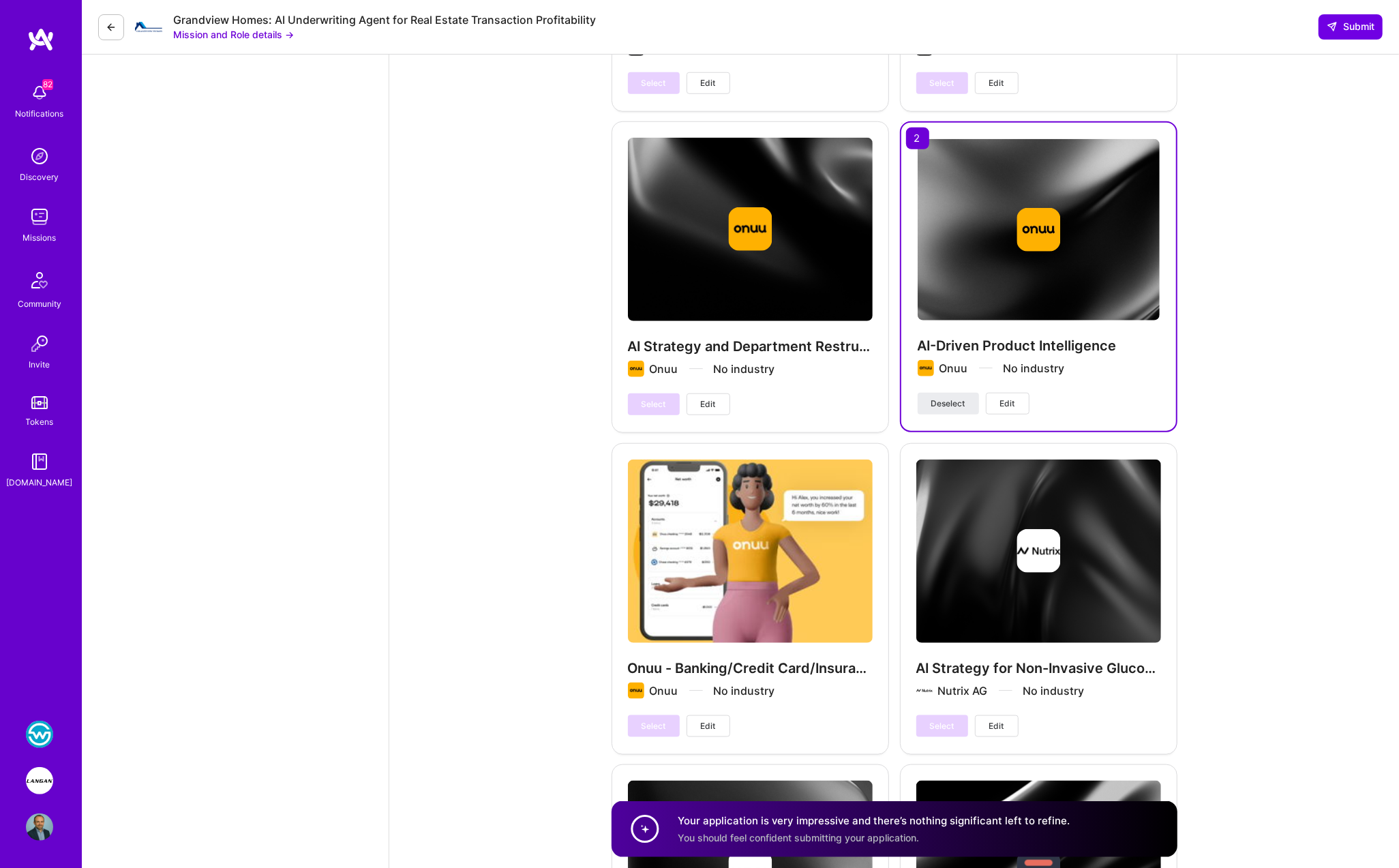
click at [850, 720] on span "Edit" at bounding box center [996, 725] width 15 height 12
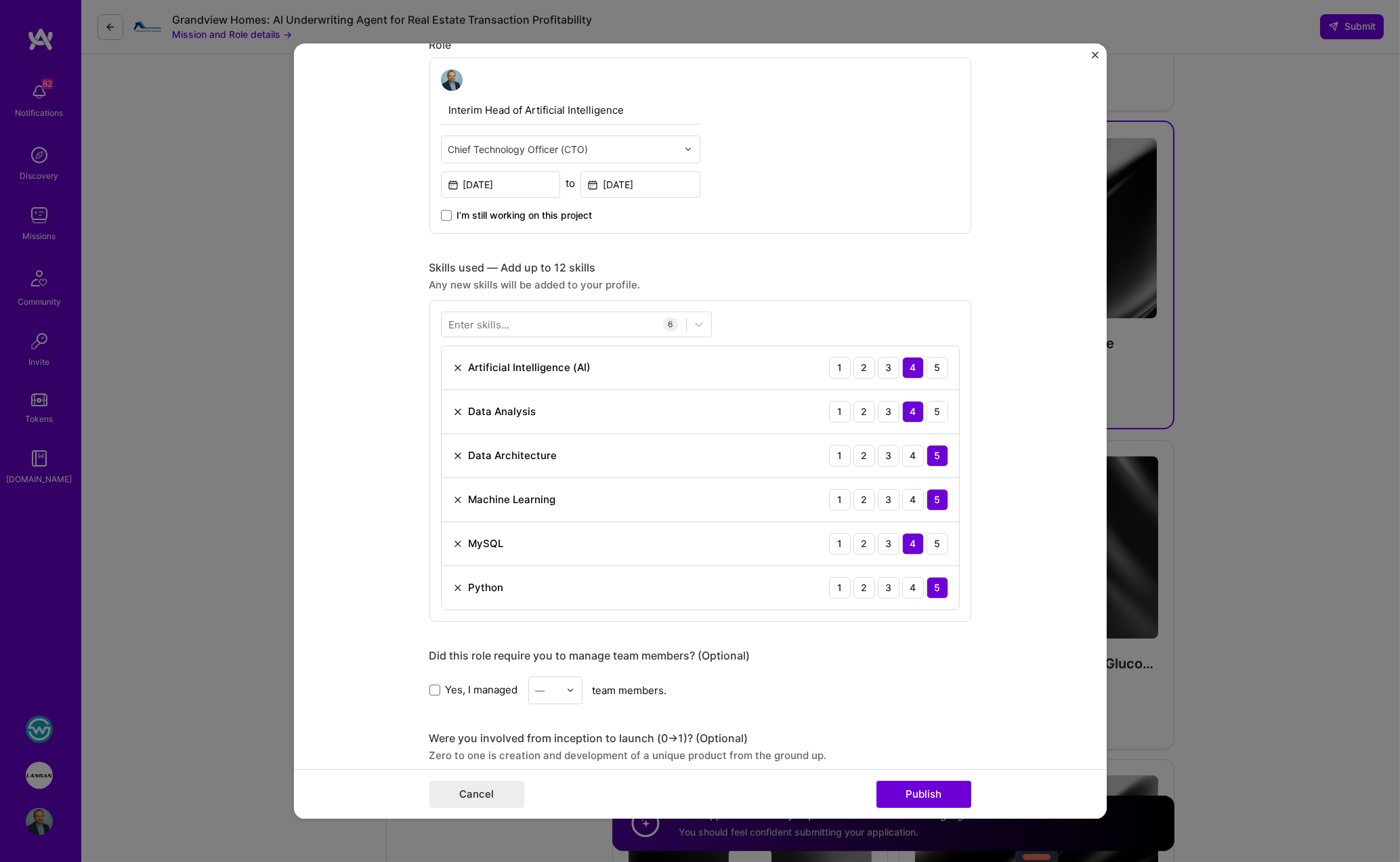
scroll to position [265, 0]
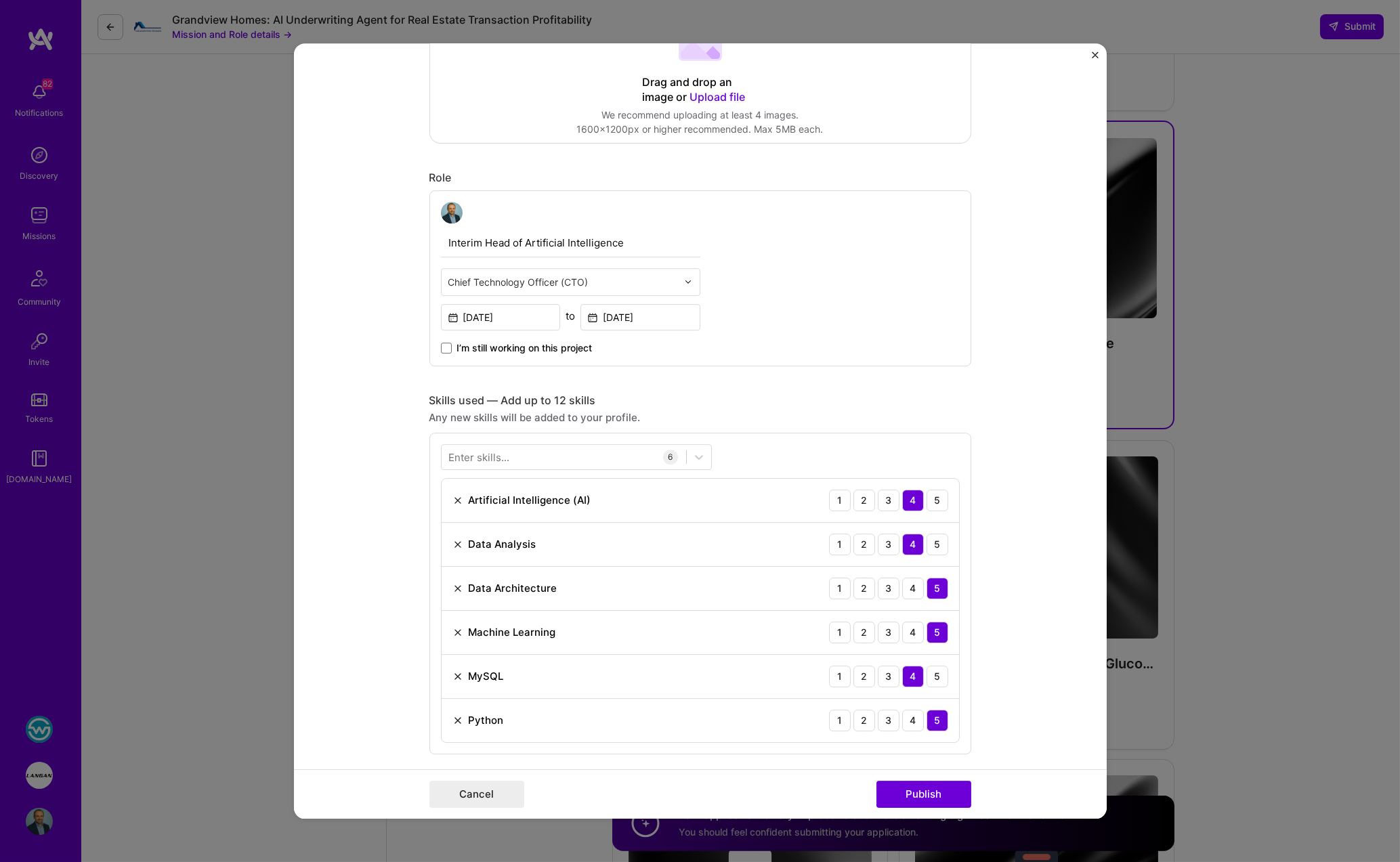
click at [493, 277] on input "text" at bounding box center [562, 282] width 229 height 15
type input "data"
click at [482, 383] on div "Data Scientist" at bounding box center [570, 393] width 251 height 25
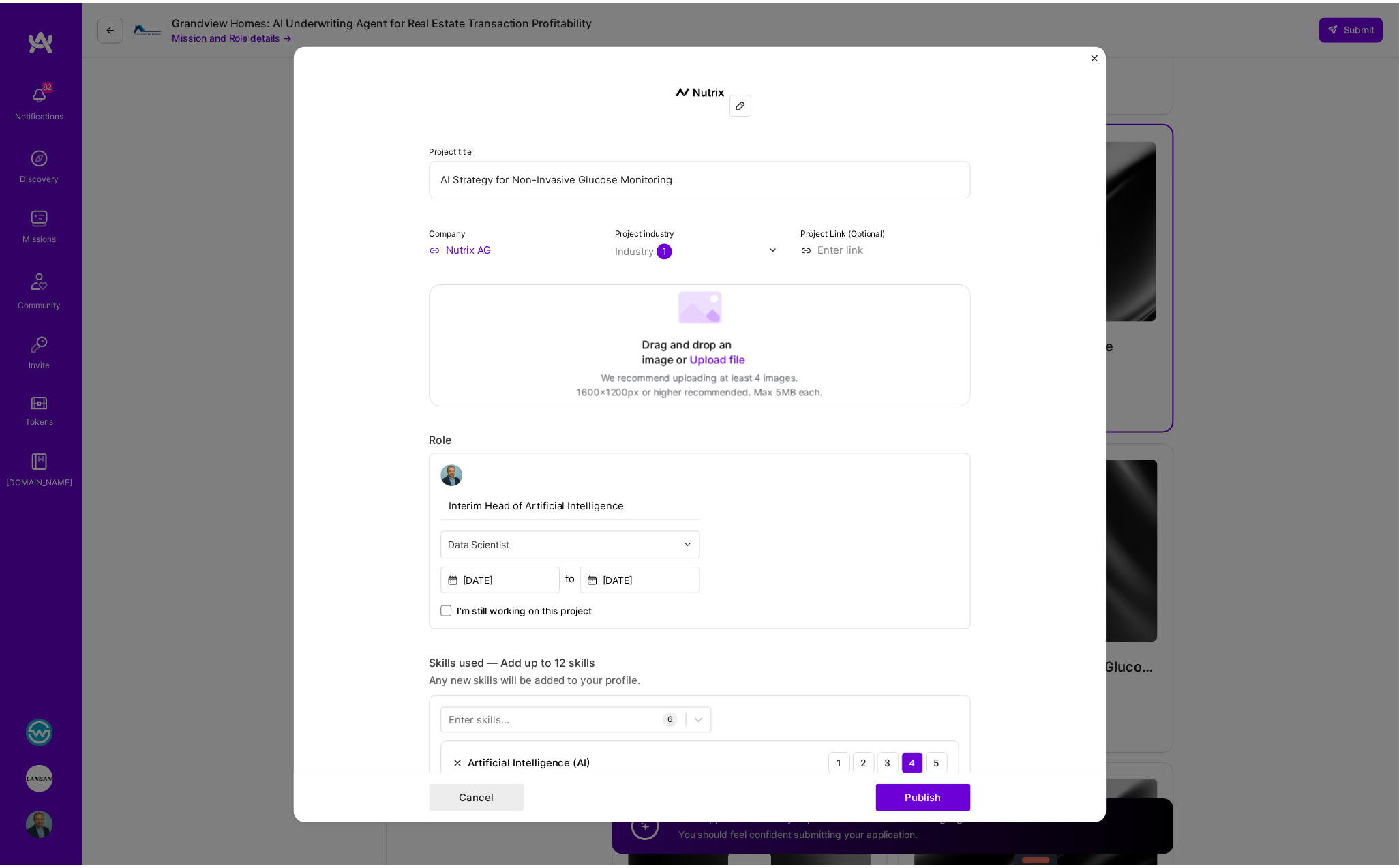
scroll to position [0, 0]
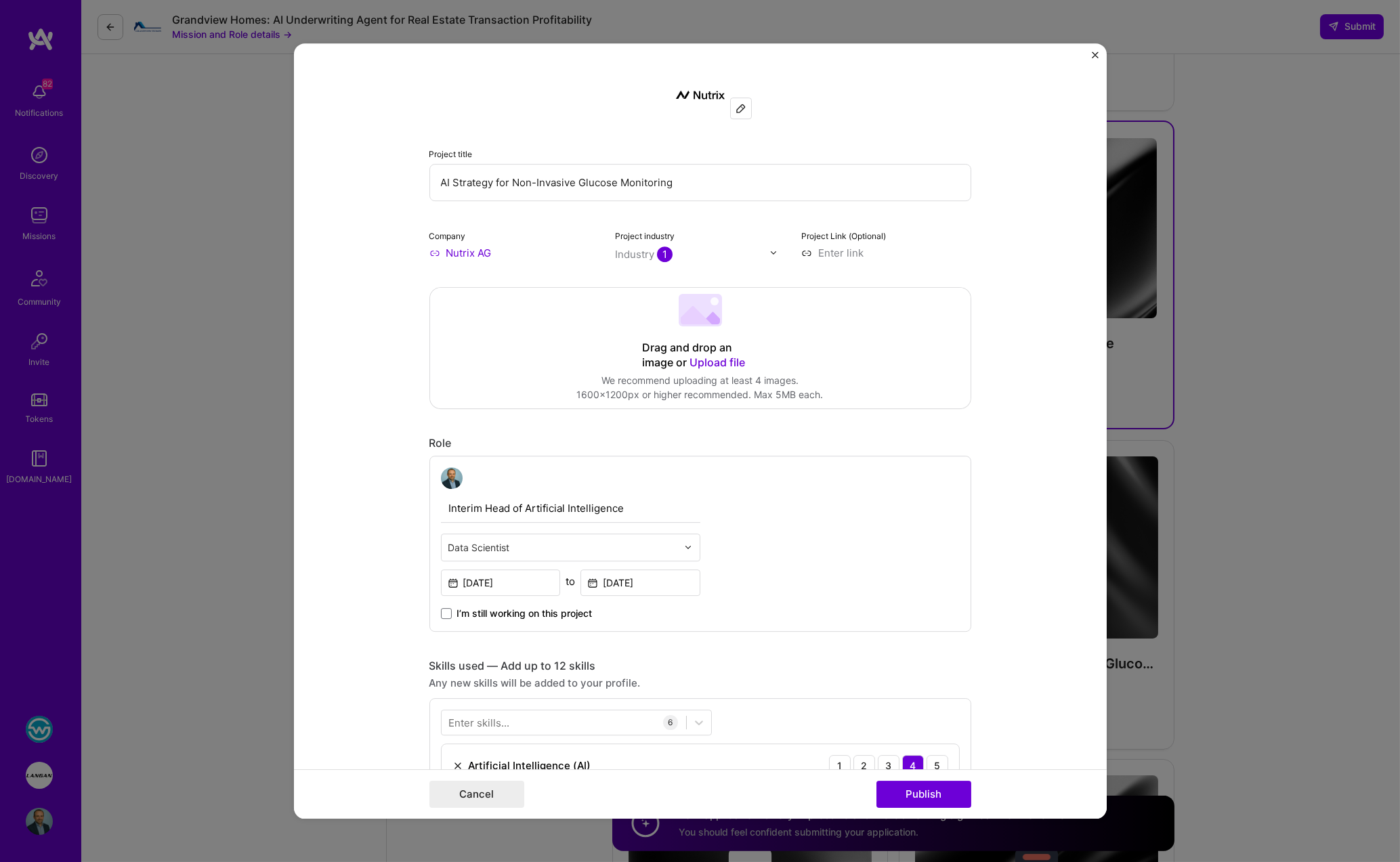
click at [844, 54] on img "Close" at bounding box center [1095, 54] width 7 height 7
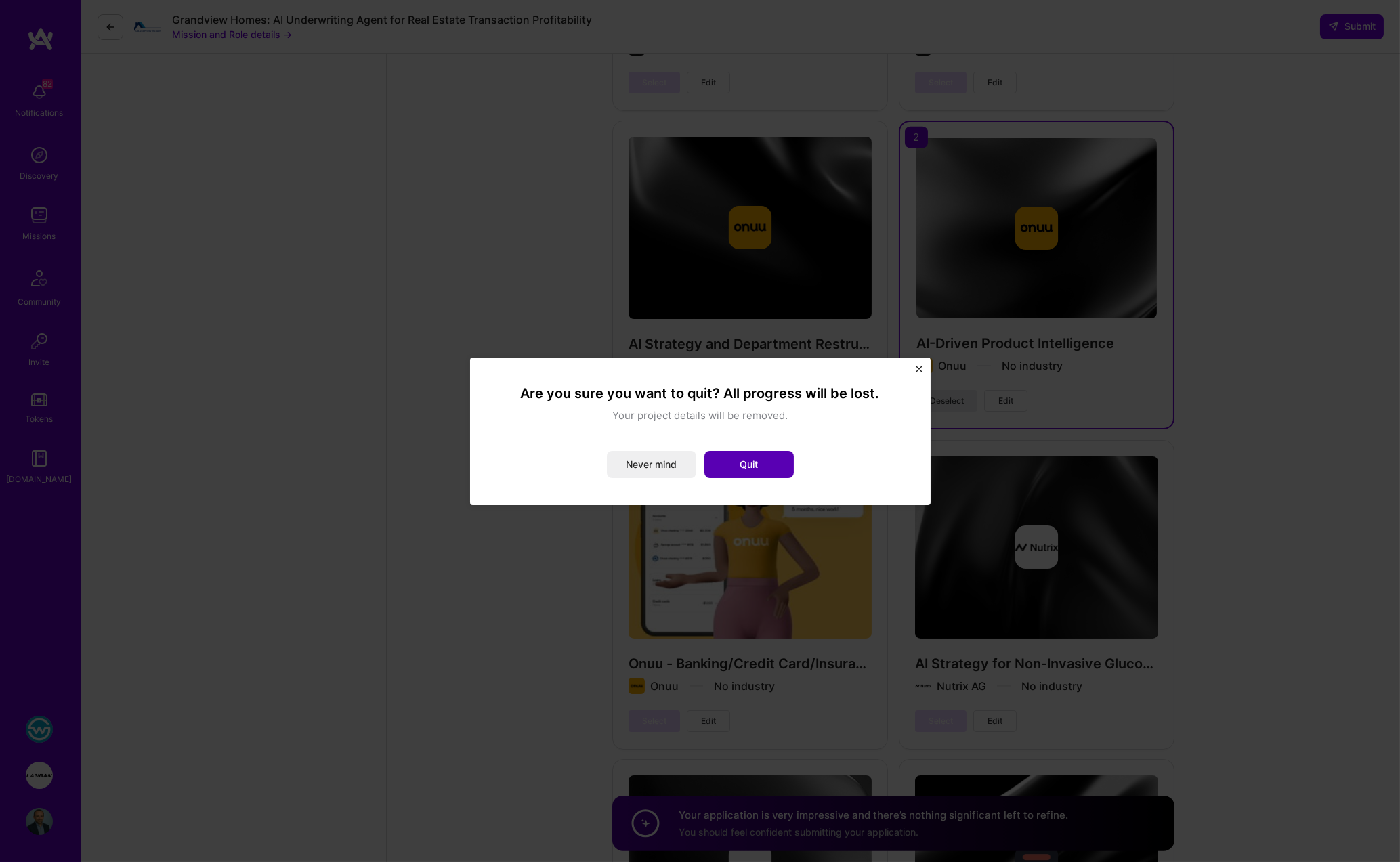
click at [734, 463] on button "Quit" at bounding box center [748, 464] width 89 height 27
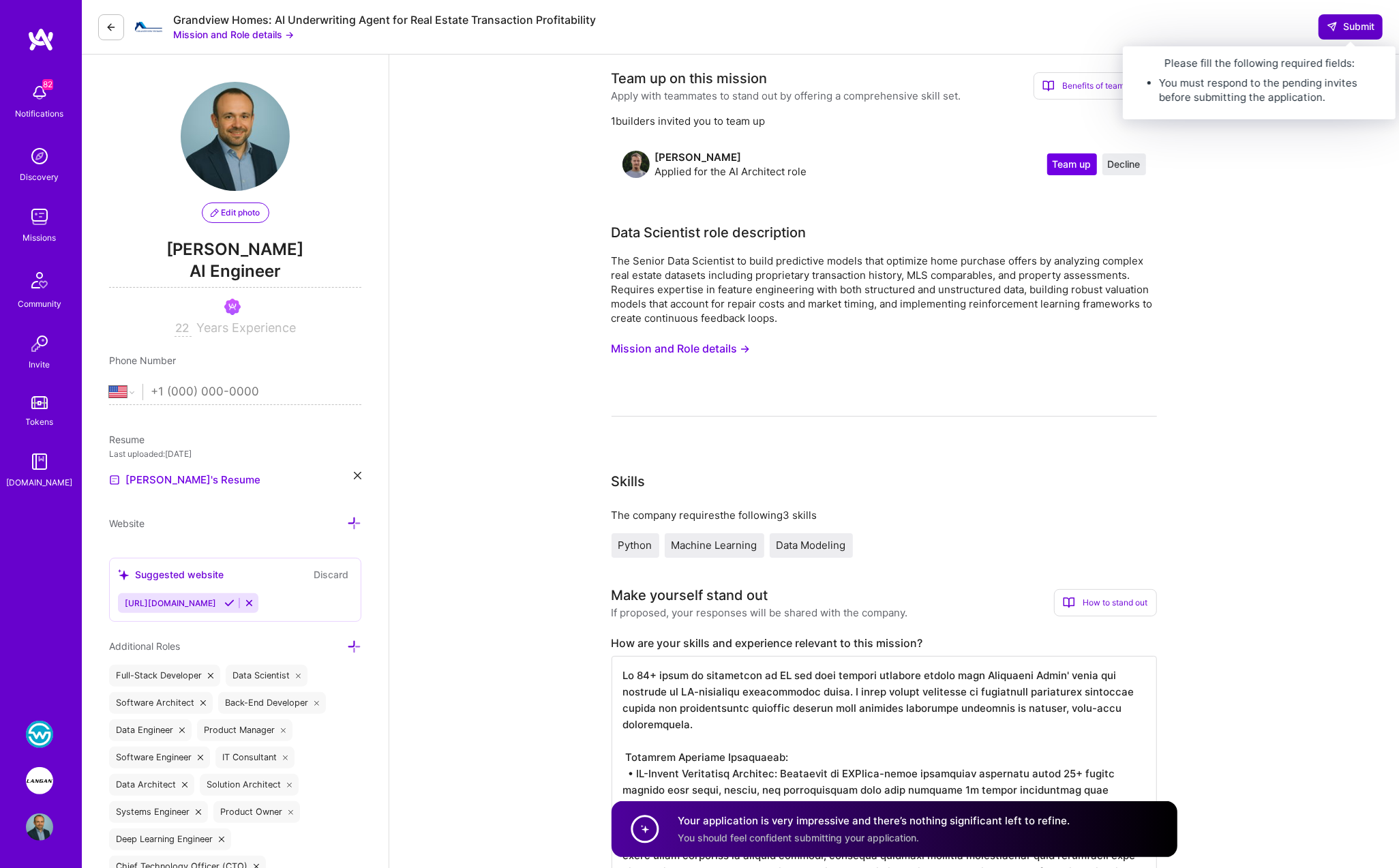
click at [850, 26] on span "Submit" at bounding box center [1350, 26] width 48 height 14
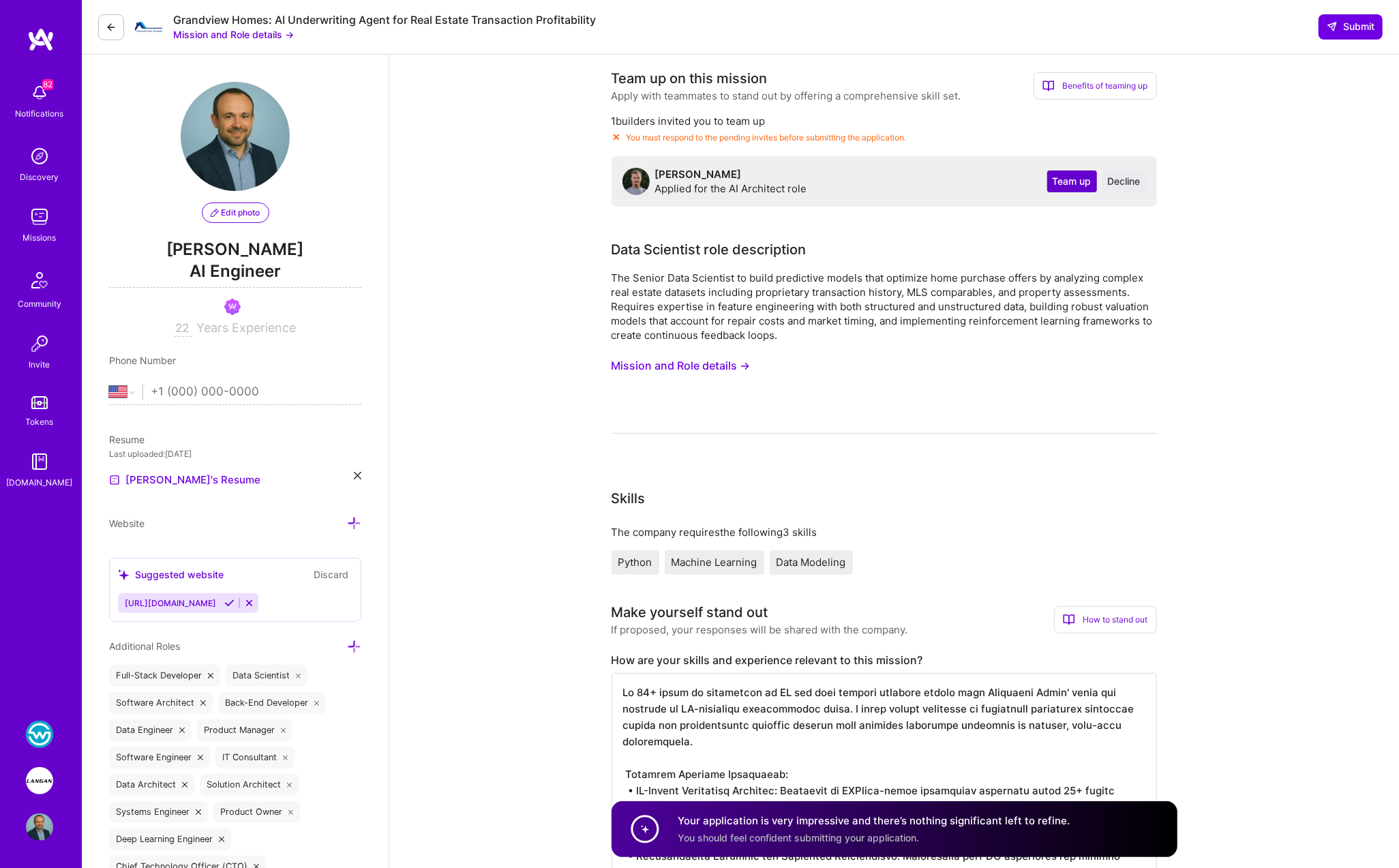
click at [850, 183] on span "Team up" at bounding box center [1071, 181] width 39 height 14
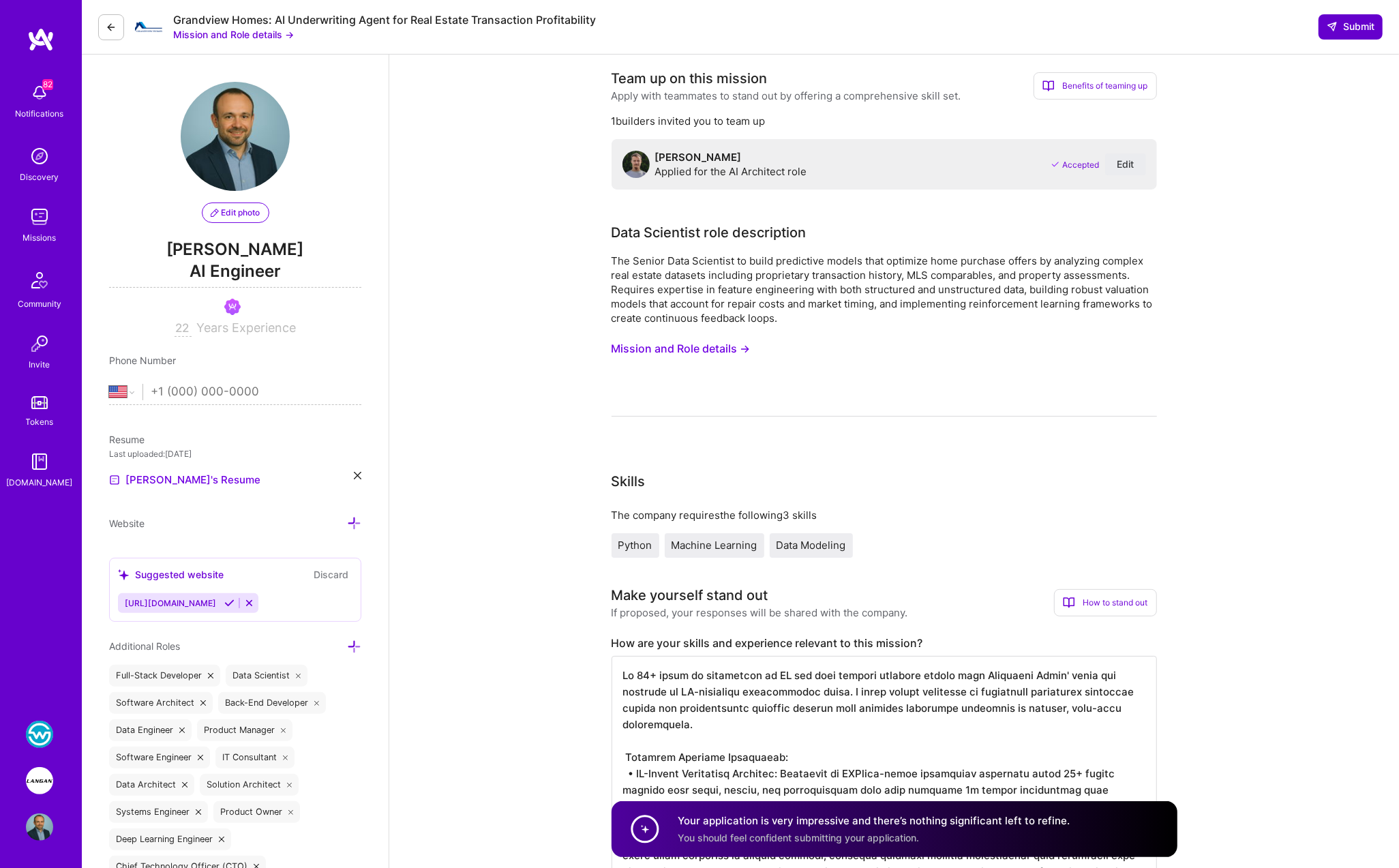
click at [850, 26] on span "Submit" at bounding box center [1350, 26] width 48 height 14
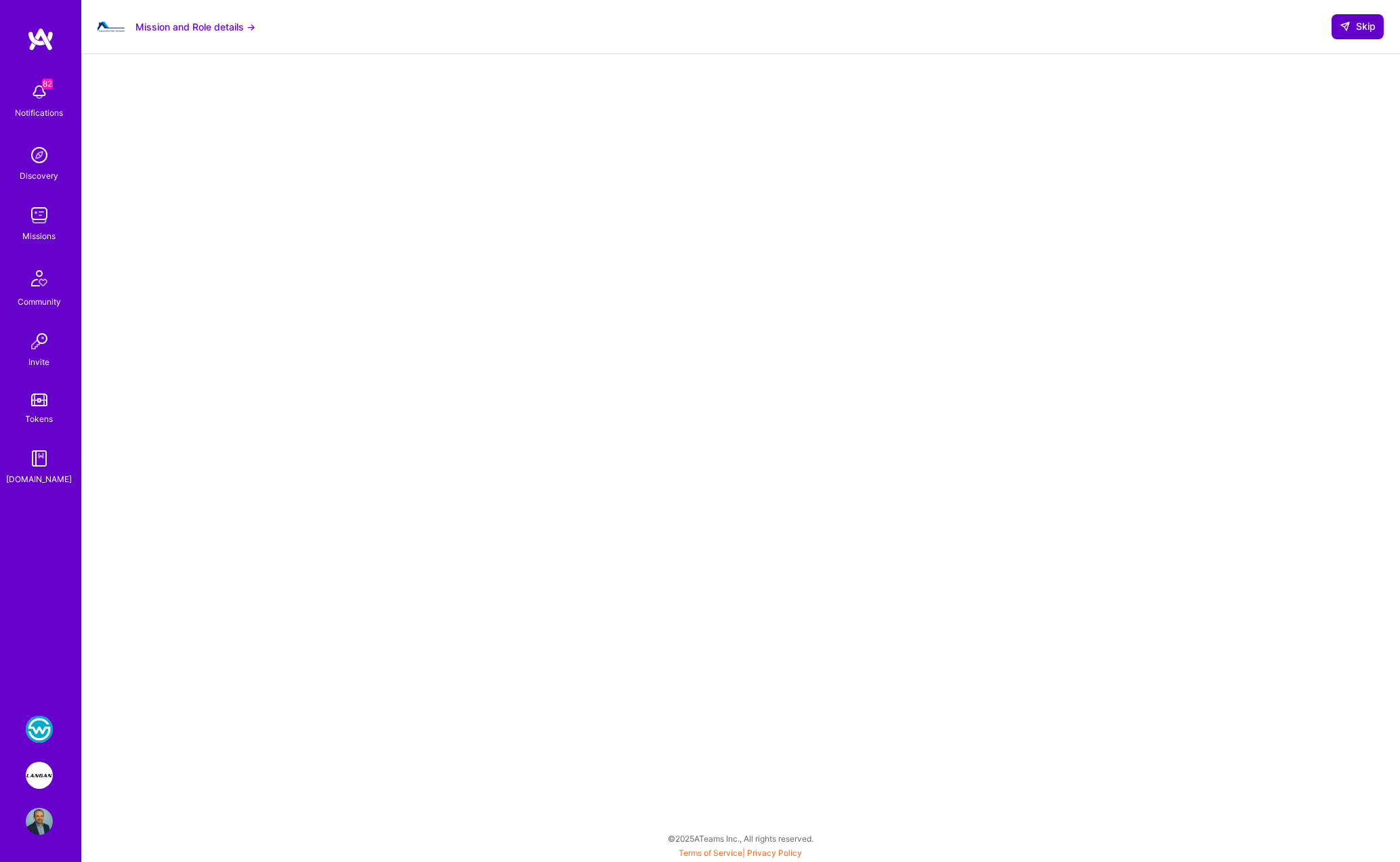
click at [844, 30] on span "Skip" at bounding box center [1357, 26] width 36 height 14
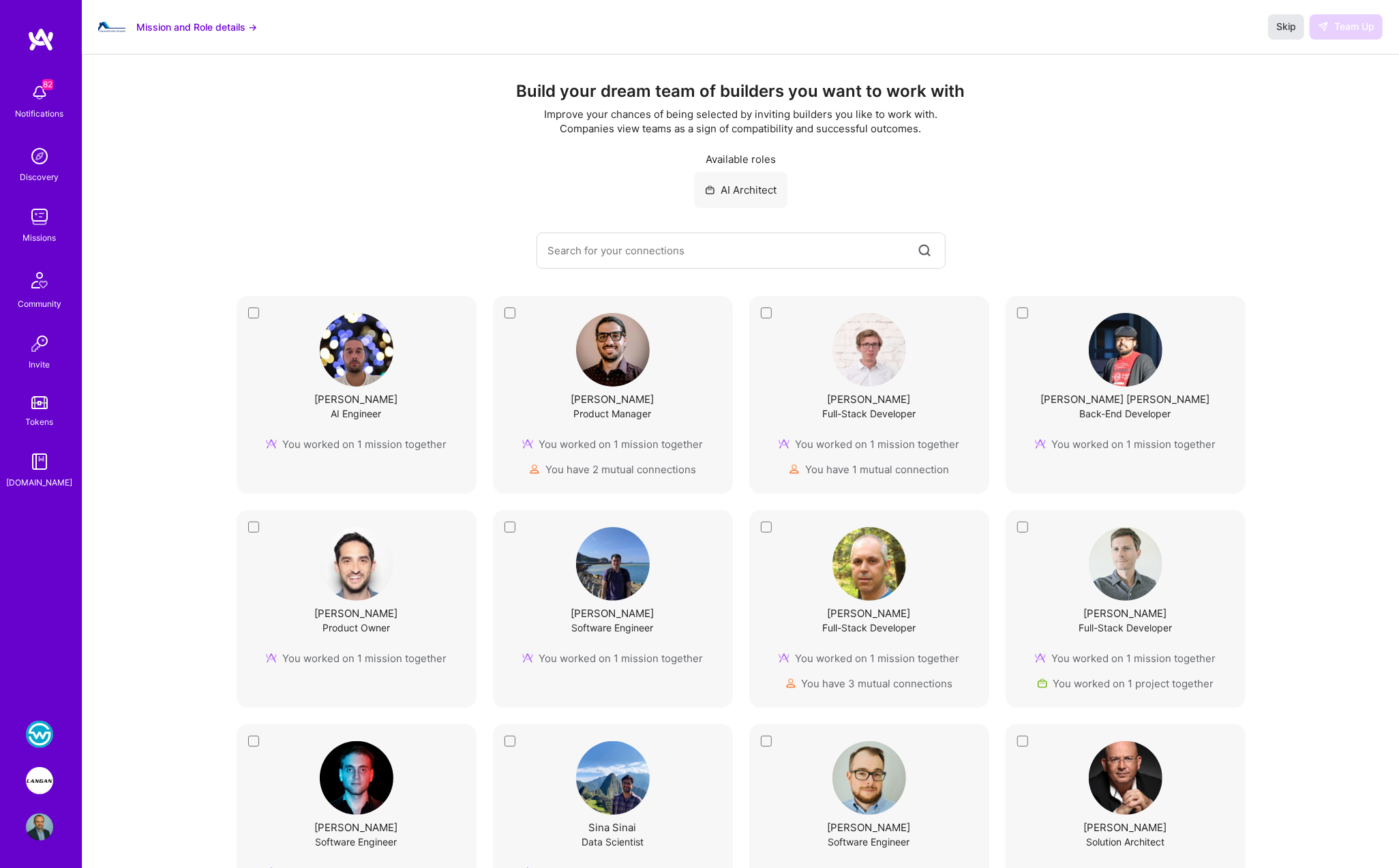
click at [850, 34] on button "Skip" at bounding box center [1286, 27] width 36 height 25
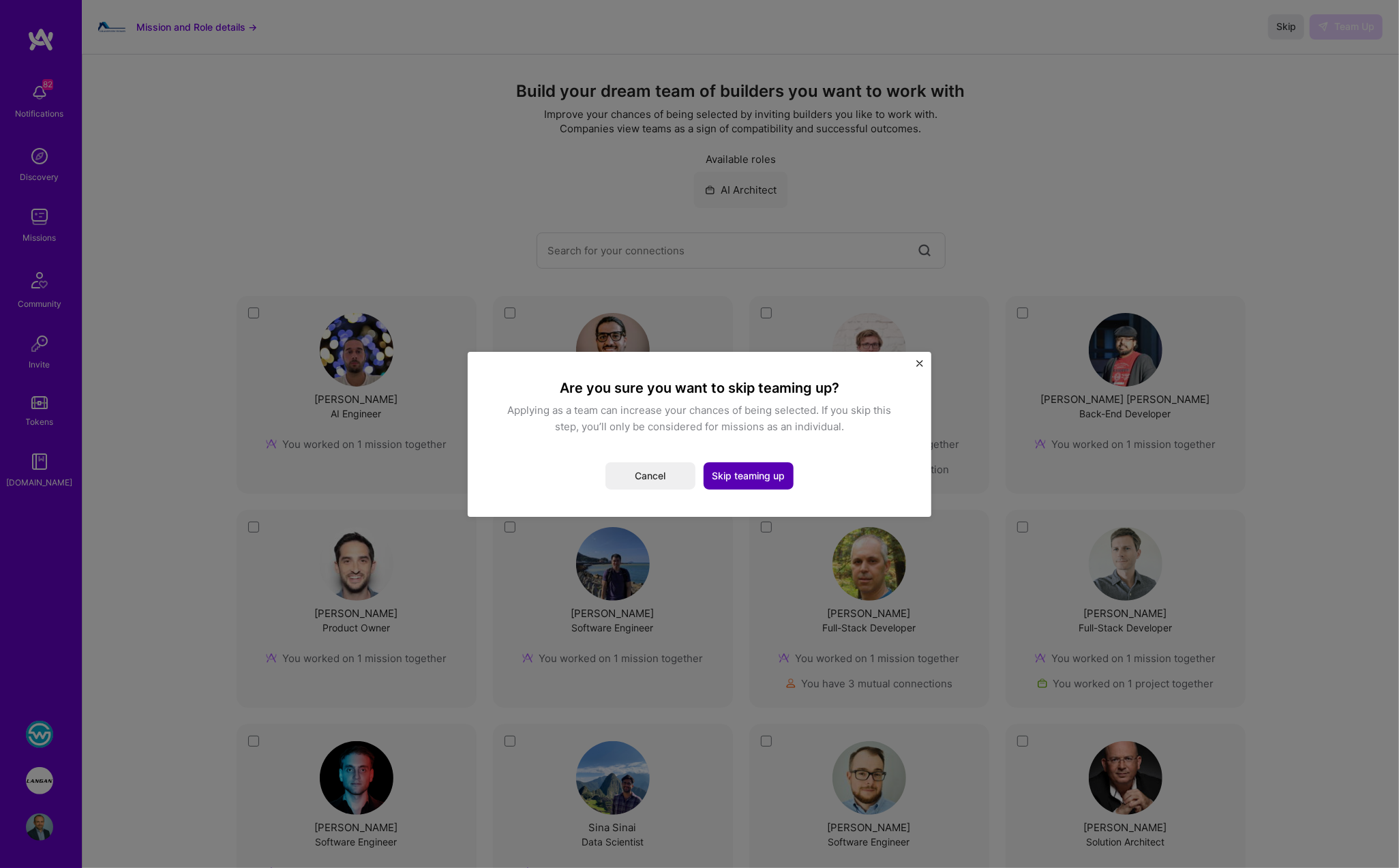
click at [783, 471] on button "Skip teaming up" at bounding box center [748, 475] width 90 height 27
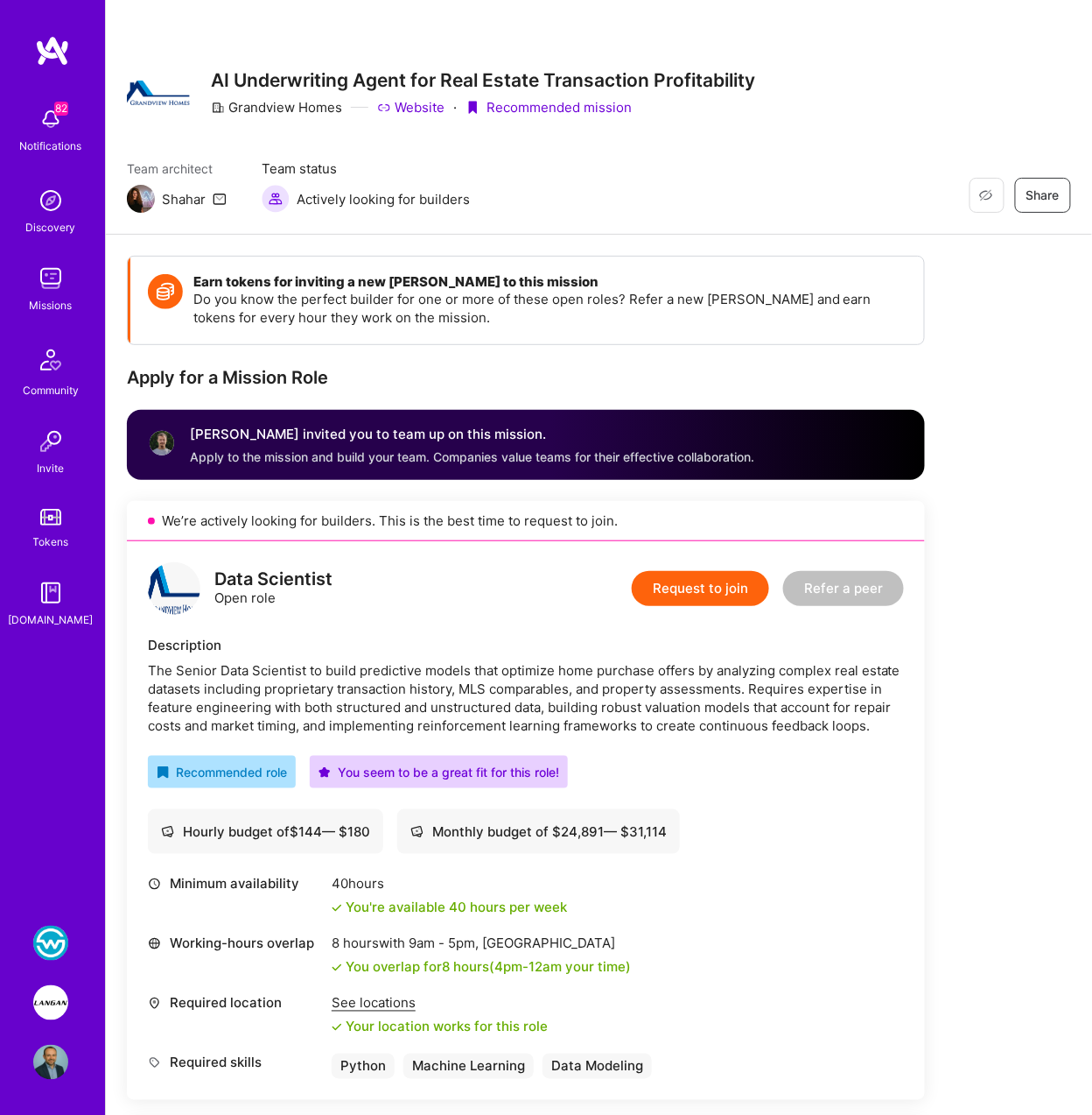
click at [931, 113] on div "Restore Not Interested Share AI Underwriting Agent for Real Estate Transaction …" at bounding box center [599, 92] width 945 height 63
drag, startPoint x: 460, startPoint y: 685, endPoint x: 570, endPoint y: 683, distance: 110.0
click at [570, 683] on div "The Senior Data Scientist to build predictive models that optimize home purchas…" at bounding box center [526, 698] width 756 height 73
copy div "MLS comparables"
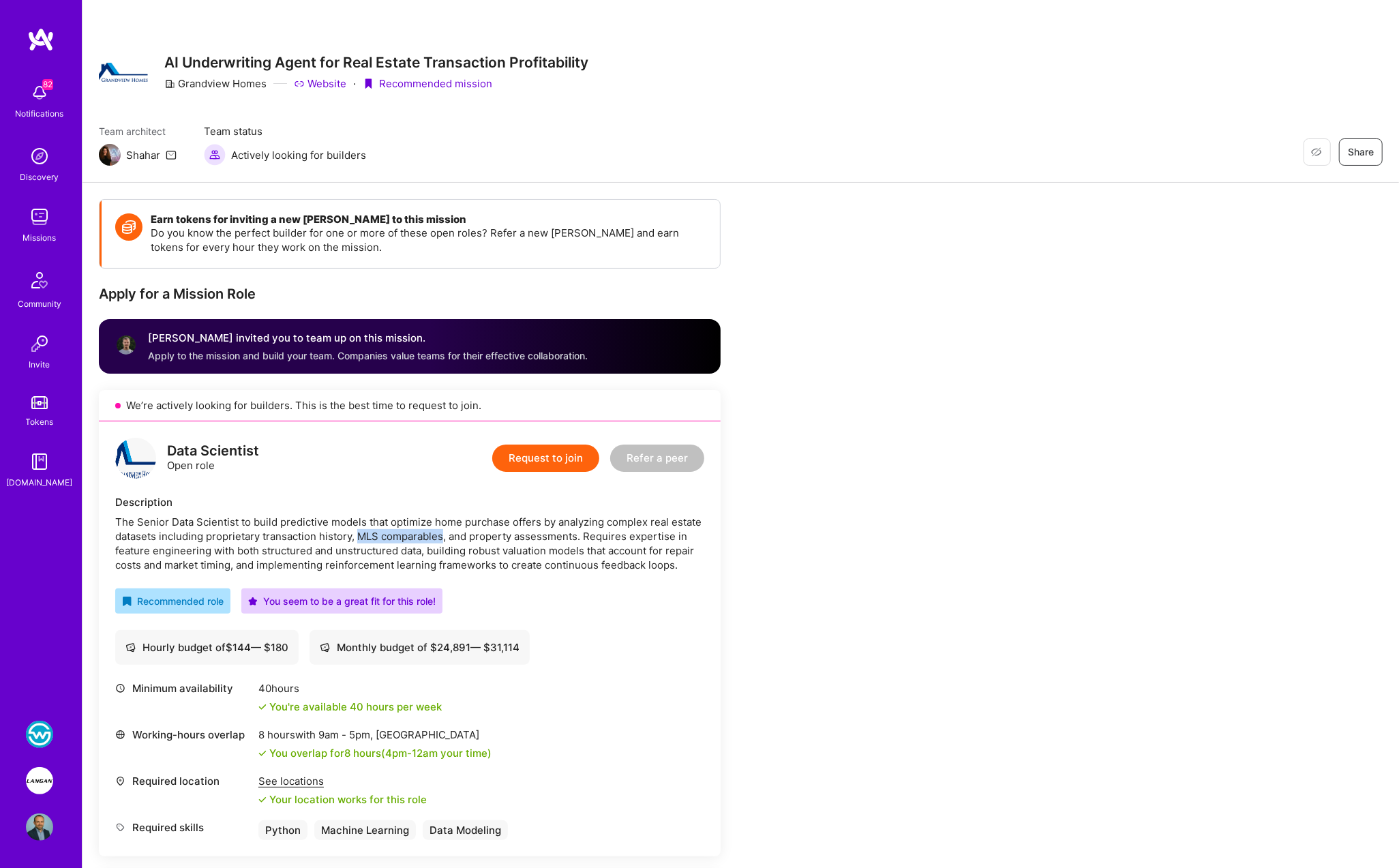
click at [45, 39] on img at bounding box center [40, 39] width 27 height 25
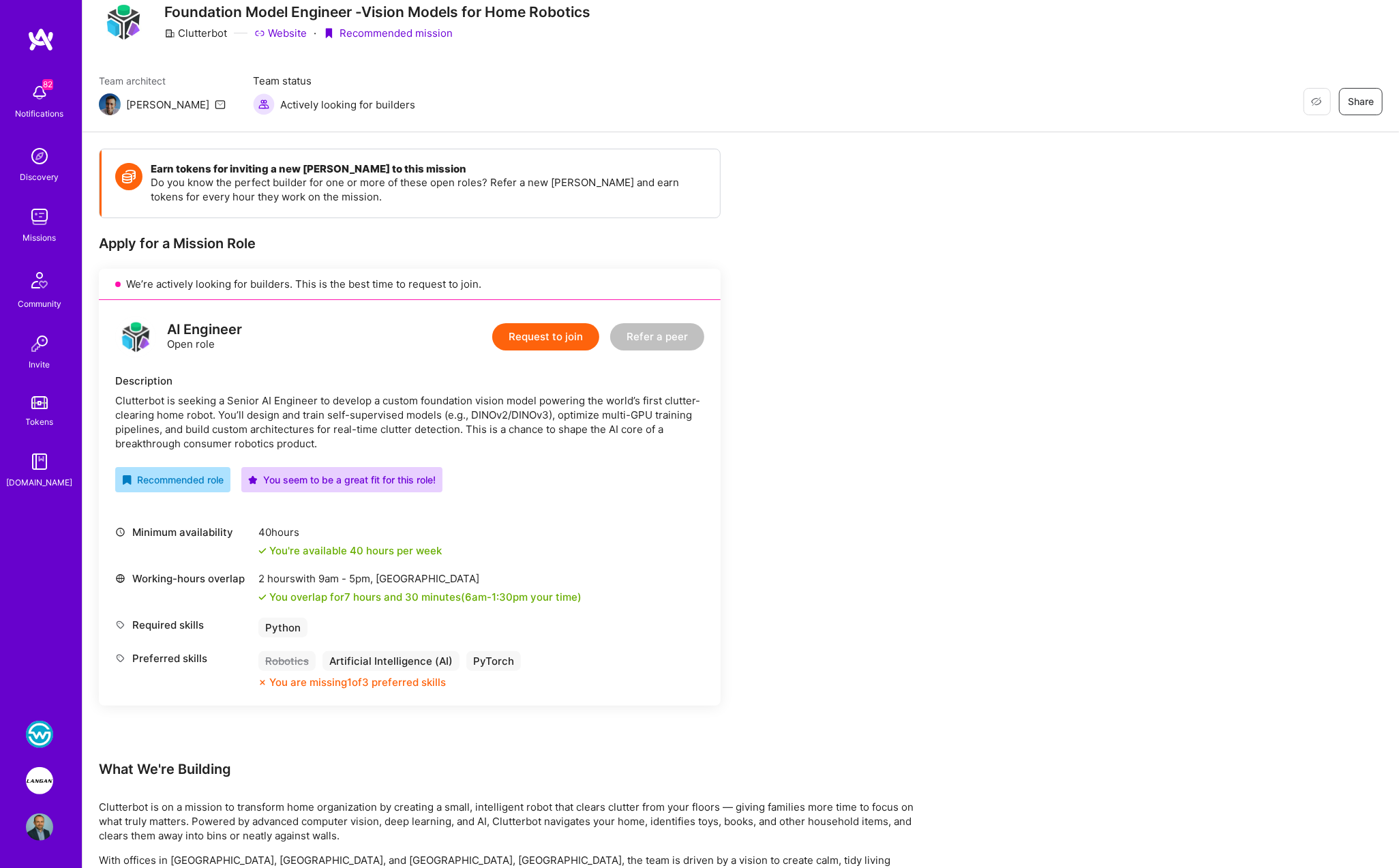
scroll to position [33, 0]
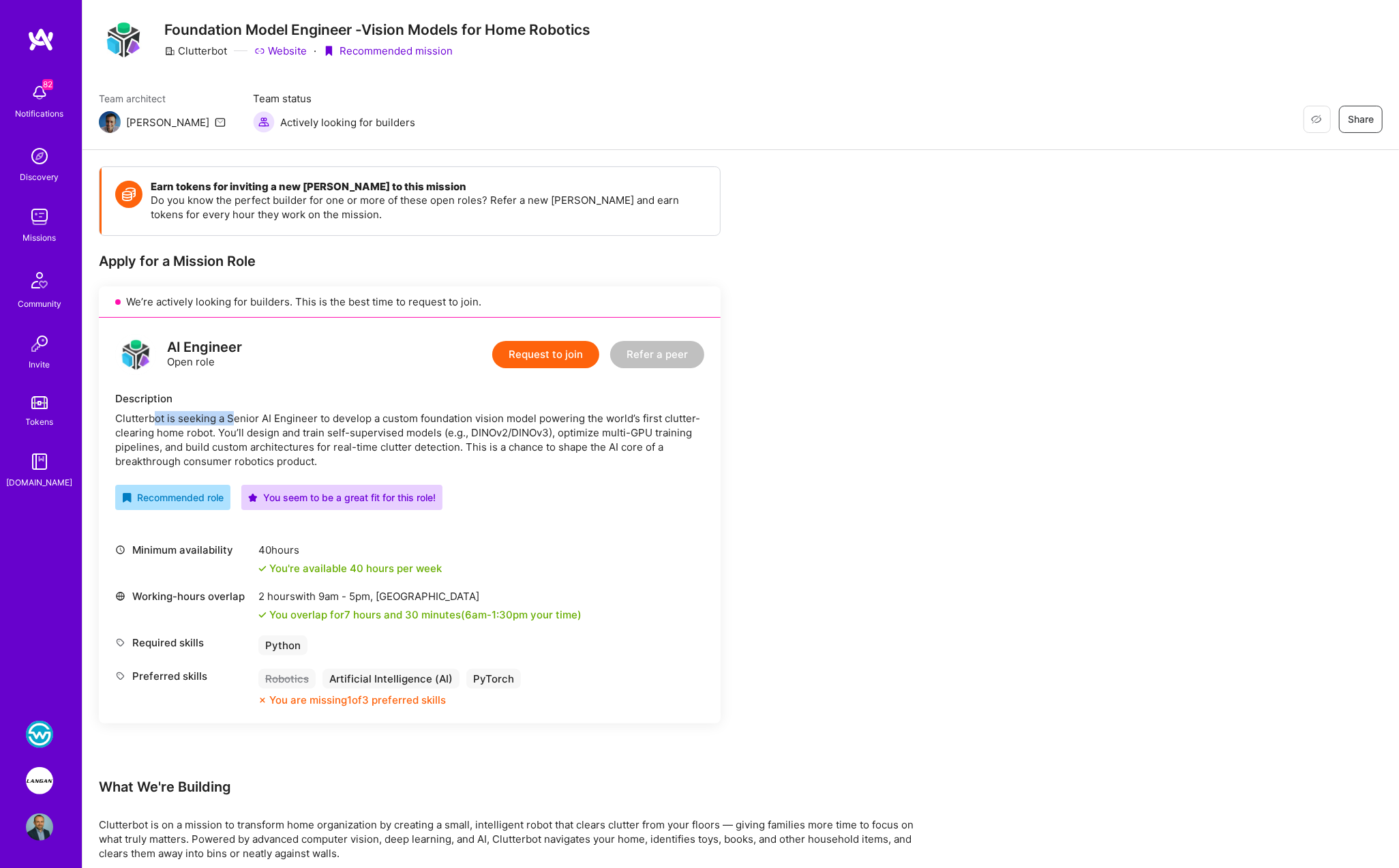
drag, startPoint x: 167, startPoint y: 417, endPoint x: 329, endPoint y: 429, distance: 162.4
click at [253, 424] on div "Clutterbot is seeking a Senior AI Engineer to develop a custom foundation visio…" at bounding box center [410, 439] width 589 height 57
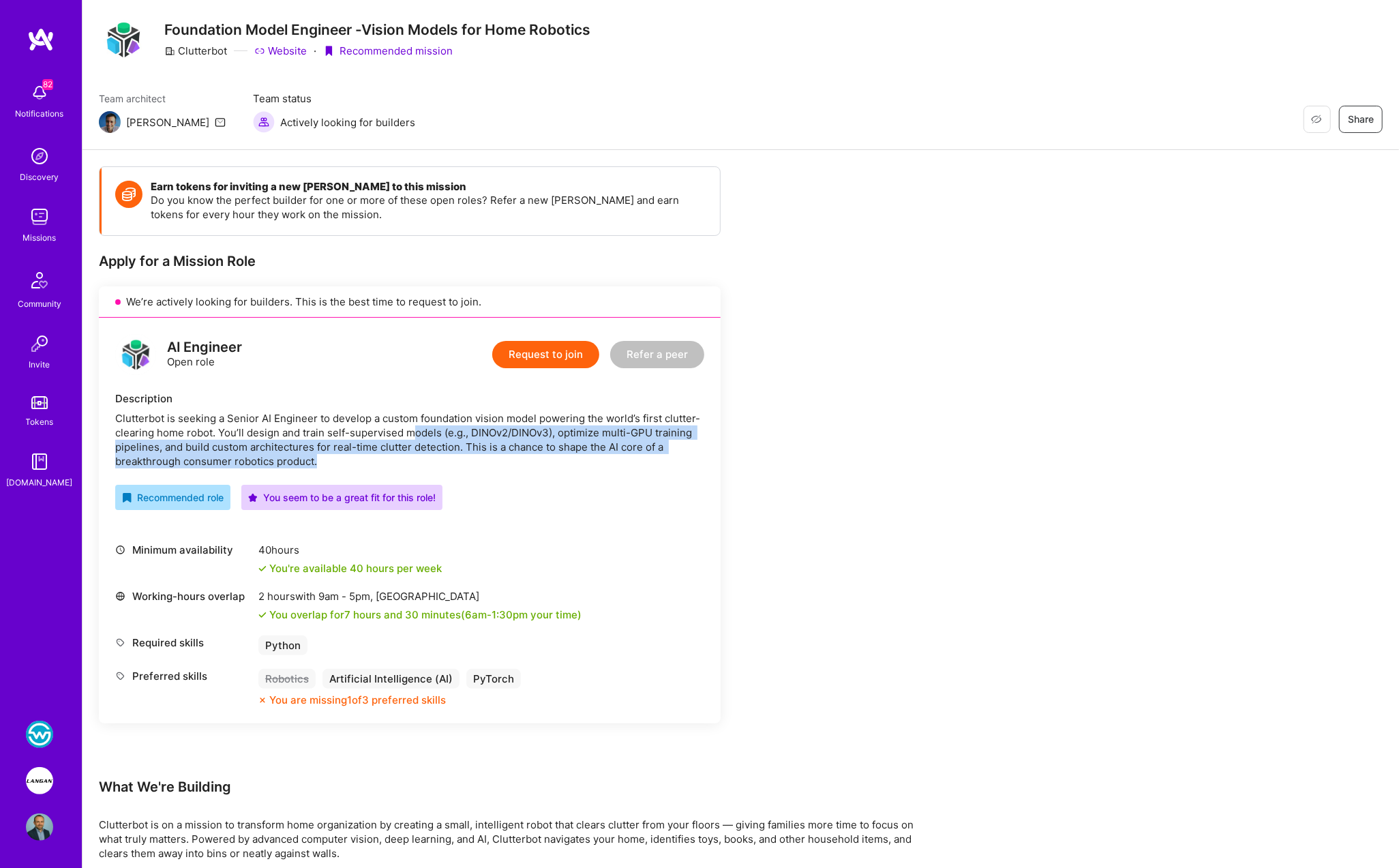
drag, startPoint x: 417, startPoint y: 427, endPoint x: 687, endPoint y: 467, distance: 272.9
click at [687, 467] on div "Clutterbot is seeking a Senior AI Engineer to develop a custom foundation visio…" at bounding box center [410, 439] width 589 height 57
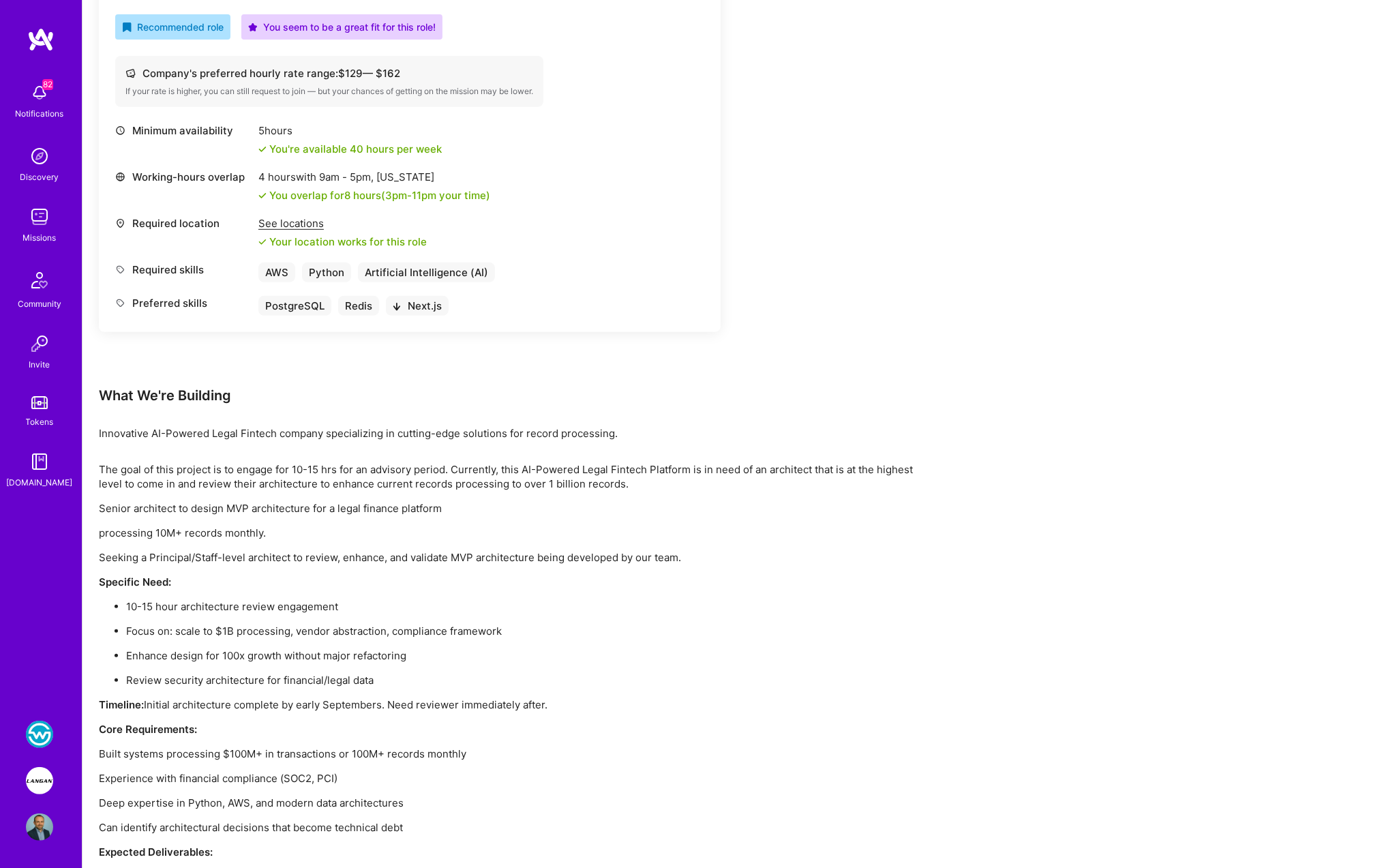
scroll to position [649, 0]
